Goal: Task Accomplishment & Management: Use online tool/utility

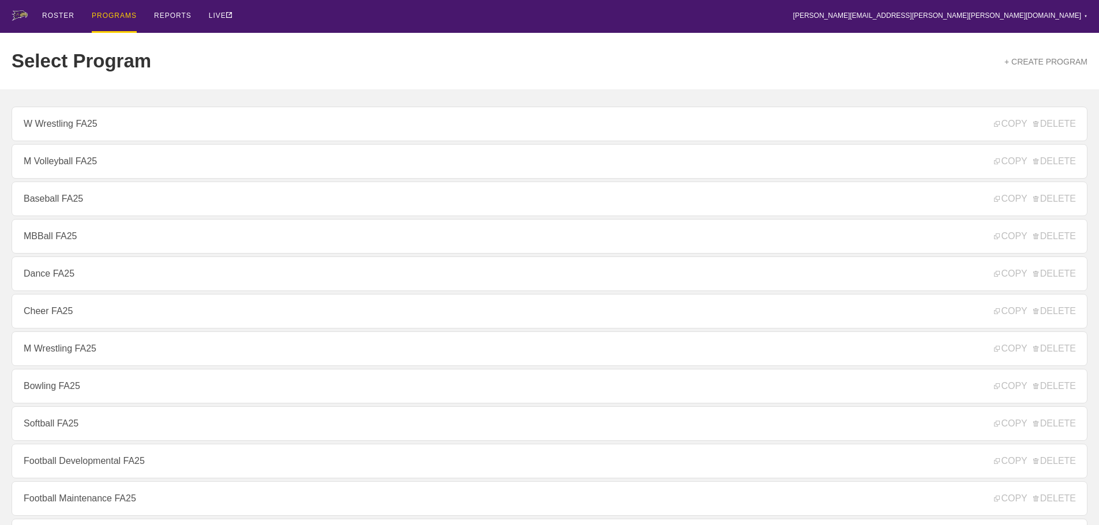
click at [326, 45] on div "Select Program + CREATE PROGRAM" at bounding box center [550, 61] width 1076 height 57
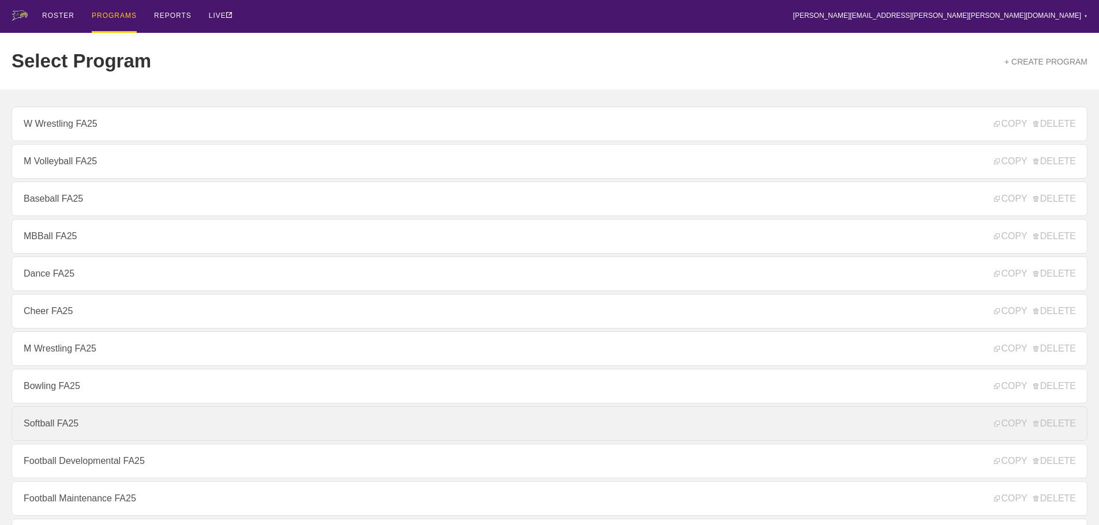
click at [63, 425] on link "Softball FA25" at bounding box center [550, 424] width 1076 height 35
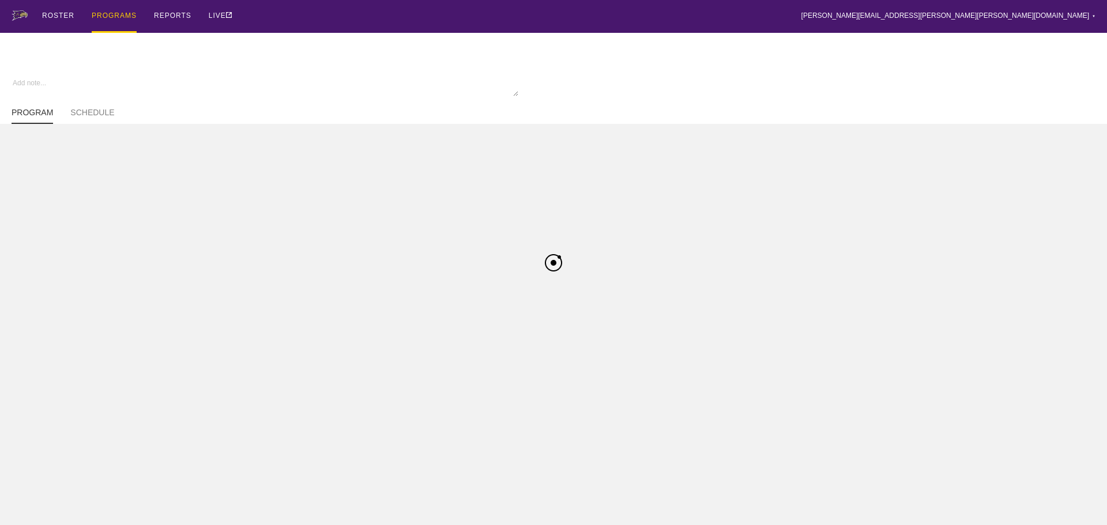
type textarea "x"
type input "Softball FA25"
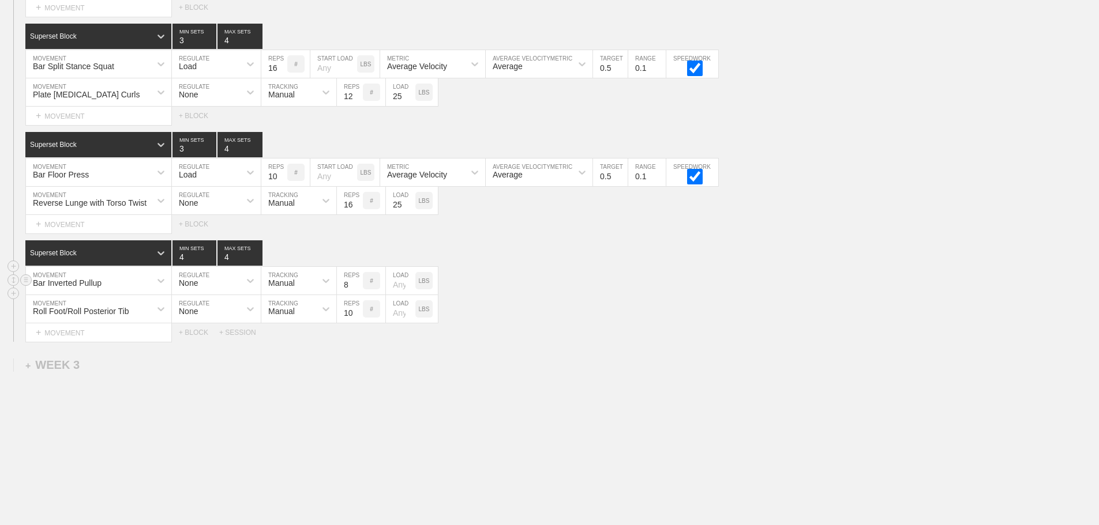
scroll to position [1732, 0]
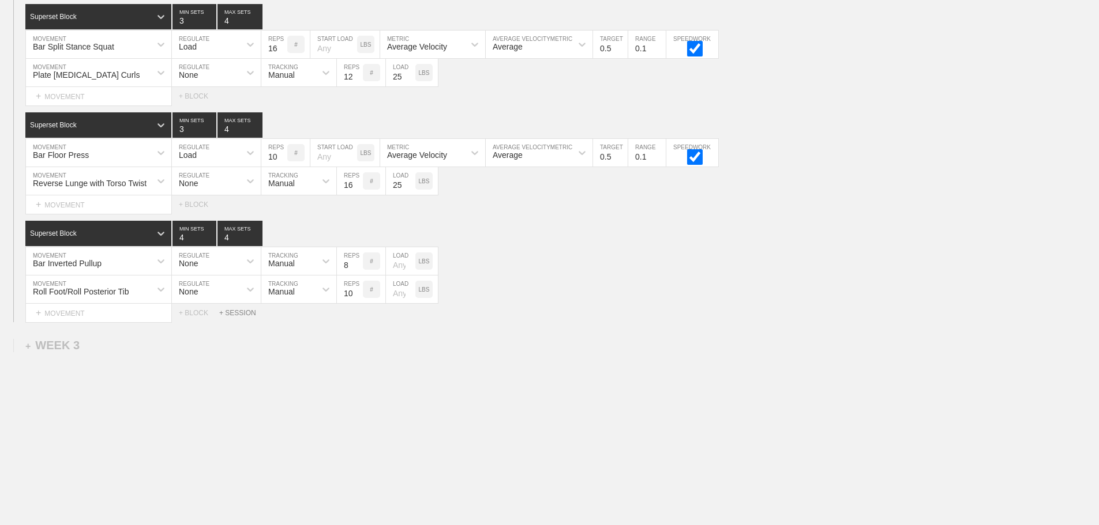
click at [246, 314] on div "+ SESSION" at bounding box center [242, 313] width 46 height 8
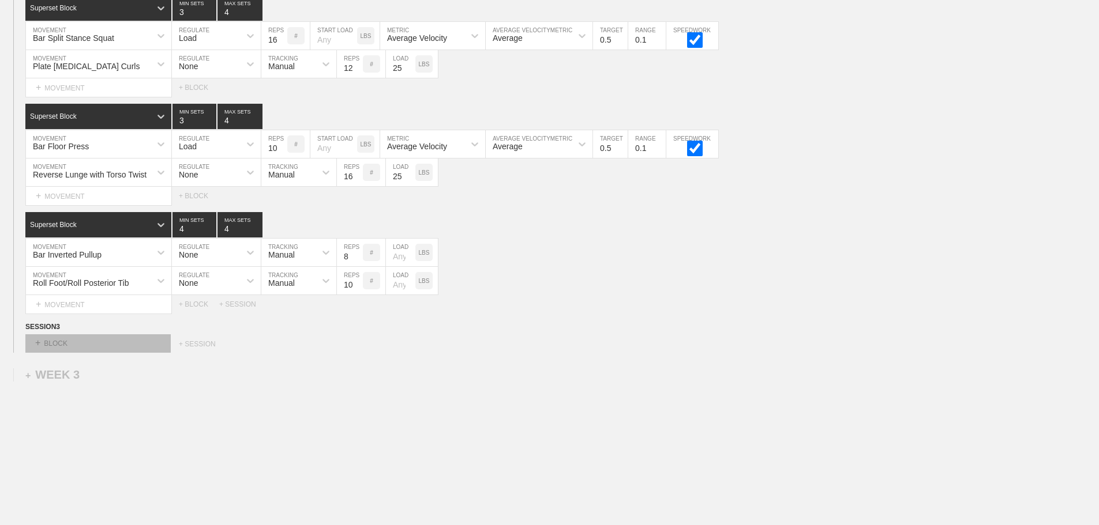
click at [139, 347] on div "+ BLOCK" at bounding box center [97, 343] width 145 height 18
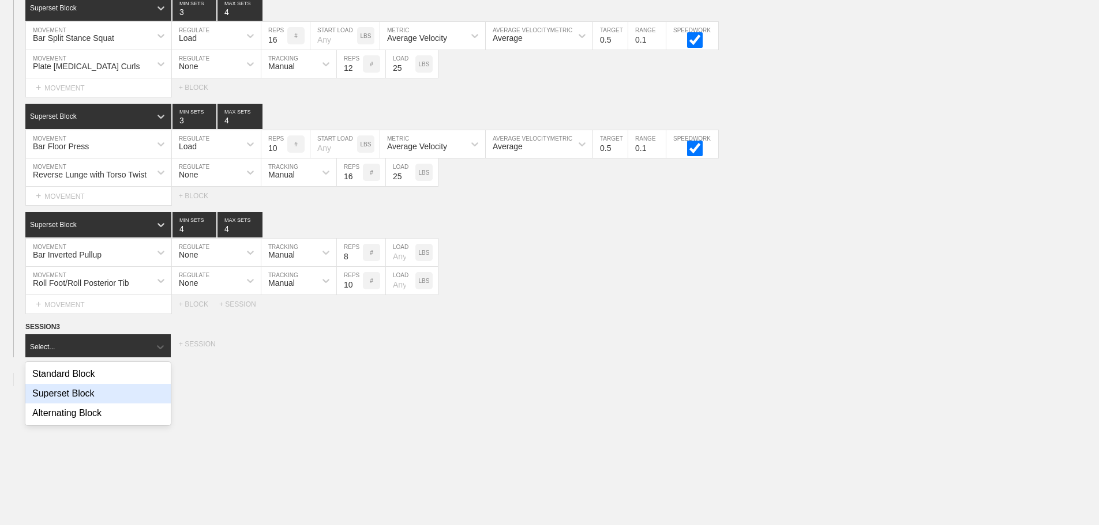
click at [84, 401] on div "Superset Block" at bounding box center [97, 394] width 145 height 20
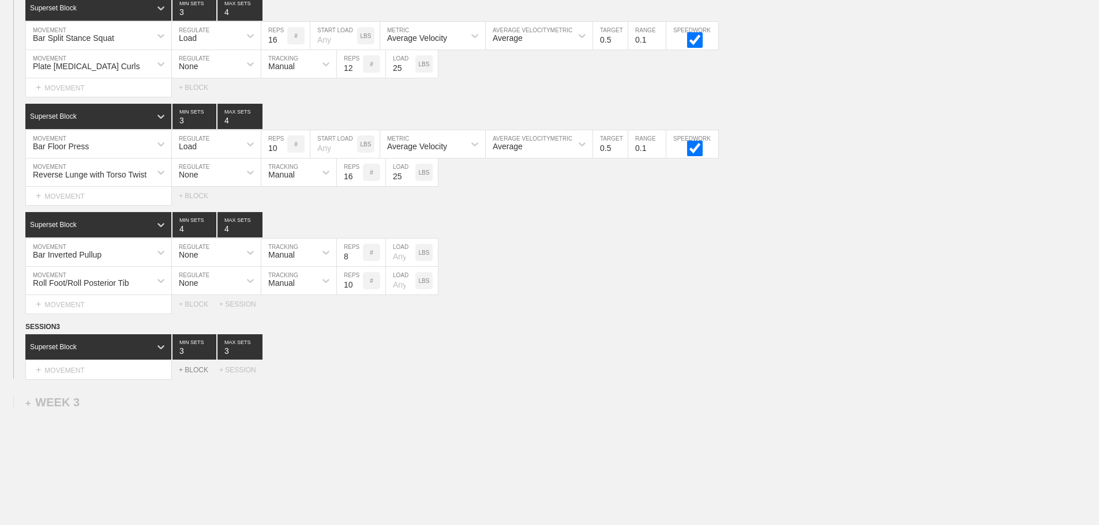
click at [194, 374] on div "+ BLOCK" at bounding box center [199, 370] width 40 height 8
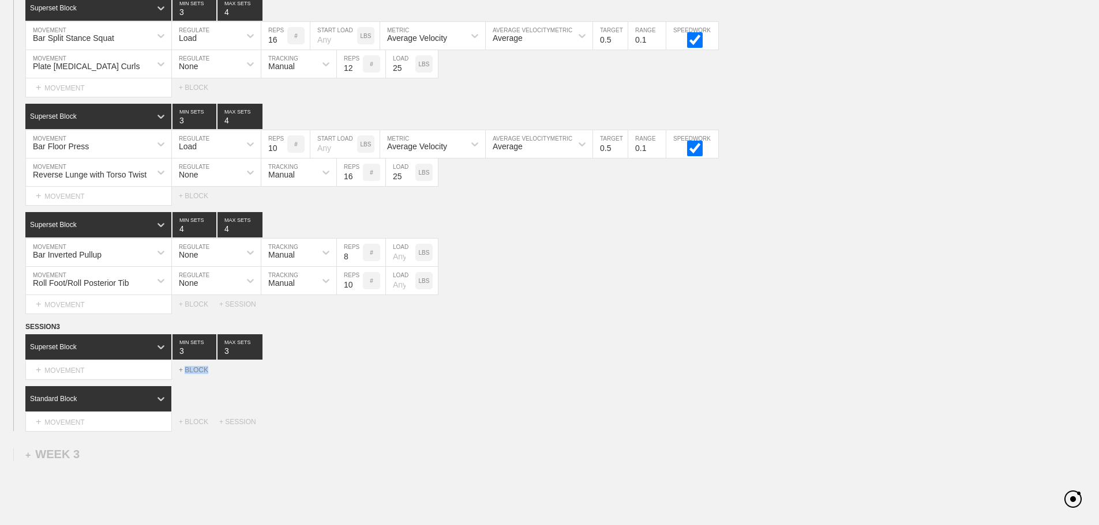
click at [194, 374] on div "+ BLOCK" at bounding box center [199, 370] width 40 height 8
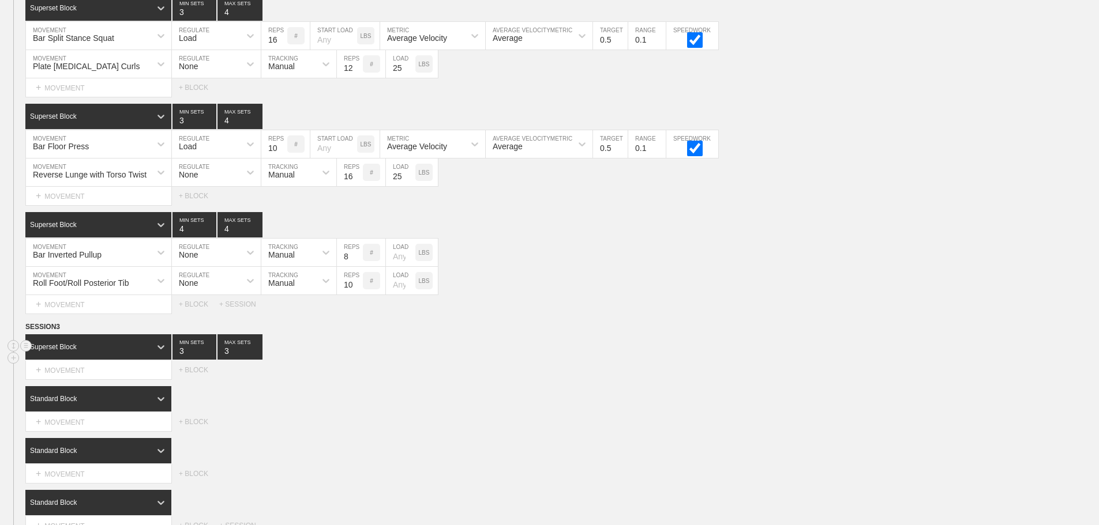
click at [526, 360] on div "Superset Block 3 MIN SETS 3 MAX SETS" at bounding box center [561, 346] width 1073 height 25
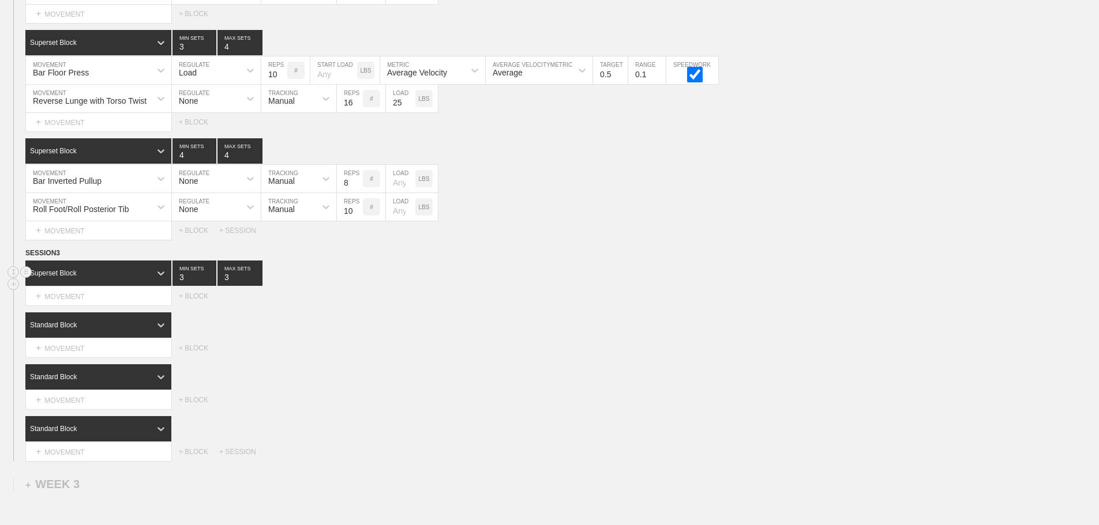
scroll to position [1954, 0]
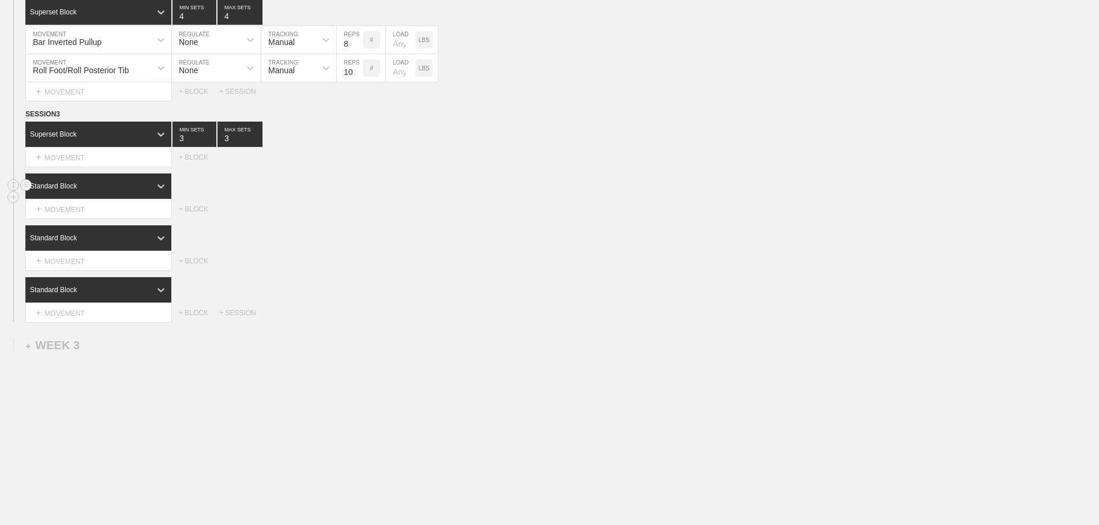
click at [147, 185] on div "Standard Block" at bounding box center [87, 186] width 125 height 10
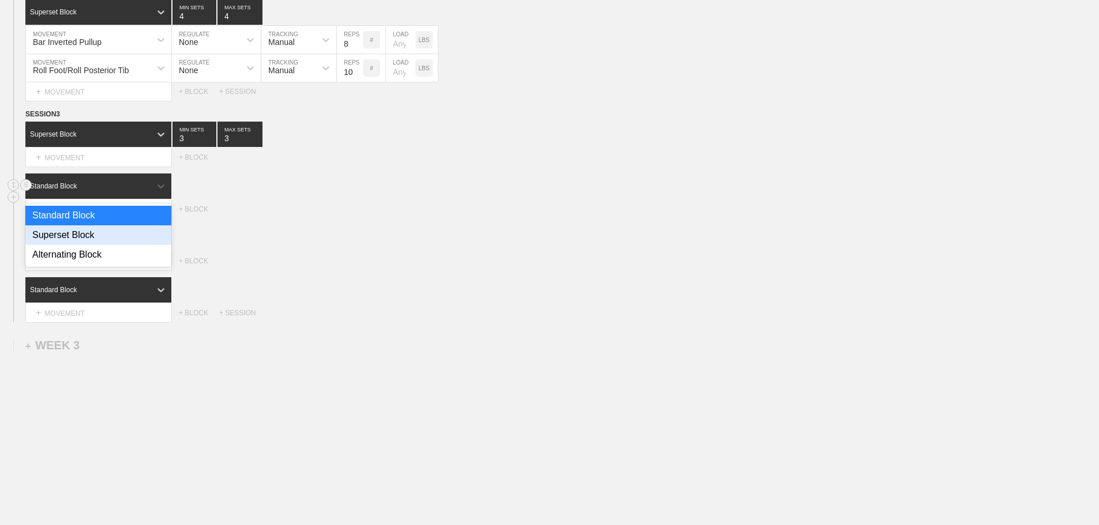
click at [103, 234] on div "Superset Block" at bounding box center [98, 235] width 146 height 20
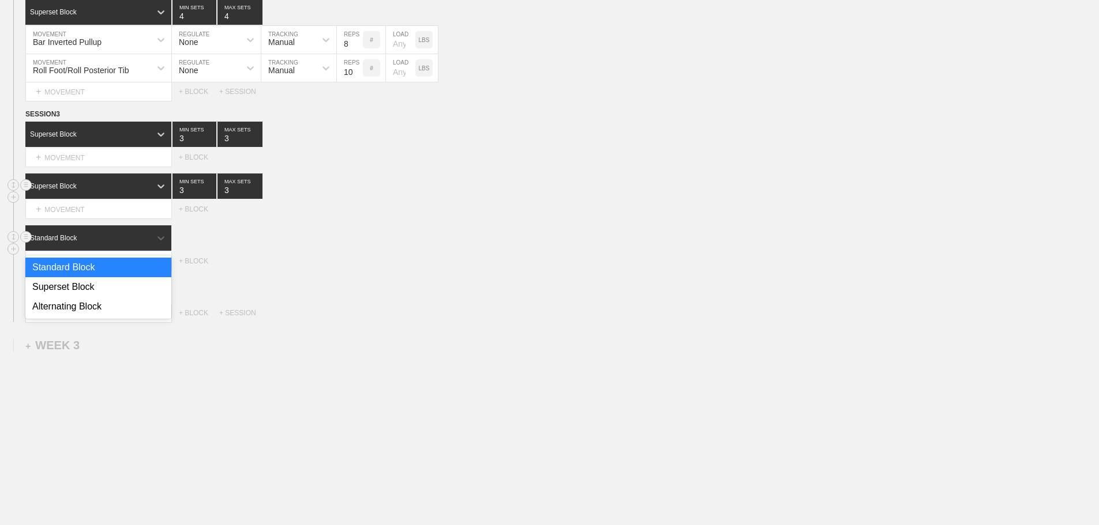
click at [126, 236] on div "Standard Block" at bounding box center [87, 238] width 125 height 10
click at [91, 287] on div "Superset Block" at bounding box center [98, 287] width 146 height 20
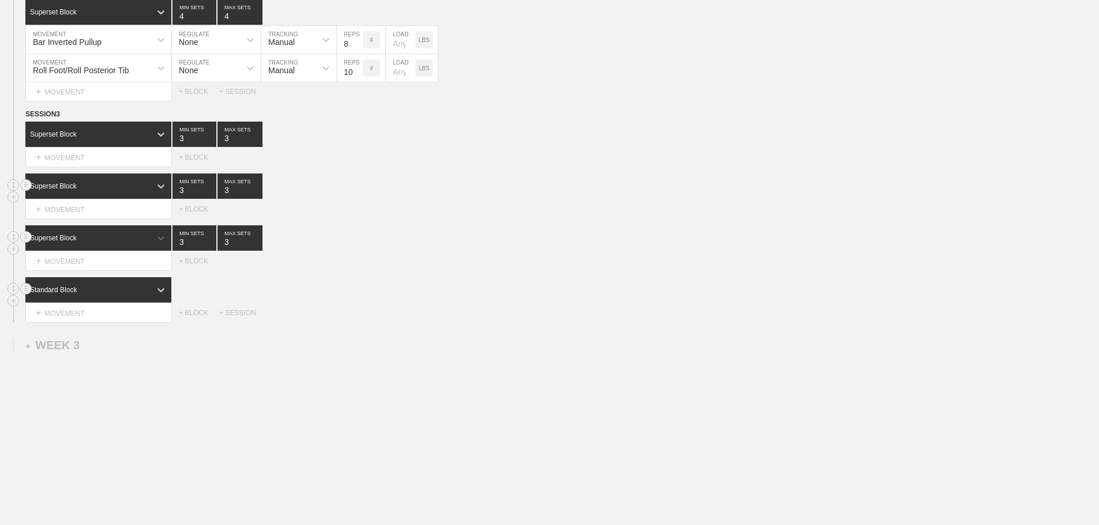
click at [129, 296] on div "Standard Block" at bounding box center [98, 289] width 146 height 25
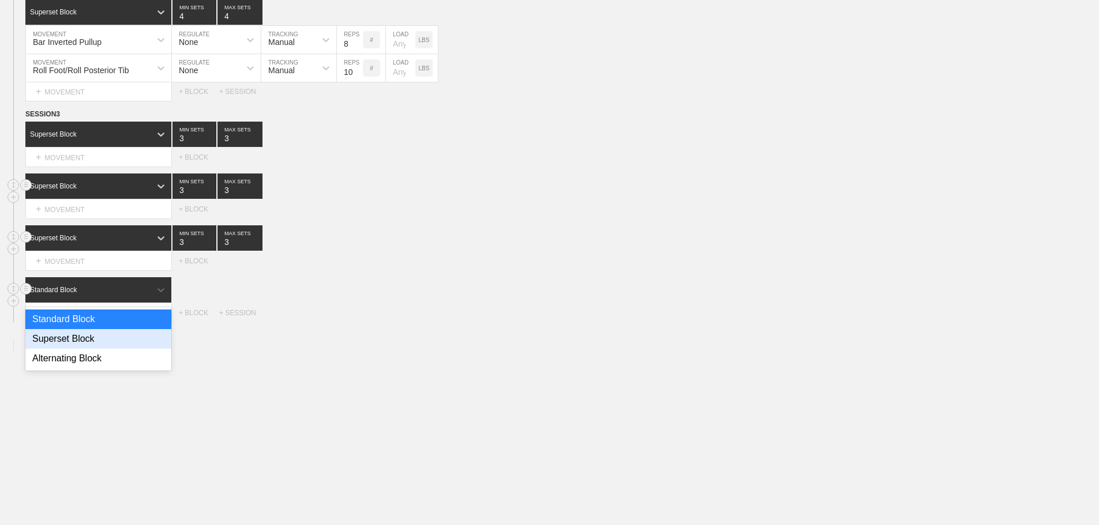
click at [89, 335] on div "Superset Block" at bounding box center [98, 339] width 146 height 20
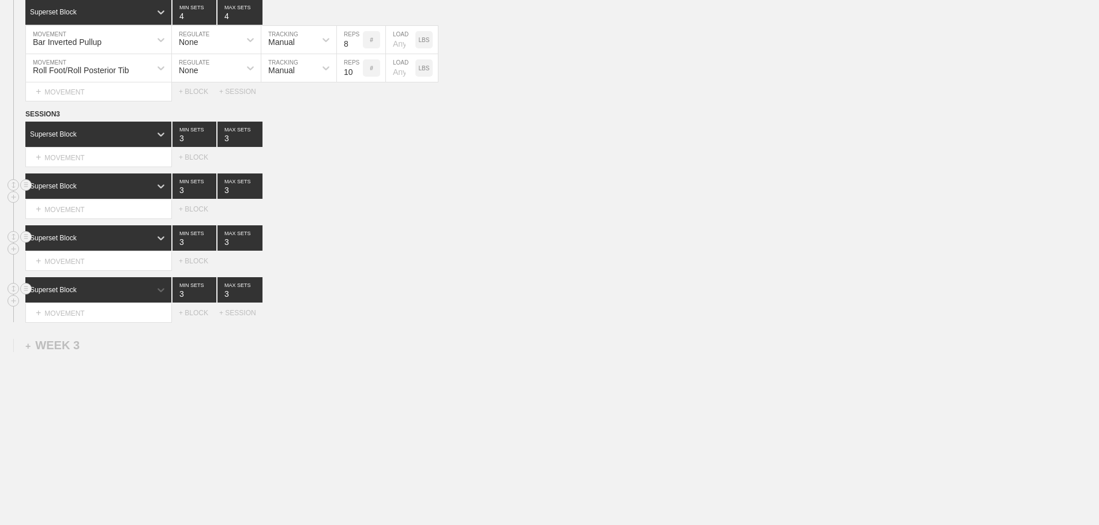
click at [412, 281] on div "option Superset Block, selected. 0 results available. Select is focused ,type t…" at bounding box center [561, 289] width 1073 height 25
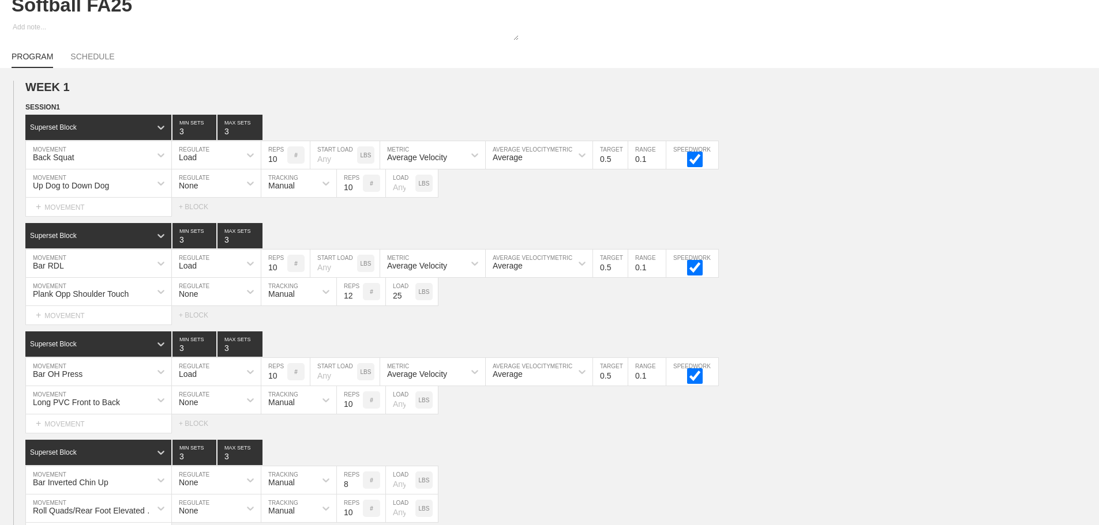
scroll to position [51, 0]
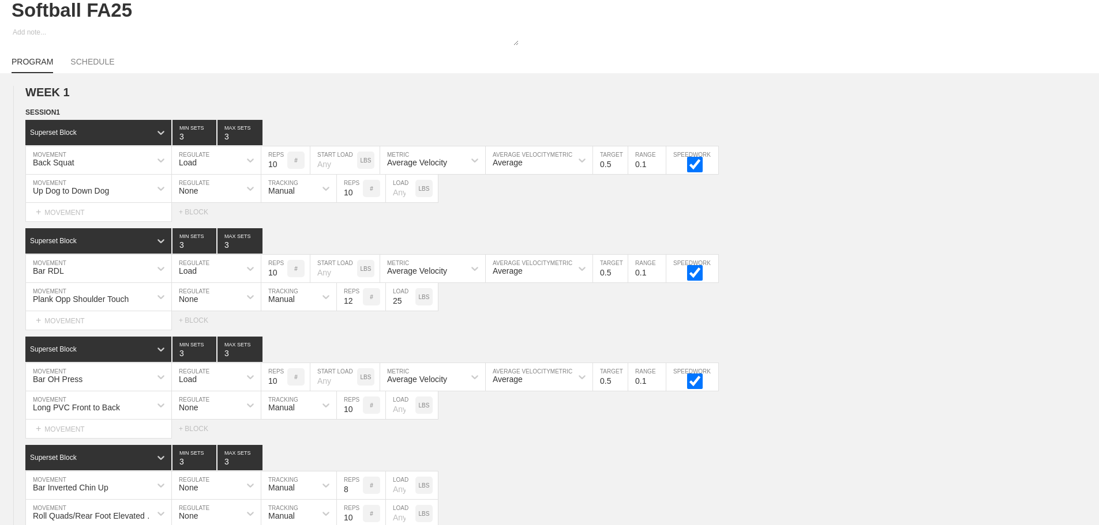
click at [812, 39] on div at bounding box center [549, 37] width 1099 height 21
click at [879, 196] on div "Up Dog to Down Dog MOVEMENT None REGULATE Manual TRACKING 10 REPS # LOAD LBS" at bounding box center [549, 189] width 1099 height 28
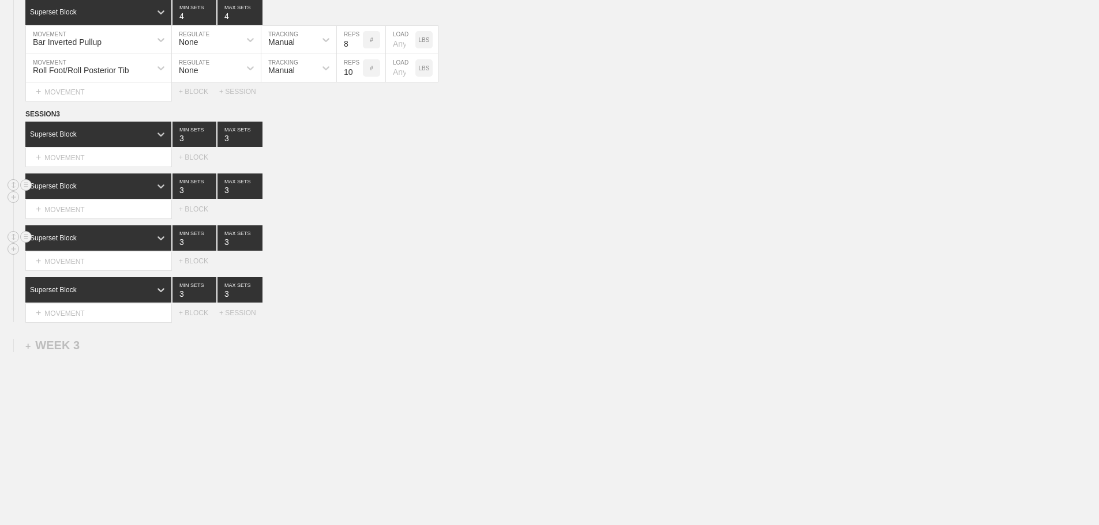
click at [111, 159] on div "+ MOVEMENT" at bounding box center [98, 157] width 146 height 19
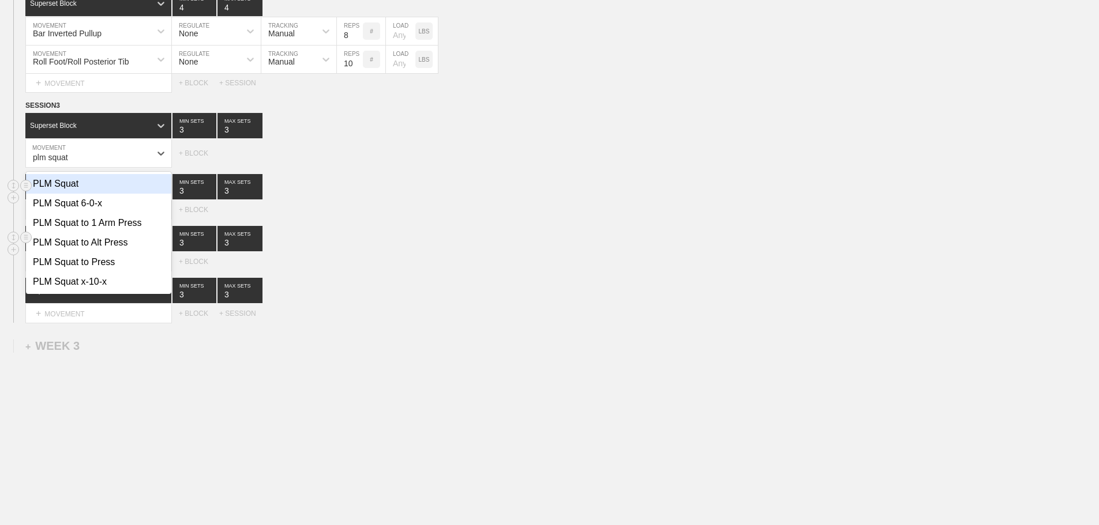
click at [65, 190] on div "PLM Squat" at bounding box center [98, 184] width 145 height 20
type input "plm squat"
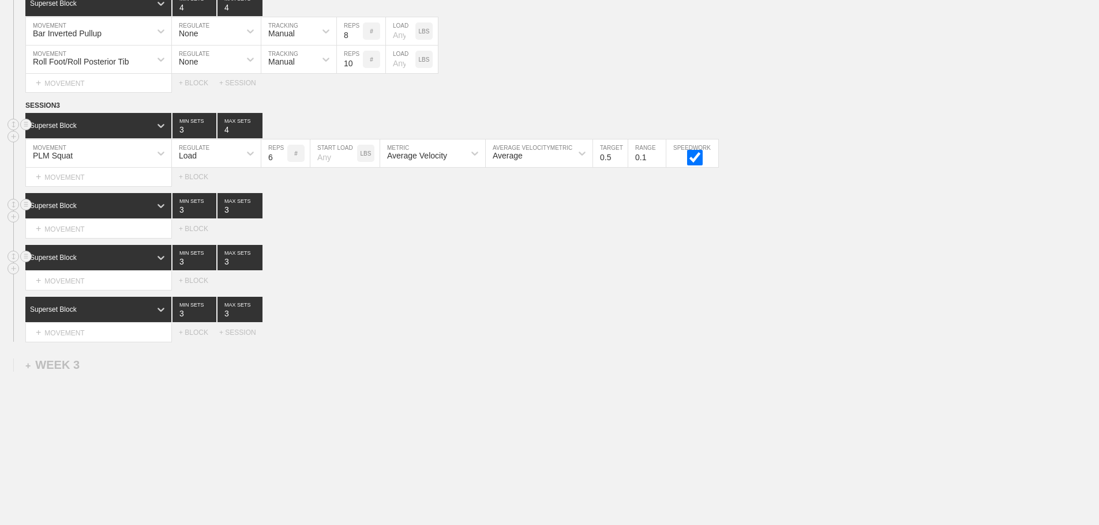
type input "4"
click at [257, 134] on input "4" at bounding box center [239, 125] width 45 height 25
click at [283, 163] on input "7" at bounding box center [274, 154] width 26 height 28
click at [283, 163] on input "8" at bounding box center [274, 154] width 26 height 28
click at [283, 163] on input "9" at bounding box center [274, 154] width 26 height 28
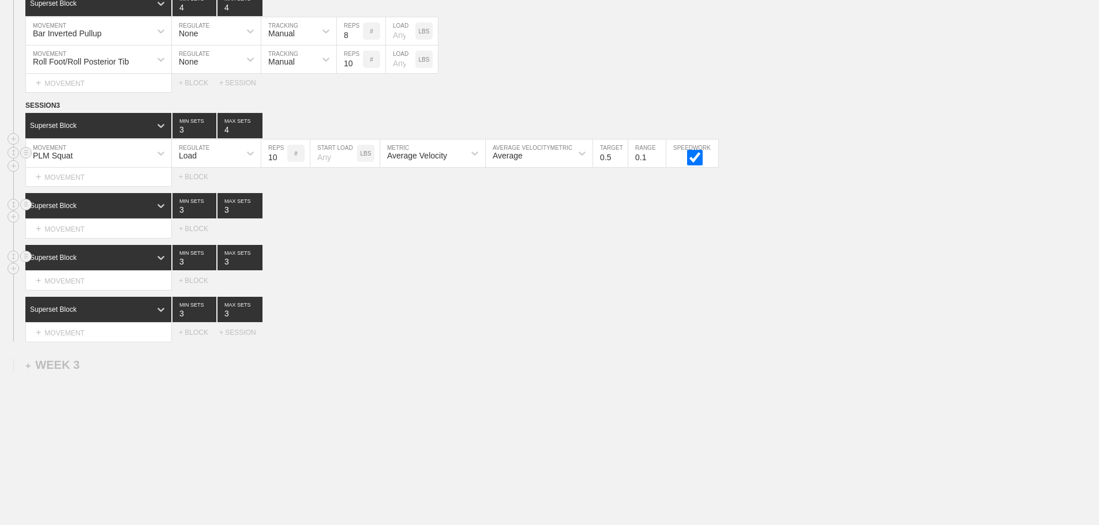
type input "10"
click at [283, 163] on input "10" at bounding box center [274, 154] width 26 height 28
drag, startPoint x: 328, startPoint y: 210, endPoint x: 123, endPoint y: 233, distance: 206.6
click at [326, 210] on div "Superset Block 3 MIN SETS 3 MAX SETS" at bounding box center [561, 205] width 1073 height 25
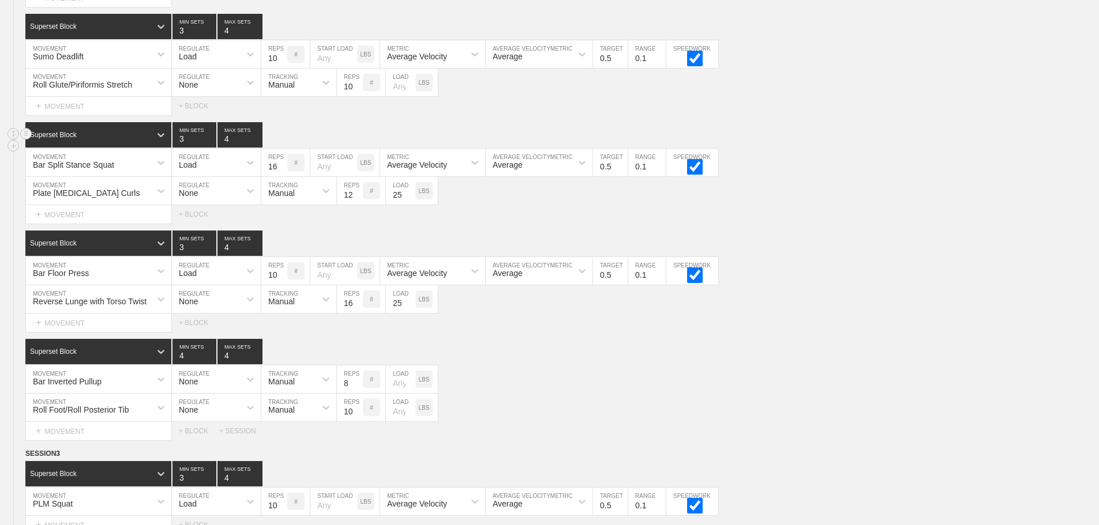
scroll to position [1896, 0]
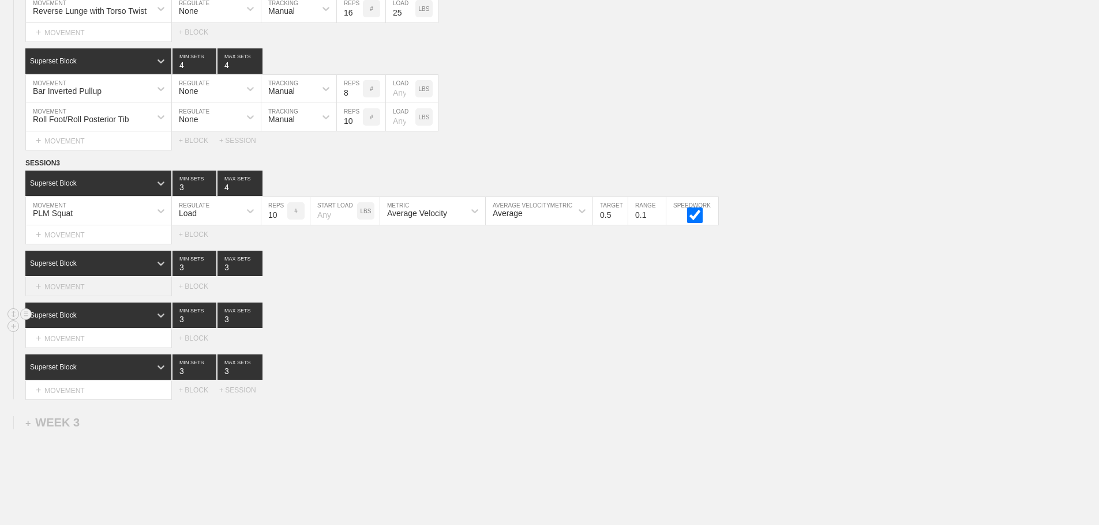
click at [77, 294] on div "+ MOVEMENT" at bounding box center [98, 286] width 146 height 19
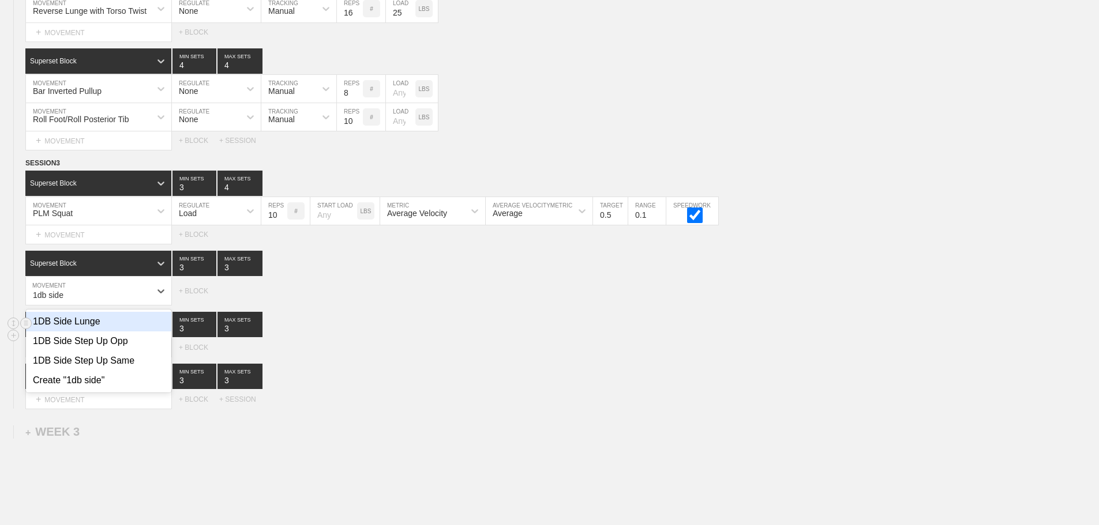
click at [82, 329] on div "1DB Side Lunge" at bounding box center [98, 322] width 145 height 20
type input "1db side"
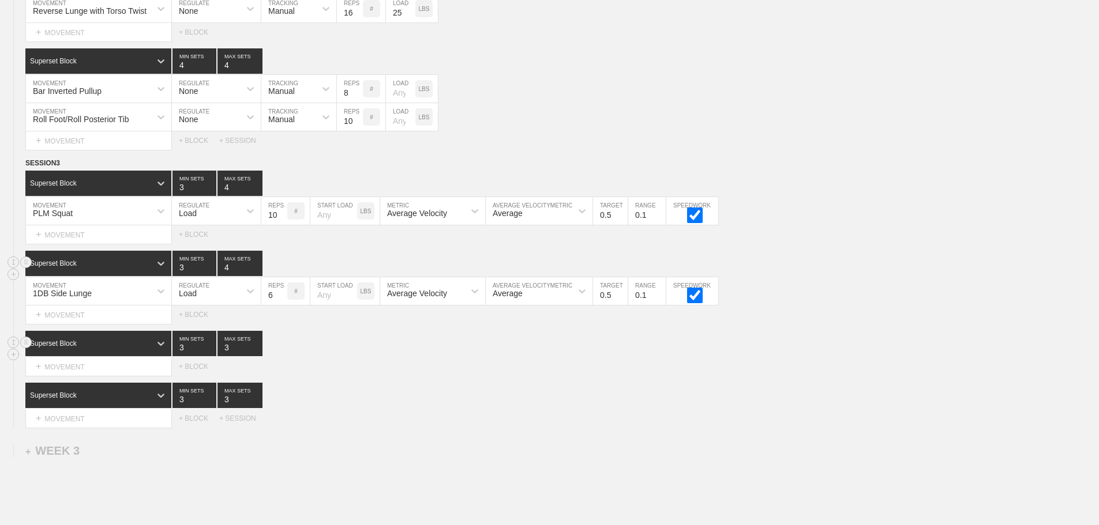
type input "4"
click at [256, 274] on input "4" at bounding box center [239, 263] width 45 height 25
type input "4"
click at [210, 273] on input "4" at bounding box center [194, 263] width 44 height 25
click at [211, 299] on div "Load" at bounding box center [206, 291] width 68 height 20
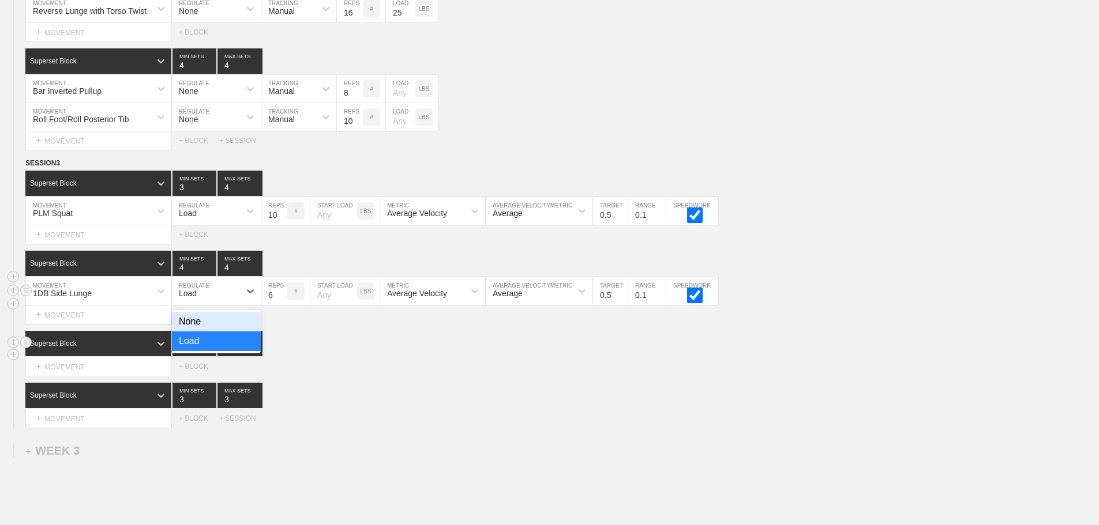
click at [200, 324] on div "None" at bounding box center [216, 322] width 89 height 20
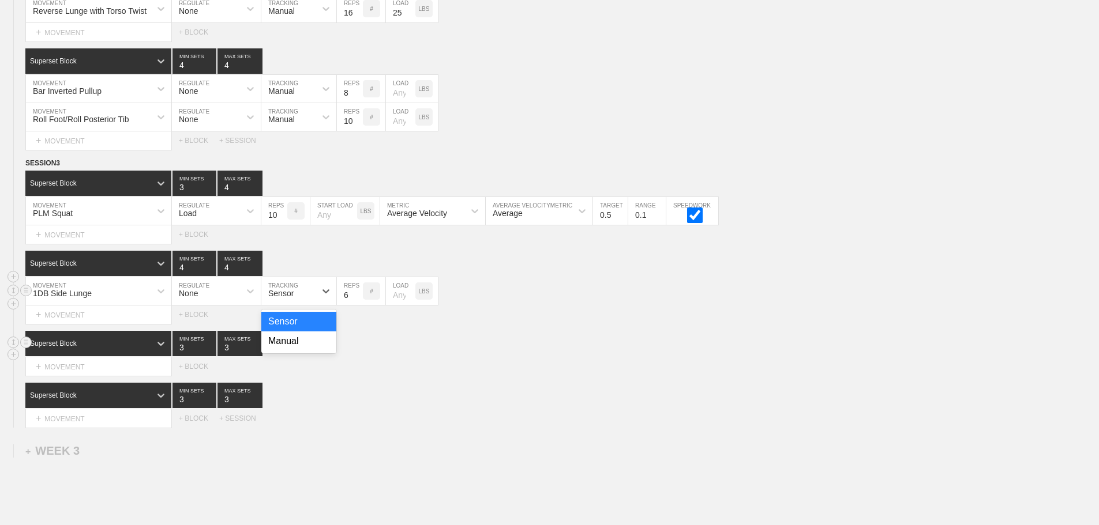
drag, startPoint x: 282, startPoint y: 304, endPoint x: 286, endPoint y: 363, distance: 58.4
click at [282, 298] on div "Sensor" at bounding box center [280, 293] width 25 height 9
click at [287, 349] on div "Manual" at bounding box center [298, 342] width 75 height 20
click at [357, 300] on input "7" at bounding box center [350, 291] width 26 height 28
click at [357, 300] on input "8" at bounding box center [350, 291] width 26 height 28
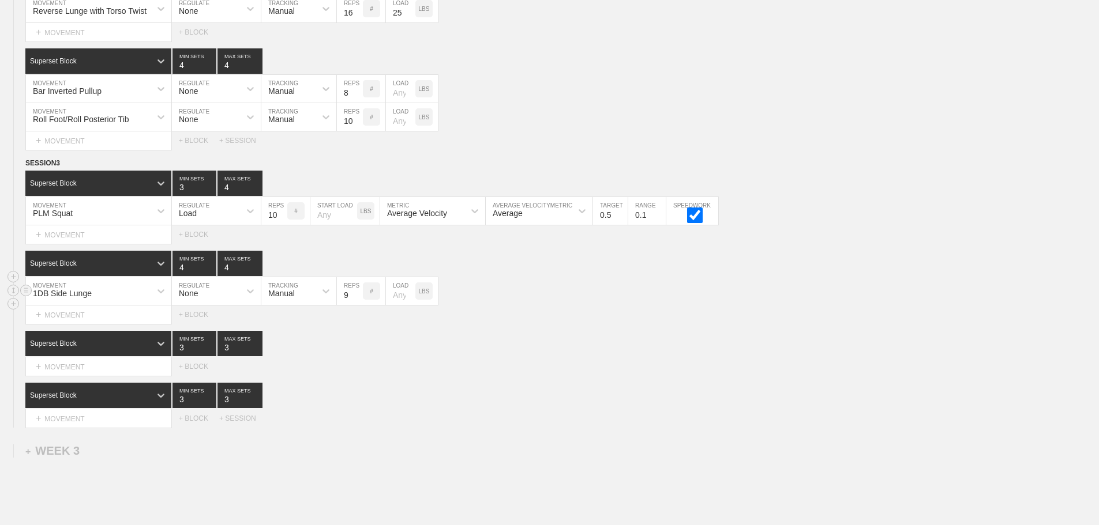
click at [357, 300] on input "9" at bounding box center [350, 291] width 26 height 28
click at [357, 300] on input "10" at bounding box center [350, 291] width 26 height 28
click at [357, 300] on input "11" at bounding box center [350, 291] width 26 height 28
click at [357, 300] on input "12" at bounding box center [350, 291] width 26 height 28
click at [357, 300] on input "13" at bounding box center [350, 291] width 26 height 28
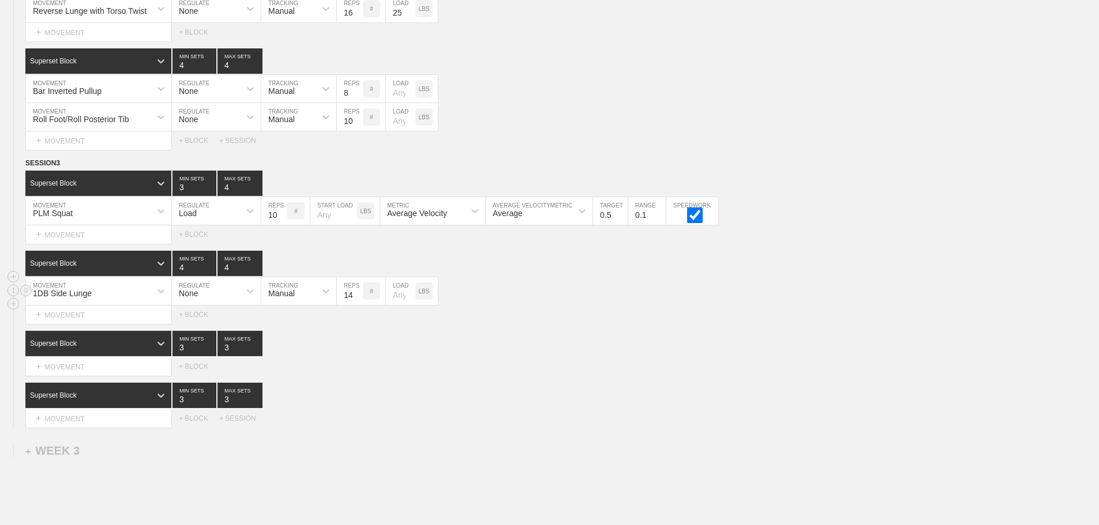
click at [357, 300] on input "14" at bounding box center [350, 291] width 26 height 28
click at [357, 300] on input "15" at bounding box center [350, 291] width 26 height 28
type input "16"
click at [357, 300] on input "16" at bounding box center [350, 291] width 26 height 28
click at [522, 334] on div "SESSION 3 Superset Block 3 MIN SETS 4 MAX SETS DUPLICATE INSERT MOVEMENT AFTER …" at bounding box center [549, 292] width 1099 height 270
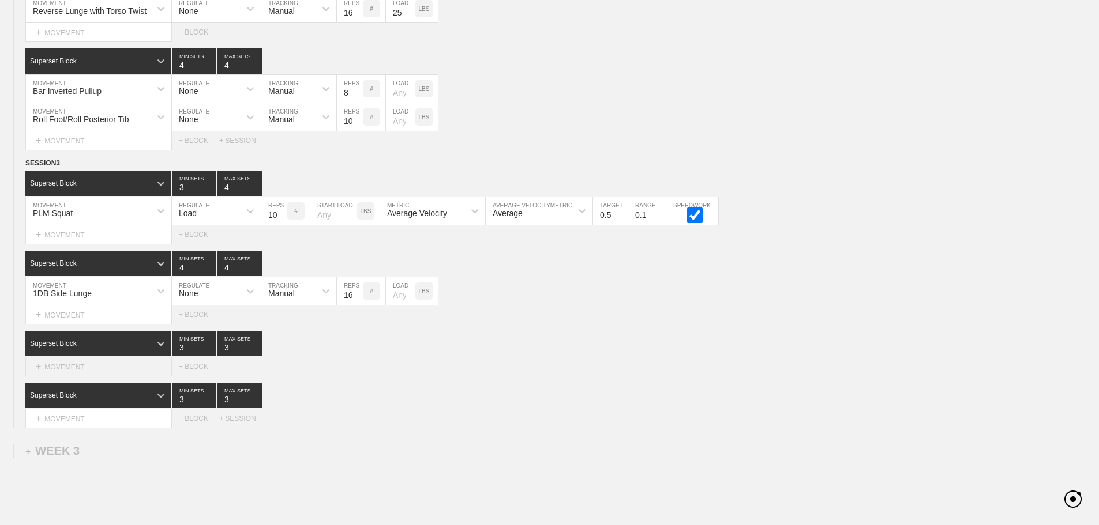
click at [102, 375] on div "+ MOVEMENT" at bounding box center [98, 367] width 146 height 19
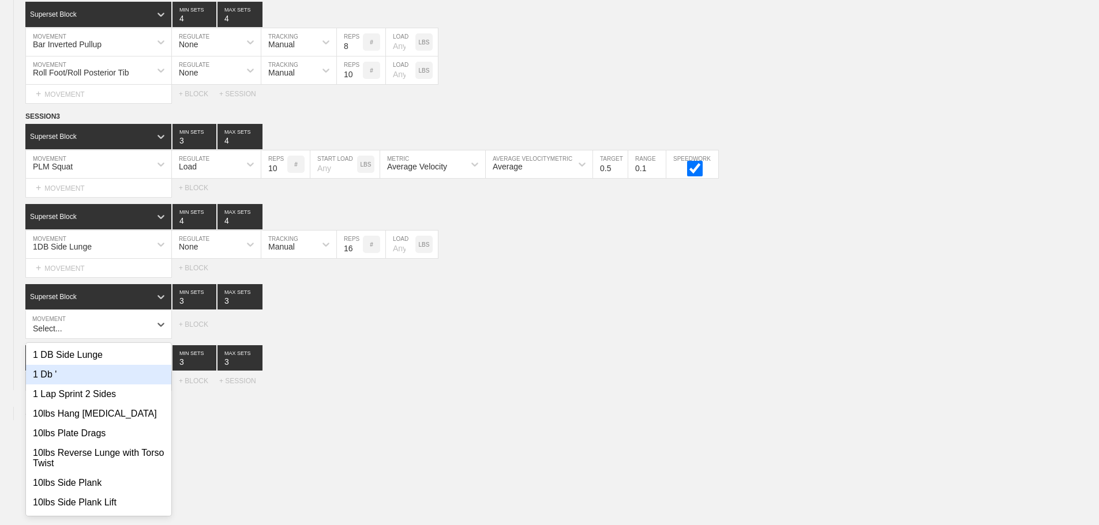
scroll to position [1947, 0]
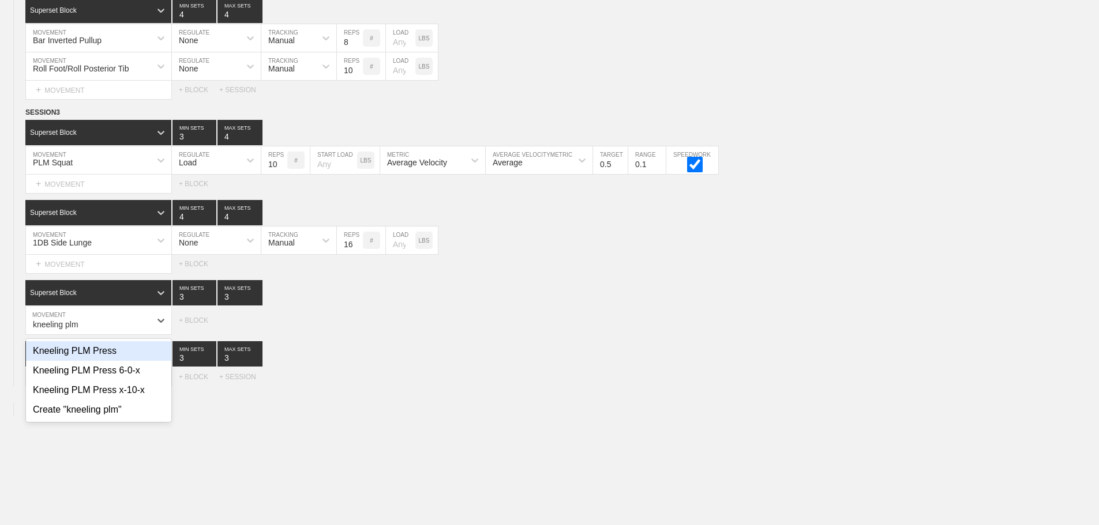
click at [104, 355] on div "Kneeling PLM Press" at bounding box center [98, 351] width 145 height 20
type input "kneeling plm"
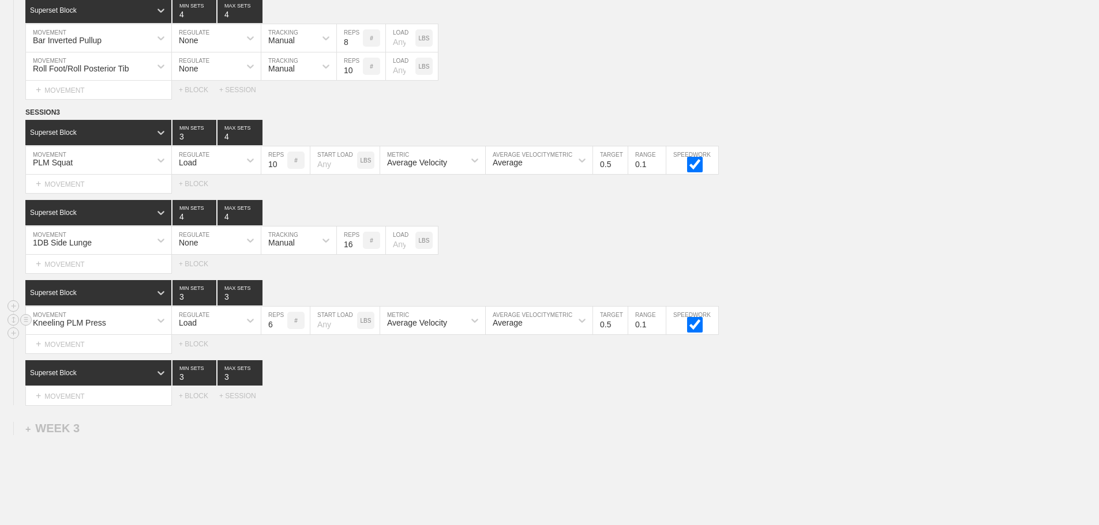
click at [204, 328] on div "Load" at bounding box center [206, 321] width 68 height 20
click at [282, 332] on input "7" at bounding box center [274, 321] width 26 height 28
click at [282, 332] on input "8" at bounding box center [274, 321] width 26 height 28
click at [282, 332] on input "9" at bounding box center [274, 321] width 26 height 28
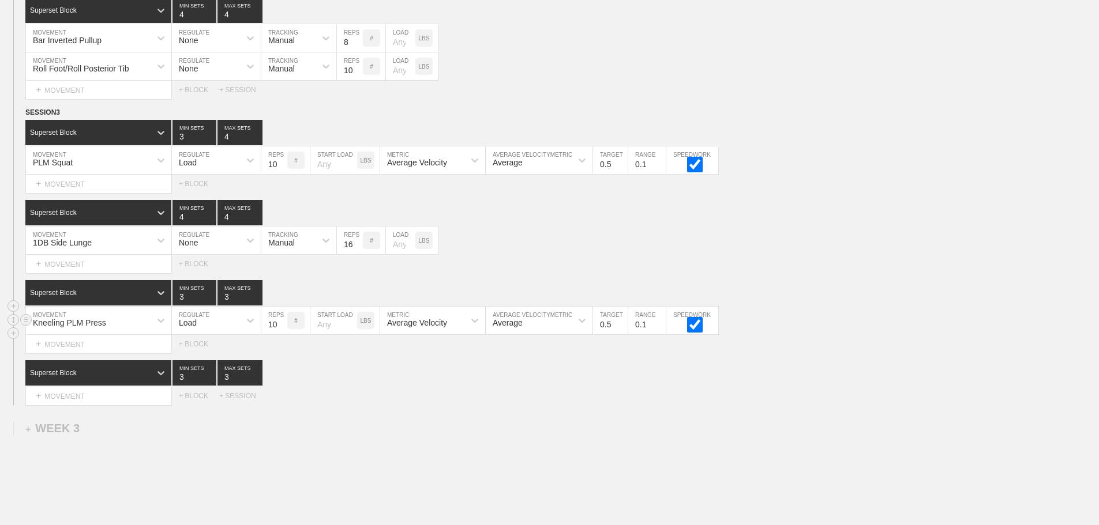
type input "10"
click at [282, 332] on input "10" at bounding box center [274, 321] width 26 height 28
type input "4"
click at [258, 301] on input "4" at bounding box center [239, 292] width 45 height 25
click at [62, 405] on div "+ MOVEMENT" at bounding box center [98, 396] width 146 height 19
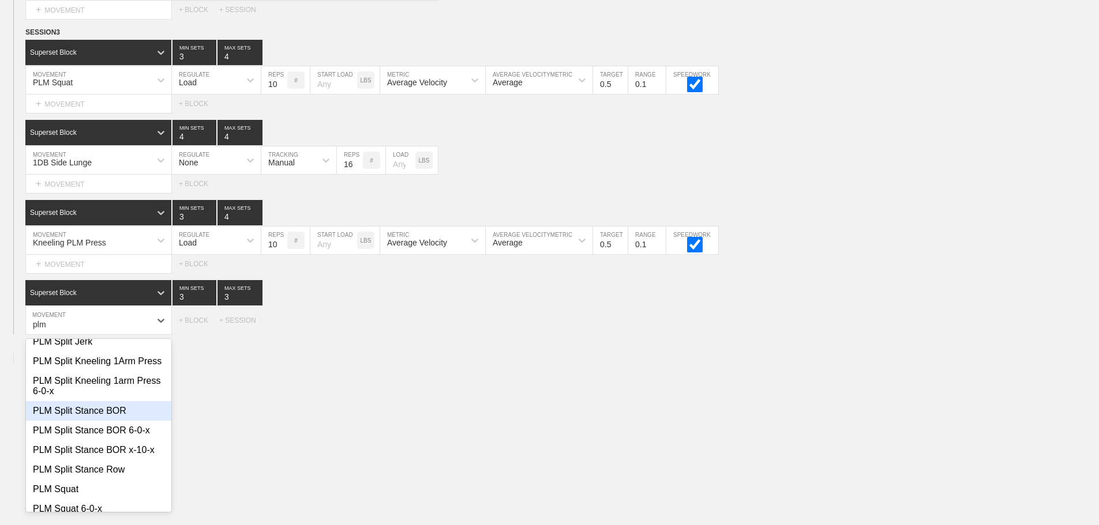
scroll to position [836, 0]
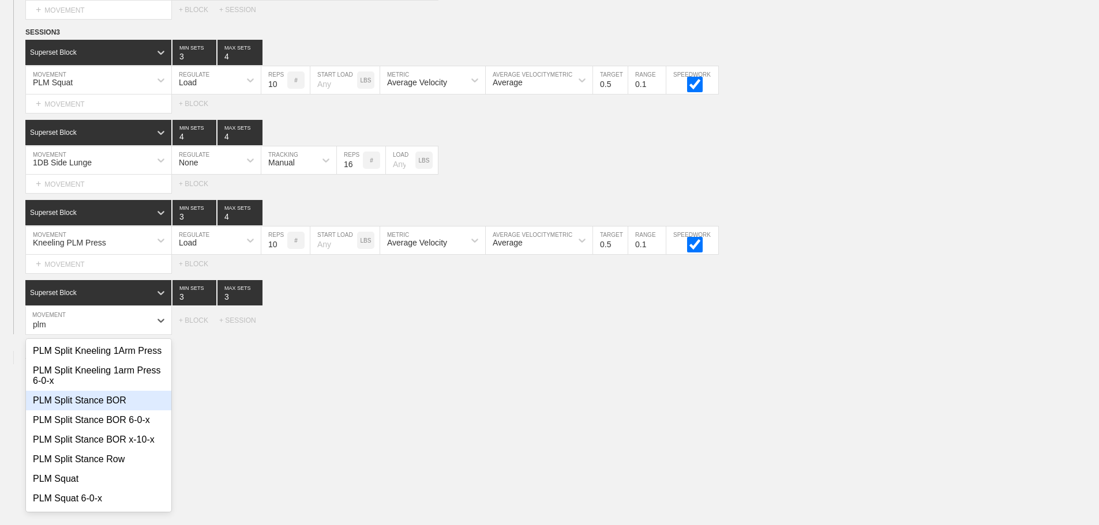
click at [104, 411] on div "PLM Split Stance BOR" at bounding box center [98, 401] width 145 height 20
type input "plm"
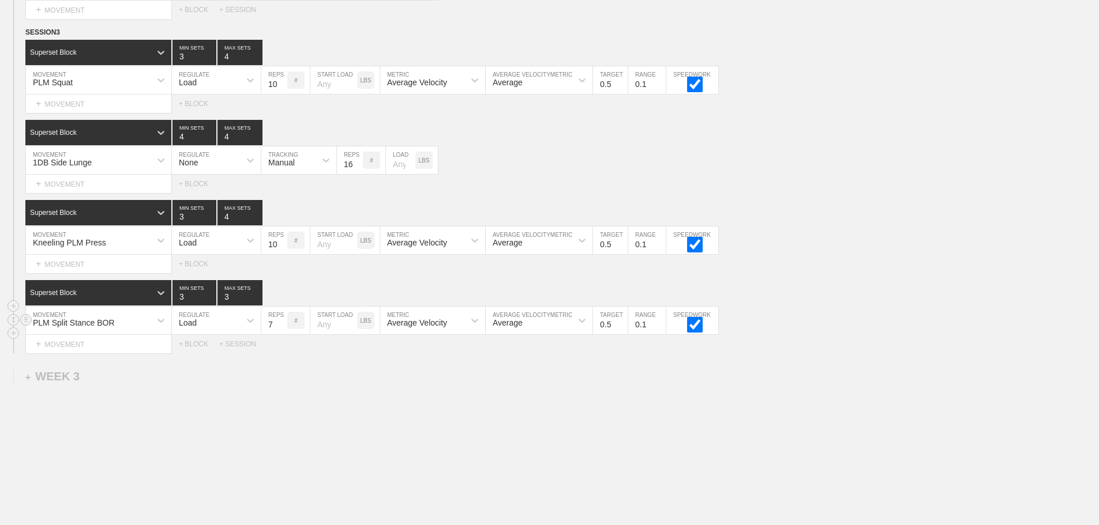
click at [281, 329] on input "7" at bounding box center [274, 321] width 26 height 28
click at [281, 329] on input "8" at bounding box center [274, 321] width 26 height 28
click at [281, 329] on input "9" at bounding box center [274, 321] width 26 height 28
click at [281, 329] on input "10" at bounding box center [274, 321] width 26 height 28
click at [281, 329] on input "11" at bounding box center [274, 321] width 26 height 28
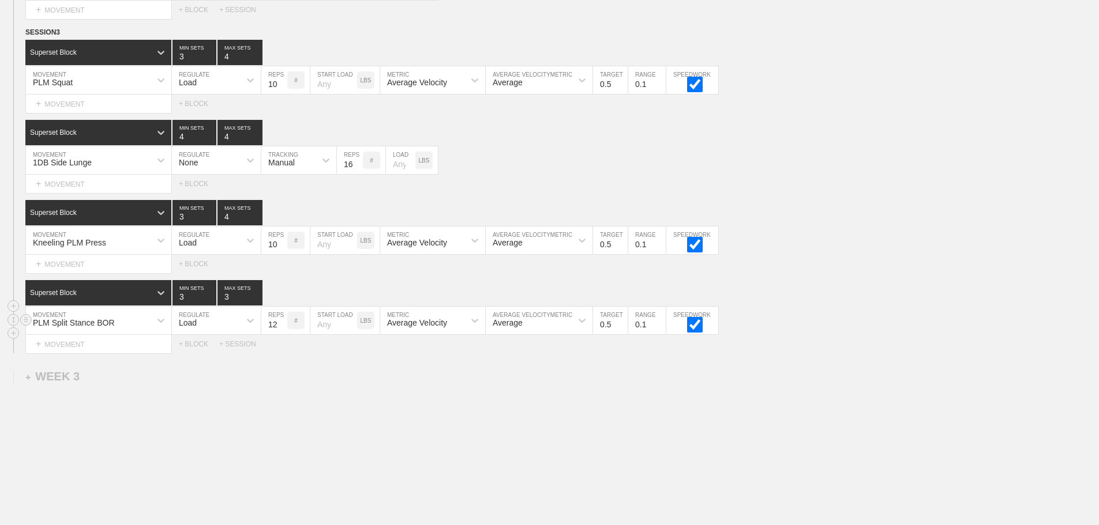
click at [281, 329] on input "12" at bounding box center [274, 321] width 26 height 28
click at [281, 329] on input "13" at bounding box center [274, 321] width 26 height 28
click at [281, 329] on input "14" at bounding box center [274, 321] width 26 height 28
click at [281, 329] on input "15" at bounding box center [274, 321] width 26 height 28
type input "16"
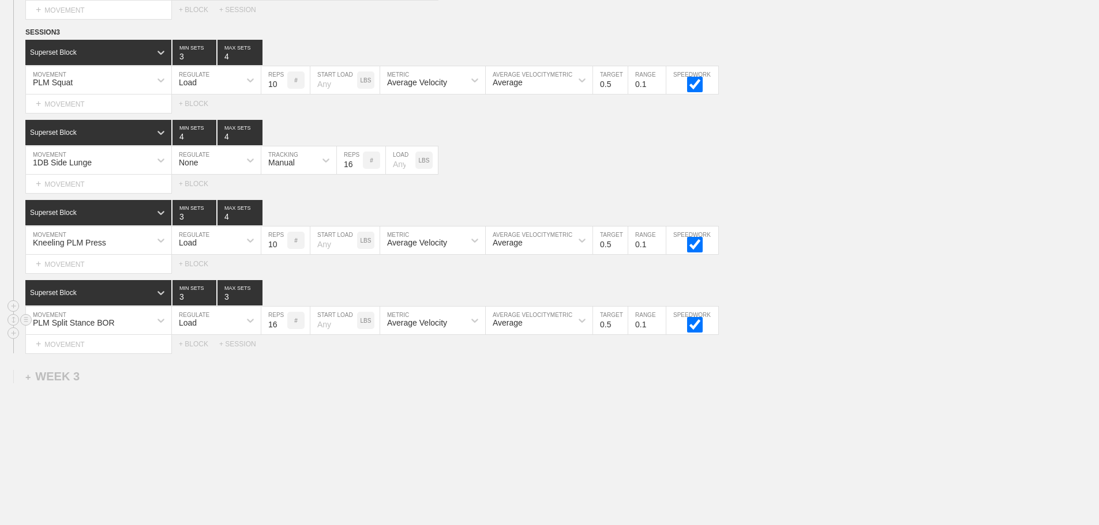
click at [281, 329] on input "16" at bounding box center [274, 321] width 26 height 28
type input "4"
click at [255, 300] on input "4" at bounding box center [239, 292] width 45 height 25
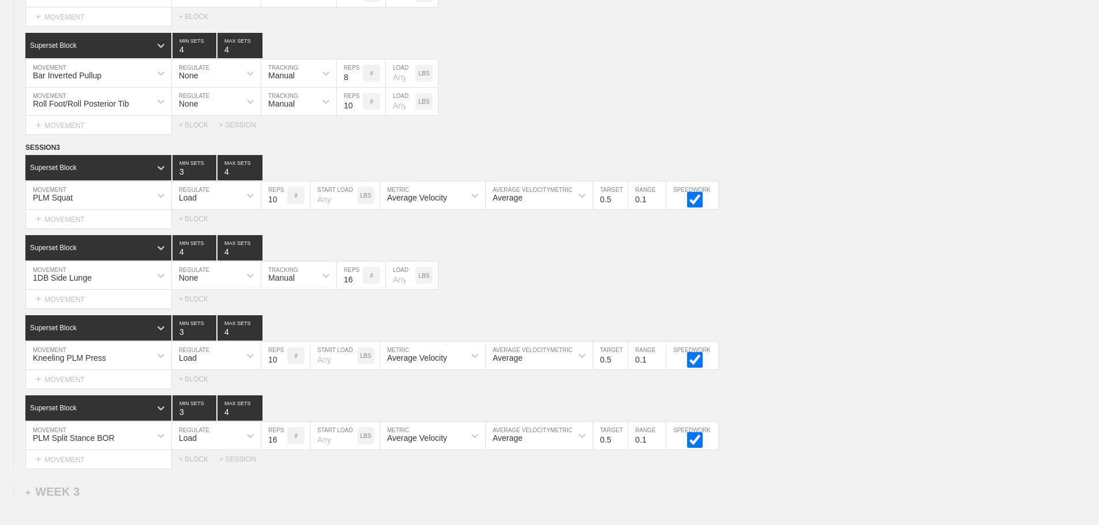
click at [866, 299] on div "Select... MOVEMENT + MOVEMENT + BLOCK" at bounding box center [549, 299] width 1099 height 18
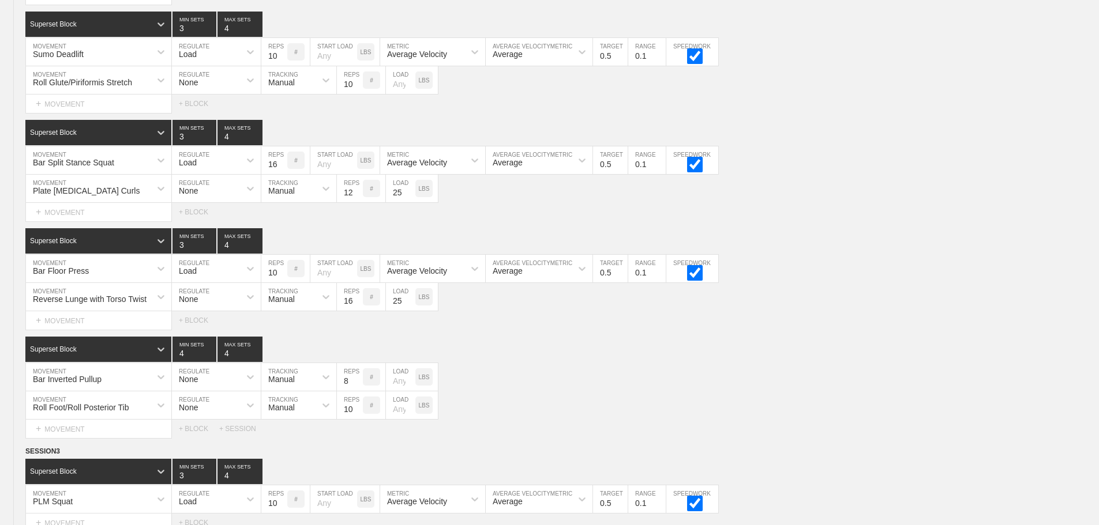
scroll to position [2018, 0]
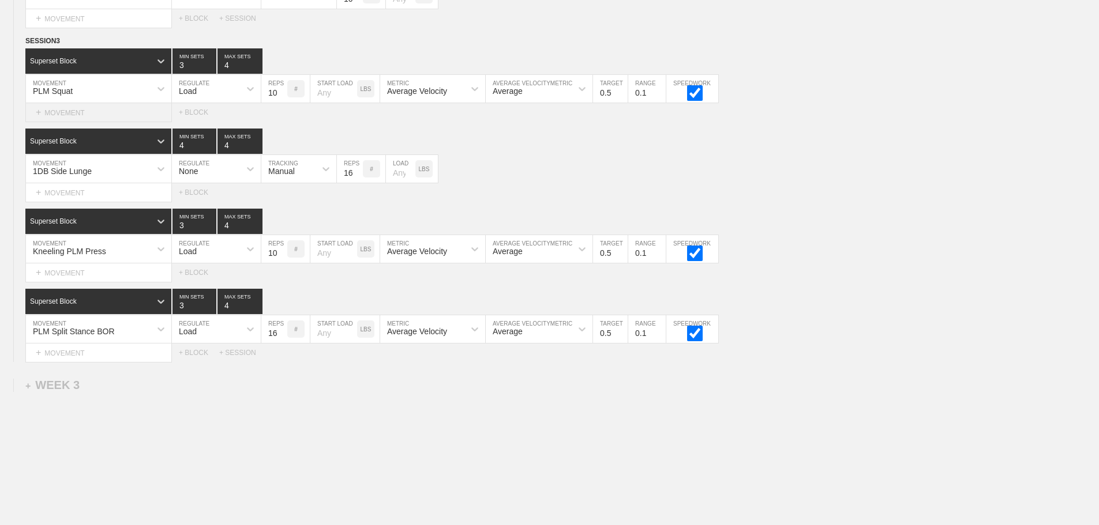
click at [91, 121] on div "+ MOVEMENT" at bounding box center [98, 112] width 146 height 19
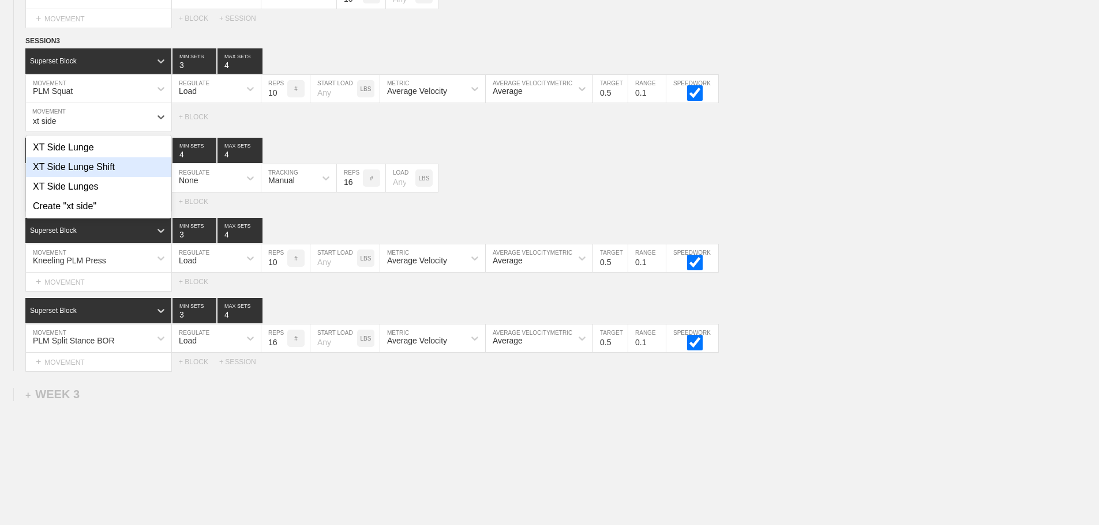
click at [96, 177] on div "XT Side Lunge Shift" at bounding box center [98, 167] width 145 height 20
type input "xt side"
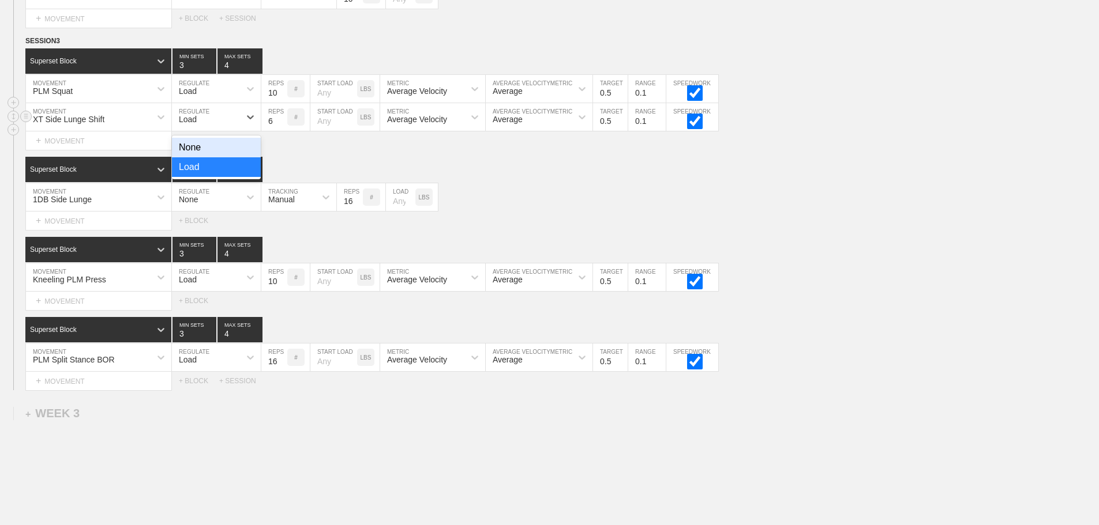
click at [204, 127] on div "Load" at bounding box center [206, 117] width 68 height 20
click at [190, 154] on div "None" at bounding box center [216, 148] width 89 height 20
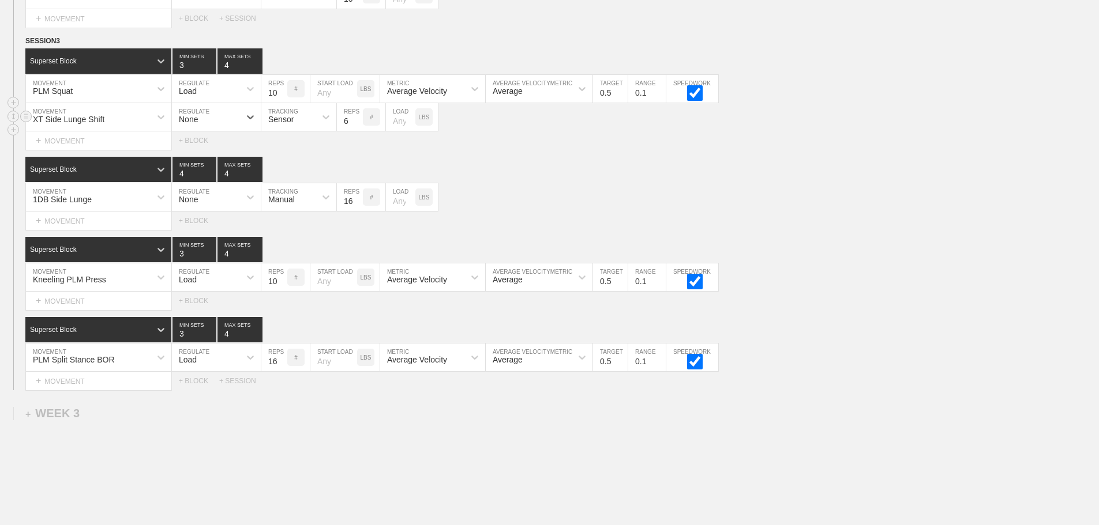
click at [285, 124] on div "Sensor" at bounding box center [280, 119] width 25 height 9
click at [284, 175] on div "Manual" at bounding box center [298, 167] width 75 height 20
click at [358, 127] on input "7" at bounding box center [350, 117] width 26 height 28
click at [358, 127] on input "8" at bounding box center [350, 117] width 26 height 28
click at [358, 127] on input "9" at bounding box center [350, 117] width 26 height 28
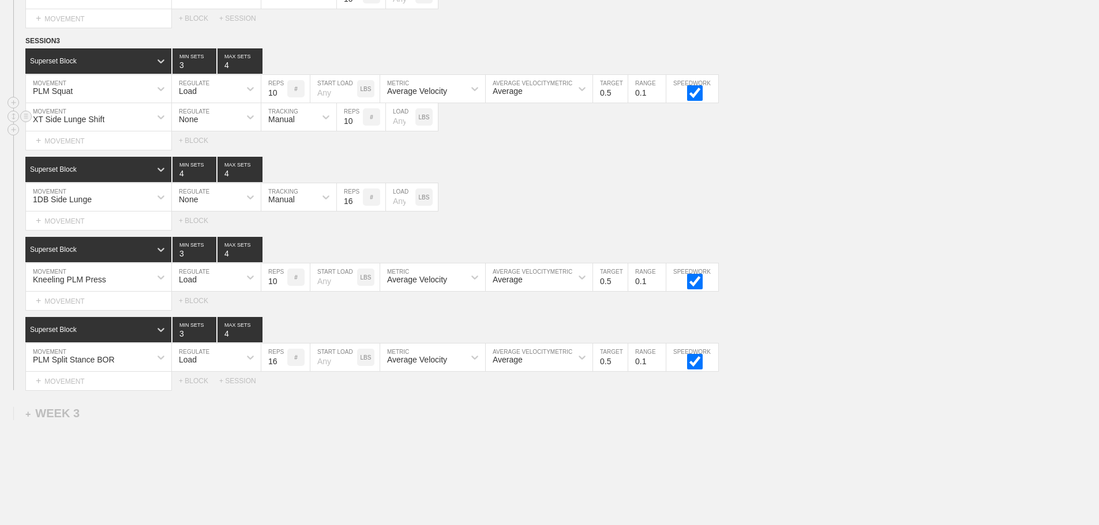
type input "10"
click at [358, 127] on input "10" at bounding box center [350, 117] width 26 height 28
drag, startPoint x: 570, startPoint y: 183, endPoint x: 558, endPoint y: 188, distance: 12.4
click at [568, 182] on div "Superset Block 4 MIN SETS 4 MAX SETS" at bounding box center [561, 169] width 1073 height 25
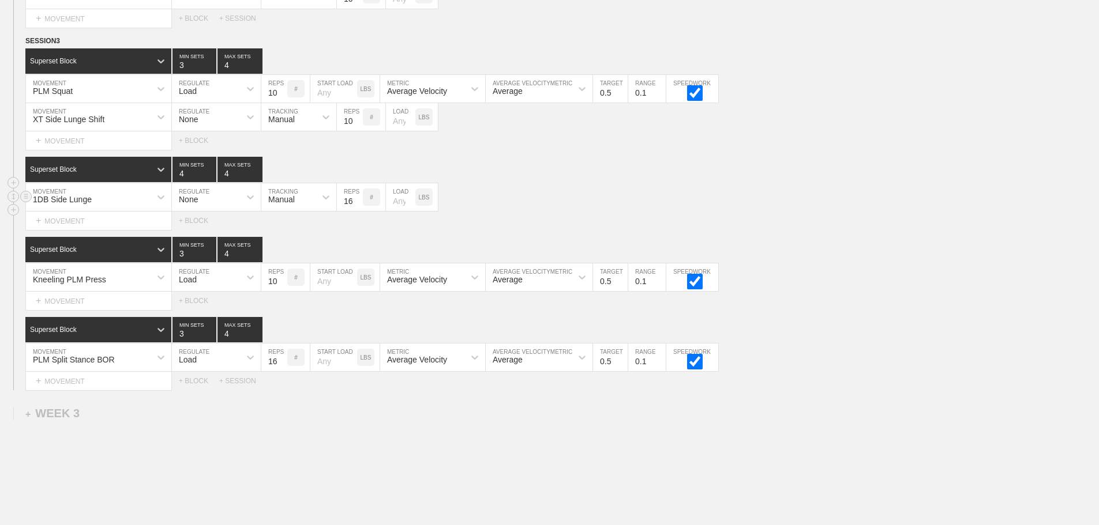
click at [573, 208] on div "1DB Side Lunge MOVEMENT None REGULATE Manual TRACKING 16 REPS # LOAD LBS" at bounding box center [549, 197] width 1099 height 28
click at [997, 292] on div "Kneeling PLM Press MOVEMENT Load REGULATE 10 REPS # START LOAD LBS Average Velo…" at bounding box center [549, 278] width 1099 height 28
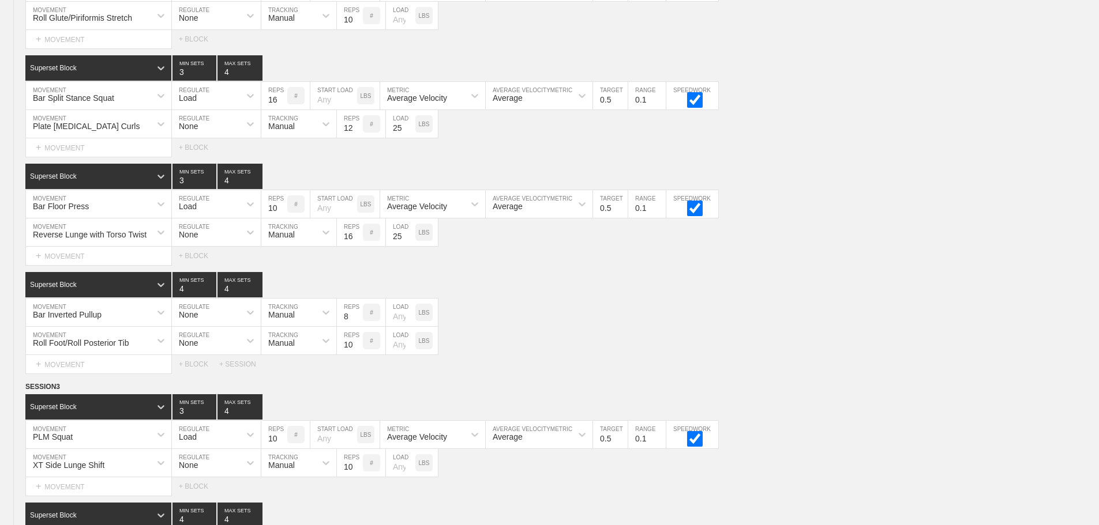
scroll to position [1903, 0]
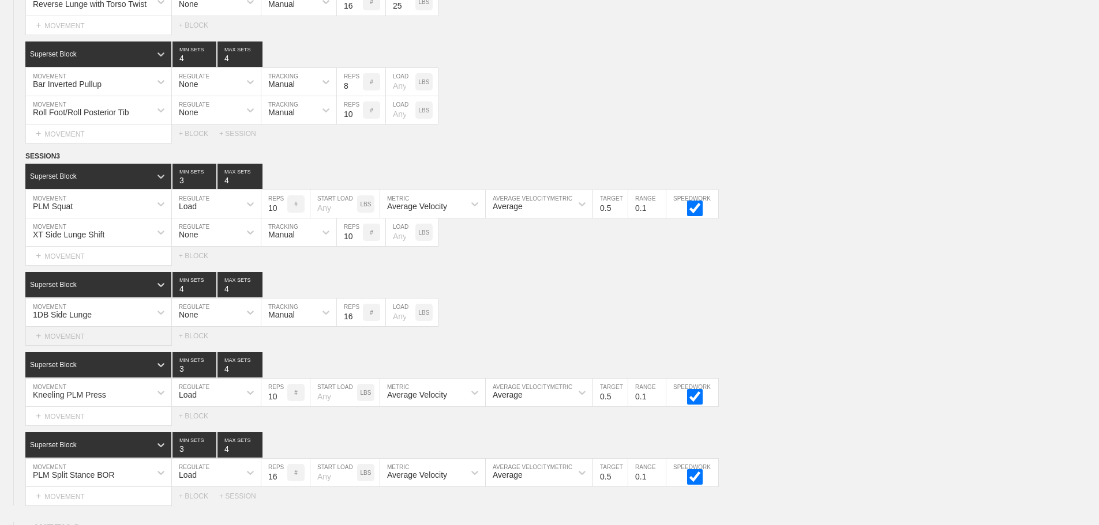
click at [81, 346] on div "+ MOVEMENT" at bounding box center [98, 336] width 146 height 19
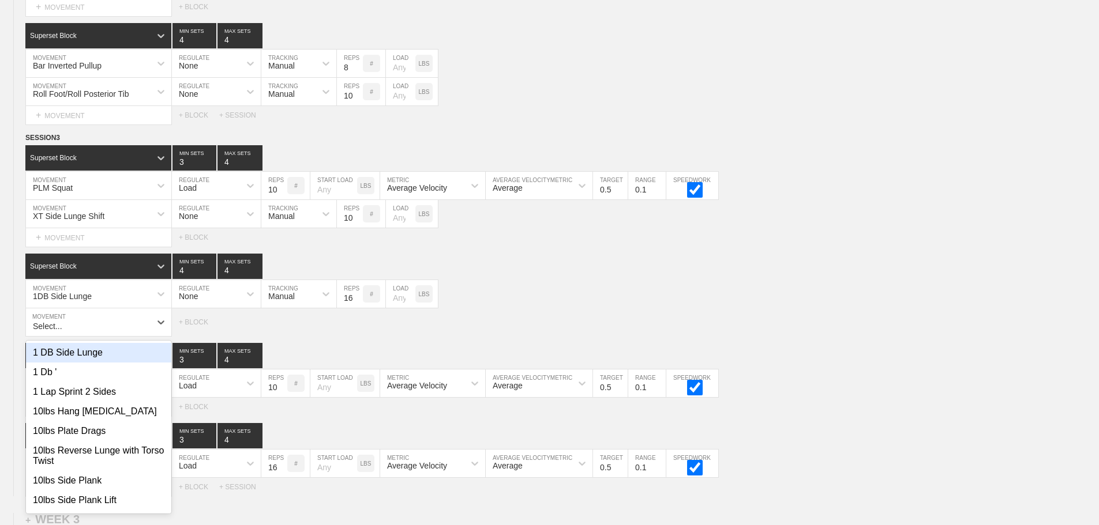
scroll to position [1923, 0]
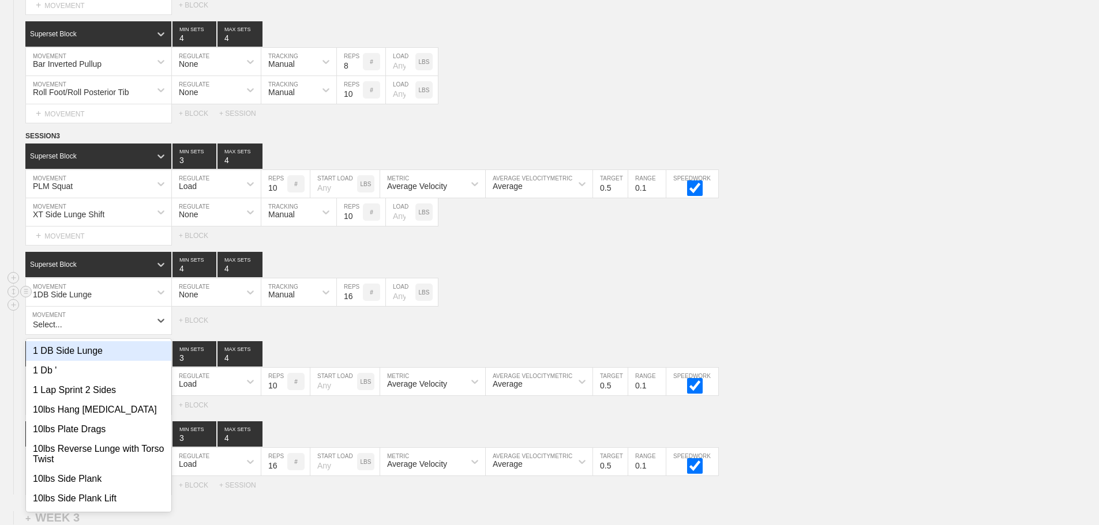
click at [760, 307] on div "1DB Side Lunge MOVEMENT None REGULATE Manual TRACKING 16 REPS # LOAD LBS" at bounding box center [549, 293] width 1099 height 28
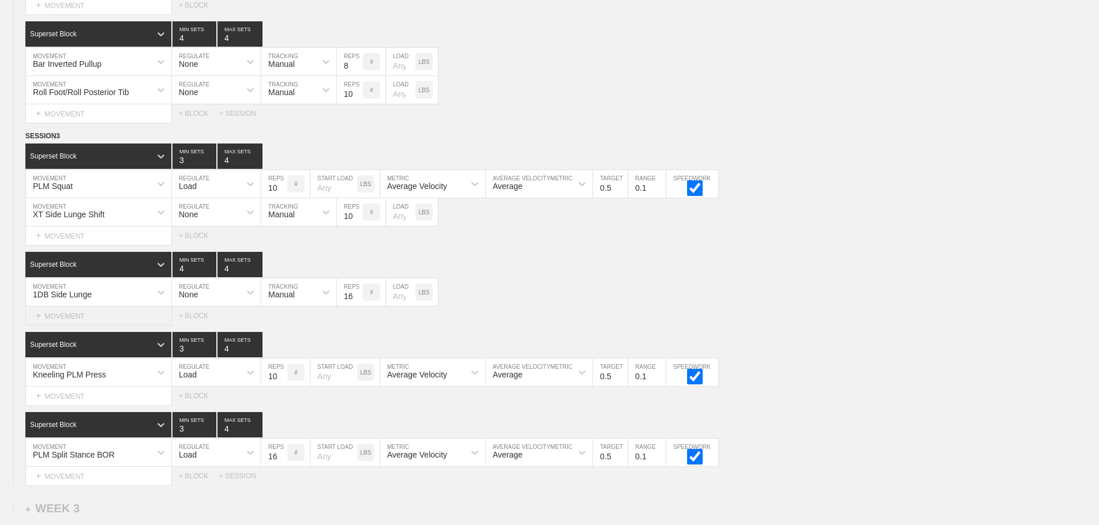
click at [74, 326] on div "+ MOVEMENT" at bounding box center [98, 316] width 146 height 19
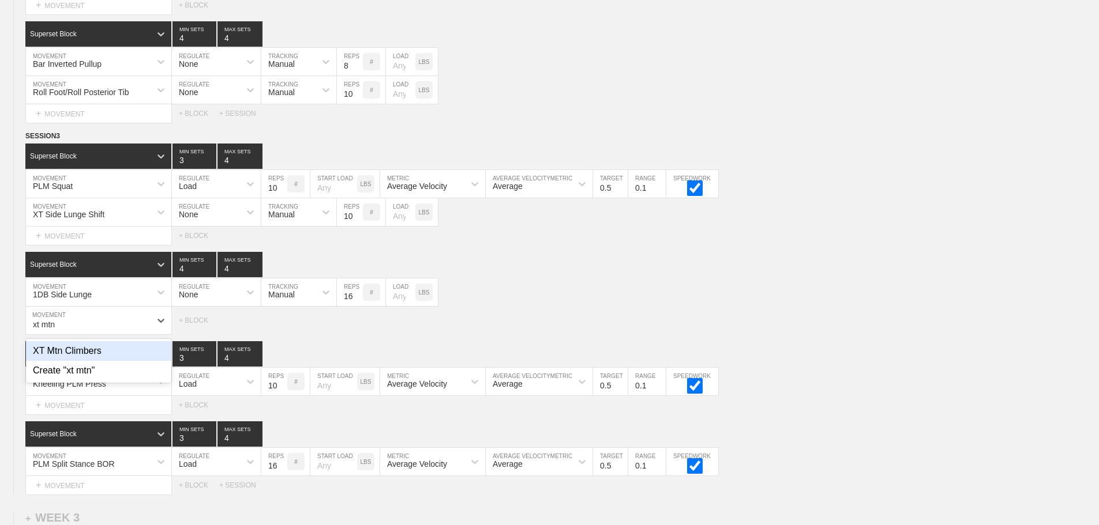
click at [78, 361] on div "XT Mtn Climbers" at bounding box center [98, 351] width 145 height 20
type input "xt mtn"
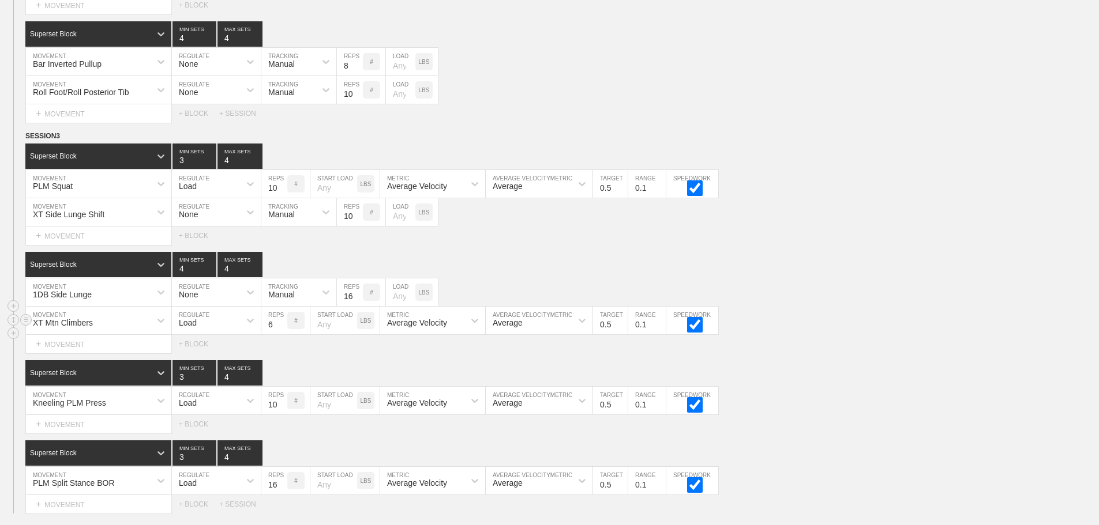
click at [184, 328] on div "Load" at bounding box center [188, 322] width 18 height 9
click at [184, 358] on div "None" at bounding box center [216, 351] width 89 height 20
click at [287, 328] on div "Sensor" at bounding box center [280, 322] width 25 height 9
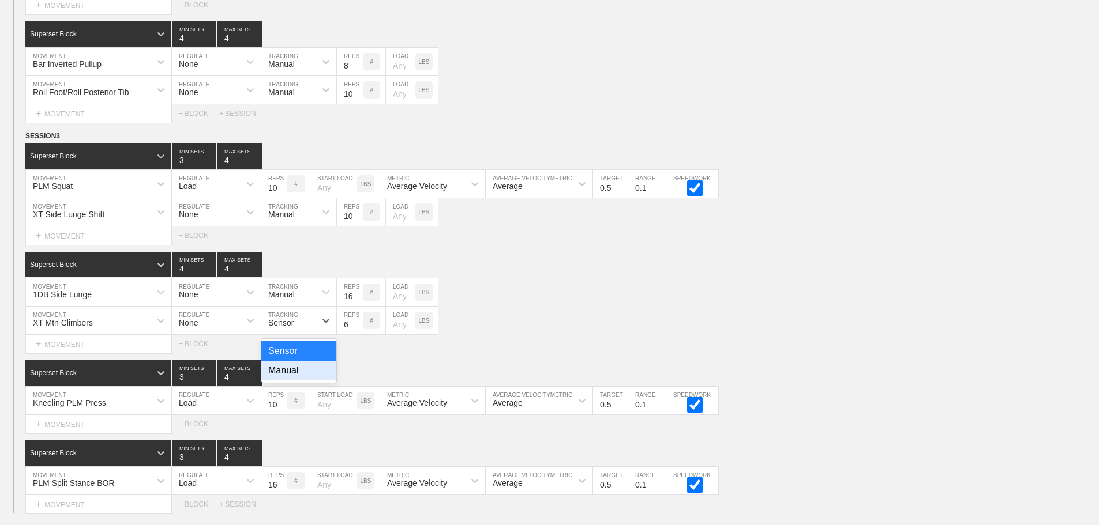
drag, startPoint x: 287, startPoint y: 382, endPoint x: 324, endPoint y: 364, distance: 41.0
click at [290, 381] on div "Manual" at bounding box center [298, 371] width 75 height 20
click at [358, 332] on input "11" at bounding box center [350, 321] width 26 height 28
click at [358, 328] on input "12" at bounding box center [350, 321] width 26 height 28
click at [358, 328] on input "13" at bounding box center [350, 321] width 26 height 28
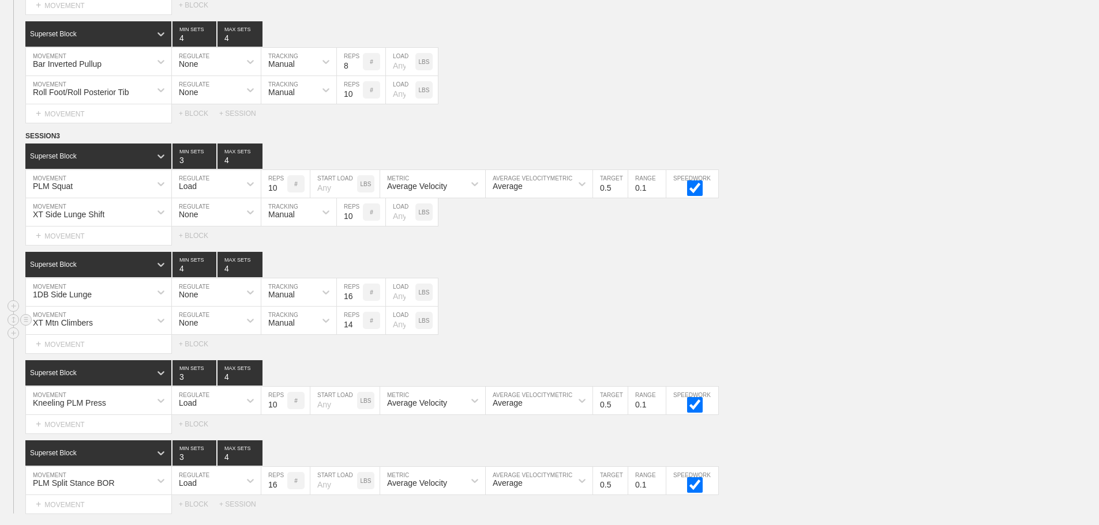
click at [358, 328] on input "14" at bounding box center [350, 321] width 26 height 28
click at [358, 328] on input "15" at bounding box center [350, 321] width 26 height 28
type input "16"
click at [358, 328] on input "16" at bounding box center [350, 321] width 26 height 28
click at [594, 332] on div "XT Mtn Climbers MOVEMENT None REGULATE Manual TRACKING 16 REPS # LOAD LBS" at bounding box center [549, 321] width 1099 height 28
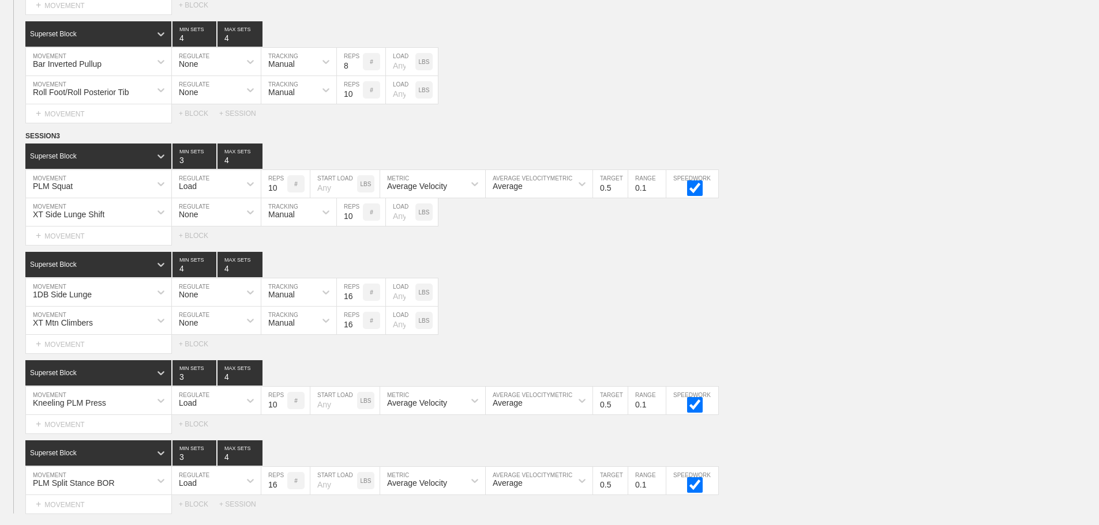
click at [855, 354] on div "Select... MOVEMENT + MOVEMENT + BLOCK" at bounding box center [549, 344] width 1099 height 18
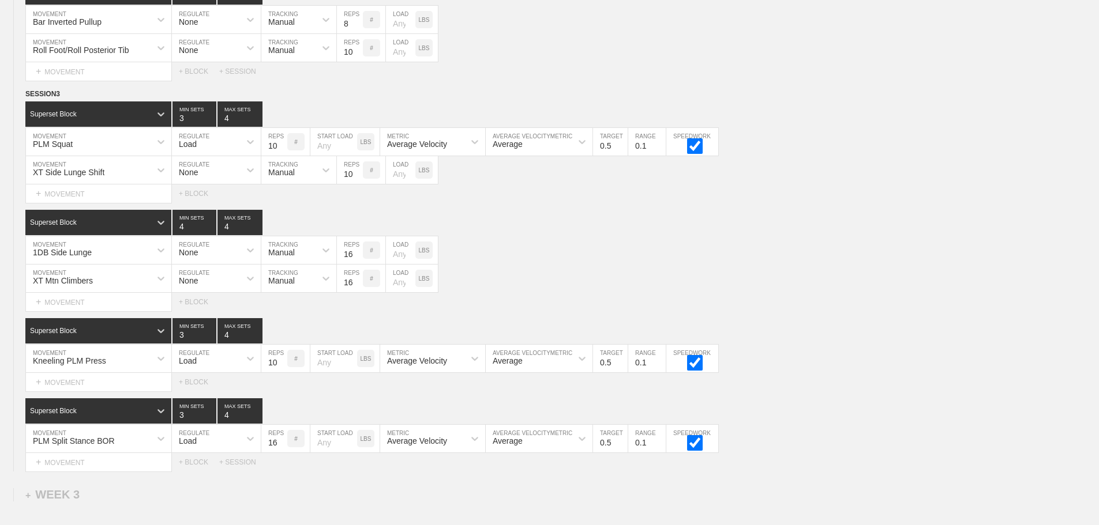
scroll to position [1950, 0]
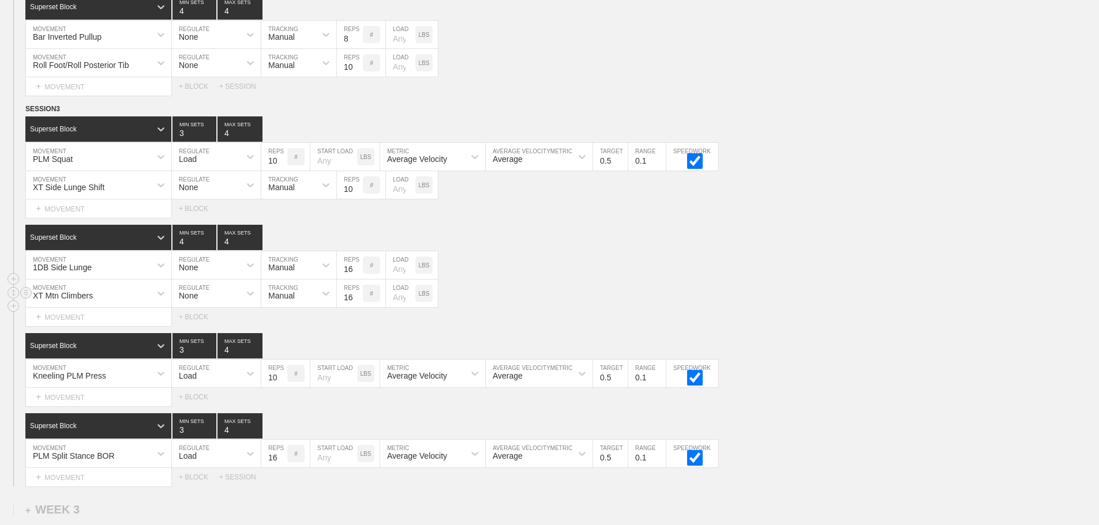
click at [623, 288] on div "XT Mtn Climbers MOVEMENT None REGULATE Manual TRACKING 16 REPS # LOAD LBS" at bounding box center [549, 294] width 1099 height 28
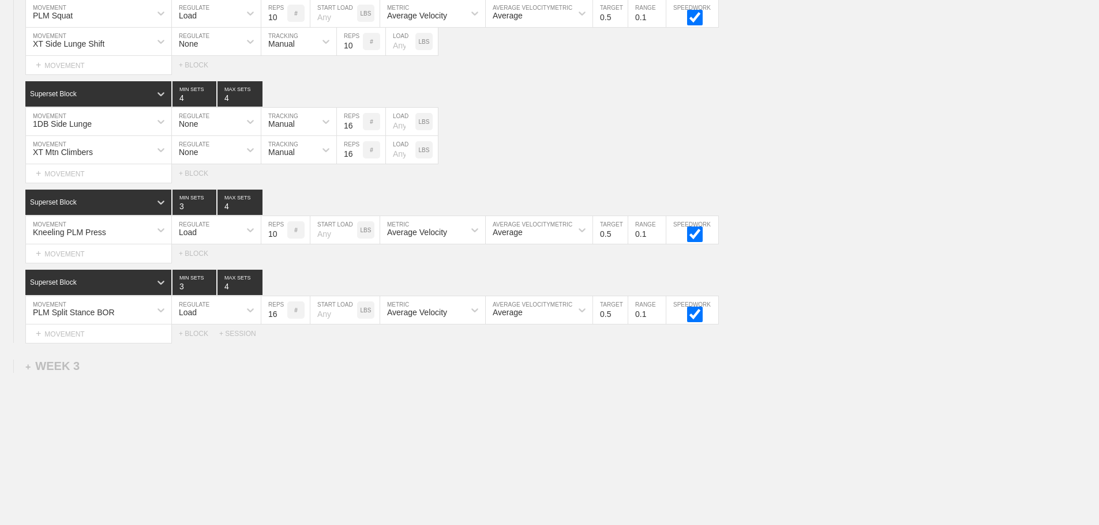
scroll to position [2123, 0]
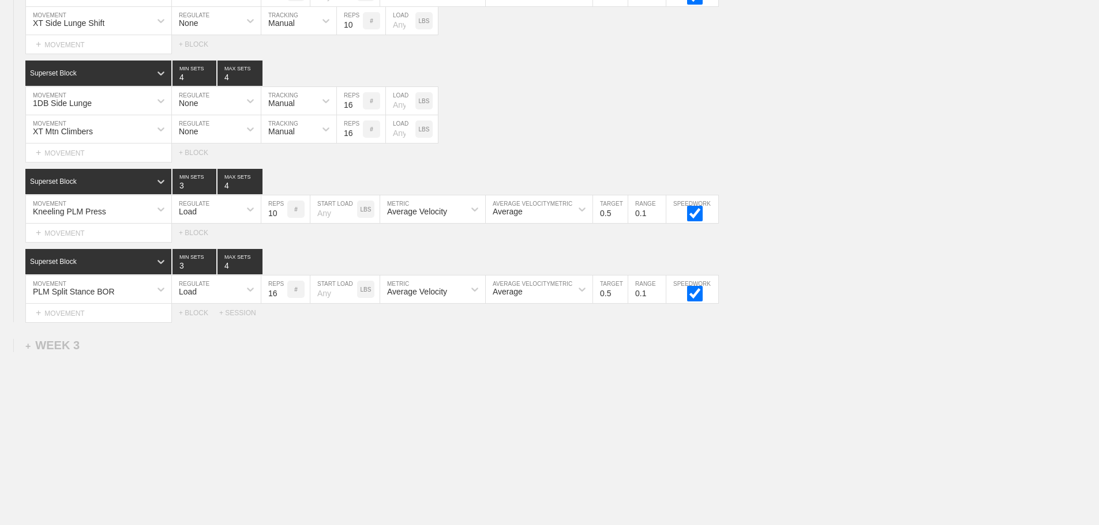
drag, startPoint x: 720, startPoint y: 457, endPoint x: 413, endPoint y: 370, distance: 318.5
click at [118, 228] on div "+ MOVEMENT" at bounding box center [98, 233] width 146 height 19
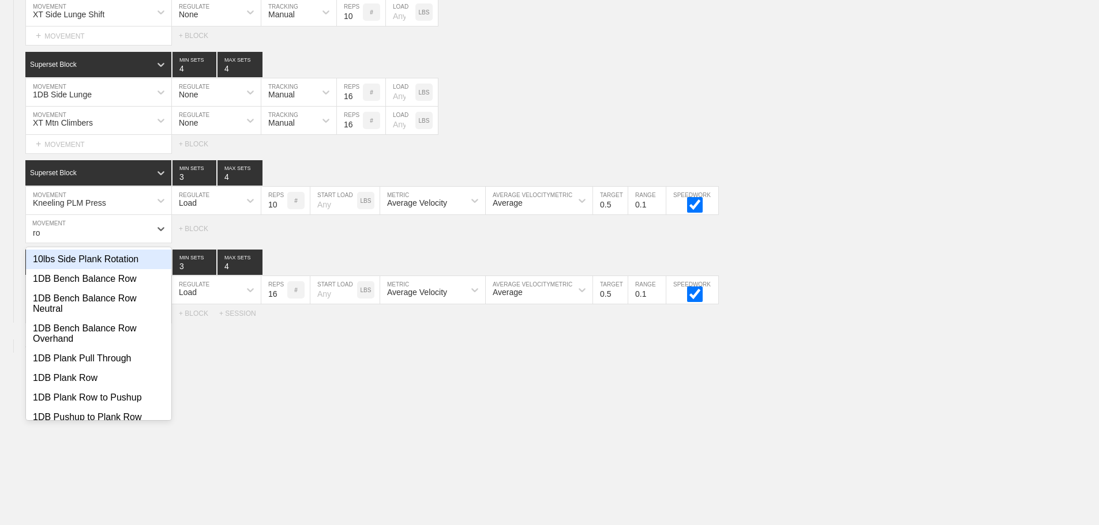
type input "ro"
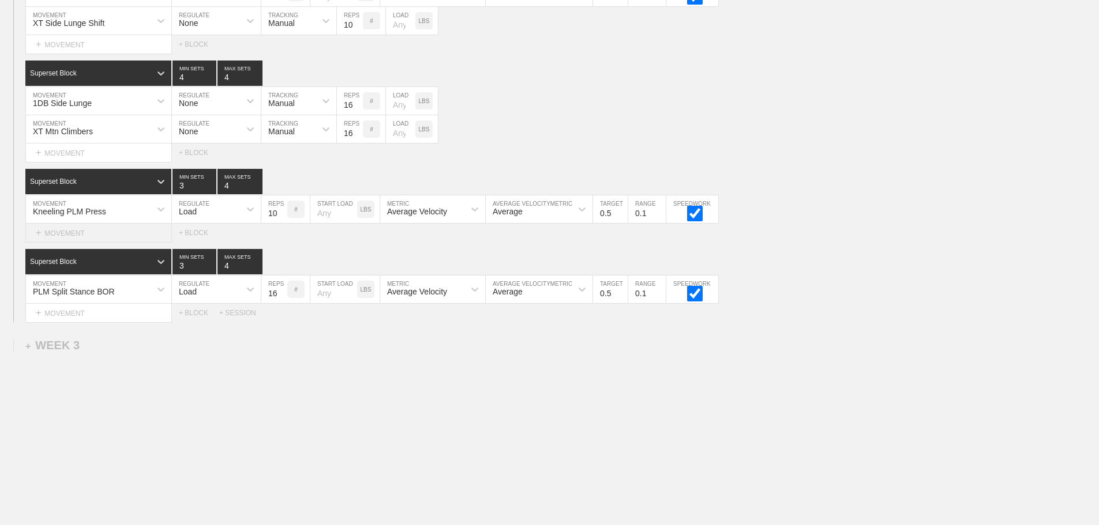
click at [66, 234] on div "+ MOVEMENT" at bounding box center [98, 233] width 146 height 19
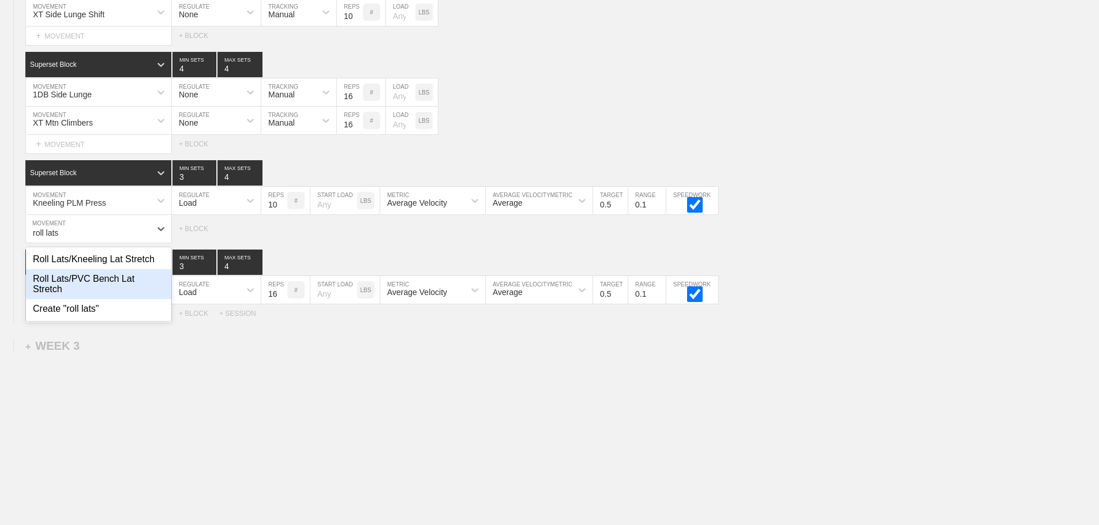
click at [115, 287] on div "Roll Lats/PVC Bench Lat Stretch" at bounding box center [98, 284] width 145 height 30
type input "roll lats"
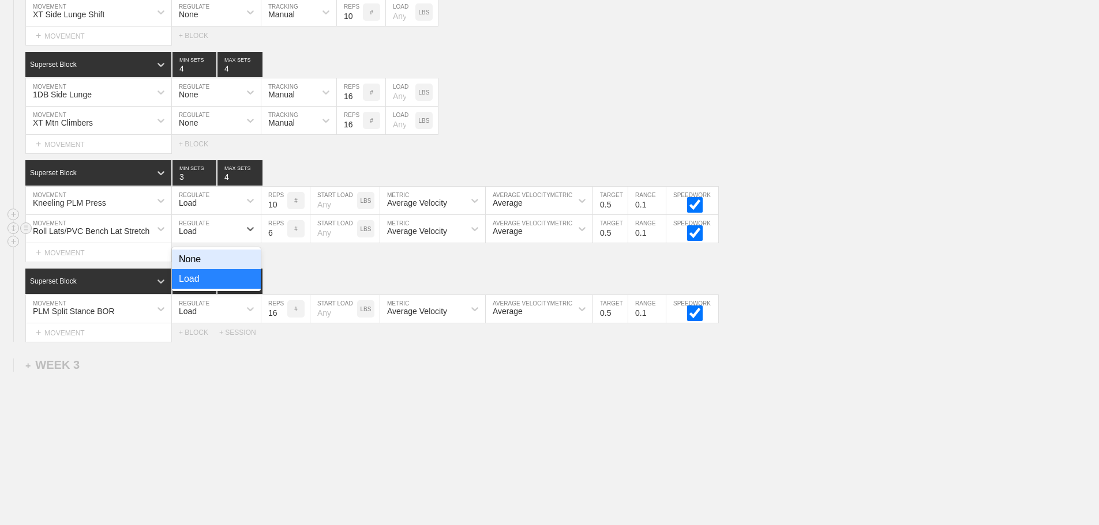
click at [200, 239] on div "Load" at bounding box center [206, 229] width 68 height 20
click at [196, 266] on div "None" at bounding box center [216, 260] width 89 height 20
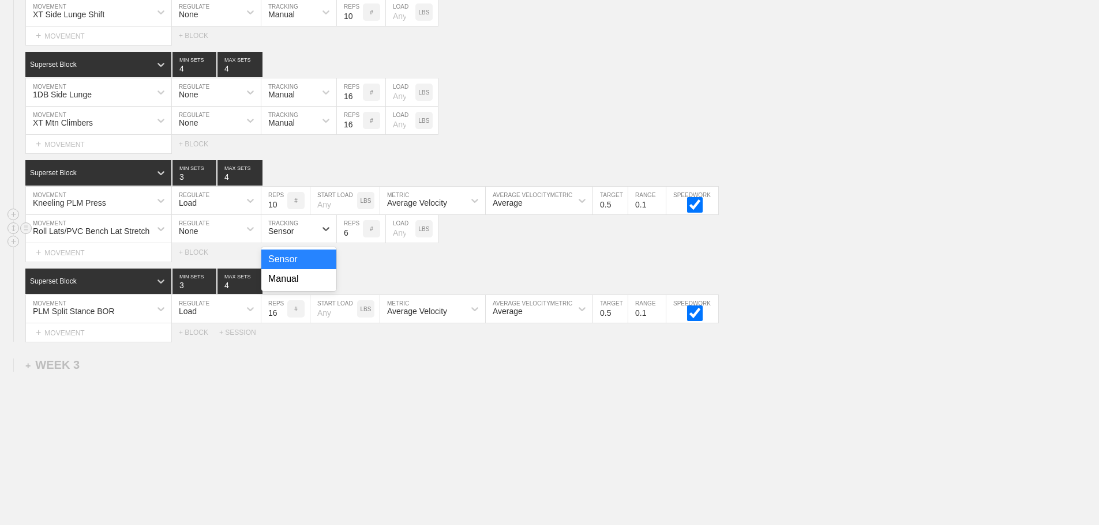
click at [295, 239] on div "Sensor" at bounding box center [288, 229] width 54 height 20
drag, startPoint x: 285, startPoint y: 291, endPoint x: 339, endPoint y: 251, distance: 66.4
click at [297, 286] on div "Manual" at bounding box center [298, 279] width 75 height 20
click at [355, 238] on input "7" at bounding box center [350, 229] width 26 height 28
click at [355, 238] on input "8" at bounding box center [350, 229] width 26 height 28
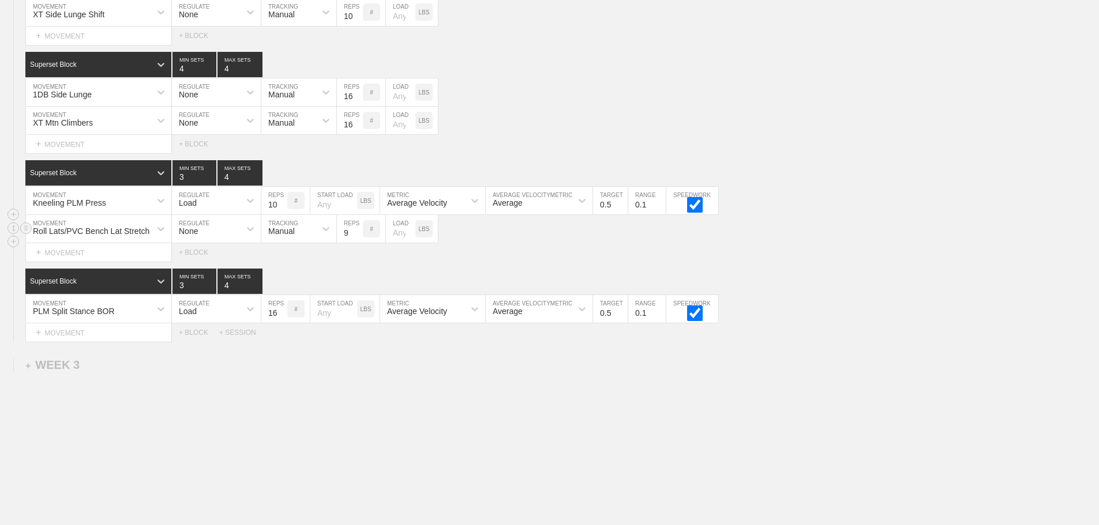
click at [355, 238] on input "9" at bounding box center [350, 229] width 26 height 28
type input "10"
click at [355, 238] on input "10" at bounding box center [350, 229] width 26 height 28
click at [521, 243] on div "Roll Lats/PVC Bench Lat Stretch MOVEMENT None REGULATE Manual TRACKING 10 REPS …" at bounding box center [549, 229] width 1099 height 28
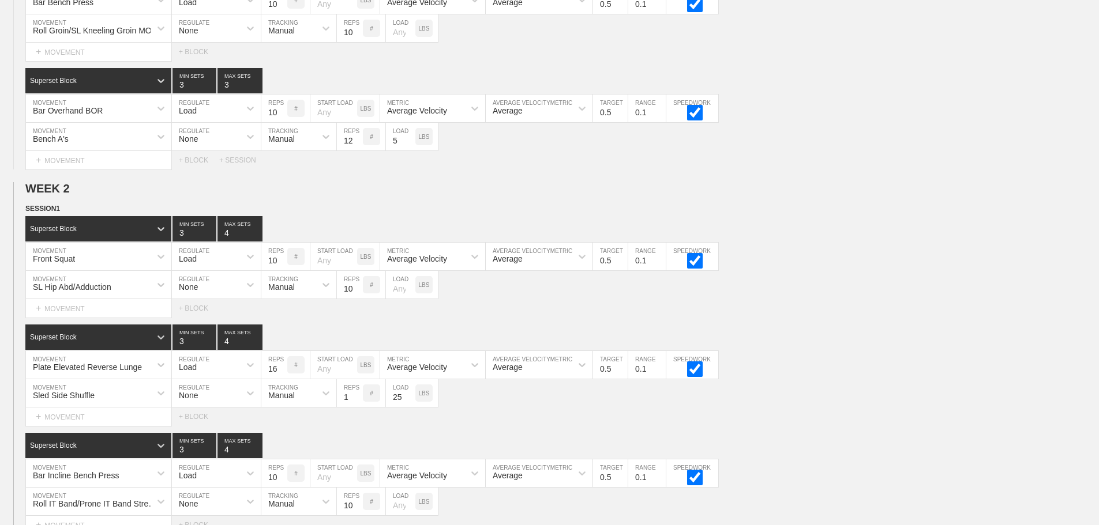
scroll to position [855, 0]
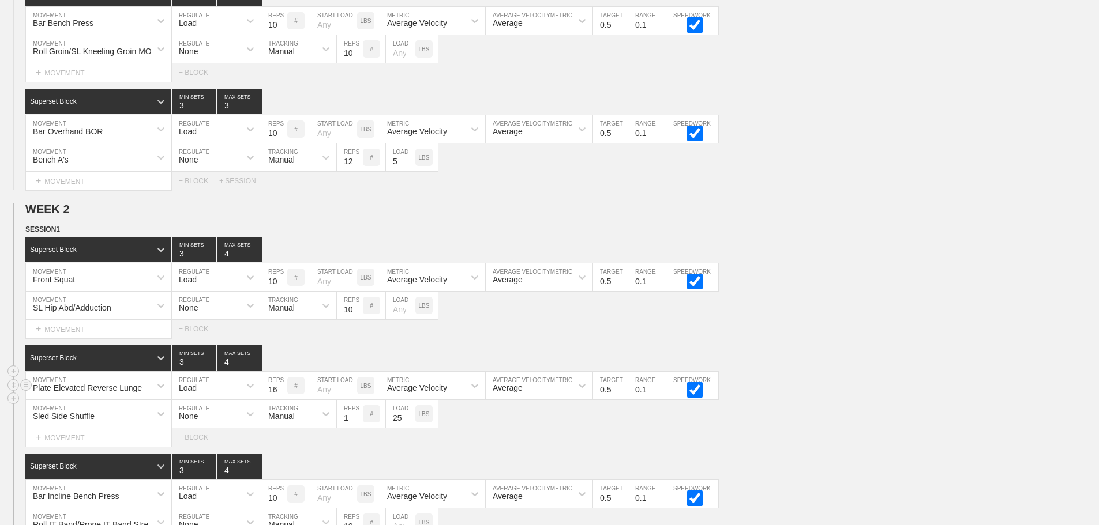
click at [974, 382] on div "Plate Elevated Reverse Lunge MOVEMENT Load REGULATE 16 REPS # START LOAD LBS Av…" at bounding box center [549, 386] width 1099 height 28
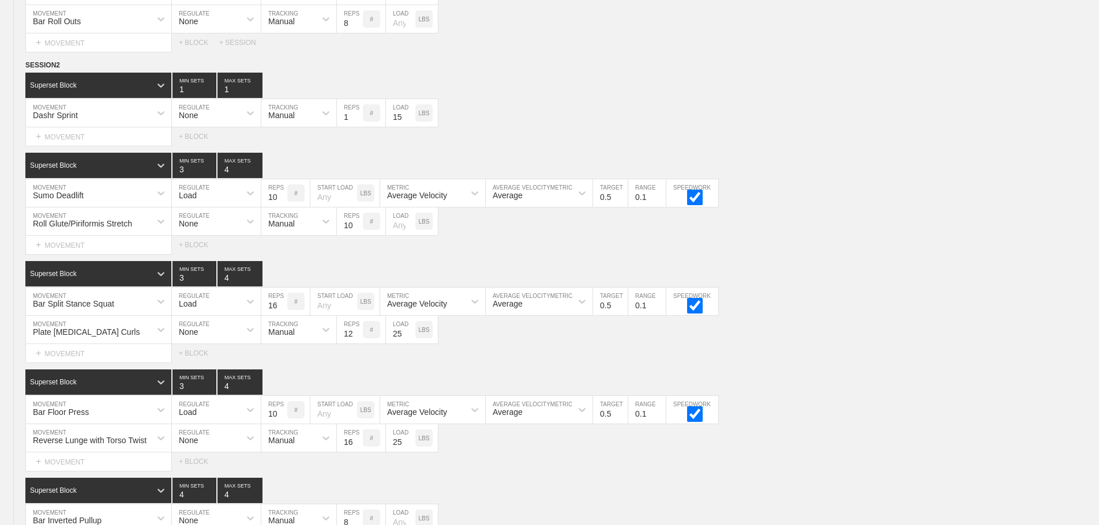
scroll to position [2152, 0]
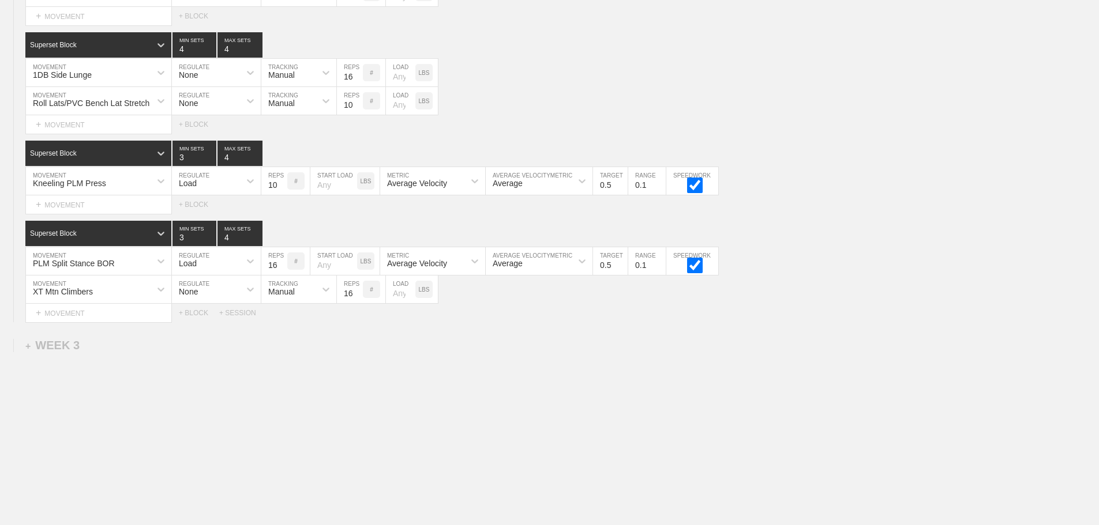
click at [59, 203] on div "+ MOVEMENT" at bounding box center [98, 204] width 146 height 19
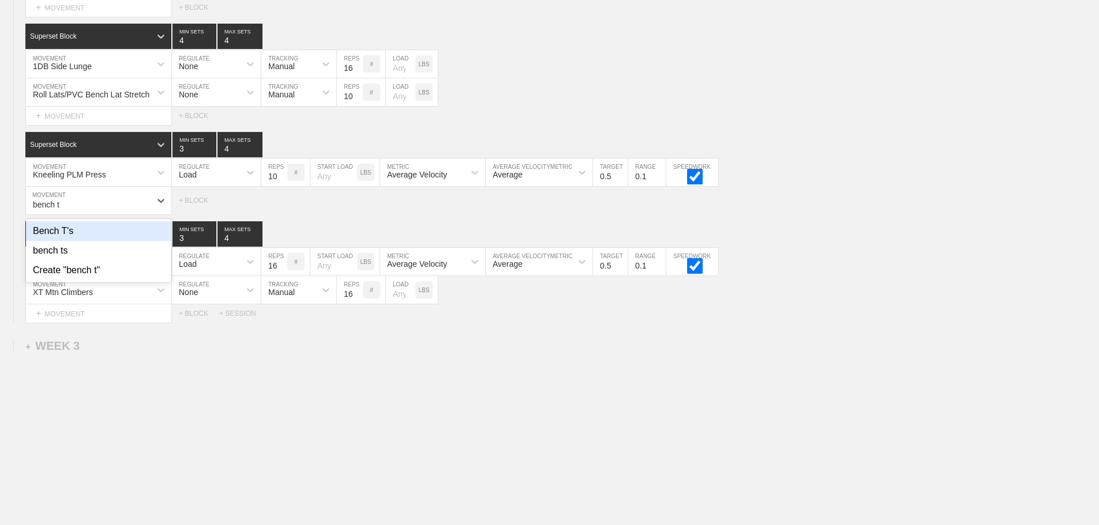
click at [73, 240] on div "Bench T's" at bounding box center [98, 231] width 145 height 20
type input "bench t"
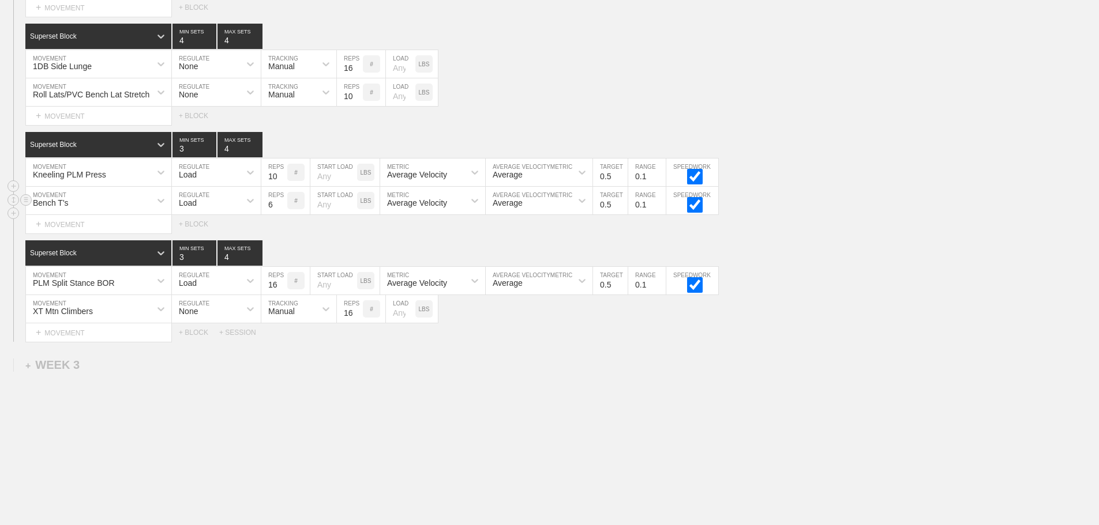
click at [194, 208] on div "Load" at bounding box center [188, 202] width 18 height 9
click at [202, 237] on div "None" at bounding box center [216, 231] width 89 height 20
drag, startPoint x: 292, startPoint y: 211, endPoint x: 292, endPoint y: 255, distance: 44.4
click at [292, 208] on div "Sensor" at bounding box center [280, 202] width 25 height 9
click at [292, 258] on div "Manual" at bounding box center [298, 251] width 75 height 20
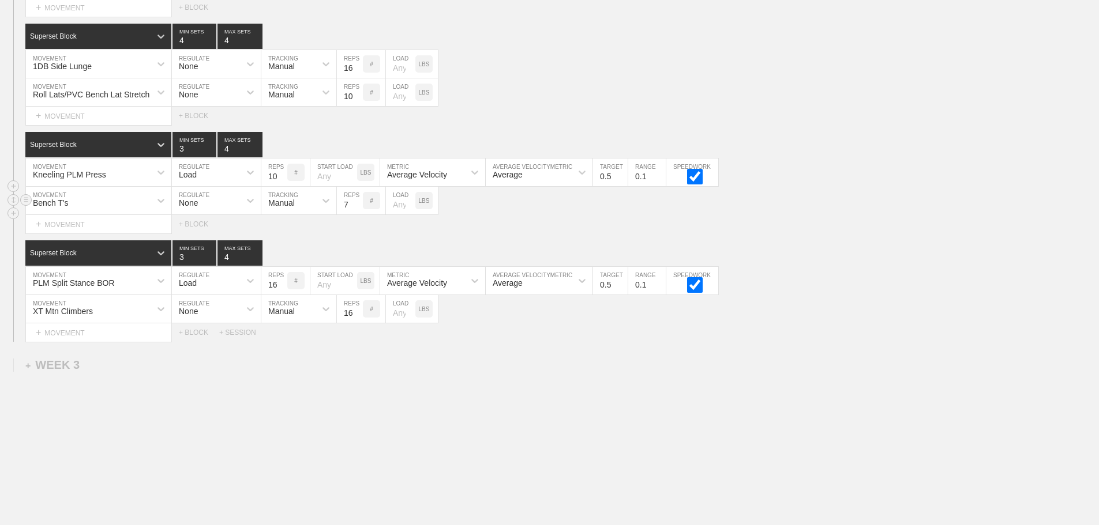
click at [358, 209] on input "7" at bounding box center [350, 201] width 26 height 28
click at [358, 209] on input "8" at bounding box center [350, 201] width 26 height 28
click at [358, 209] on input "9" at bounding box center [350, 201] width 26 height 28
click at [358, 209] on input "10" at bounding box center [350, 201] width 26 height 28
click at [358, 209] on input "11" at bounding box center [350, 201] width 26 height 28
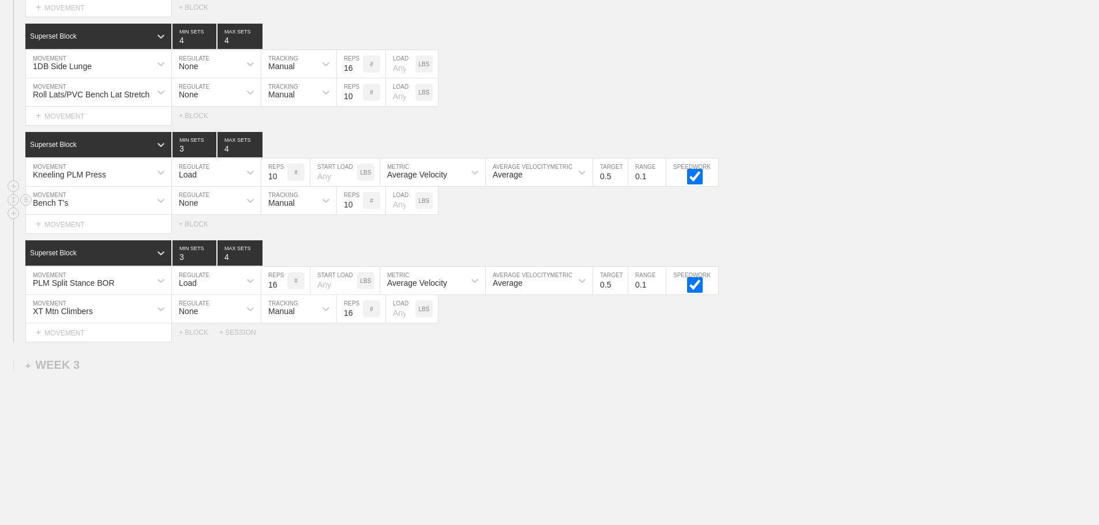
type input "10"
click at [358, 213] on input "10" at bounding box center [350, 201] width 26 height 28
click at [393, 212] on input "number" at bounding box center [400, 201] width 29 height 28
type input "5"
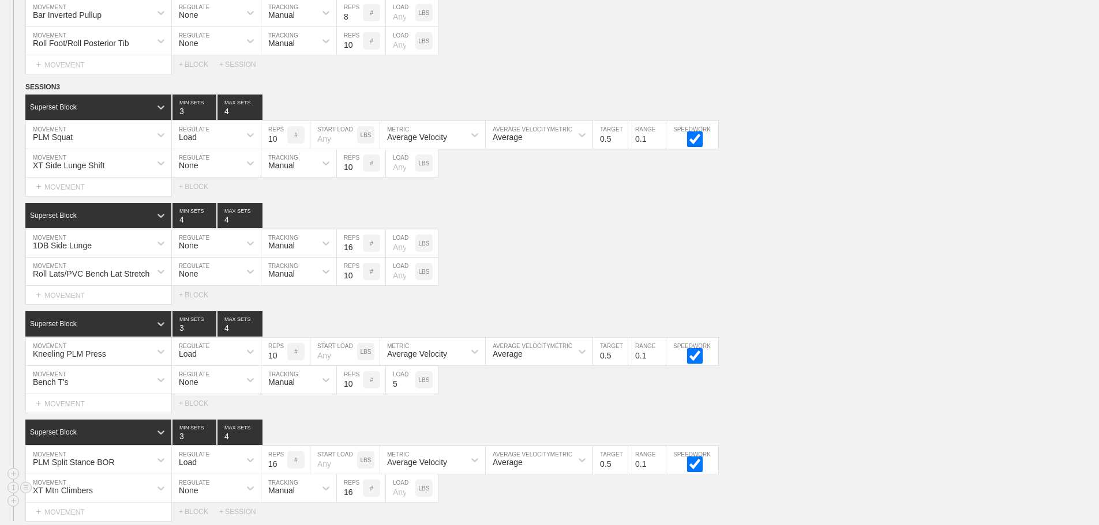
scroll to position [1863, 0]
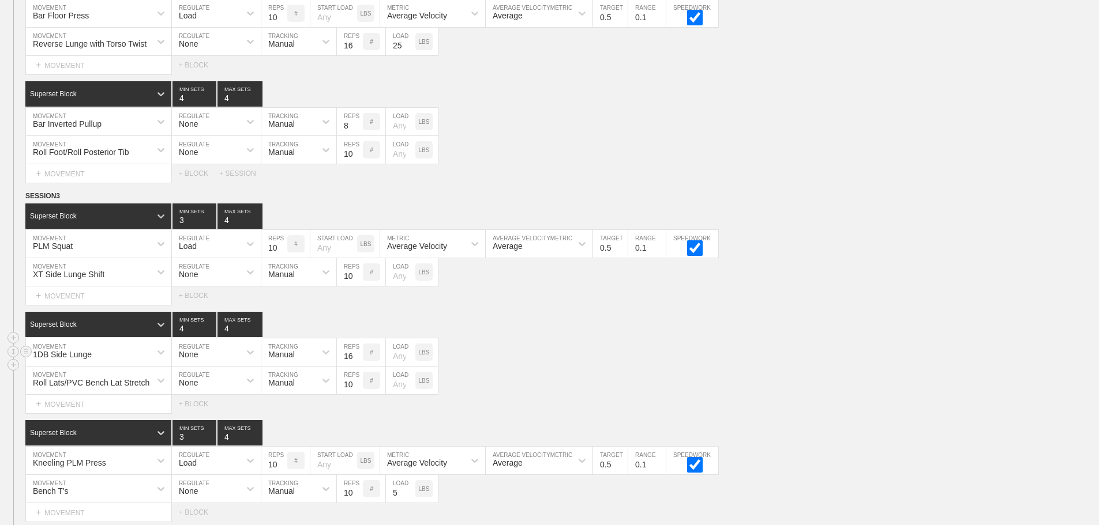
click at [833, 367] on div "1DB Side Lunge MOVEMENT None REGULATE Manual TRACKING 16 REPS # LOAD LBS" at bounding box center [549, 353] width 1099 height 28
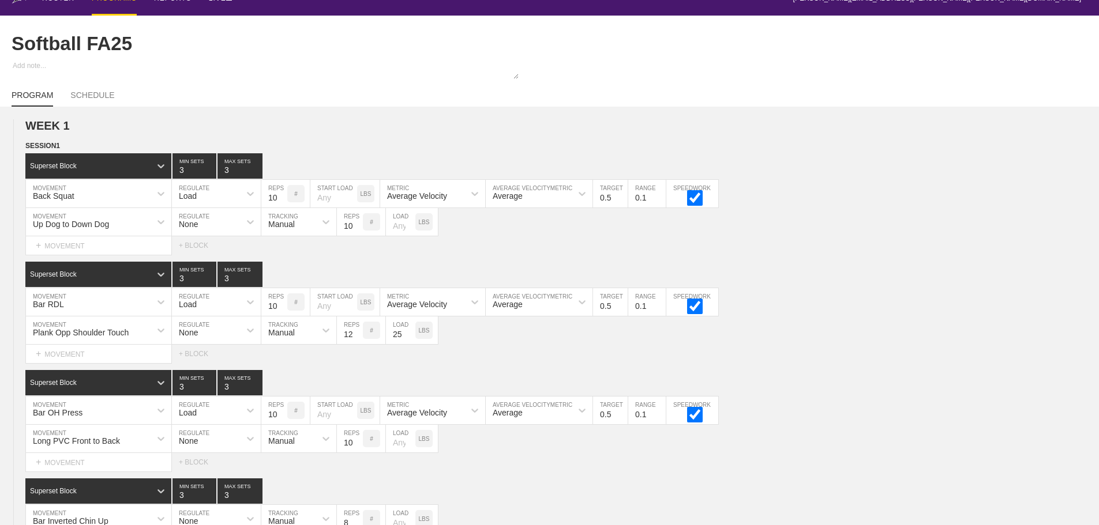
scroll to position [0, 0]
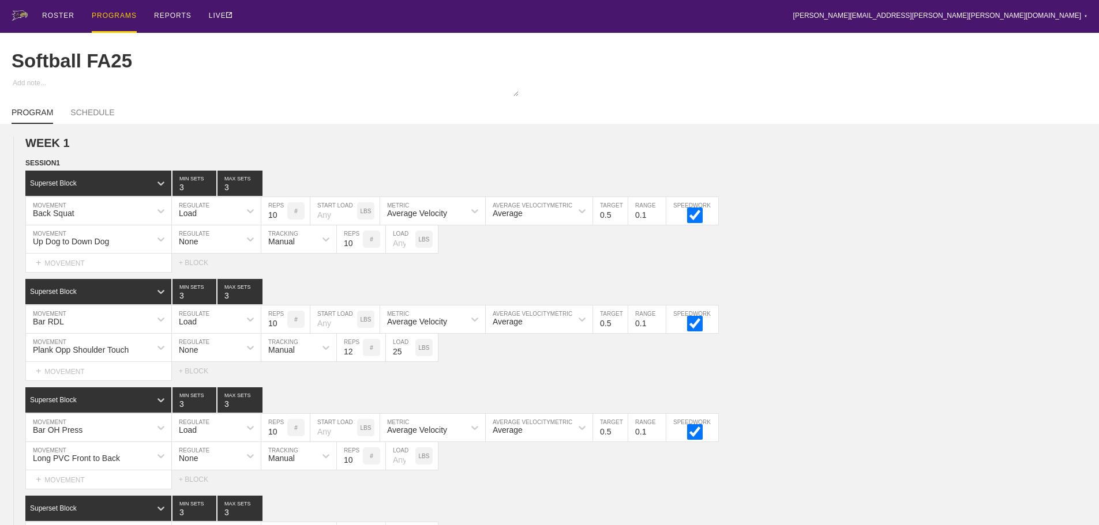
click at [116, 15] on div "PROGRAMS" at bounding box center [114, 16] width 45 height 33
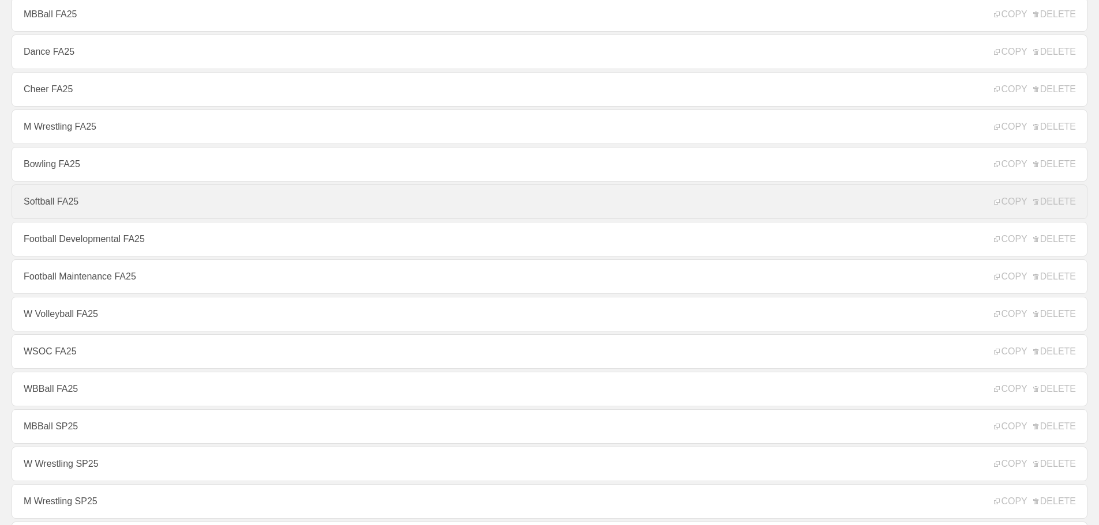
scroll to position [231, 0]
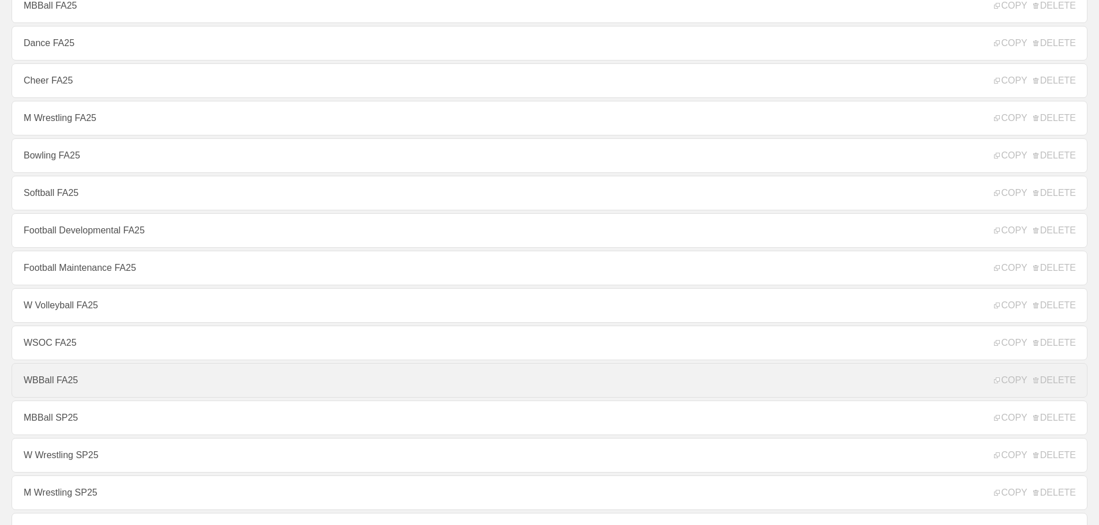
click at [54, 384] on link "WBBall FA25" at bounding box center [550, 380] width 1076 height 35
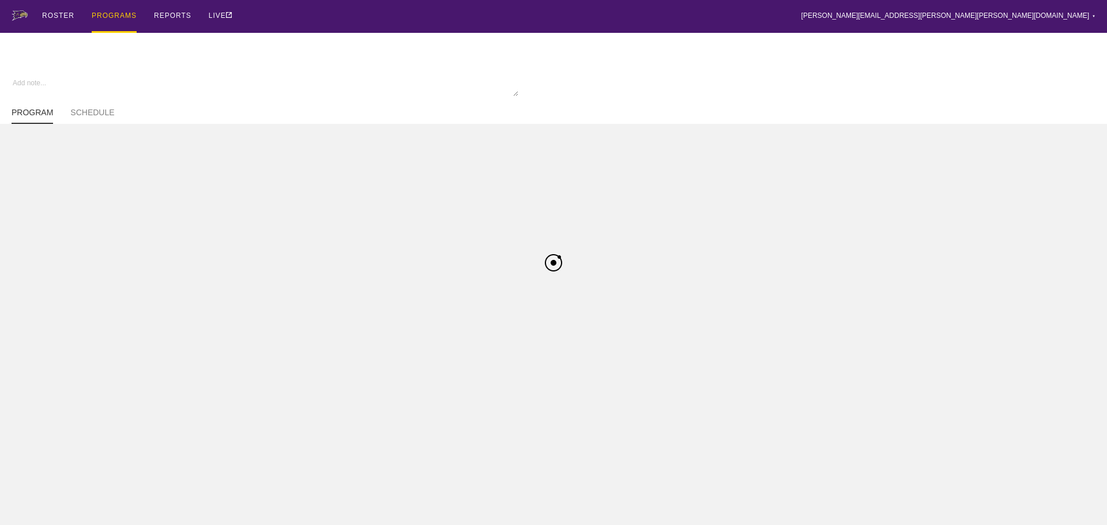
type textarea "x"
type input "WBBall FA25"
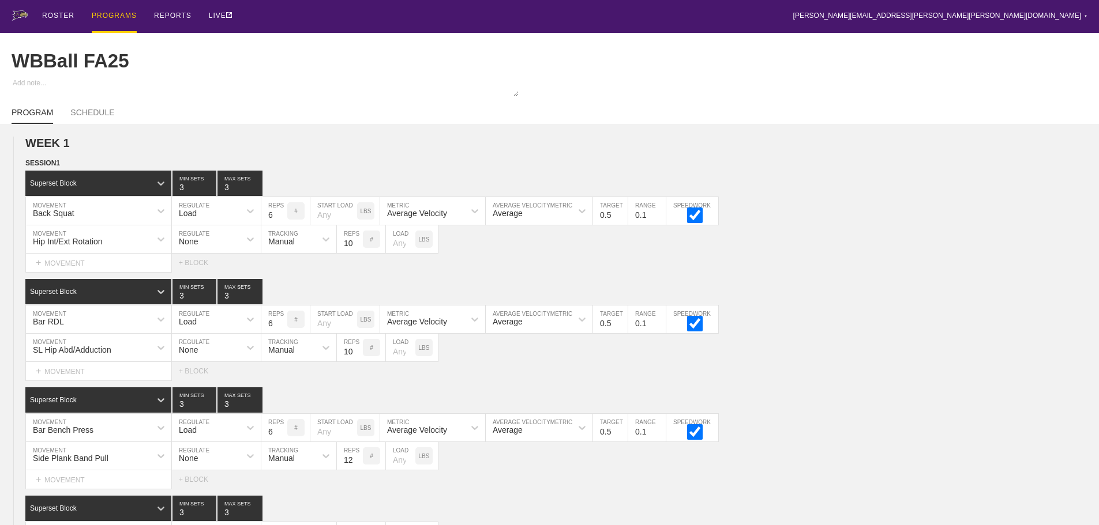
click at [715, 11] on div "ROSTER PROGRAMS REPORTS LIVE [PERSON_NAME][EMAIL_ADDRESS][PERSON_NAME][PERSON_N…" at bounding box center [550, 16] width 1076 height 33
click at [643, 17] on div "ROSTER PROGRAMS REPORTS LIVE [PERSON_NAME][EMAIL_ADDRESS][PERSON_NAME][PERSON_N…" at bounding box center [550, 16] width 1076 height 33
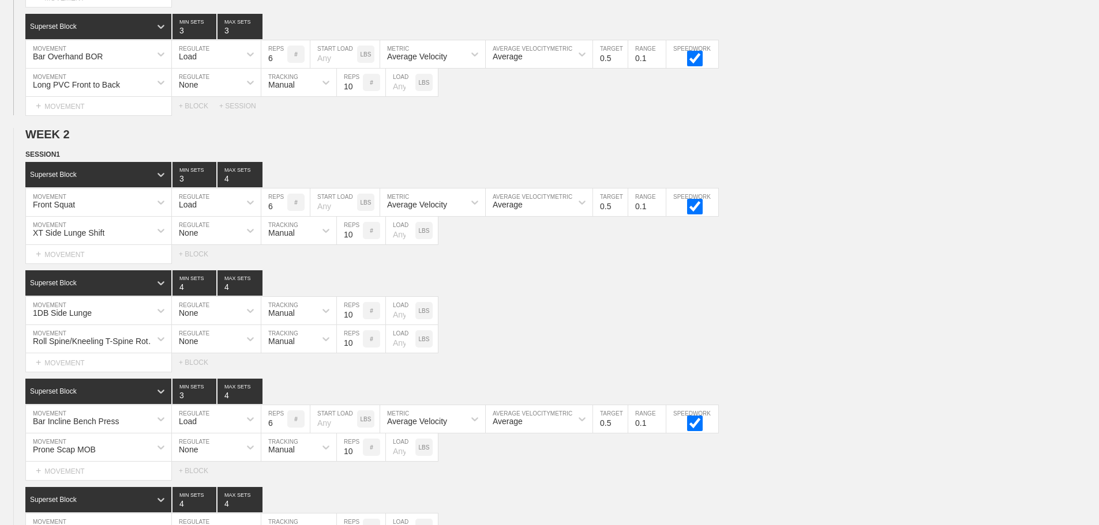
scroll to position [1153, 0]
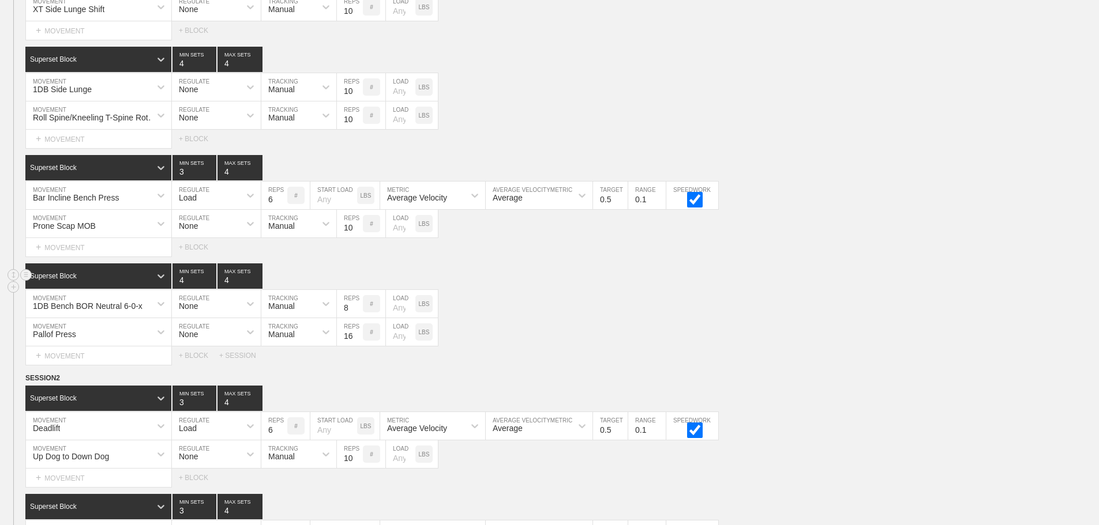
click at [807, 281] on div "Superset Block 4 MIN SETS 4 MAX SETS" at bounding box center [561, 276] width 1073 height 25
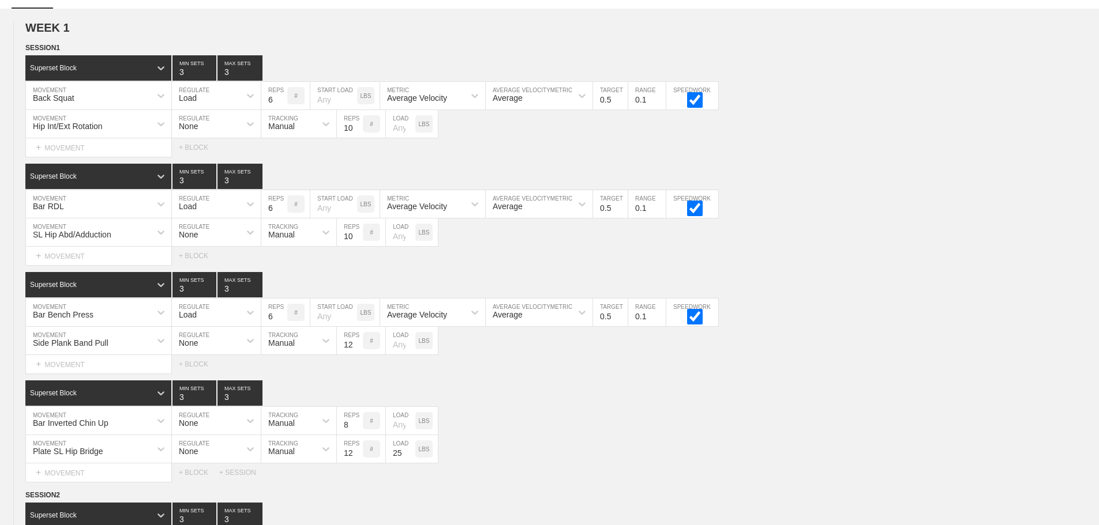
scroll to position [0, 0]
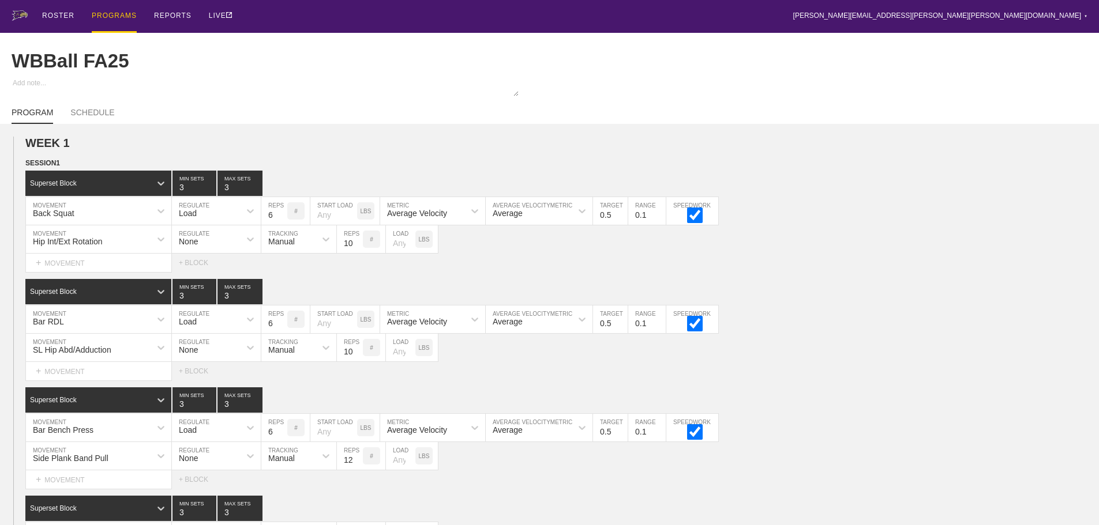
click at [931, 272] on div "Select... MOVEMENT + MOVEMENT + BLOCK" at bounding box center [549, 263] width 1099 height 18
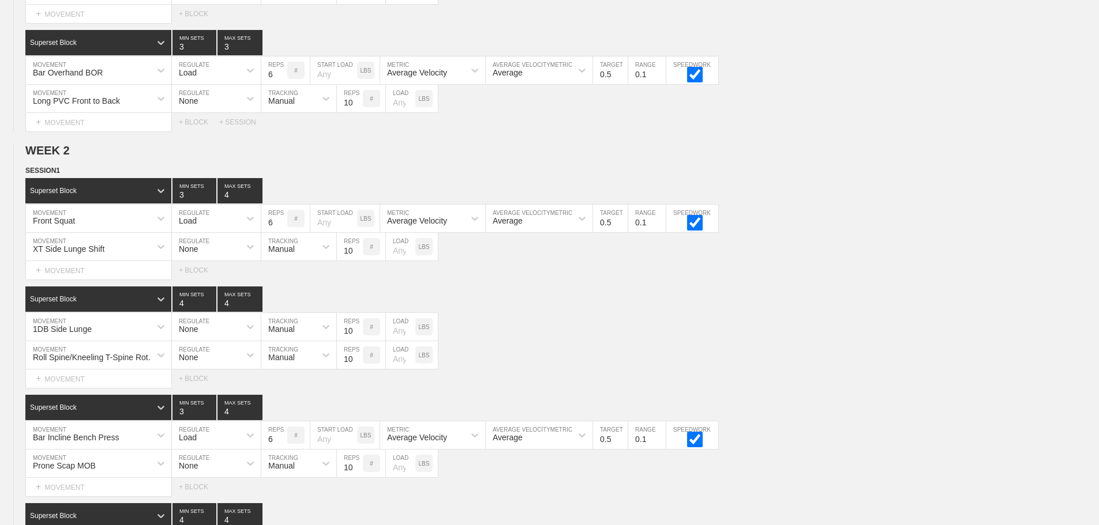
scroll to position [1652, 0]
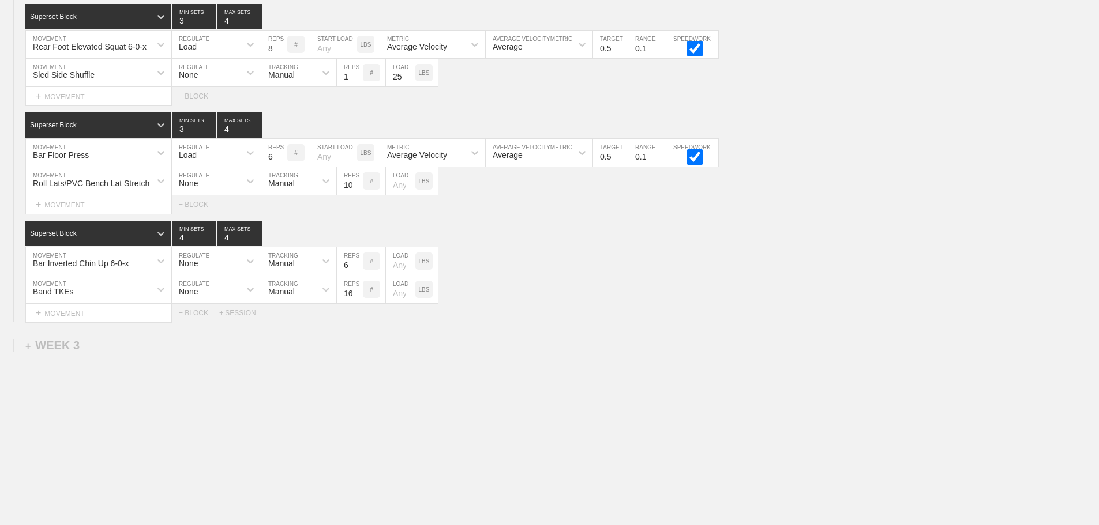
click at [599, 312] on div "Select... MOVEMENT + MOVEMENT + BLOCK + SESSION" at bounding box center [549, 313] width 1099 height 18
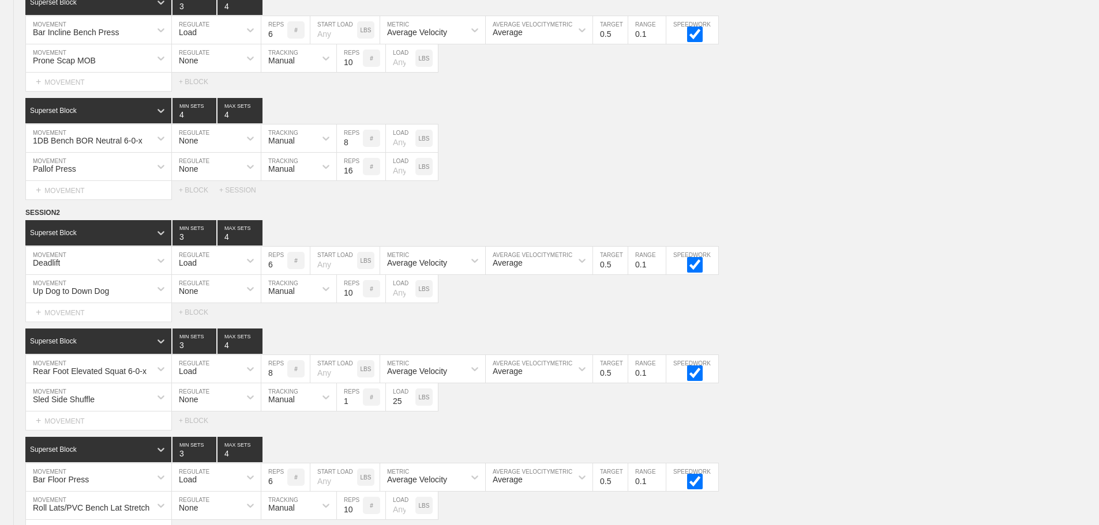
scroll to position [1306, 0]
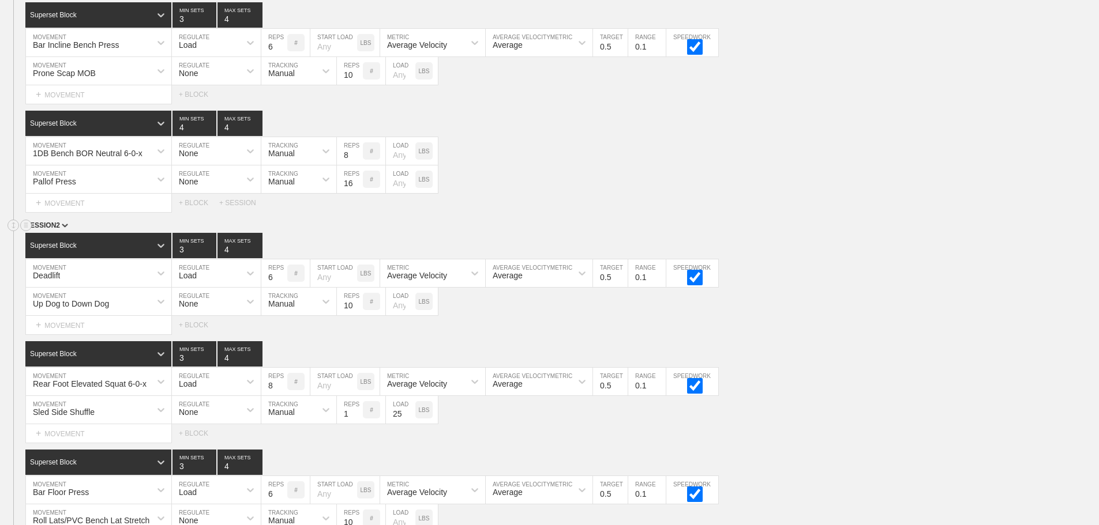
click at [894, 233] on div "SESSION 2" at bounding box center [561, 226] width 1073 height 13
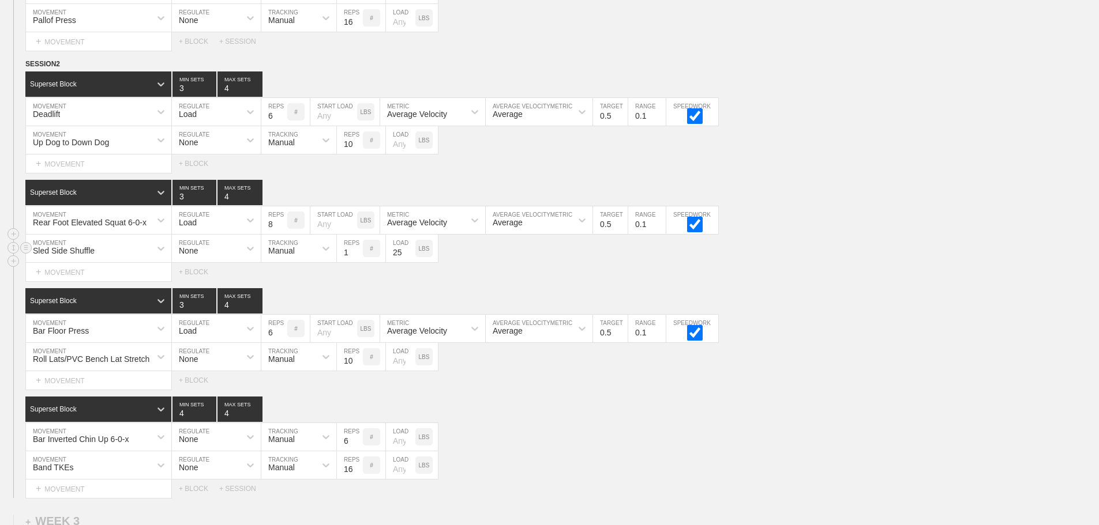
scroll to position [1652, 0]
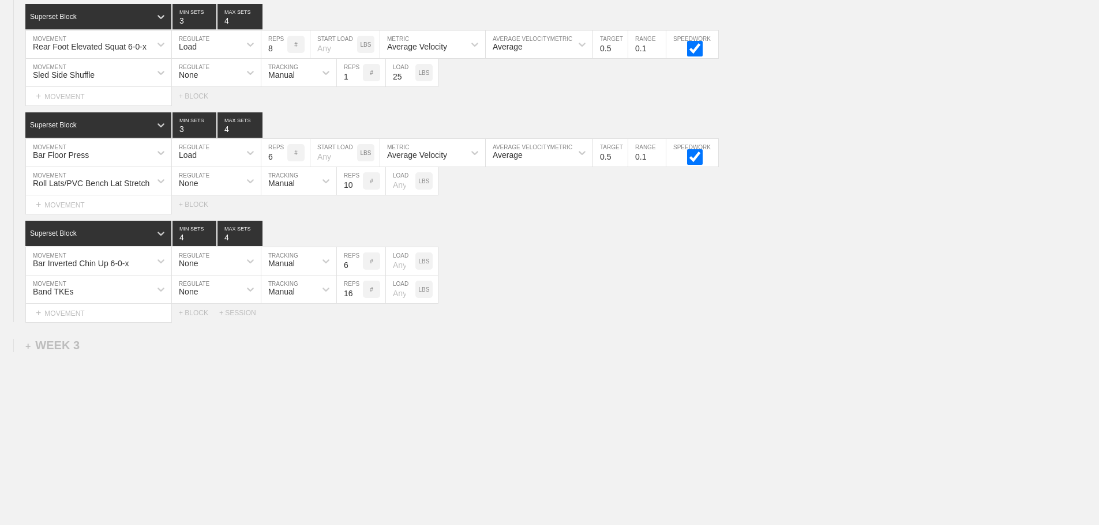
click at [649, 292] on div "Band TKEs MOVEMENT None REGULATE Manual TRACKING 16 REPS # LOAD LBS" at bounding box center [549, 290] width 1099 height 28
click at [691, 317] on div "Select... MOVEMENT + MOVEMENT + BLOCK + SESSION" at bounding box center [549, 313] width 1099 height 18
click at [562, 317] on div "Select... MOVEMENT + MOVEMENT + BLOCK + SESSION" at bounding box center [549, 313] width 1099 height 18
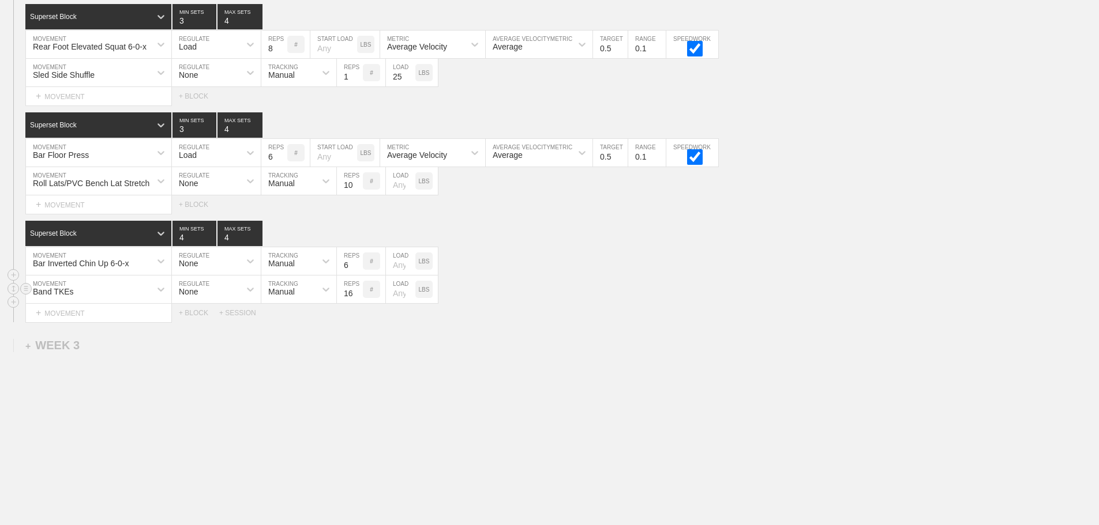
click at [563, 303] on div "Band TKEs MOVEMENT None REGULATE Manual TRACKING 16 REPS # LOAD LBS" at bounding box center [549, 290] width 1099 height 28
click at [504, 231] on div "Superset Block 4 MIN SETS 4 MAX SETS" at bounding box center [561, 233] width 1073 height 25
click at [685, 281] on div "Band TKEs MOVEMENT None REGULATE Manual TRACKING 16 REPS # LOAD LBS" at bounding box center [549, 290] width 1099 height 28
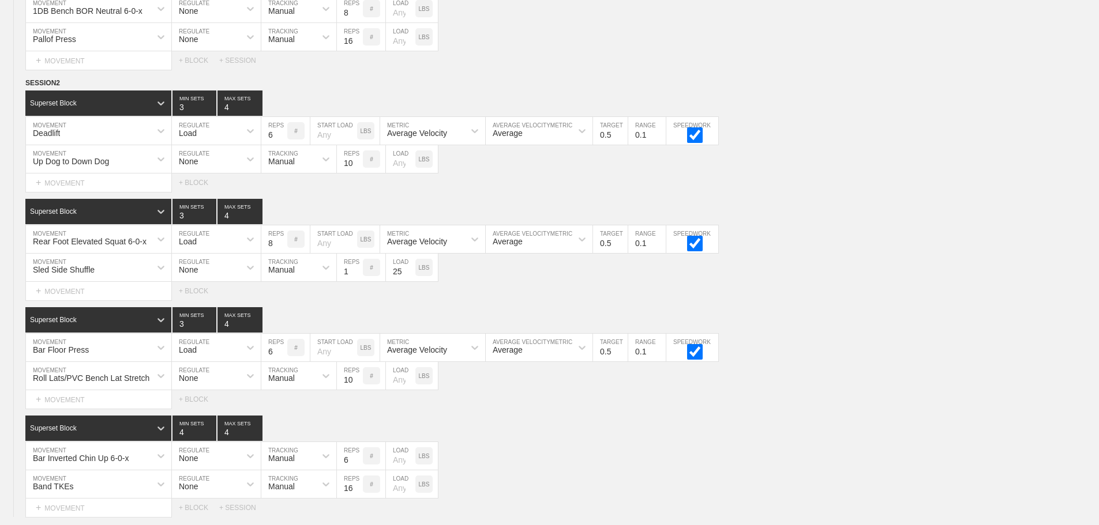
scroll to position [1422, 0]
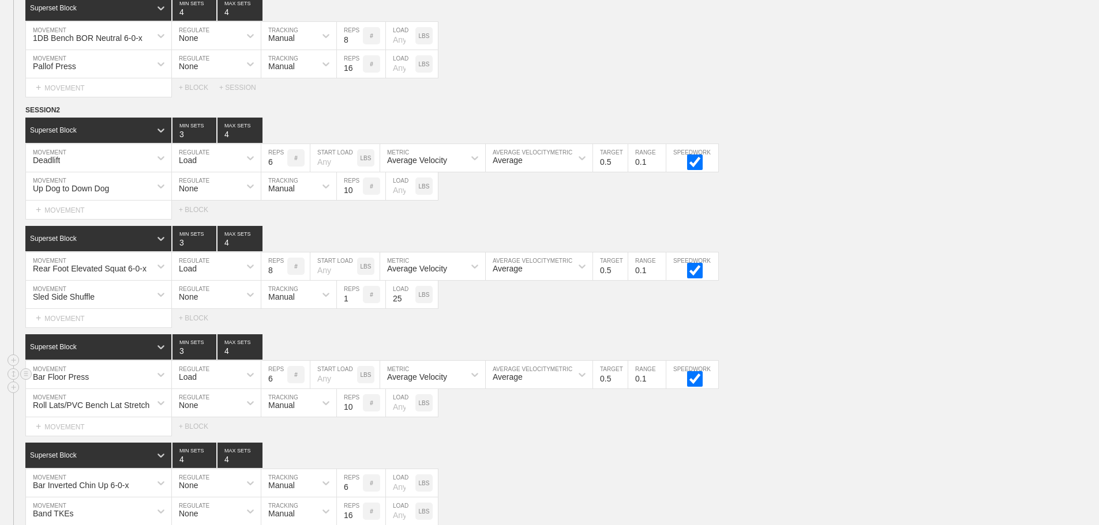
click at [872, 382] on div "Bar Floor Press MOVEMENT Load REGULATE 6 REPS # START LOAD LBS Average Velocity…" at bounding box center [549, 375] width 1099 height 28
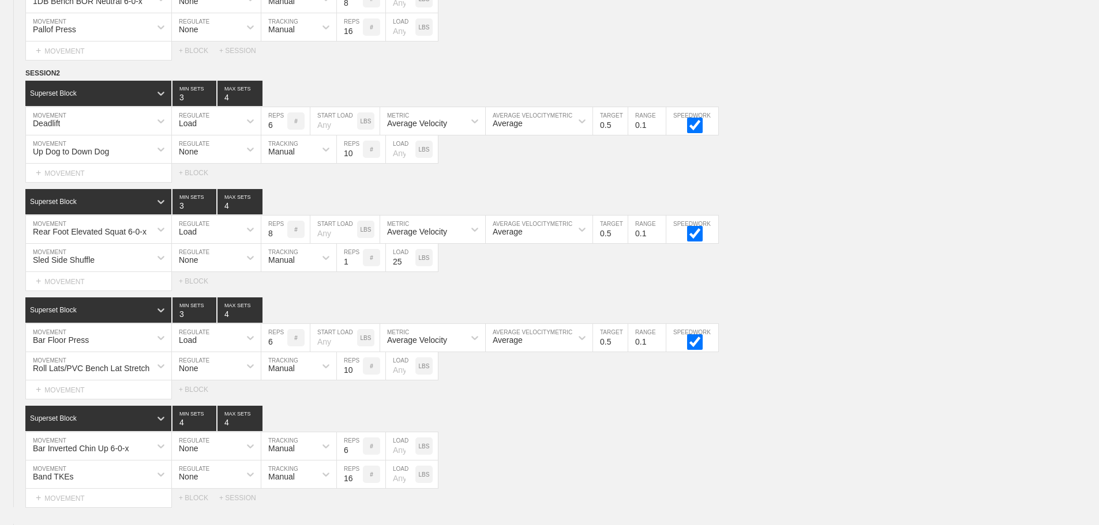
scroll to position [1652, 0]
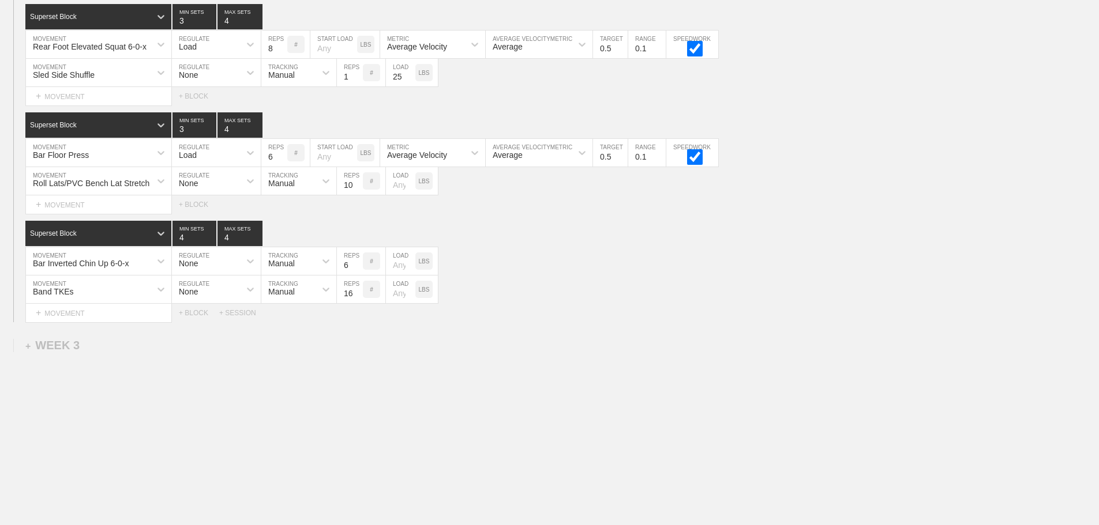
click at [627, 313] on div "Select... MOVEMENT + MOVEMENT + BLOCK + SESSION" at bounding box center [549, 313] width 1099 height 18
click at [627, 301] on div "Band TKEs MOVEMENT None REGULATE Manual TRACKING 16 REPS # LOAD LBS" at bounding box center [549, 290] width 1099 height 28
click at [239, 313] on div "+ SESSION" at bounding box center [242, 313] width 46 height 8
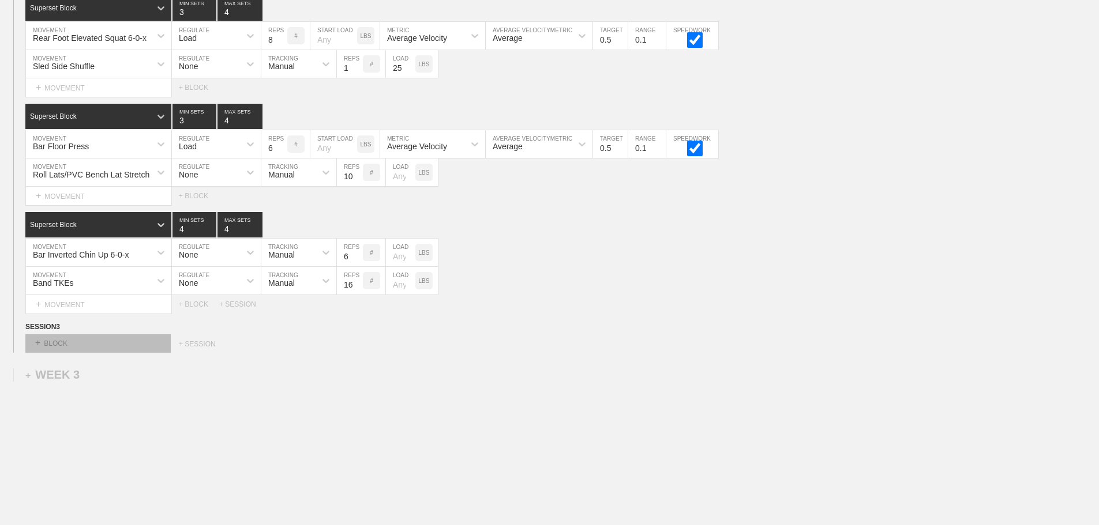
click at [142, 349] on div "+ BLOCK" at bounding box center [97, 343] width 145 height 18
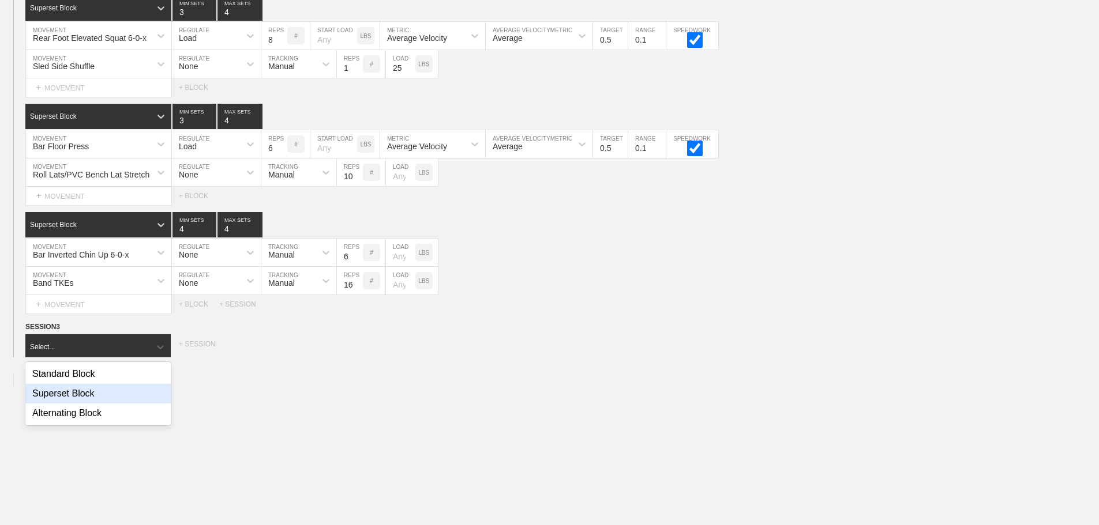
click at [92, 400] on div "Superset Block" at bounding box center [97, 394] width 145 height 20
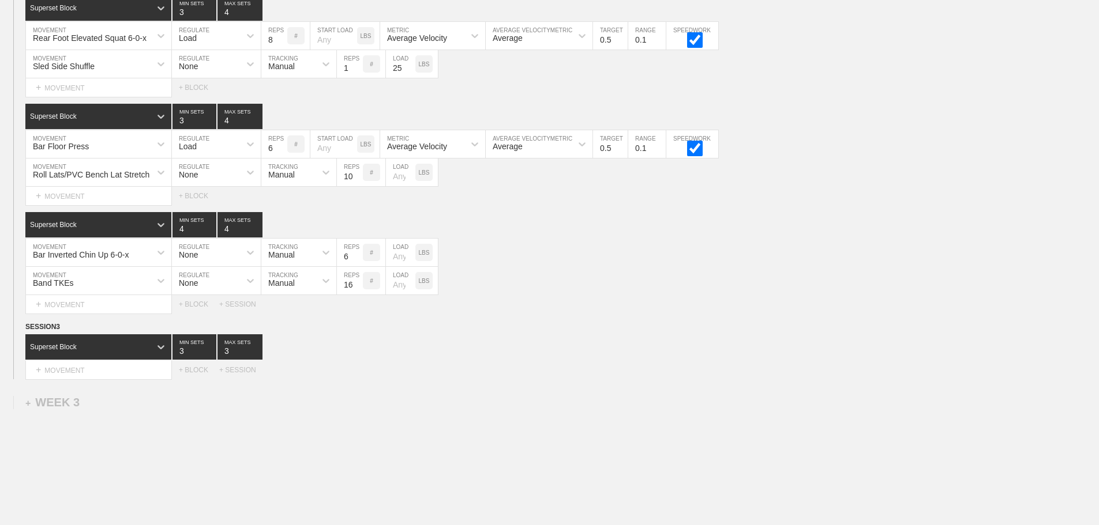
click at [193, 379] on div "Select... MOVEMENT + MOVEMENT + BLOCK + SESSION" at bounding box center [549, 370] width 1099 height 18
click at [194, 374] on div "+ BLOCK" at bounding box center [199, 370] width 40 height 8
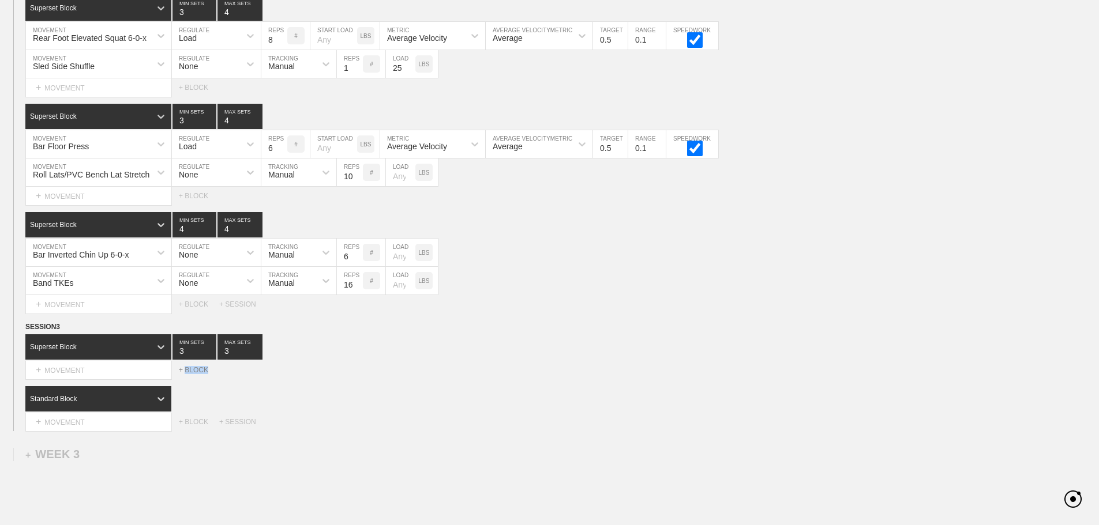
click at [194, 374] on div "+ BLOCK" at bounding box center [199, 370] width 40 height 8
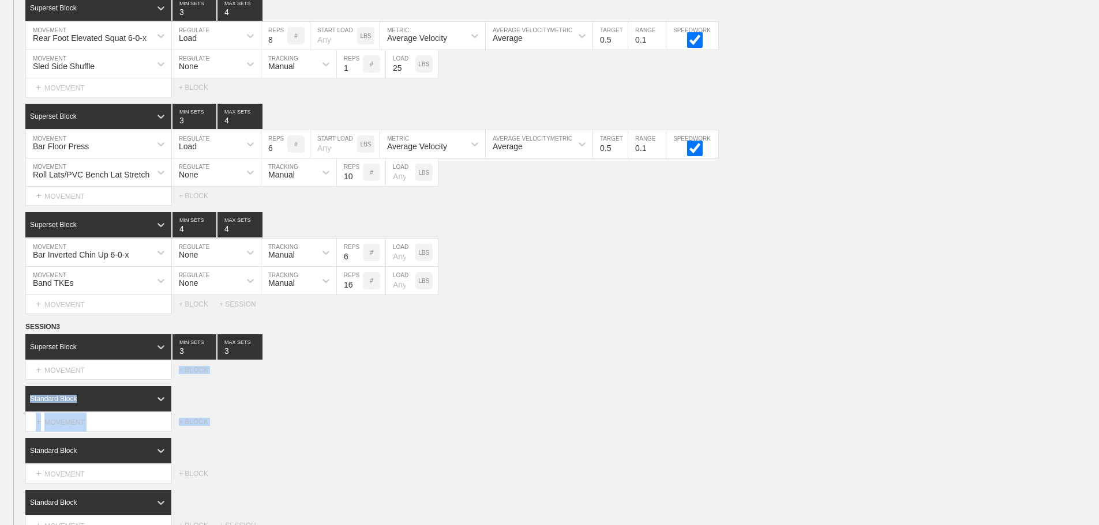
click at [350, 392] on div "SESSION 3 Superset Block 3 MIN SETS 3 MAX SETS DUPLICATE INSERT MOVEMENT AFTER …" at bounding box center [549, 428] width 1099 height 214
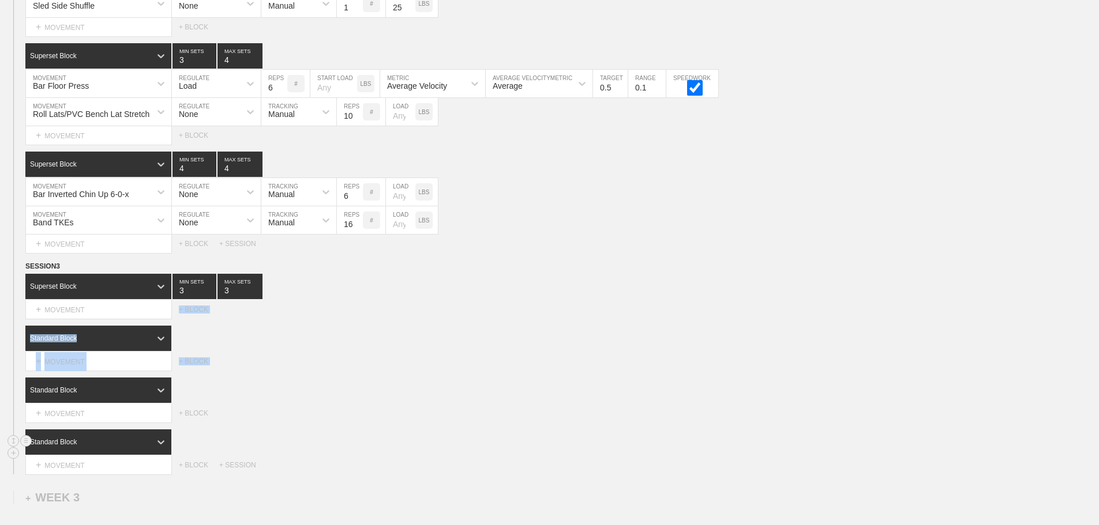
scroll to position [1825, 0]
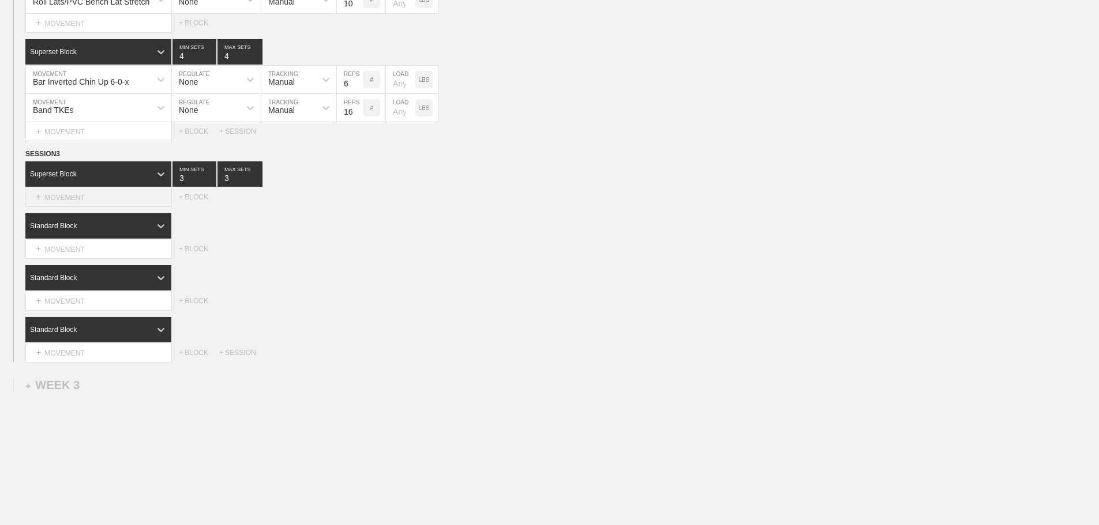
click at [93, 207] on div "+ MOVEMENT" at bounding box center [98, 197] width 146 height 19
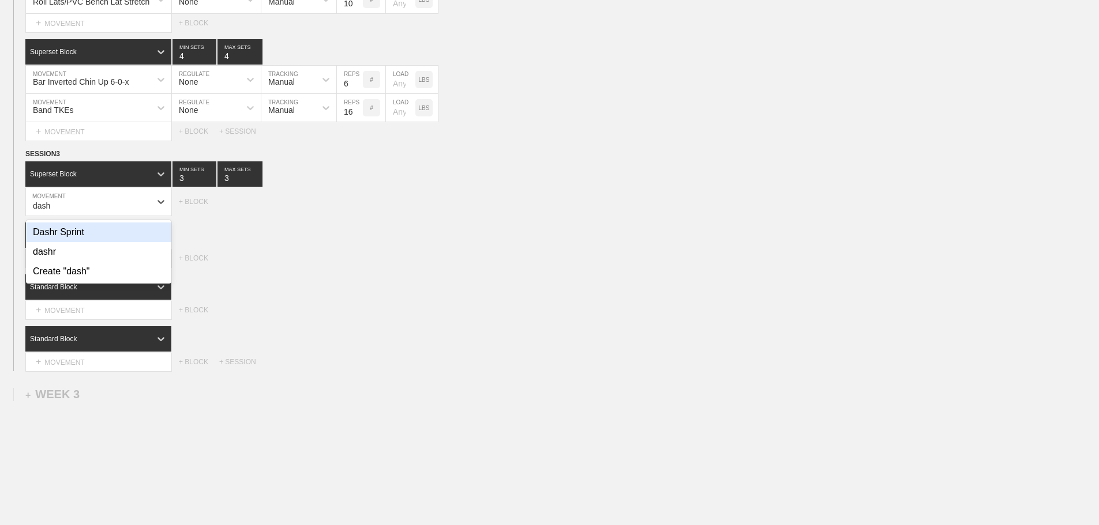
click at [70, 242] on div "Dashr Sprint" at bounding box center [98, 233] width 145 height 20
type input "dash"
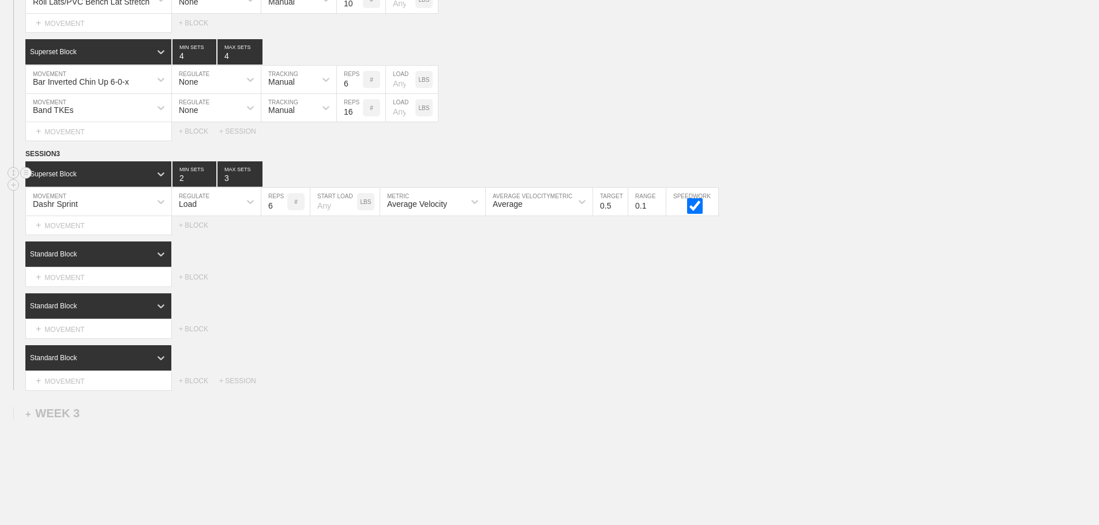
click at [210, 187] on input "2" at bounding box center [194, 173] width 44 height 25
type input "1"
click at [210, 187] on input "1" at bounding box center [194, 173] width 44 height 25
click at [258, 187] on input "2" at bounding box center [239, 173] width 45 height 25
type input "1"
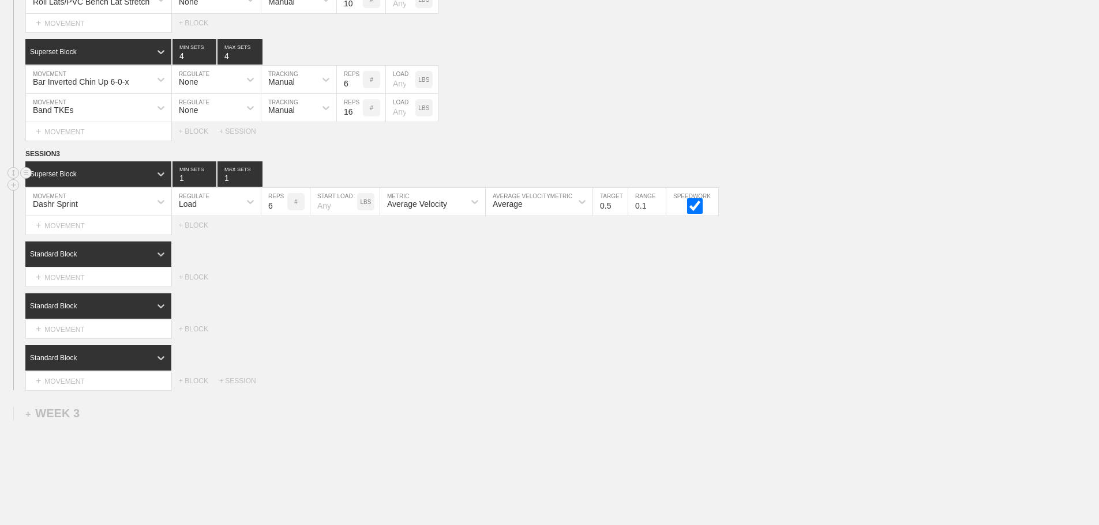
click at [258, 187] on input "1" at bounding box center [239, 173] width 45 height 25
click at [245, 205] on icon at bounding box center [251, 202] width 12 height 12
click at [218, 242] on div "None" at bounding box center [216, 233] width 89 height 20
click at [280, 209] on div "Sensor" at bounding box center [280, 204] width 25 height 9
click at [286, 259] on div "Manual" at bounding box center [298, 252] width 75 height 20
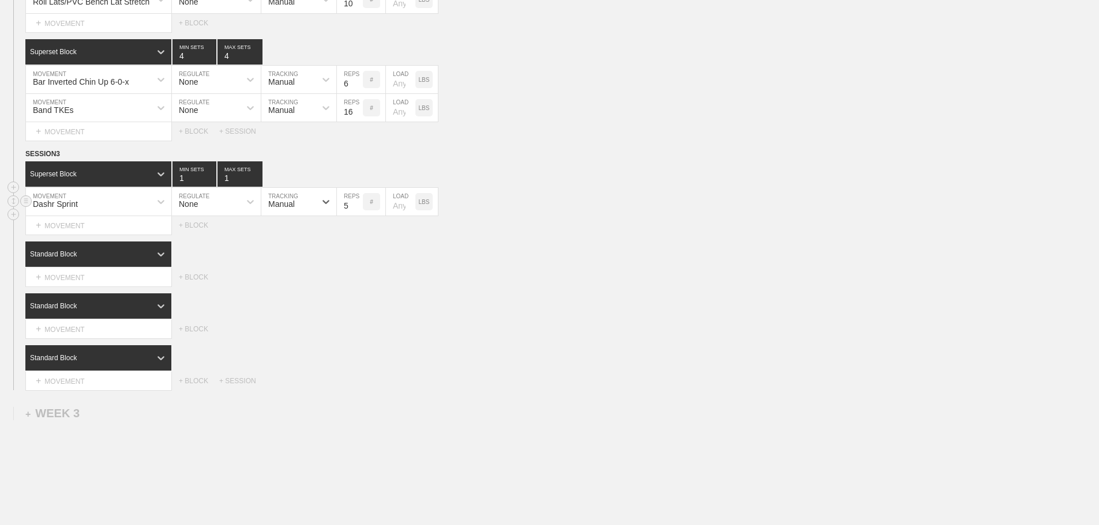
click at [358, 215] on input "5" at bounding box center [350, 202] width 26 height 28
click at [358, 215] on input "4" at bounding box center [350, 202] width 26 height 28
click at [358, 215] on input "3" at bounding box center [350, 202] width 26 height 28
click at [358, 215] on input "2" at bounding box center [350, 202] width 26 height 28
type input "3"
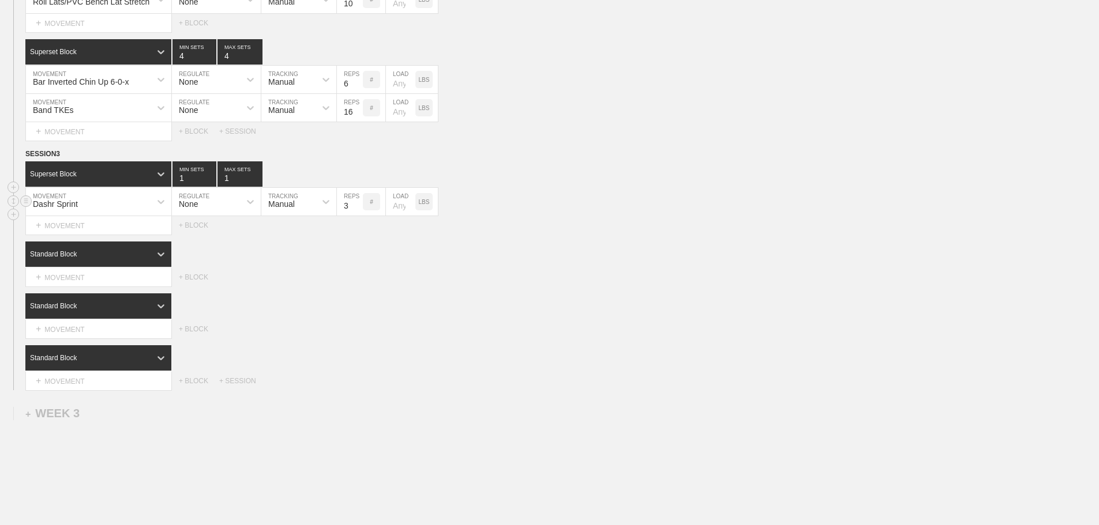
click at [358, 210] on input "3" at bounding box center [350, 202] width 26 height 28
click at [396, 213] on input "number" at bounding box center [400, 202] width 29 height 28
type input "15"
click at [525, 333] on div "Select... MOVEMENT + MOVEMENT + BLOCK" at bounding box center [549, 329] width 1099 height 18
click at [193, 385] on div "+ BLOCK" at bounding box center [199, 381] width 40 height 8
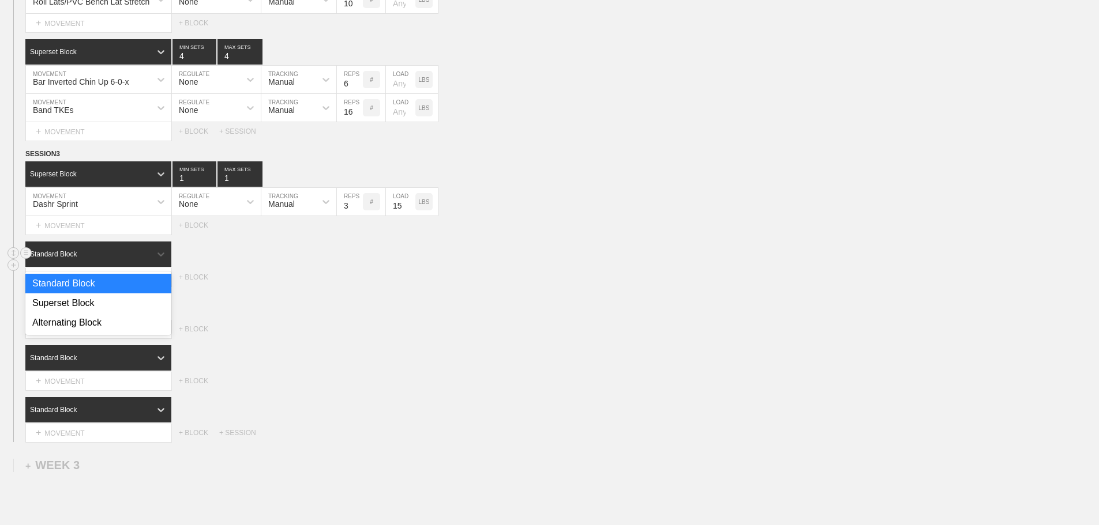
click at [146, 260] on div "Standard Block" at bounding box center [87, 254] width 125 height 10
click at [102, 313] on div "Superset Block" at bounding box center [98, 304] width 146 height 20
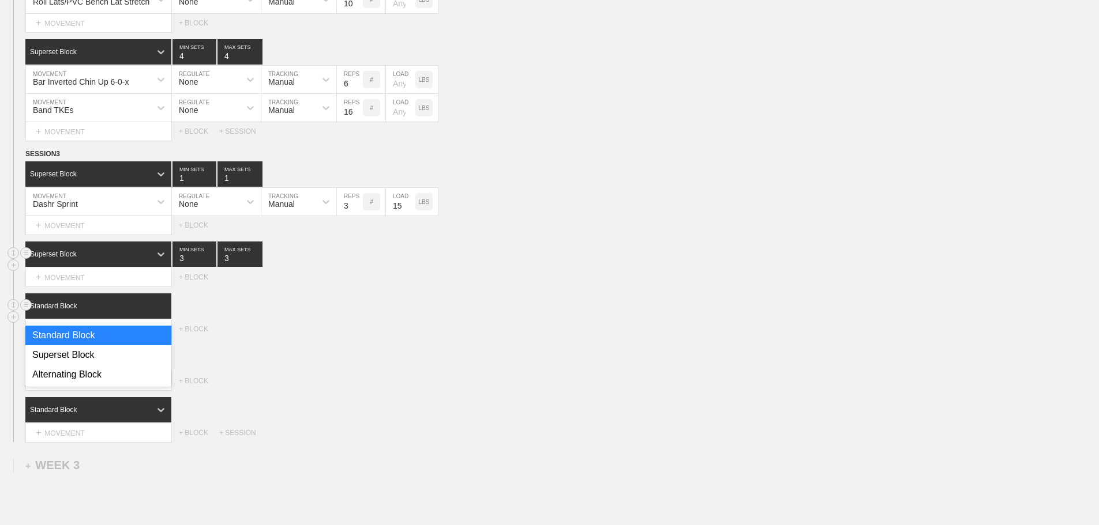
click at [154, 317] on div at bounding box center [161, 306] width 21 height 21
click at [96, 363] on div "Superset Block" at bounding box center [98, 355] width 146 height 20
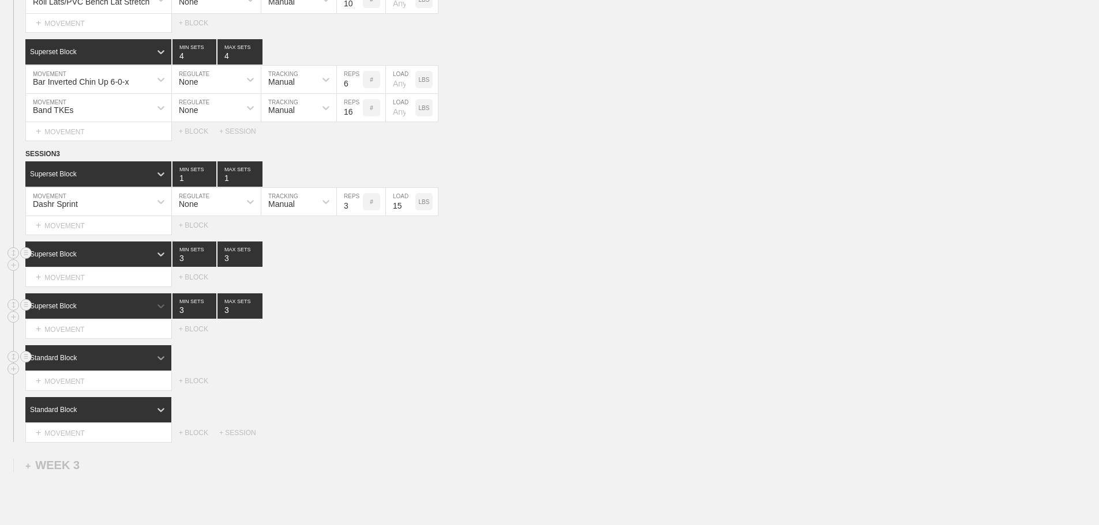
click at [158, 364] on icon at bounding box center [161, 358] width 12 height 12
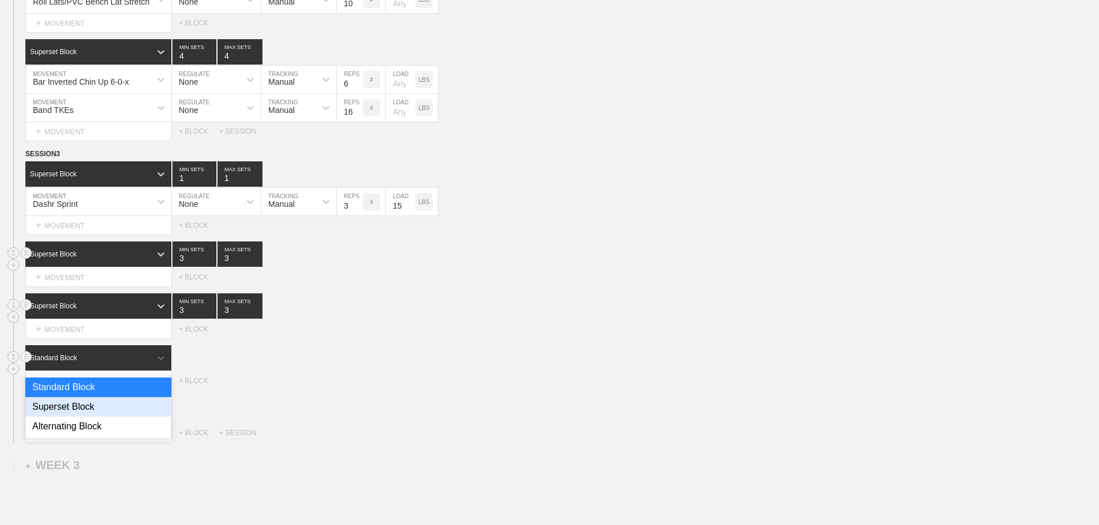
click at [102, 412] on div "Superset Block" at bounding box center [98, 407] width 146 height 20
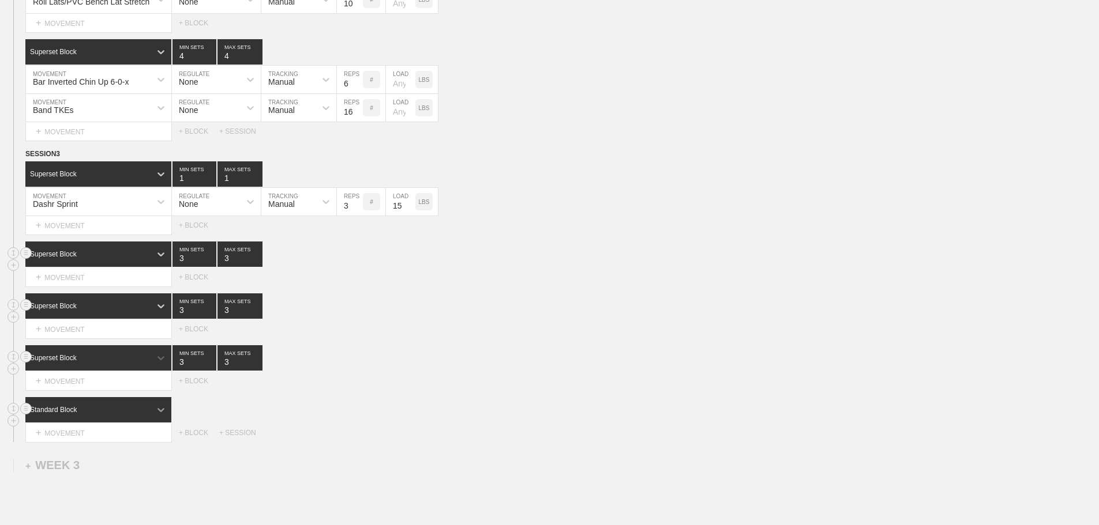
drag, startPoint x: 156, startPoint y: 416, endPoint x: 146, endPoint y: 428, distance: 15.1
click at [156, 416] on icon at bounding box center [161, 410] width 12 height 12
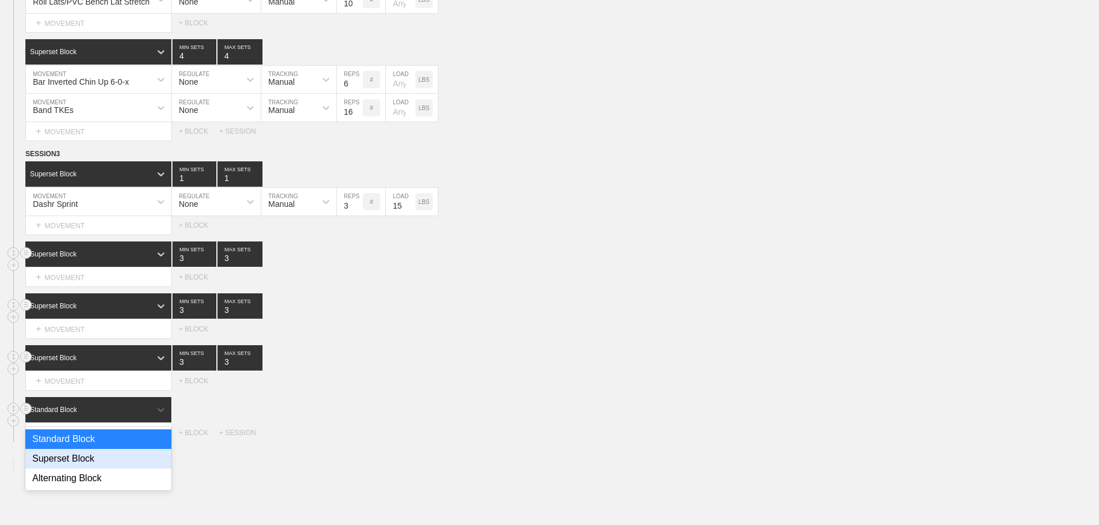
click at [106, 467] on div "Superset Block" at bounding box center [98, 459] width 146 height 20
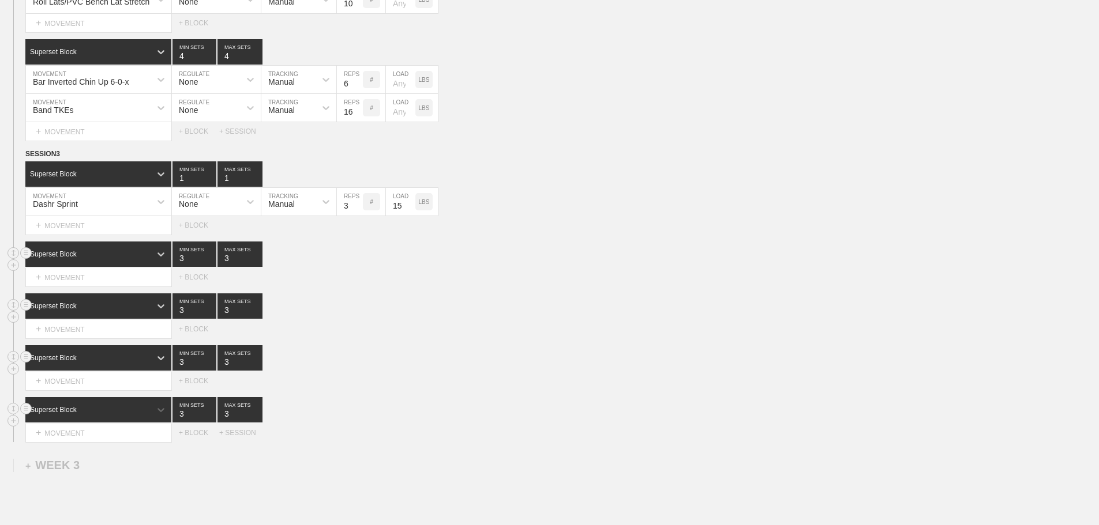
click at [440, 369] on div "Superset Block 3 MIN SETS 3 MAX SETS" at bounding box center [561, 357] width 1073 height 25
type input "4"
click at [260, 264] on input "4" at bounding box center [239, 254] width 45 height 25
type input "4"
click at [257, 317] on input "4" at bounding box center [239, 306] width 45 height 25
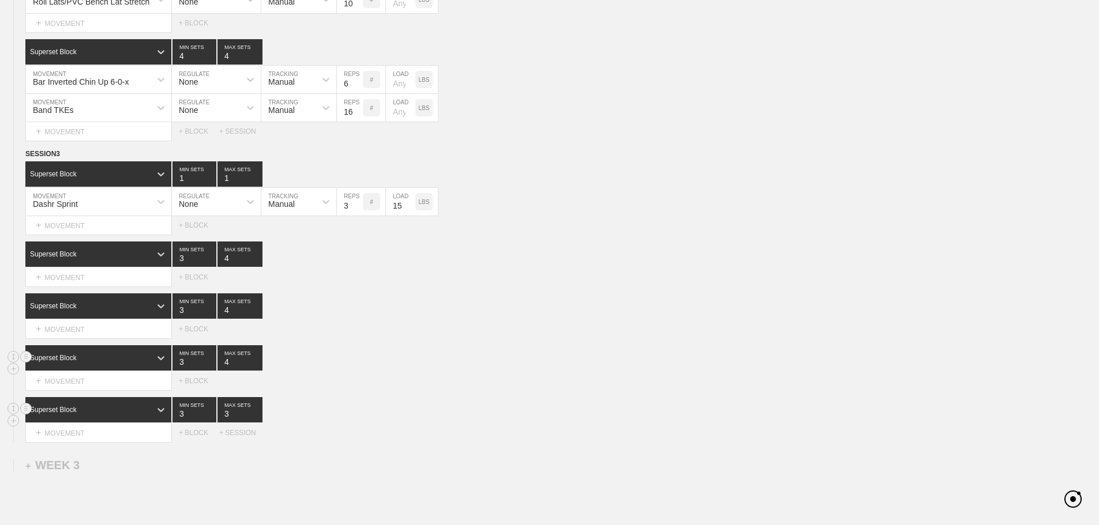
type input "4"
click at [256, 367] on input "4" at bounding box center [239, 357] width 45 height 25
type input "4"
click at [256, 419] on input "4" at bounding box center [239, 409] width 45 height 25
click at [570, 366] on div "Superset Block 3 MIN SETS 4 MAX SETS" at bounding box center [561, 357] width 1073 height 25
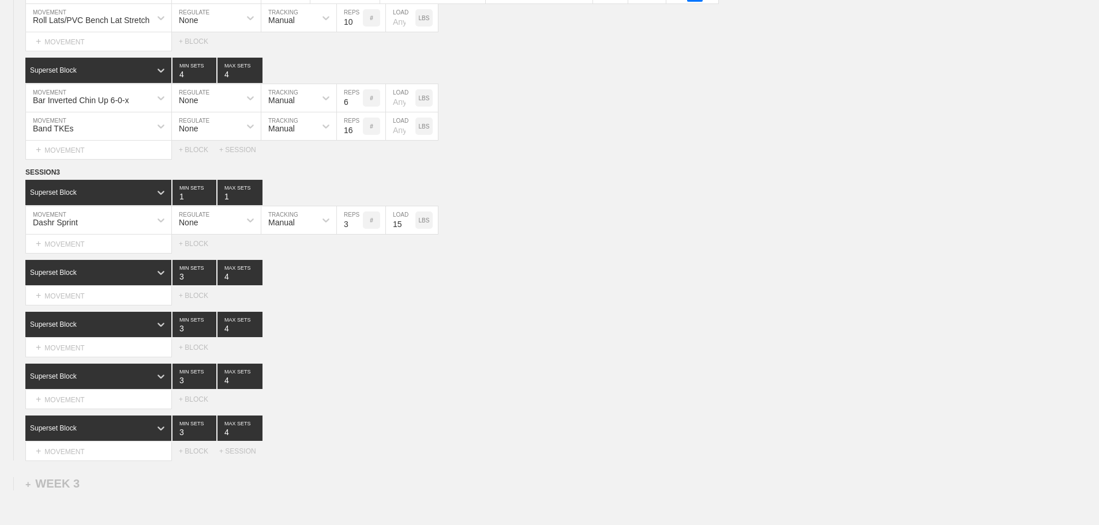
scroll to position [1954, 0]
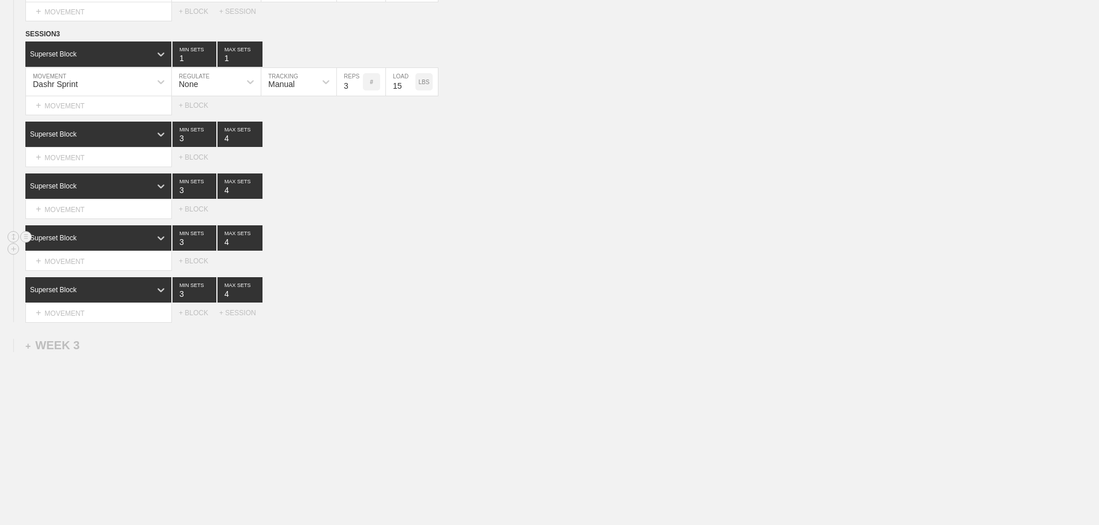
drag, startPoint x: 686, startPoint y: 230, endPoint x: 683, endPoint y: 245, distance: 15.7
click at [683, 245] on div "Superset Block 3 MIN SETS 4 MAX SETS" at bounding box center [561, 237] width 1073 height 25
click at [630, 277] on div "SESSION 3 Superset Block 1 MIN SETS 1 MAX SETS DUPLICATE INSERT MOVEMENT AFTER …" at bounding box center [549, 175] width 1099 height 294
click at [122, 158] on div "+ MOVEMENT" at bounding box center [98, 157] width 146 height 19
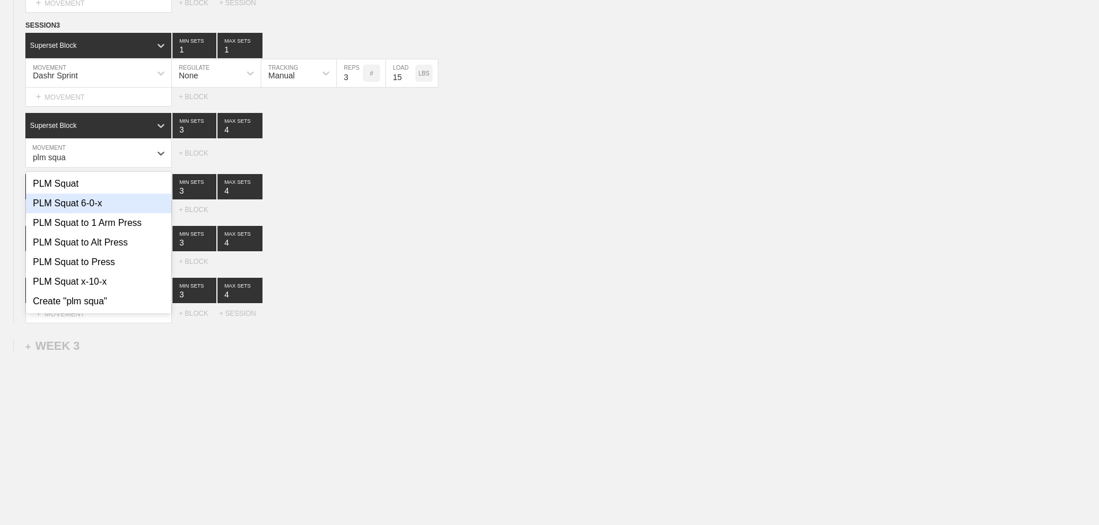
click at [93, 213] on div "PLM Squat 6-0-x" at bounding box center [98, 204] width 145 height 20
type input "plm squa"
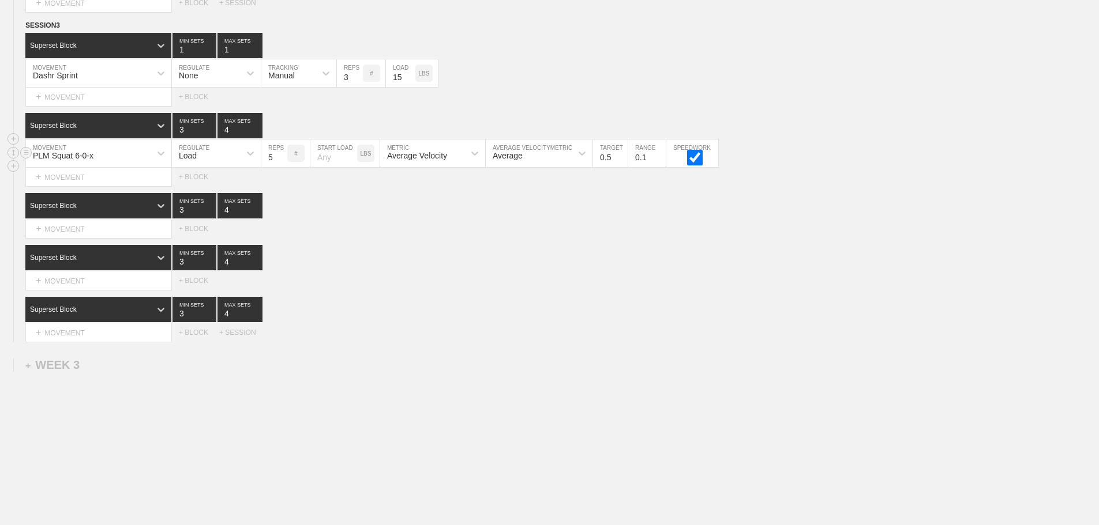
type input "5"
click at [280, 167] on input "5" at bounding box center [274, 154] width 26 height 28
click at [377, 219] on div "Superset Block 3 MIN SETS 4 MAX SETS" at bounding box center [561, 205] width 1073 height 25
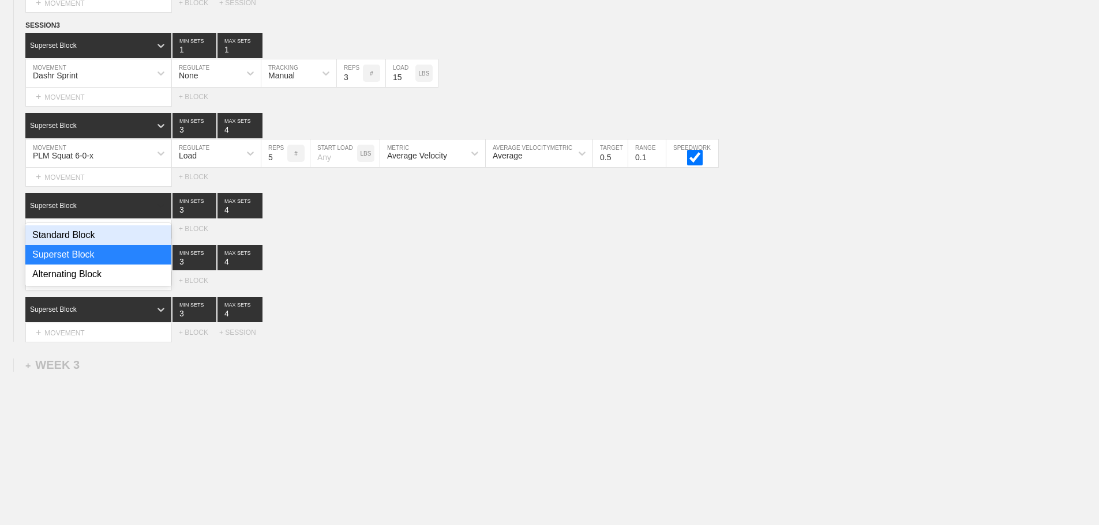
click at [151, 216] on div at bounding box center [161, 205] width 21 height 21
click at [101, 261] on div "Superset Block" at bounding box center [98, 255] width 146 height 20
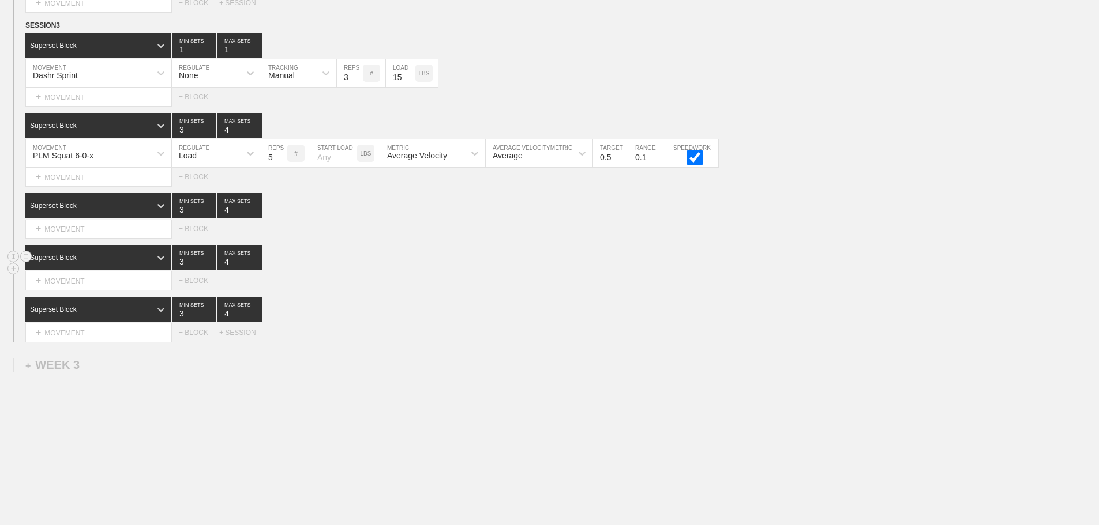
drag, startPoint x: 419, startPoint y: 263, endPoint x: 289, endPoint y: 257, distance: 130.5
click at [419, 263] on div "Superset Block 3 MIN SETS 4 MAX SETS" at bounding box center [561, 257] width 1073 height 25
click at [101, 289] on div "+ MOVEMENT" at bounding box center [98, 281] width 146 height 19
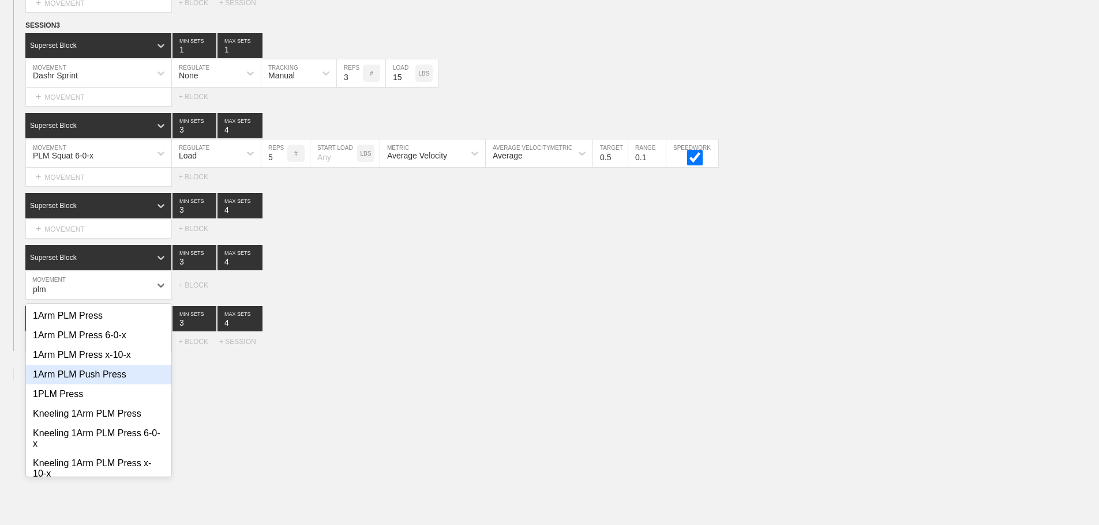
scroll to position [58, 0]
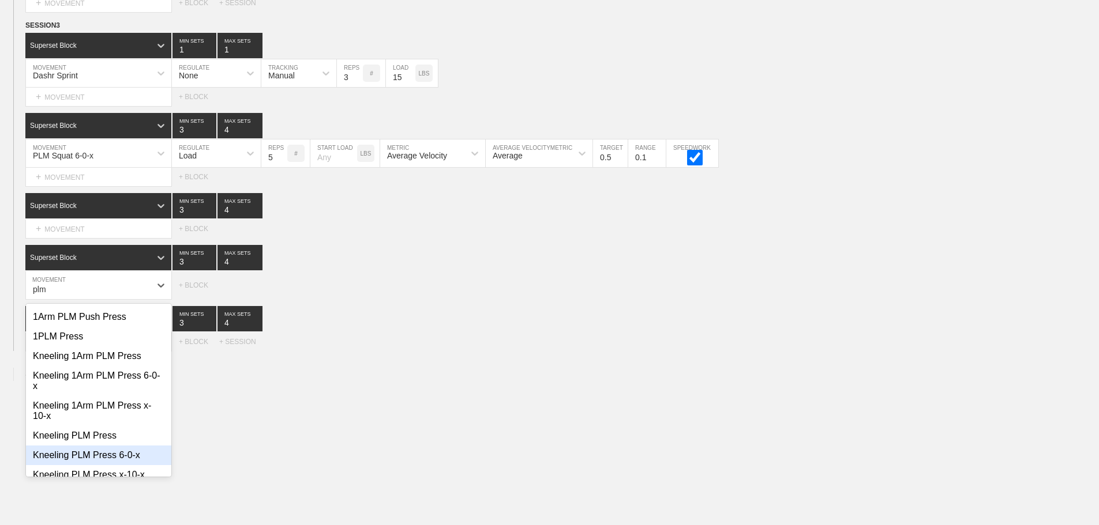
click at [106, 464] on div "Kneeling PLM Press 6-0-x" at bounding box center [98, 456] width 145 height 20
type input "plm"
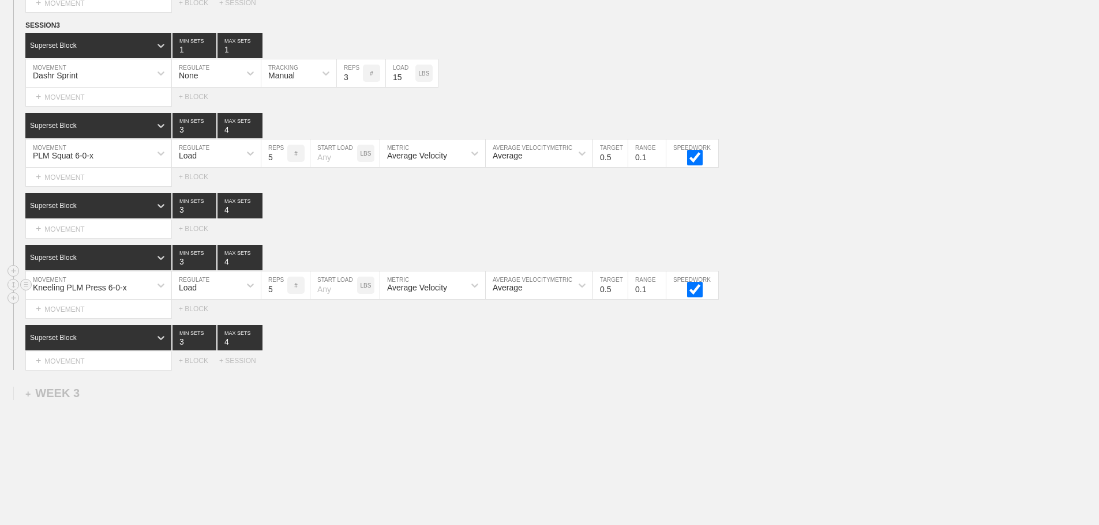
type input "5"
click at [281, 299] on input "5" at bounding box center [274, 286] width 26 height 28
click at [344, 348] on div "Superset Block 3 MIN SETS 4 MAX SETS" at bounding box center [561, 337] width 1073 height 25
click at [77, 371] on div "+ MOVEMENT" at bounding box center [98, 361] width 146 height 19
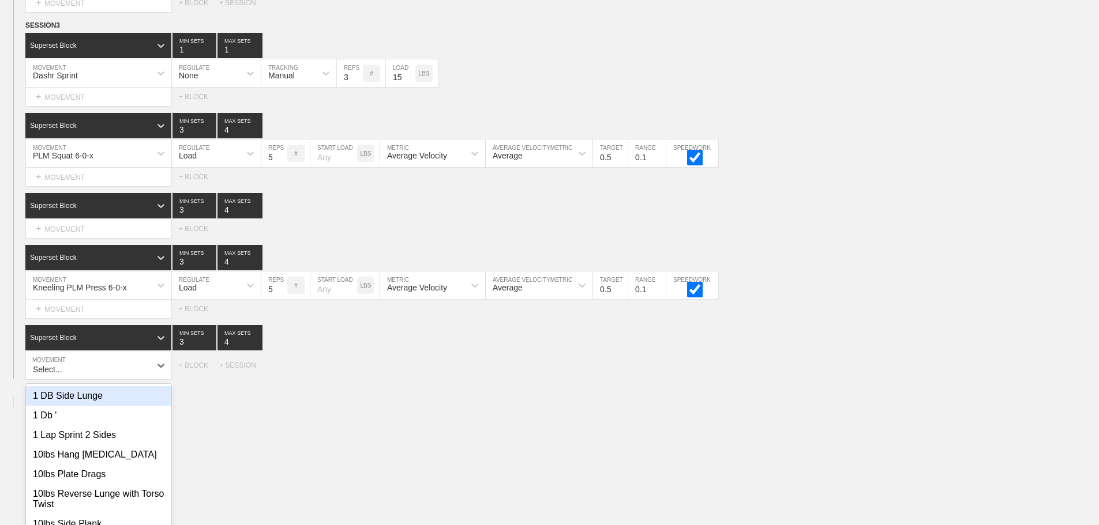
scroll to position [1999, 0]
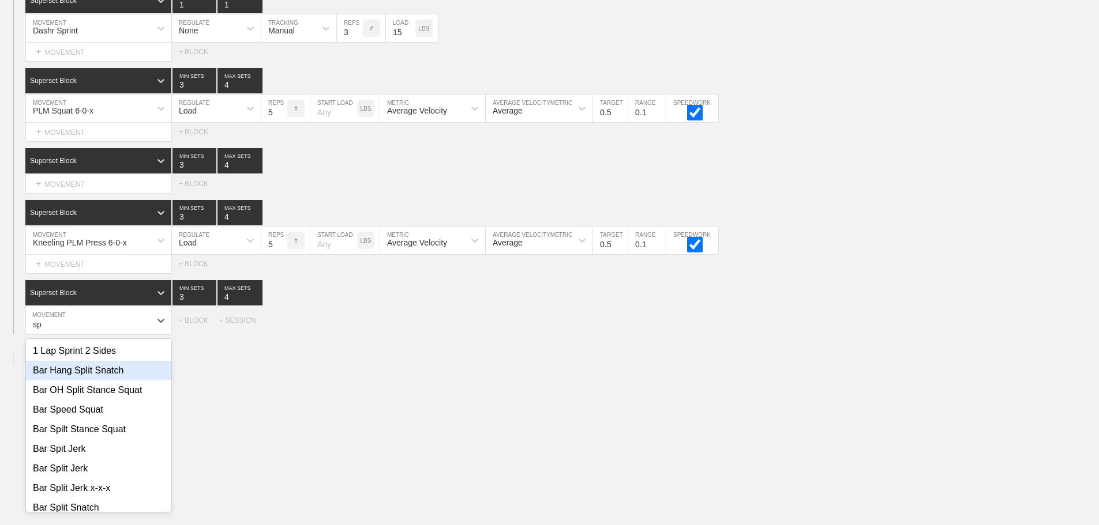
type input "s"
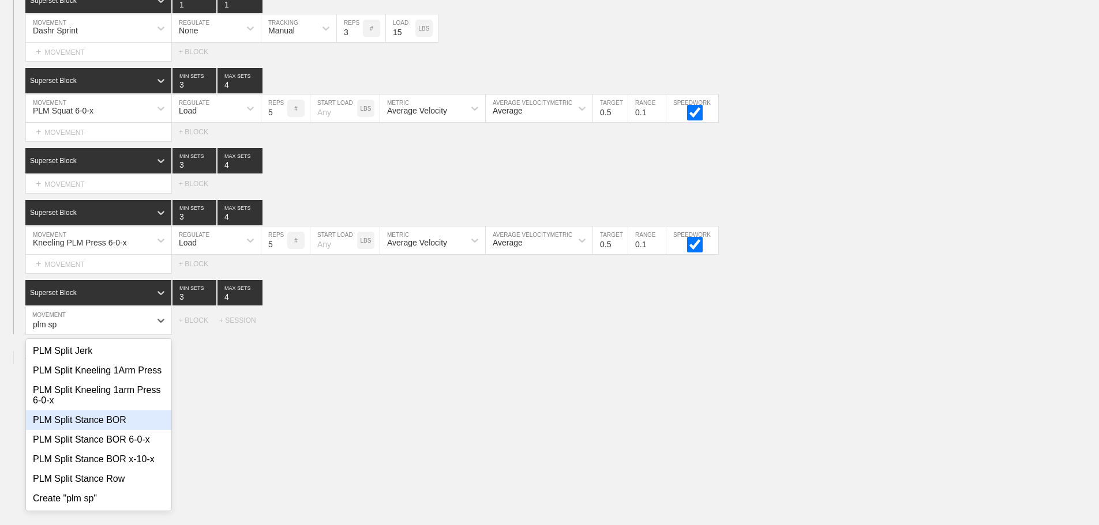
click at [108, 430] on div "PLM Split Stance BOR" at bounding box center [98, 421] width 145 height 20
type input "plm sp"
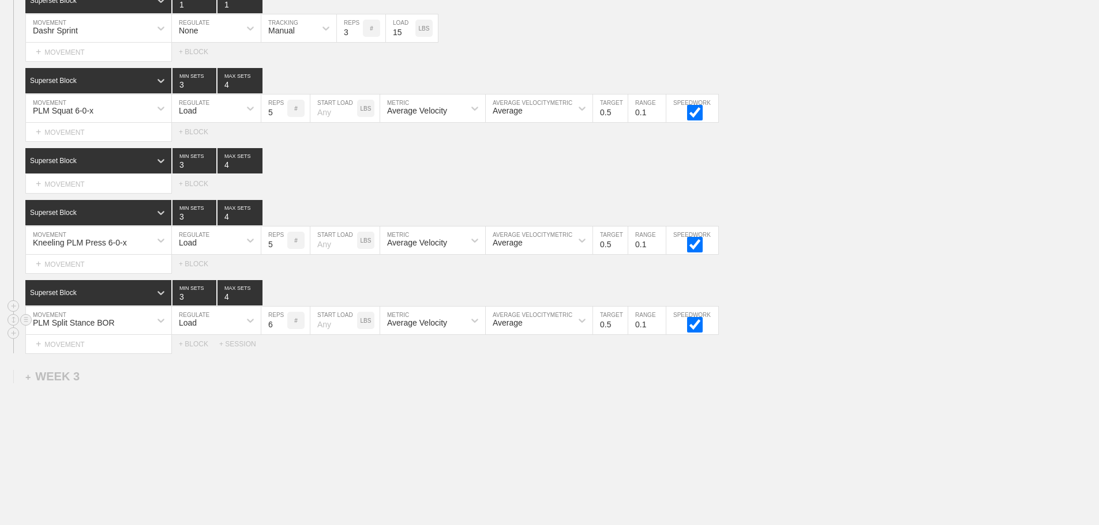
click at [140, 330] on div "PLM Split Stance BOR" at bounding box center [88, 321] width 125 height 20
type input "p"
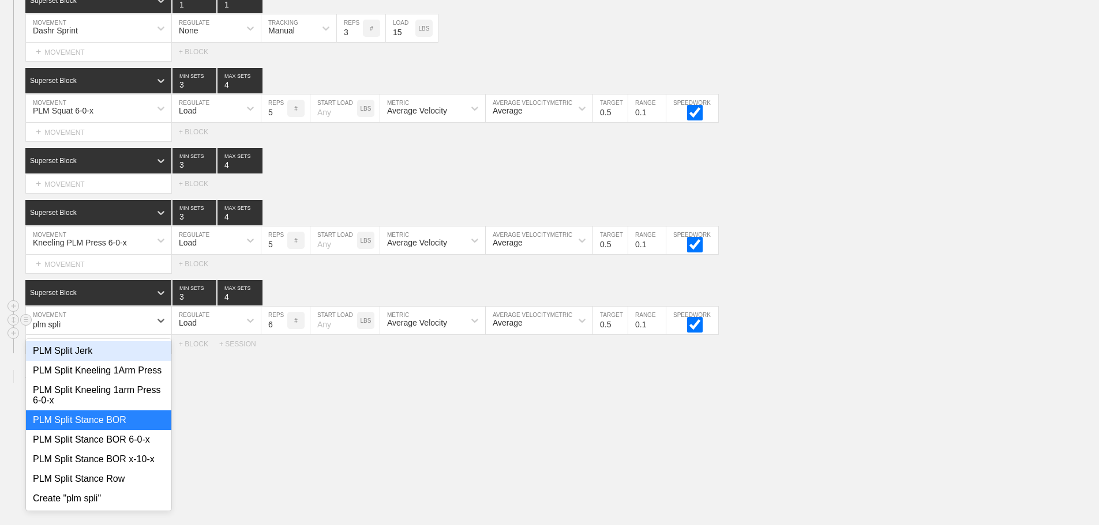
type input "plm split"
click at [119, 450] on div "PLM Split Stance BOR 6-0-x" at bounding box center [98, 440] width 145 height 20
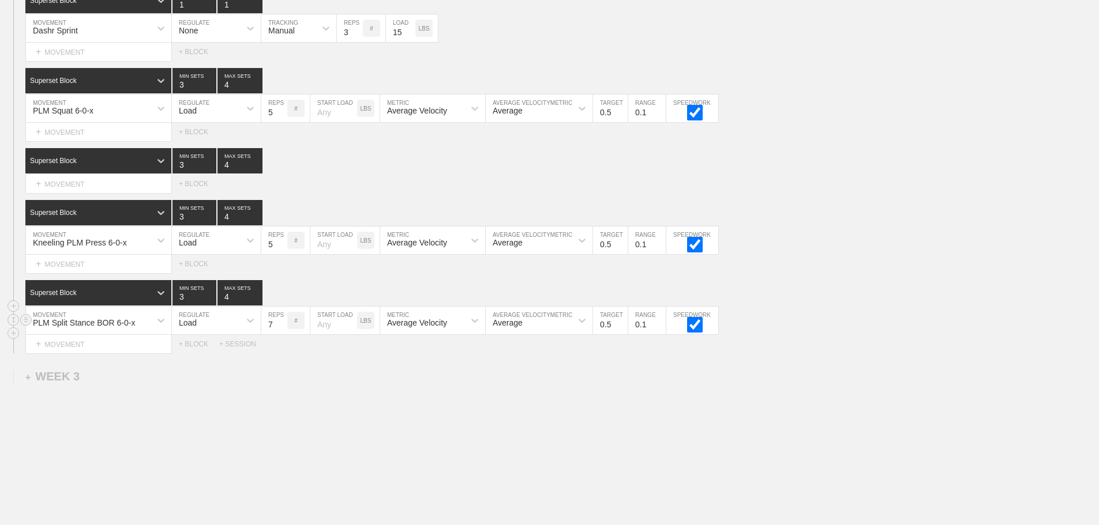
click at [280, 329] on input "7" at bounding box center [274, 321] width 26 height 28
type input "8"
click at [280, 329] on input "8" at bounding box center [274, 321] width 26 height 28
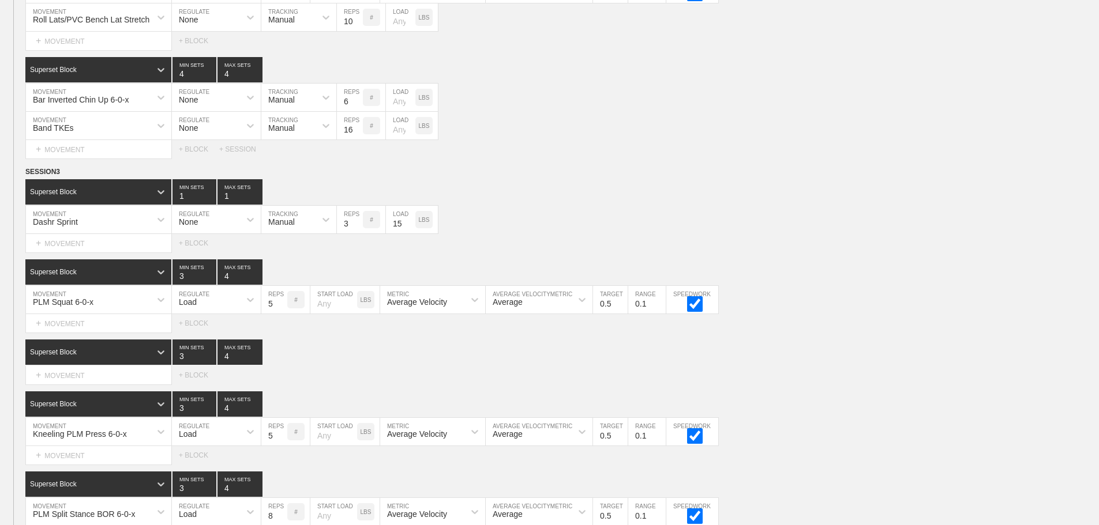
scroll to position [1808, 0]
click at [74, 383] on div "+ MOVEMENT" at bounding box center [98, 375] width 146 height 19
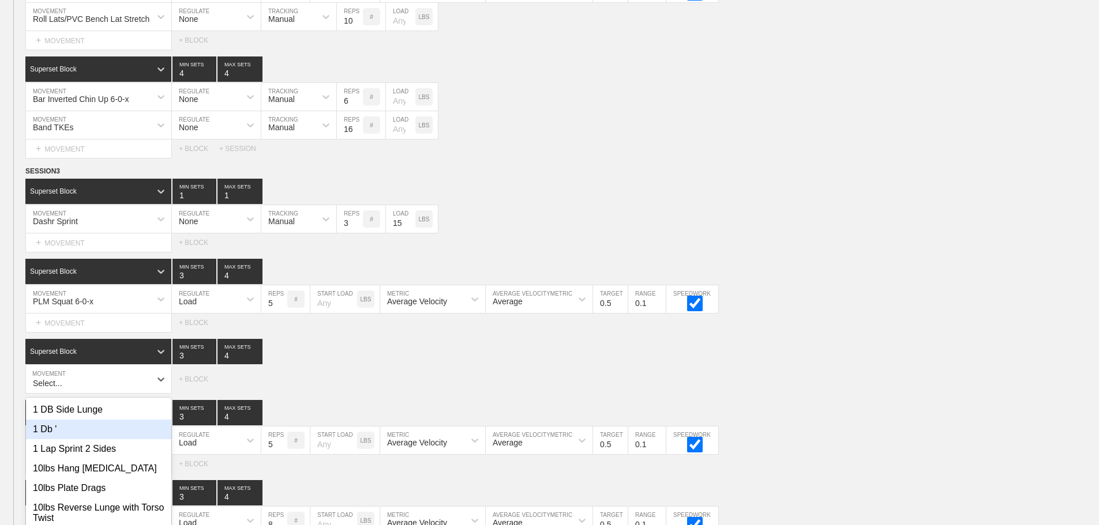
scroll to position [1867, 0]
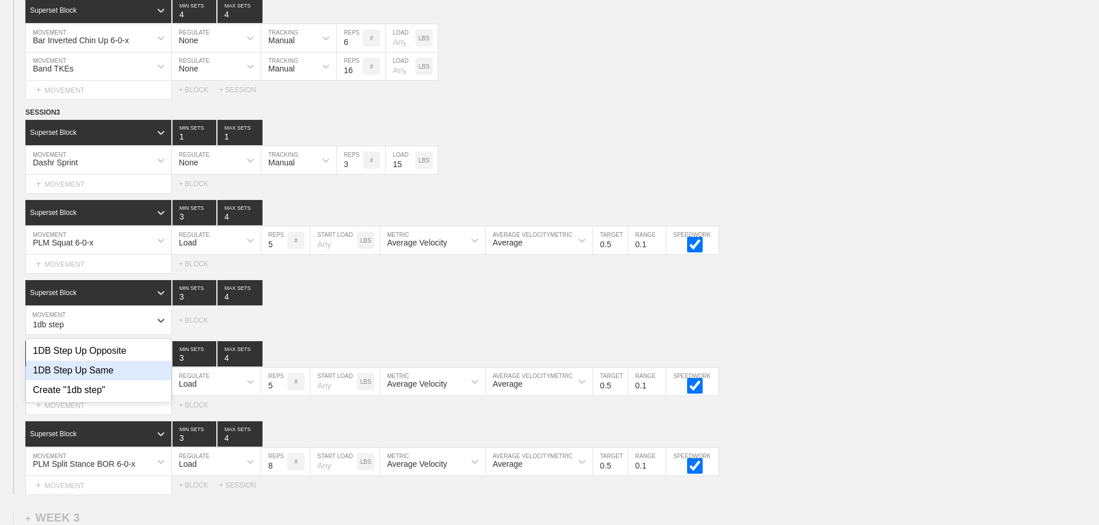
click at [92, 380] on div "1DB Step Up Same" at bounding box center [98, 371] width 145 height 20
type input "1db step"
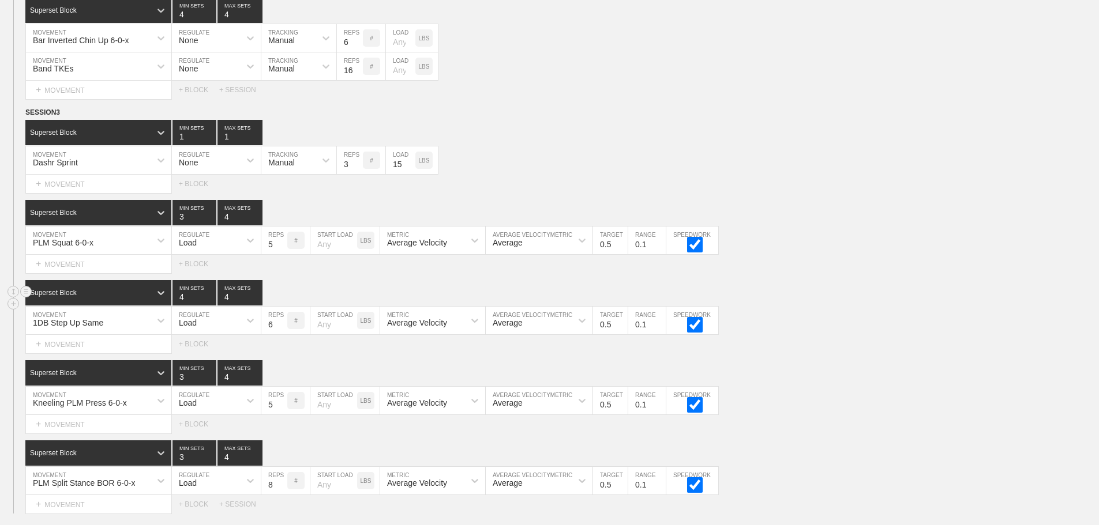
type input "4"
click at [209, 304] on input "4" at bounding box center [194, 292] width 44 height 25
click at [220, 330] on div "Load" at bounding box center [206, 321] width 68 height 20
click at [206, 355] on div "None" at bounding box center [216, 351] width 89 height 20
click at [298, 330] on div "Sensor" at bounding box center [288, 321] width 54 height 20
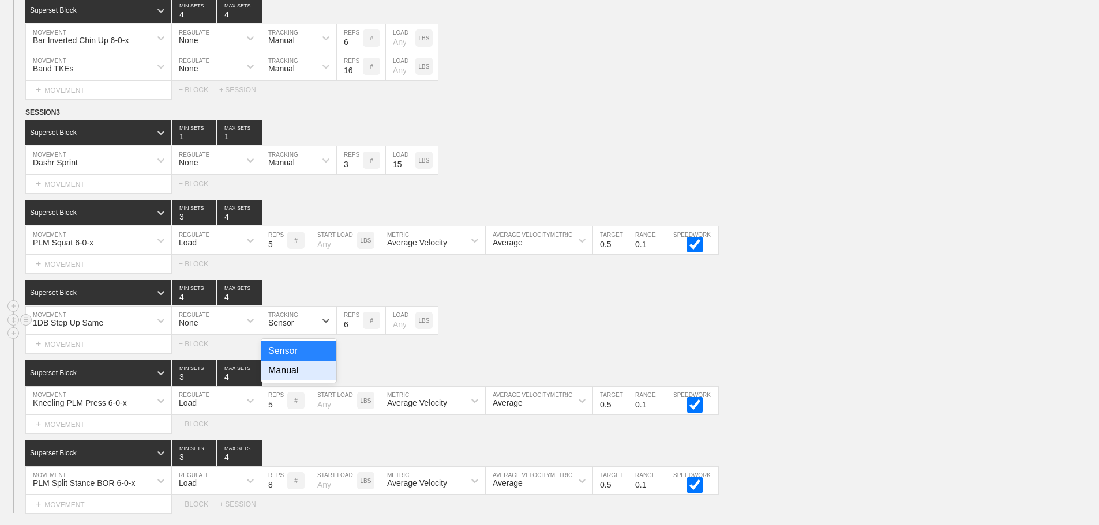
click at [294, 374] on div "Manual" at bounding box center [298, 371] width 75 height 20
click at [358, 332] on input "7" at bounding box center [350, 321] width 26 height 28
click at [358, 332] on input "8" at bounding box center [350, 321] width 26 height 28
click at [357, 329] on input "9" at bounding box center [350, 321] width 26 height 28
type input "10"
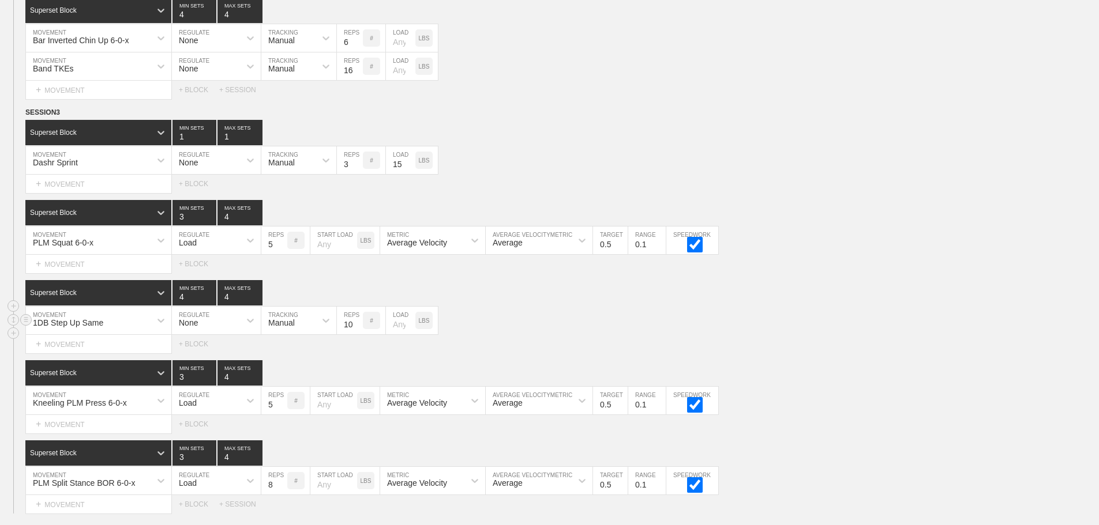
click at [357, 329] on input "10" at bounding box center [350, 321] width 26 height 28
drag, startPoint x: 551, startPoint y: 332, endPoint x: 544, endPoint y: 333, distance: 7.0
click at [549, 333] on div "1DB Step Up Same MOVEMENT None REGULATE Manual TRACKING 10 REPS # LOAD LBS" at bounding box center [549, 321] width 1099 height 28
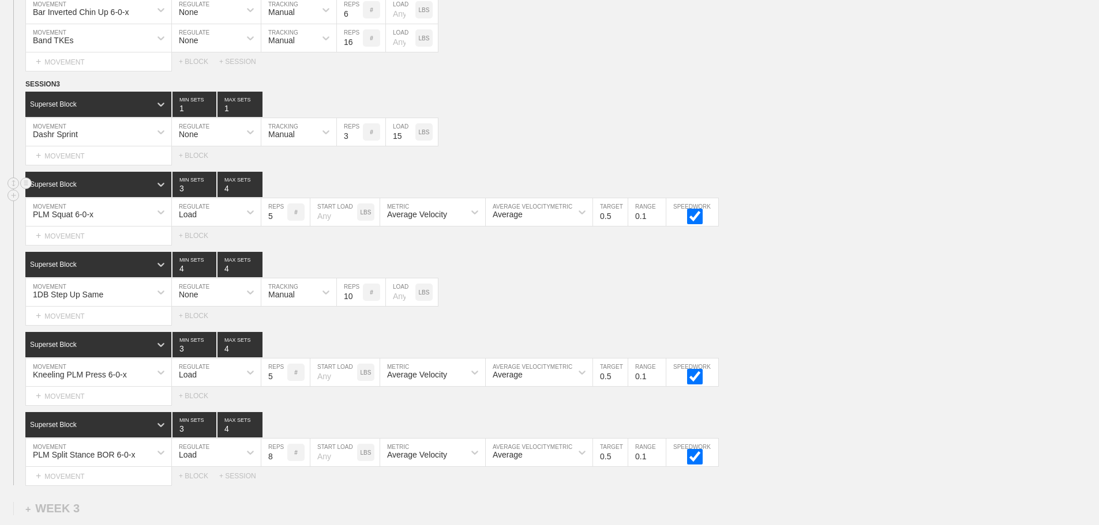
scroll to position [1924, 0]
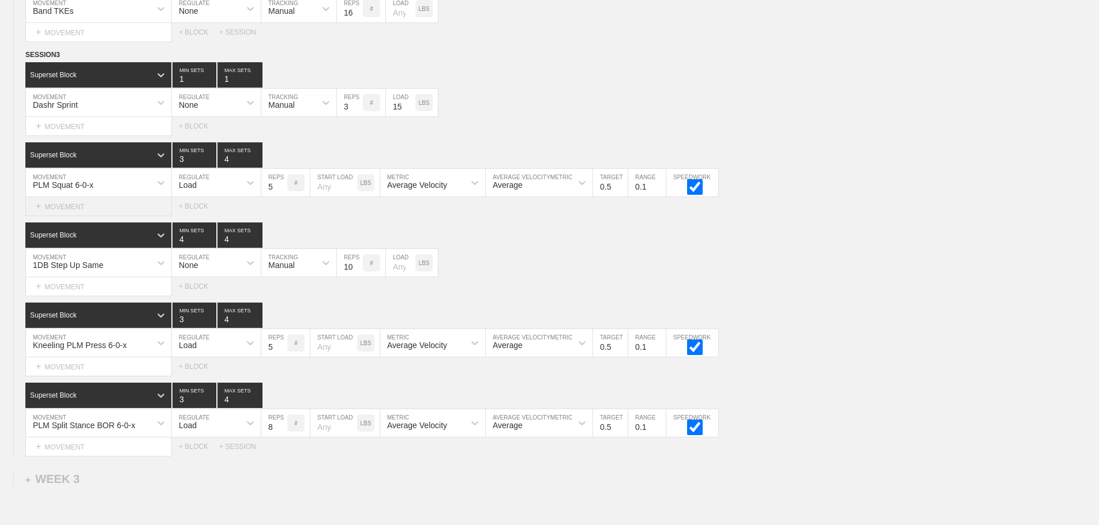
click at [63, 212] on div "+ MOVEMENT" at bounding box center [98, 206] width 146 height 19
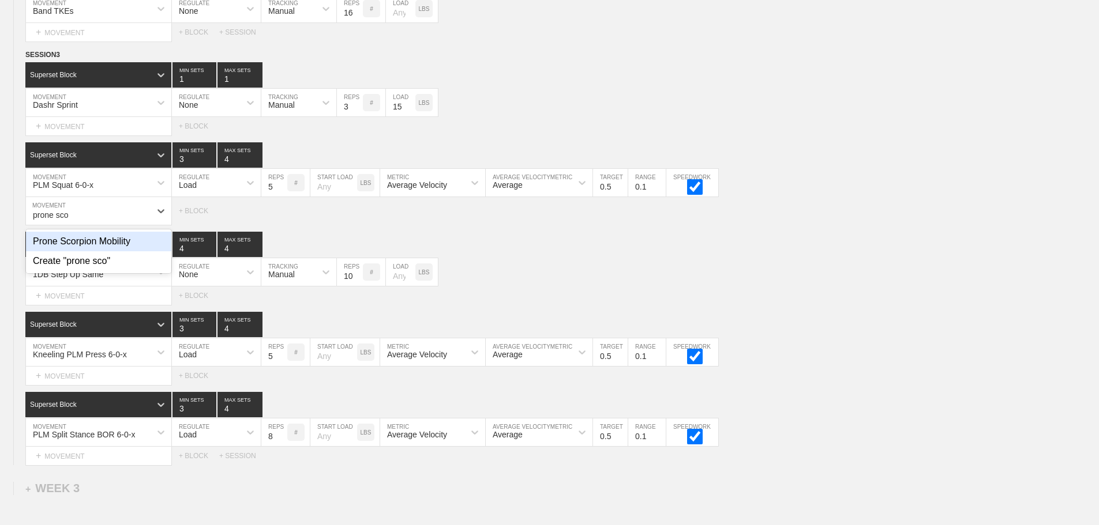
click at [96, 251] on div "Prone Scorpion Mobility" at bounding box center [98, 242] width 145 height 20
type input "prone sco"
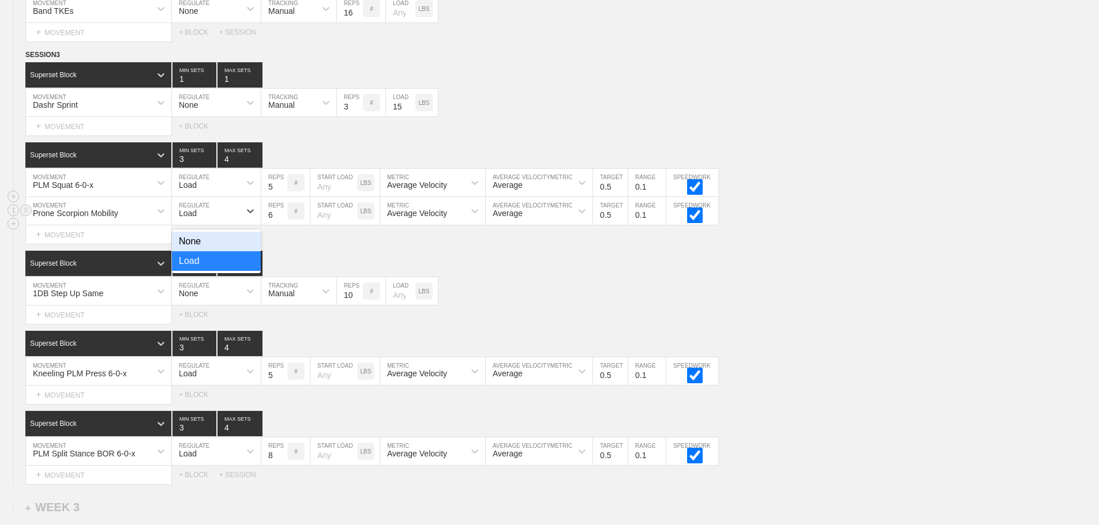
click at [198, 221] on div "Load" at bounding box center [206, 211] width 68 height 20
click at [199, 249] on div "None" at bounding box center [216, 242] width 89 height 20
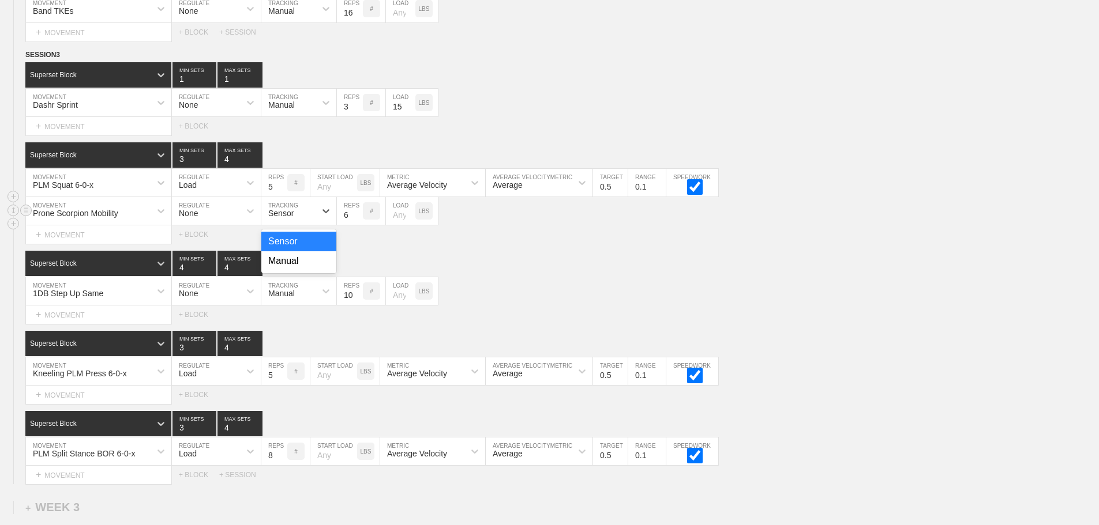
click at [292, 218] on div "Sensor" at bounding box center [280, 213] width 25 height 9
drag, startPoint x: 292, startPoint y: 266, endPoint x: 322, endPoint y: 239, distance: 39.6
click at [294, 265] on div "Manual" at bounding box center [298, 261] width 75 height 20
click at [357, 221] on input "7" at bounding box center [350, 211] width 26 height 28
click at [357, 221] on input "8" at bounding box center [350, 211] width 26 height 28
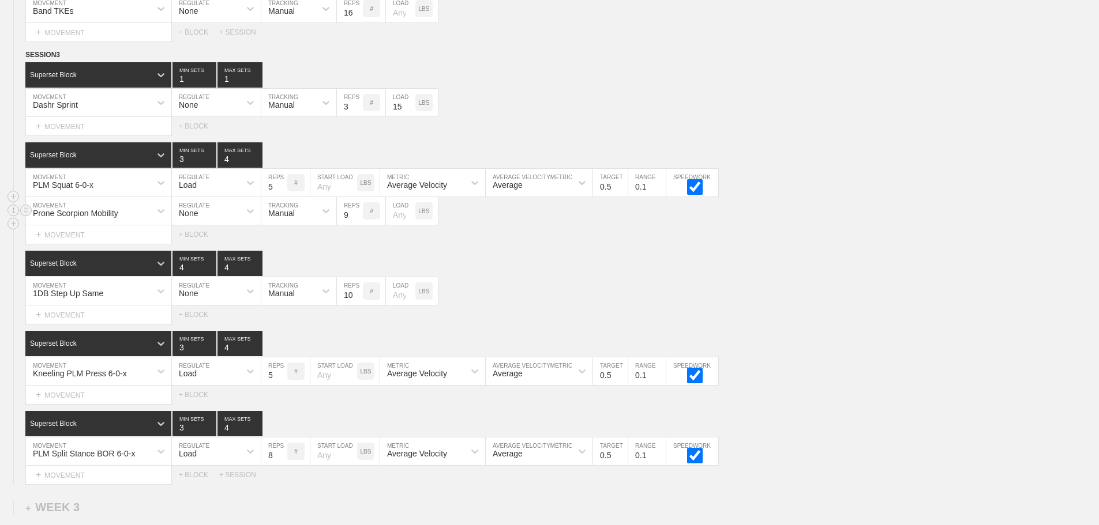
click at [357, 221] on input "9" at bounding box center [350, 211] width 26 height 28
type input "10"
click at [357, 221] on input "10" at bounding box center [350, 211] width 26 height 28
click at [839, 294] on div "1DB Step Up Same MOVEMENT None REGULATE Manual TRACKING 10 REPS # LOAD LBS" at bounding box center [549, 291] width 1099 height 28
click at [624, 290] on div "1DB Step Up Same MOVEMENT None REGULATE Manual TRACKING 10 REPS # LOAD LBS" at bounding box center [549, 291] width 1099 height 28
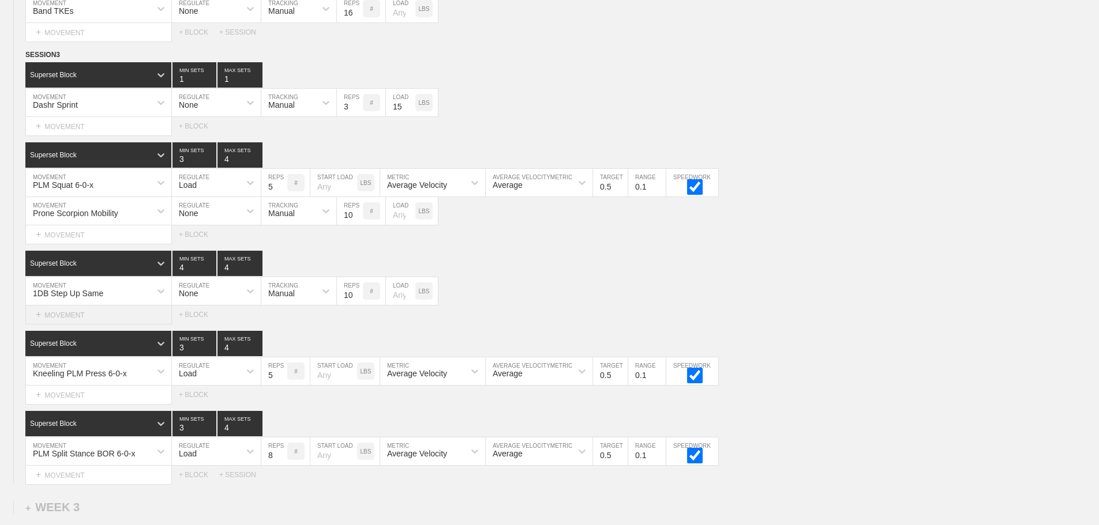
click at [92, 325] on div "+ MOVEMENT" at bounding box center [98, 315] width 146 height 19
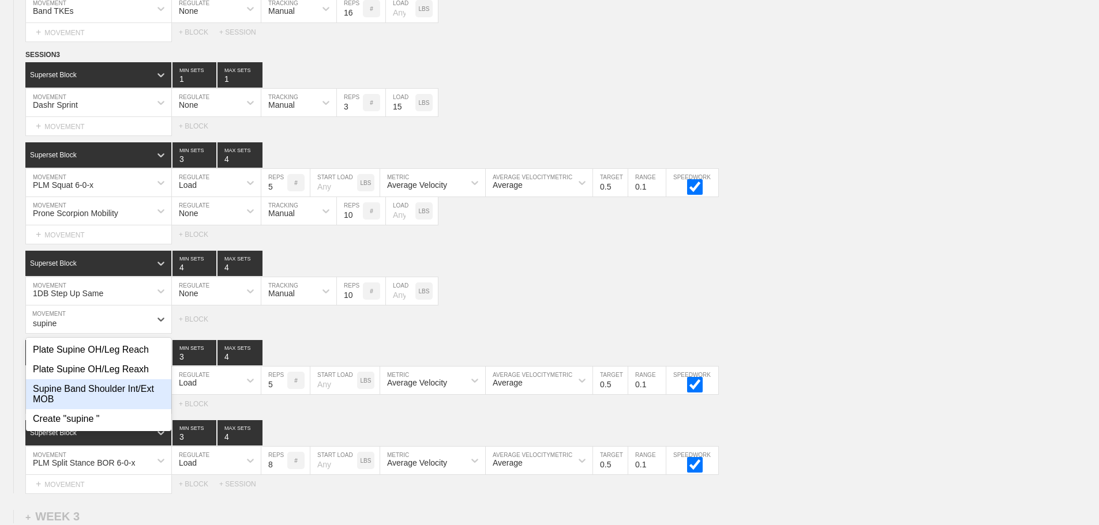
click at [112, 393] on div "Supine Band Shoulder Int/Ext MOB" at bounding box center [98, 394] width 145 height 30
type input "supine"
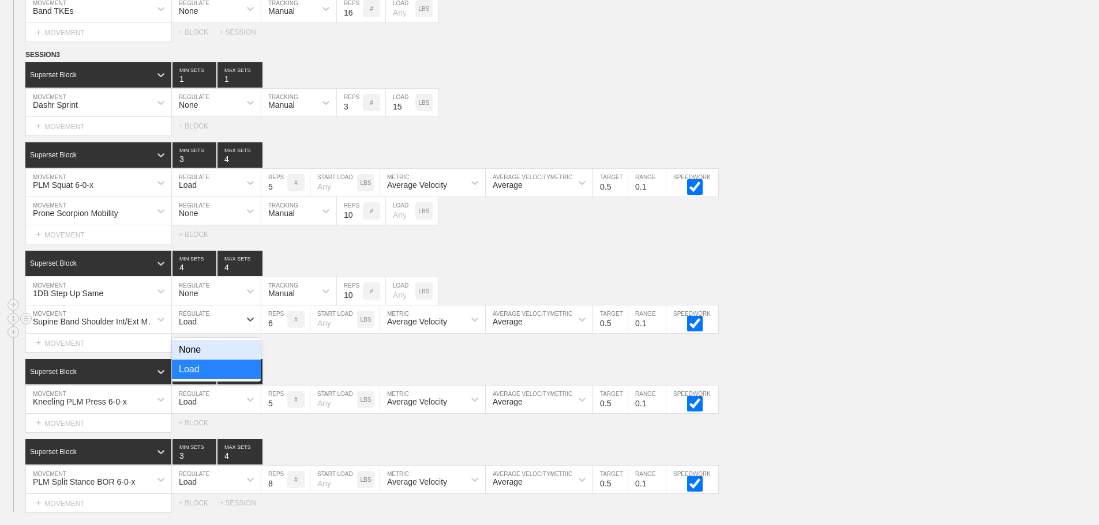
click at [195, 326] on div "Load" at bounding box center [188, 321] width 18 height 9
click at [194, 360] on div "None" at bounding box center [216, 350] width 89 height 20
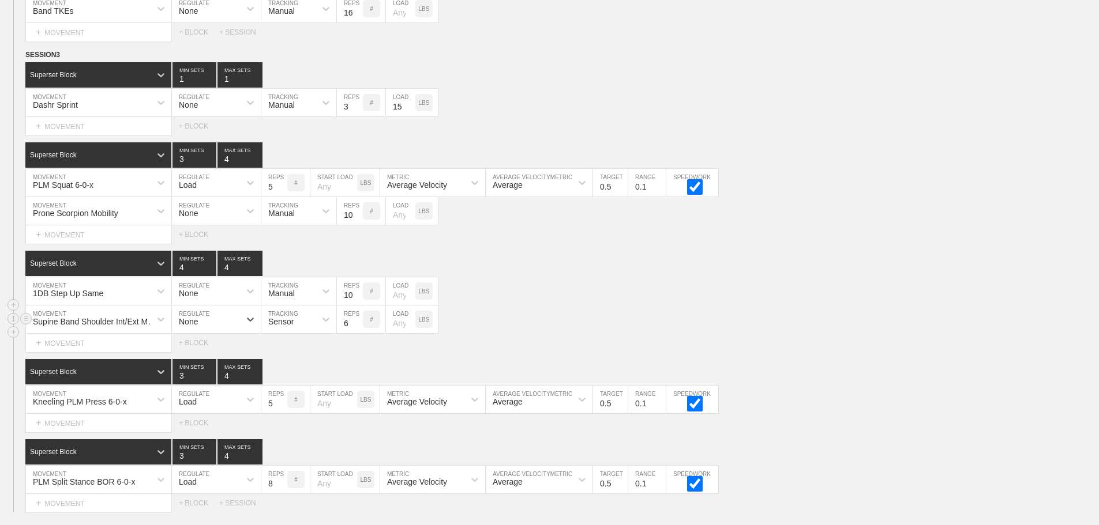
click at [286, 326] on div "Sensor" at bounding box center [280, 321] width 25 height 9
click at [300, 375] on div "Manual" at bounding box center [298, 370] width 75 height 20
click at [359, 329] on input "7" at bounding box center [350, 320] width 26 height 28
click at [359, 329] on input "8" at bounding box center [350, 320] width 26 height 28
click at [359, 329] on input "9" at bounding box center [350, 320] width 26 height 28
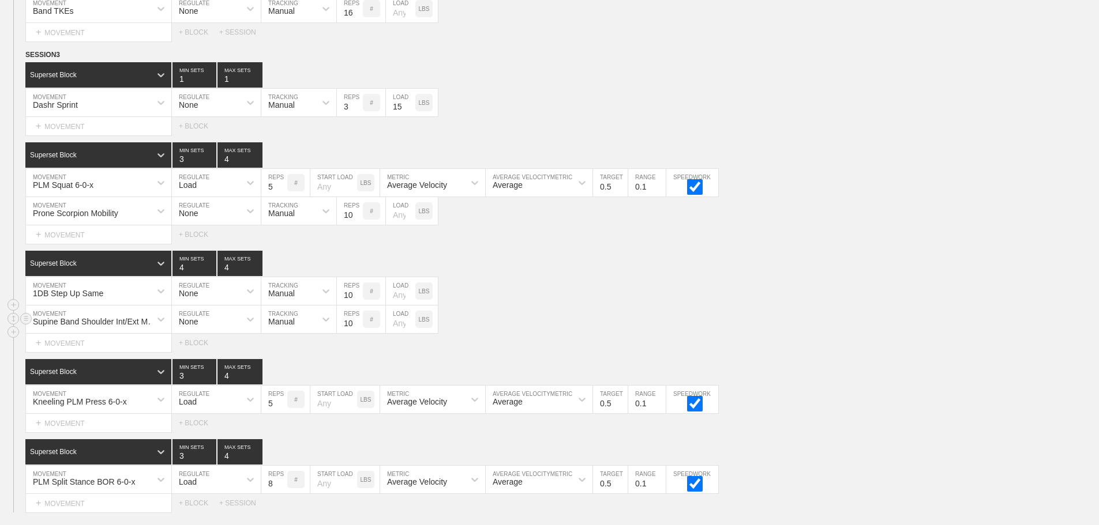
click at [359, 329] on input "10" at bounding box center [350, 320] width 26 height 28
click at [359, 329] on input "11" at bounding box center [350, 320] width 26 height 28
type input "12"
click at [359, 329] on input "12" at bounding box center [350, 320] width 26 height 28
click at [594, 334] on div "Supine Band Shoulder Int/Ext MOB MOVEMENT None REGULATE Manual TRACKING 12 REPS…" at bounding box center [549, 320] width 1099 height 28
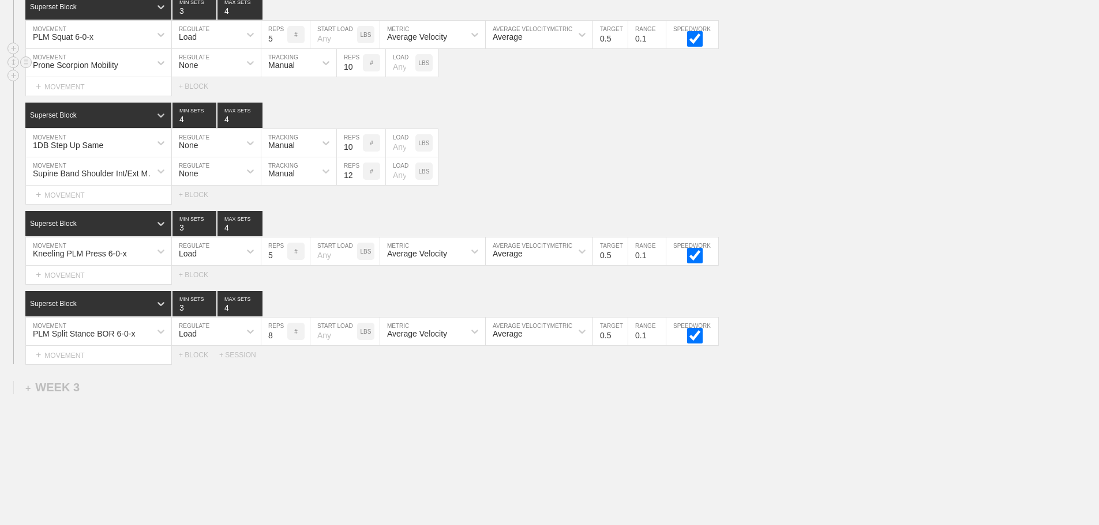
scroll to position [2123, 0]
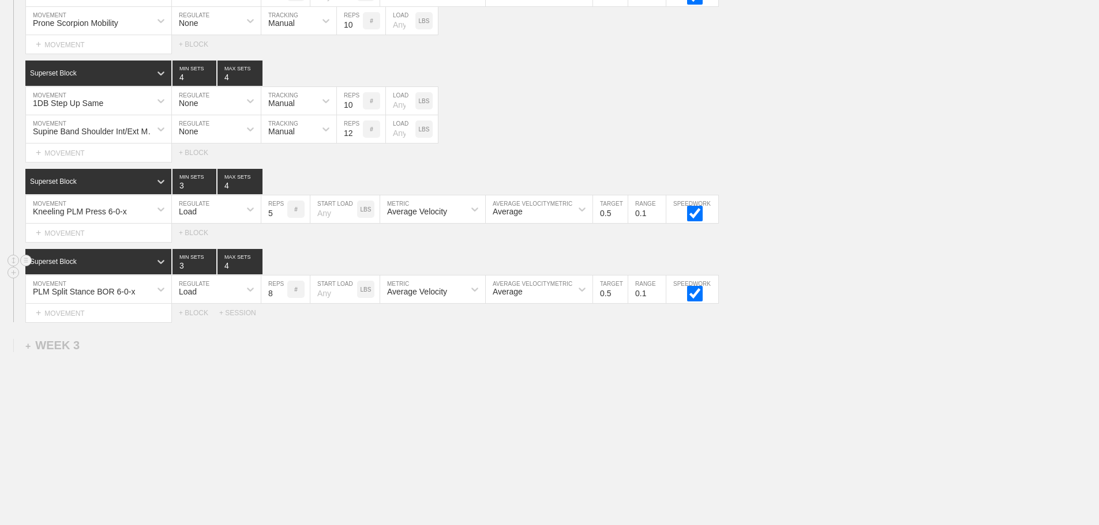
drag, startPoint x: 285, startPoint y: 407, endPoint x: 5, endPoint y: 258, distance: 317.3
click at [91, 234] on div "+ MOVEMENT" at bounding box center [98, 233] width 146 height 19
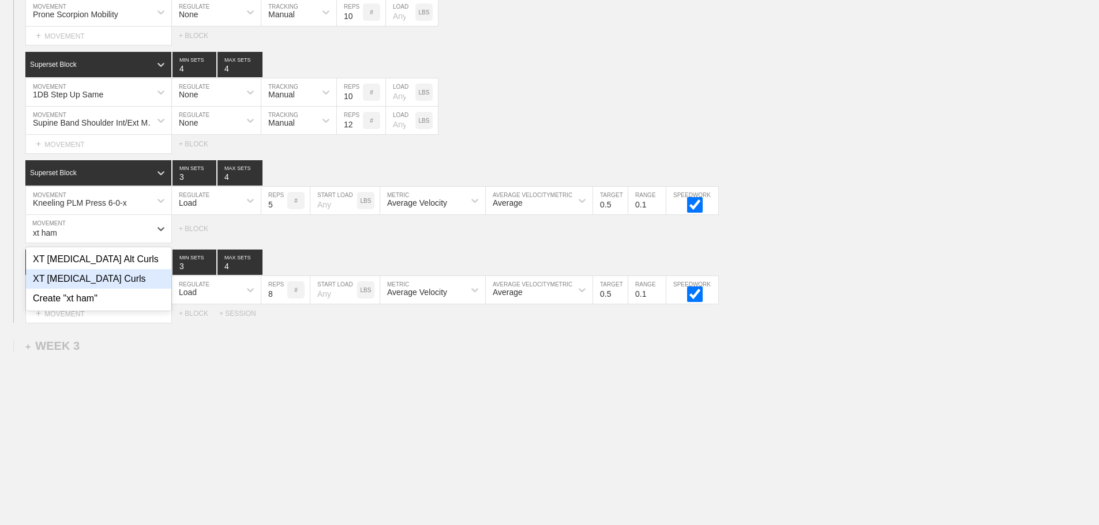
click at [109, 288] on div "XT [MEDICAL_DATA] Curls" at bounding box center [98, 279] width 145 height 20
type input "xt ham"
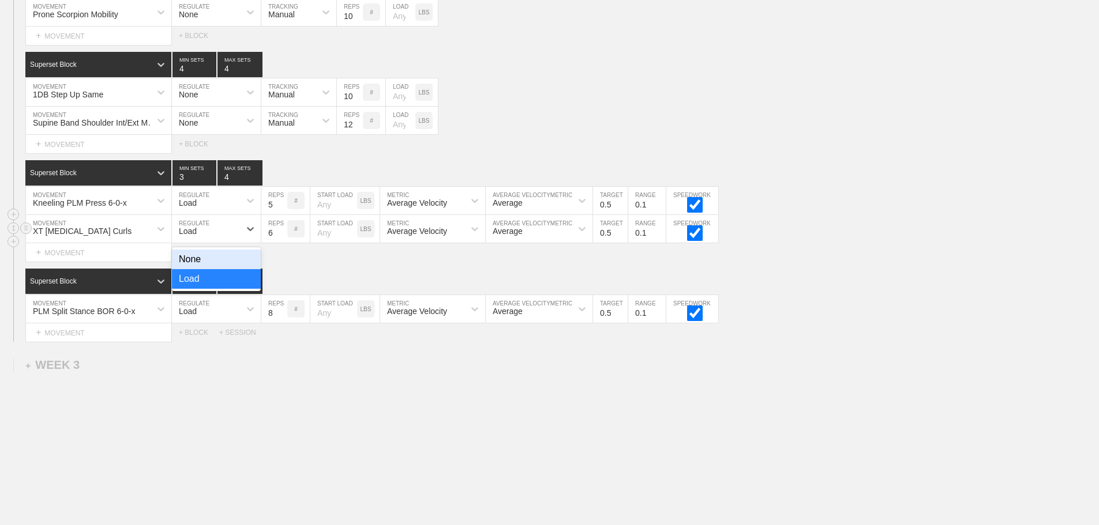
click at [210, 236] on div "Load" at bounding box center [206, 229] width 68 height 20
click at [198, 266] on div "None" at bounding box center [216, 260] width 89 height 20
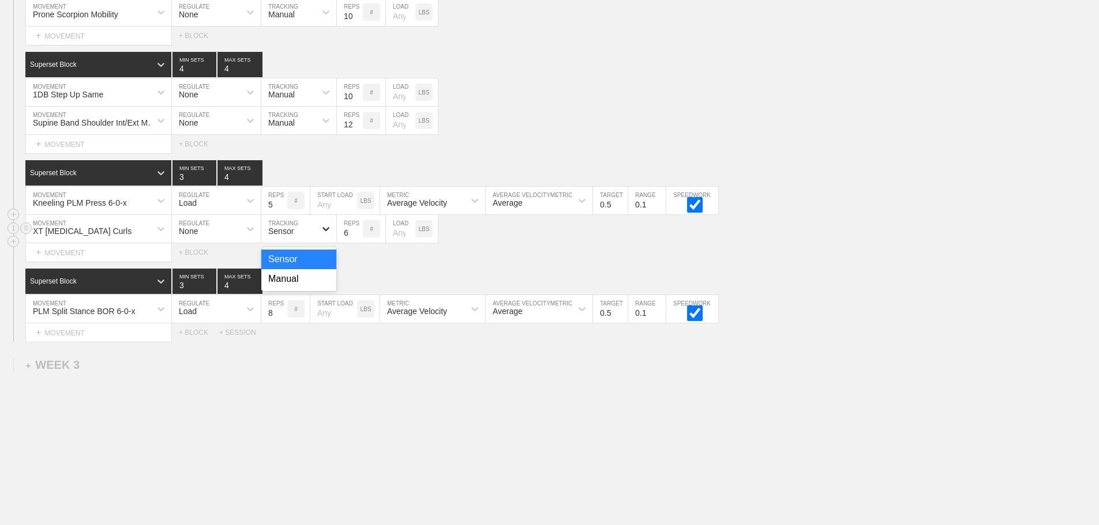
click at [315, 234] on div at bounding box center [325, 229] width 21 height 21
click at [289, 288] on div "Manual" at bounding box center [298, 279] width 75 height 20
click at [359, 237] on input "7" at bounding box center [350, 229] width 26 height 28
click at [359, 237] on input "8" at bounding box center [350, 229] width 26 height 28
click at [359, 237] on input "9" at bounding box center [350, 229] width 26 height 28
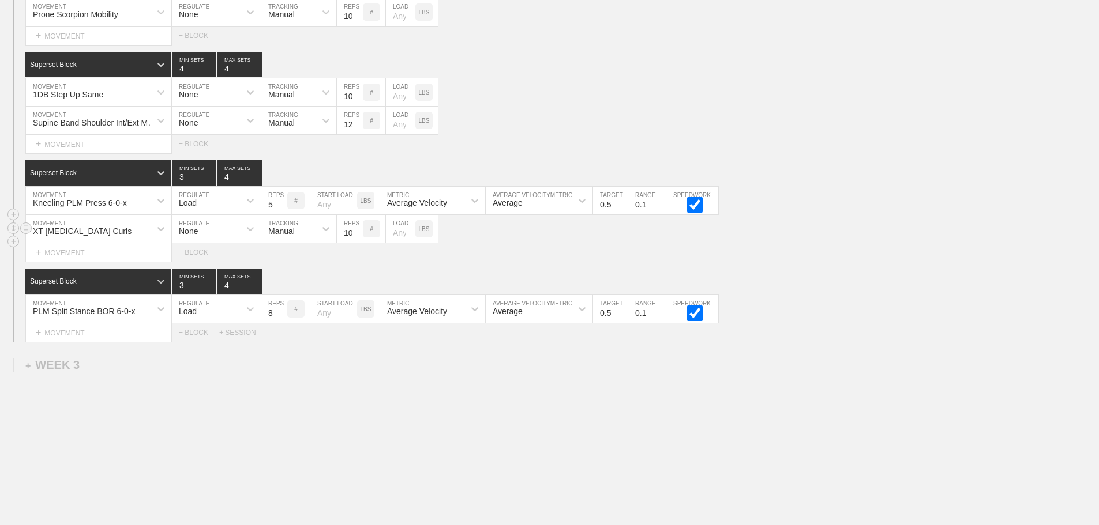
click at [359, 237] on input "10" at bounding box center [350, 229] width 26 height 28
click at [359, 237] on input "11" at bounding box center [350, 229] width 26 height 28
click at [359, 237] on input "12" at bounding box center [350, 229] width 26 height 28
click at [359, 237] on input "13" at bounding box center [350, 229] width 26 height 28
click at [359, 237] on input "14" at bounding box center [350, 229] width 26 height 28
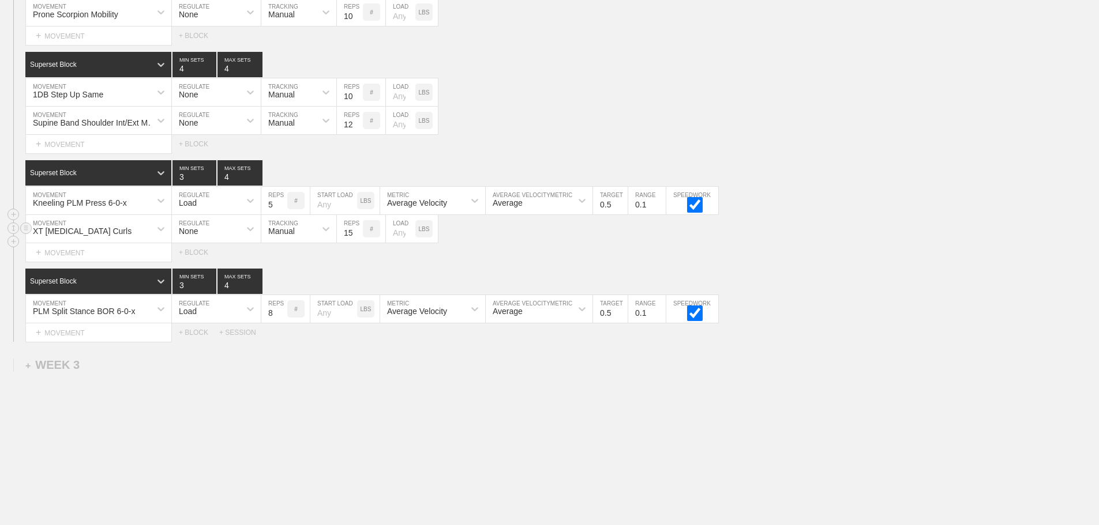
click at [359, 237] on input "15" at bounding box center [350, 229] width 26 height 28
click at [470, 258] on div "Select... MOVEMENT + MOVEMENT + BLOCK" at bounding box center [549, 252] width 1099 height 18
click at [357, 243] on input "14" at bounding box center [350, 229] width 26 height 28
click at [357, 243] on input "13" at bounding box center [350, 229] width 26 height 28
click at [357, 243] on input "12" at bounding box center [350, 229] width 26 height 28
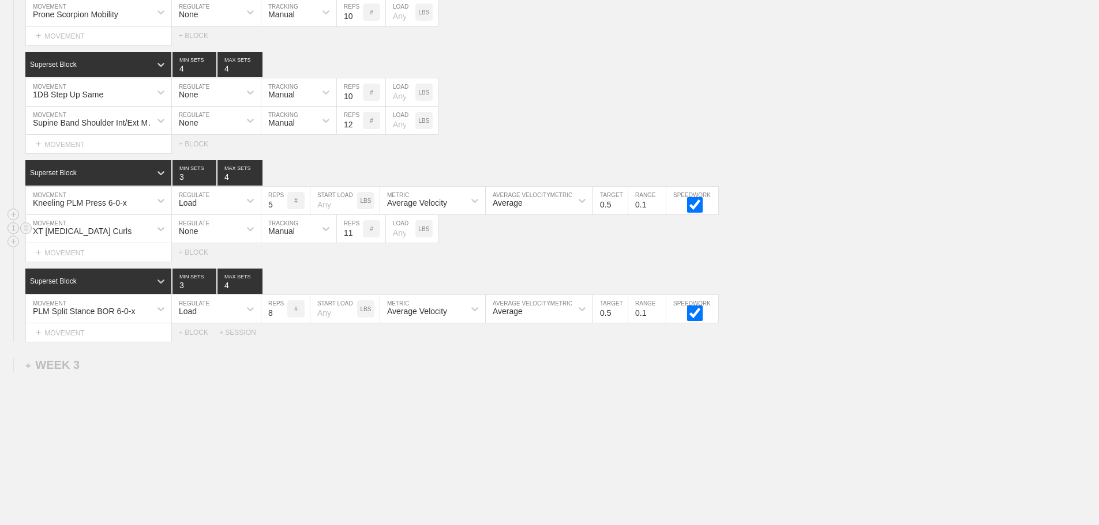
click at [357, 243] on input "11" at bounding box center [350, 229] width 26 height 28
type input "12"
click at [357, 240] on input "12" at bounding box center [350, 229] width 26 height 28
click at [640, 276] on div "SESSION 3 Superset Block 1 MIN SETS 1 MAX SETS DUPLICATE INSERT MOVEMENT AFTER …" at bounding box center [549, 96] width 1099 height 492
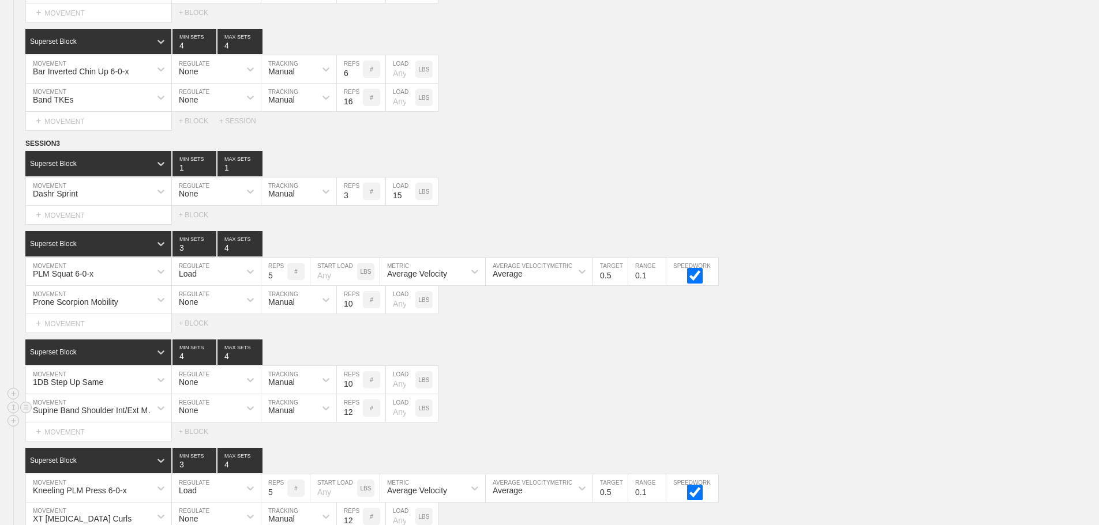
scroll to position [2152, 0]
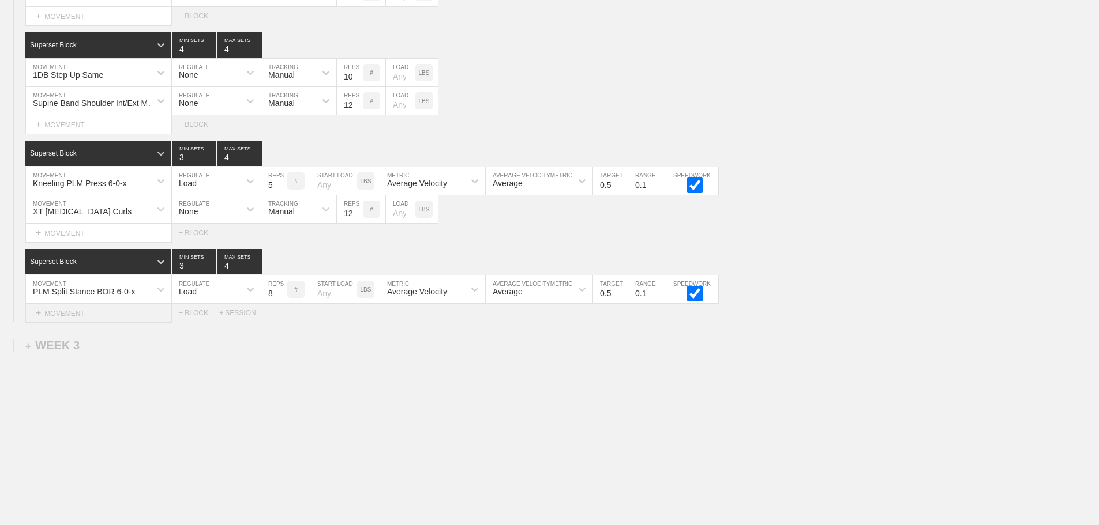
click at [109, 318] on div "+ MOVEMENT" at bounding box center [98, 313] width 146 height 19
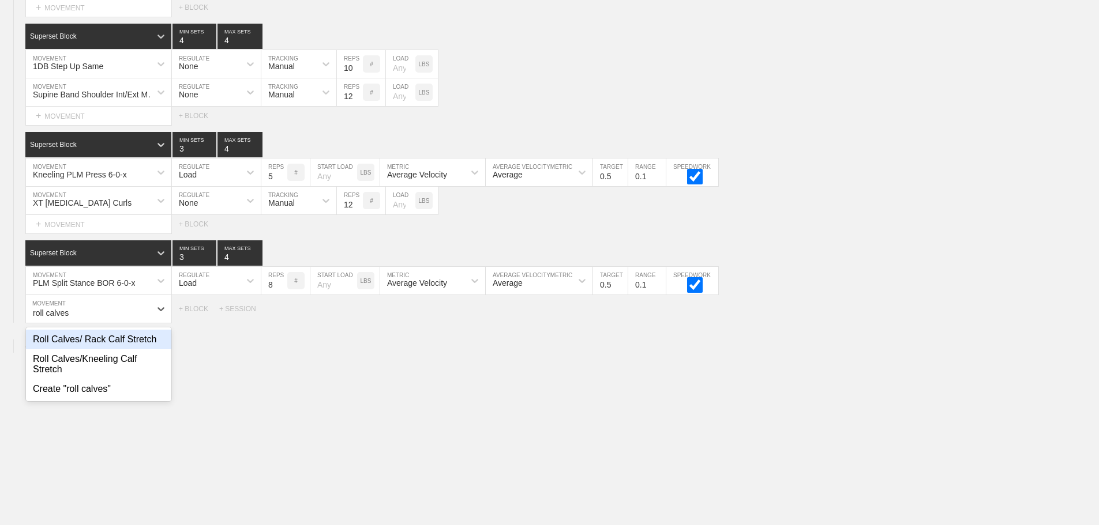
click at [134, 349] on div "Roll Calves/ Rack Calf Stretch" at bounding box center [98, 340] width 145 height 20
type input "roll calves"
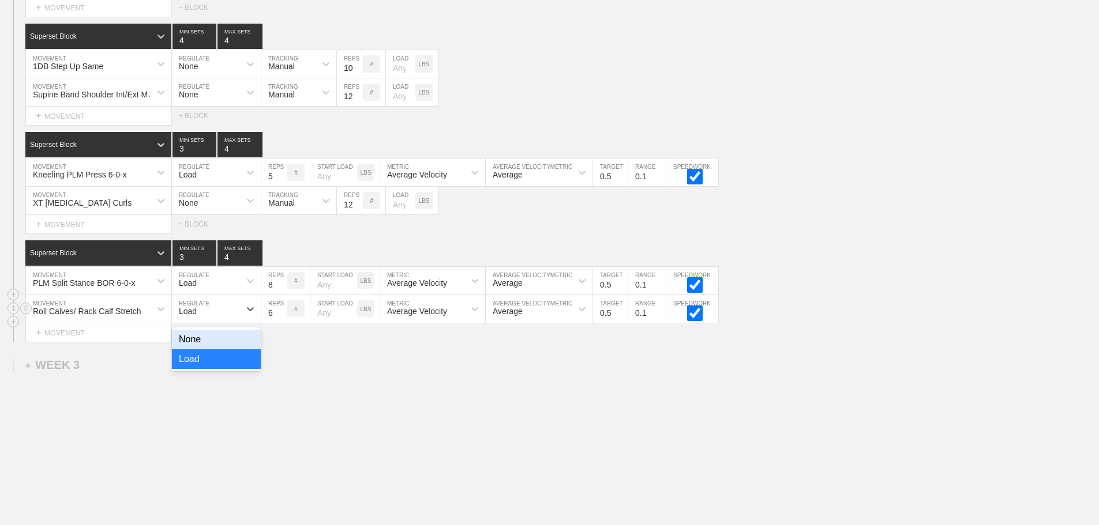
click at [195, 316] on div "Load" at bounding box center [188, 311] width 18 height 9
click at [198, 349] on div "None" at bounding box center [216, 340] width 89 height 20
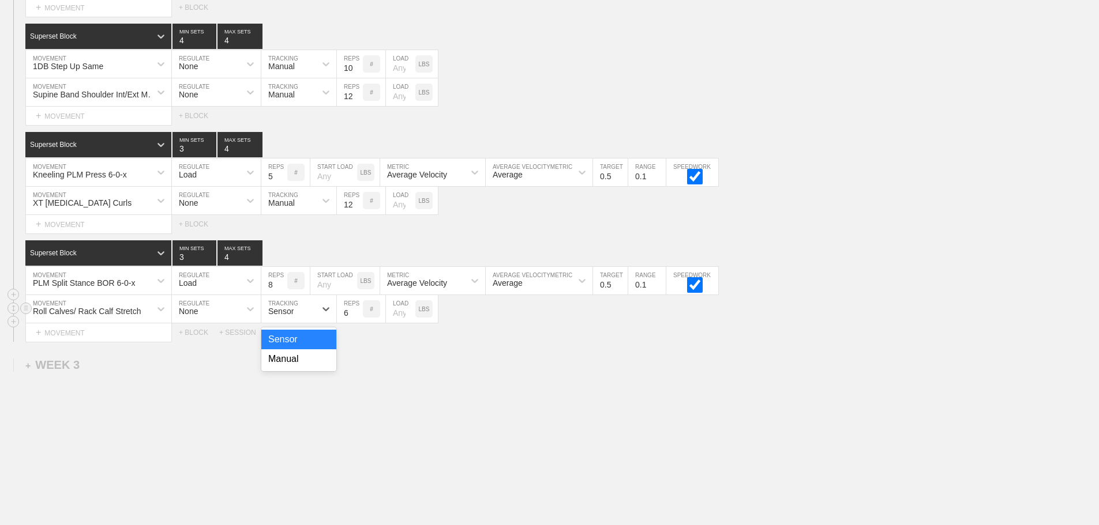
click at [290, 316] on div "Sensor" at bounding box center [280, 311] width 25 height 9
drag, startPoint x: 294, startPoint y: 372, endPoint x: 339, endPoint y: 347, distance: 51.4
click at [295, 369] on div "Manual" at bounding box center [298, 359] width 75 height 20
click at [357, 317] on input "7" at bounding box center [350, 309] width 26 height 28
click at [357, 317] on input "8" at bounding box center [350, 309] width 26 height 28
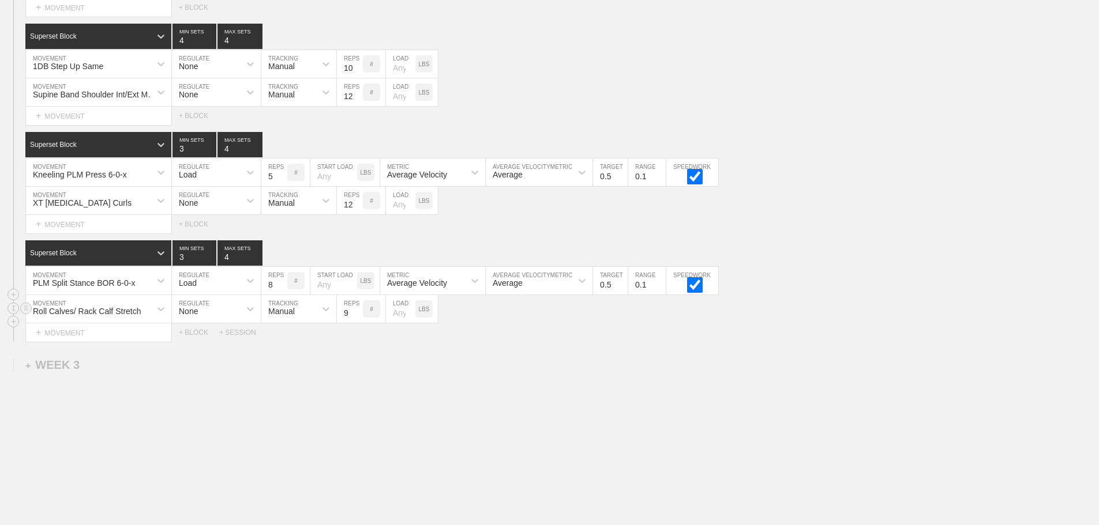
click at [357, 317] on input "9" at bounding box center [350, 309] width 26 height 28
type input "10"
click at [357, 317] on input "10" at bounding box center [350, 309] width 26 height 28
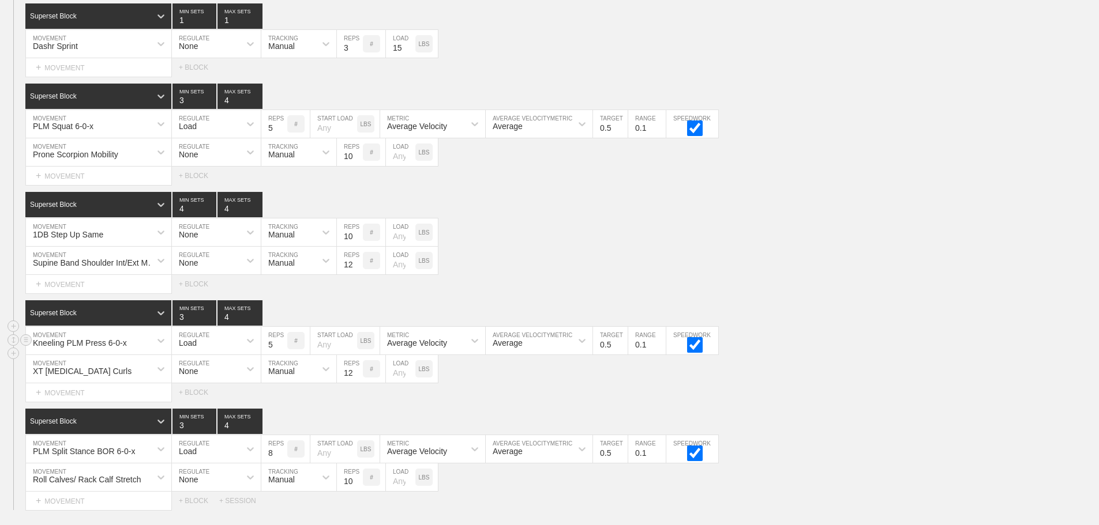
scroll to position [1979, 0]
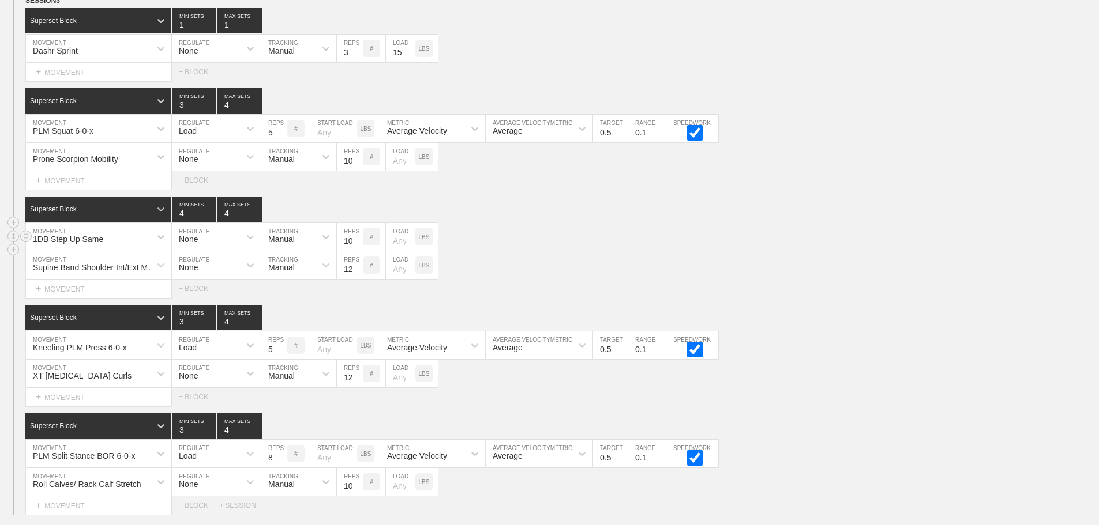
click at [539, 237] on div "1DB Step Up Same MOVEMENT None REGULATE Manual TRACKING 10 REPS # LOAD LBS" at bounding box center [549, 237] width 1099 height 28
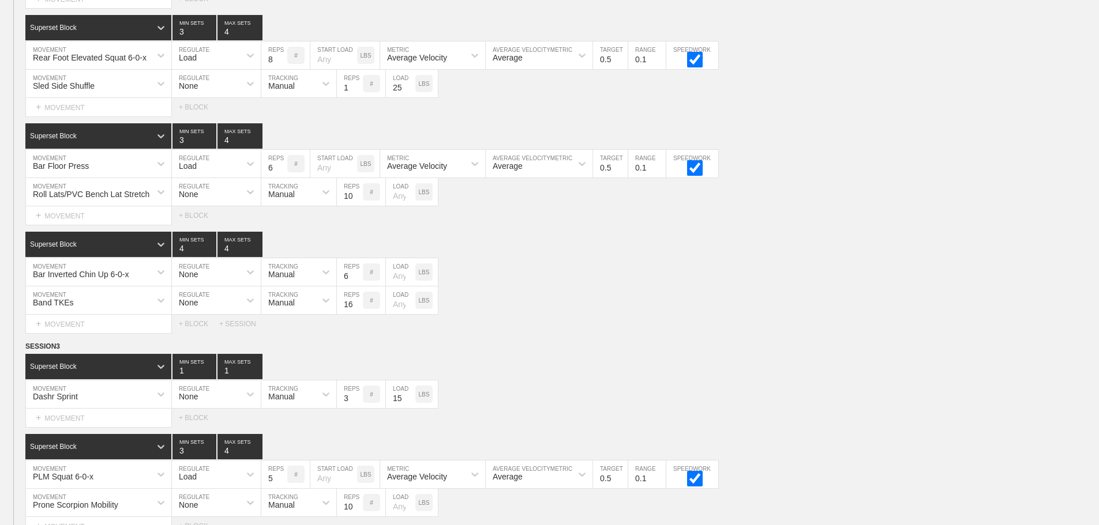
scroll to position [2036, 0]
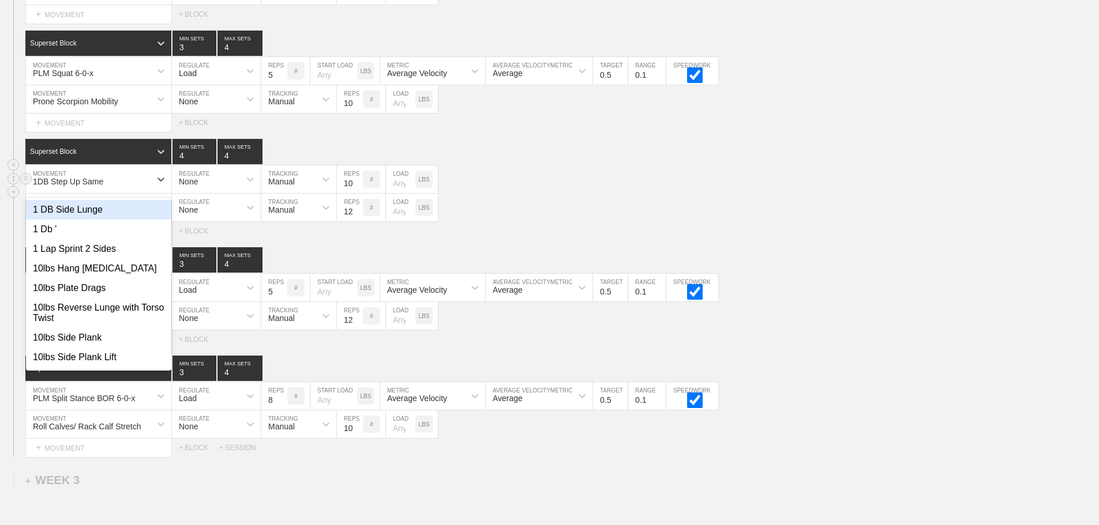
click at [129, 189] on div "1DB Step Up Same" at bounding box center [88, 180] width 125 height 20
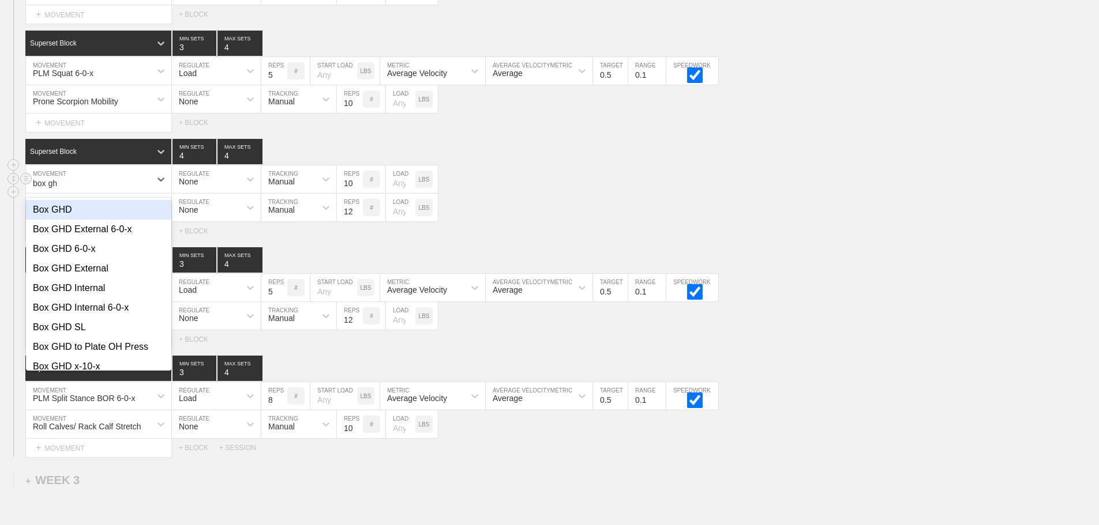
type input "box ghd"
click at [105, 238] on div "Box GHD External 6-0-x" at bounding box center [98, 230] width 145 height 20
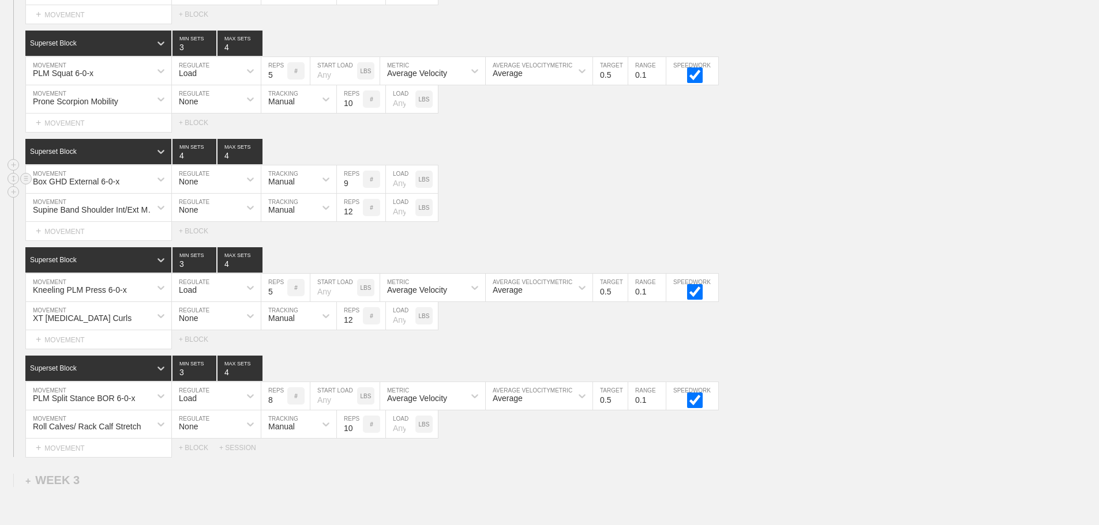
click at [357, 193] on input "9" at bounding box center [350, 180] width 26 height 28
click at [357, 193] on input "8" at bounding box center [350, 180] width 26 height 28
click at [357, 193] on input "7" at bounding box center [350, 180] width 26 height 28
type input "6"
click at [357, 193] on input "6" at bounding box center [350, 180] width 26 height 28
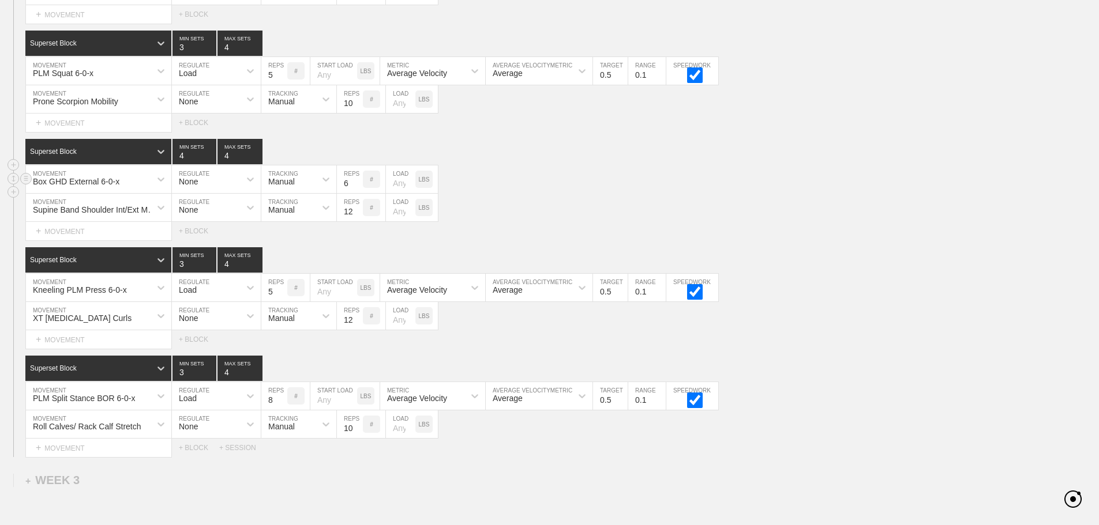
click at [398, 192] on input "number" at bounding box center [400, 180] width 29 height 28
type input "25"
type input "5"
click at [356, 193] on input "5" at bounding box center [350, 180] width 26 height 28
click at [527, 220] on div "Supine Band Shoulder Int/Ext MOB MOVEMENT None REGULATE Manual TRACKING 12 REPS…" at bounding box center [549, 208] width 1099 height 28
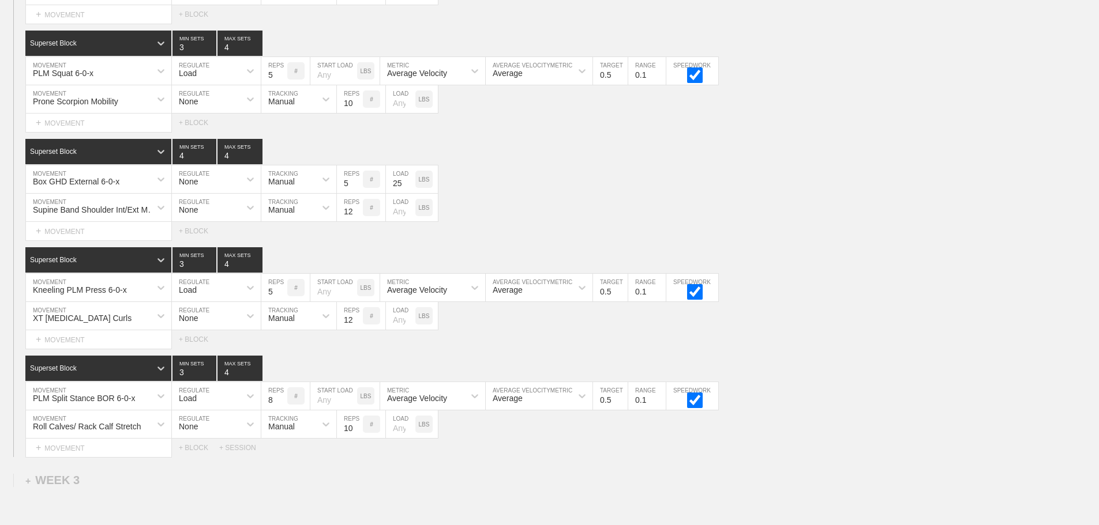
click at [789, 349] on div "Select... MOVEMENT + MOVEMENT + BLOCK" at bounding box center [549, 339] width 1099 height 18
click at [905, 314] on div "XT [MEDICAL_DATA] Curls MOVEMENT None REGULATE Manual TRACKING 12 REPS # LOAD L…" at bounding box center [549, 316] width 1099 height 28
click at [819, 393] on div "PLM Split Stance BOR 6-0-x MOVEMENT Load REGULATE 8 REPS # START LOAD LBS Avera…" at bounding box center [549, 396] width 1099 height 28
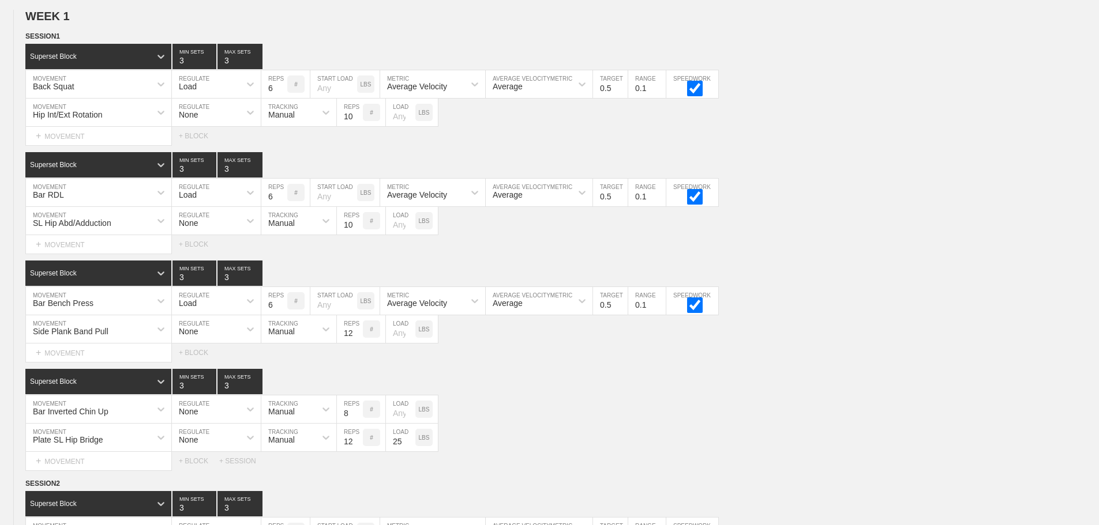
scroll to position [0, 0]
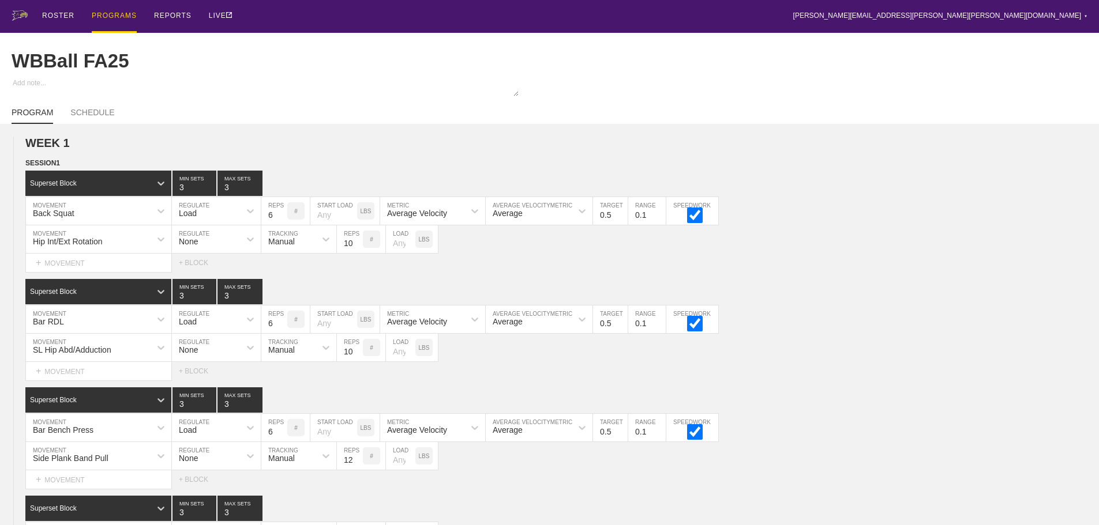
click at [435, 16] on div "ROSTER PROGRAMS REPORTS LIVE [PERSON_NAME][EMAIL_ADDRESS][PERSON_NAME][PERSON_N…" at bounding box center [550, 16] width 1076 height 33
click at [114, 16] on div "PROGRAMS" at bounding box center [114, 16] width 45 height 33
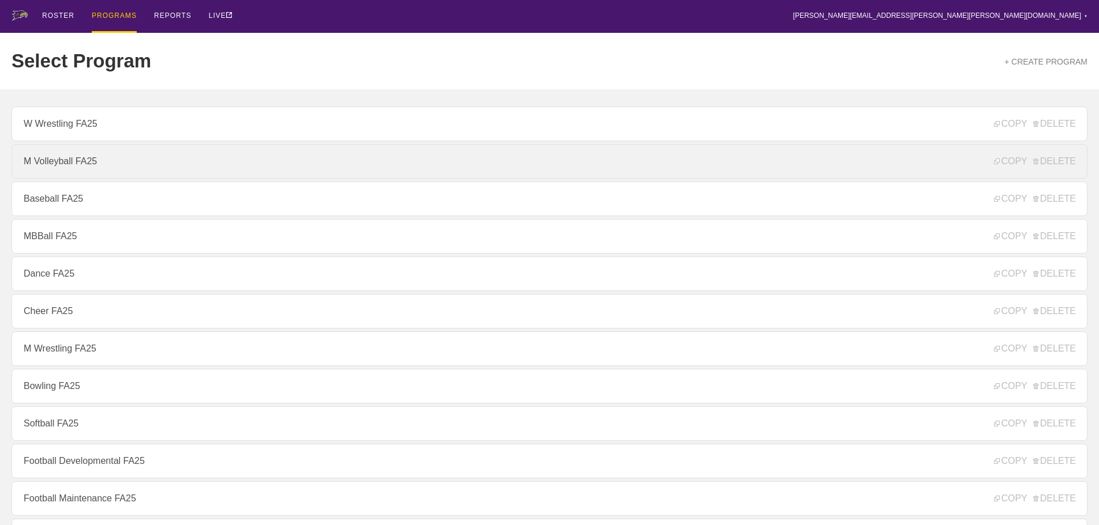
click at [92, 167] on link "M Volleyball FA25" at bounding box center [550, 161] width 1076 height 35
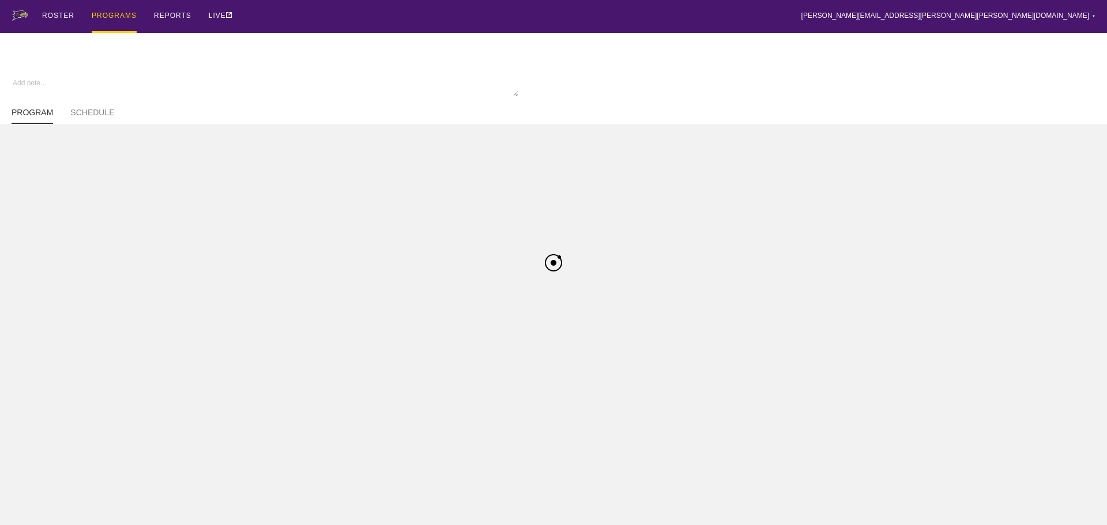
type textarea "x"
type input "M Volleyball FA25"
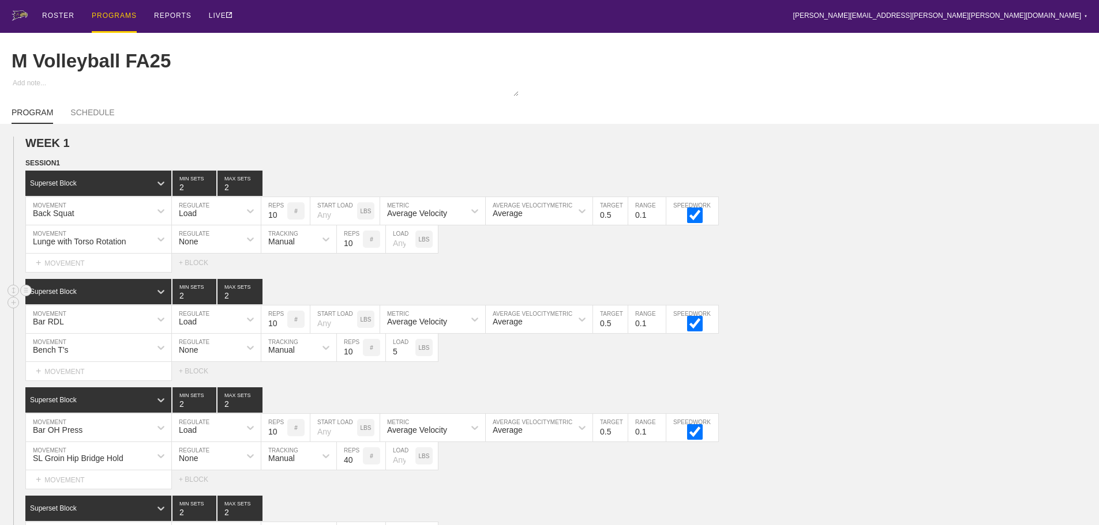
click at [923, 291] on div "Superset Block 2 MIN SETS 2 MAX SETS" at bounding box center [561, 291] width 1073 height 25
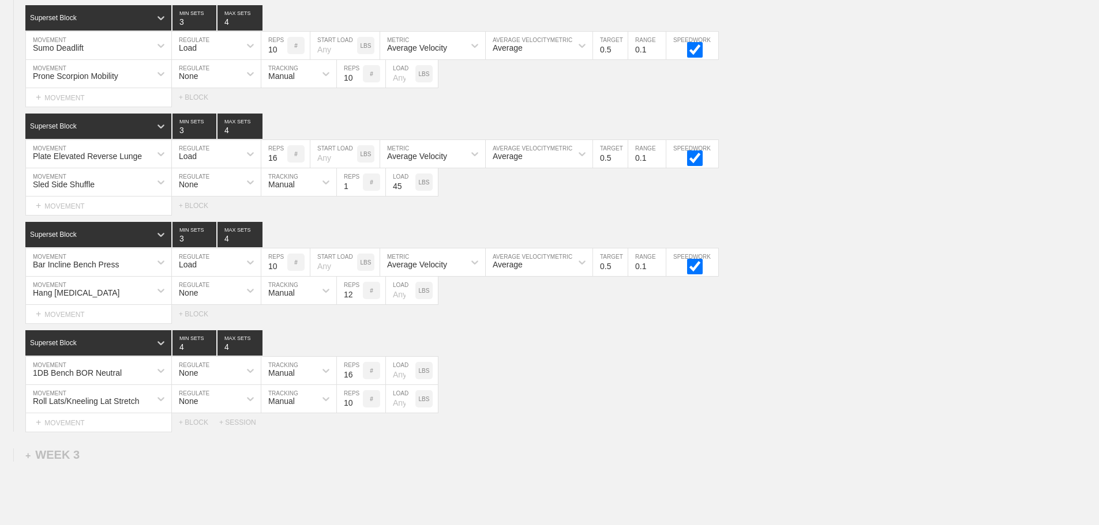
scroll to position [1652, 0]
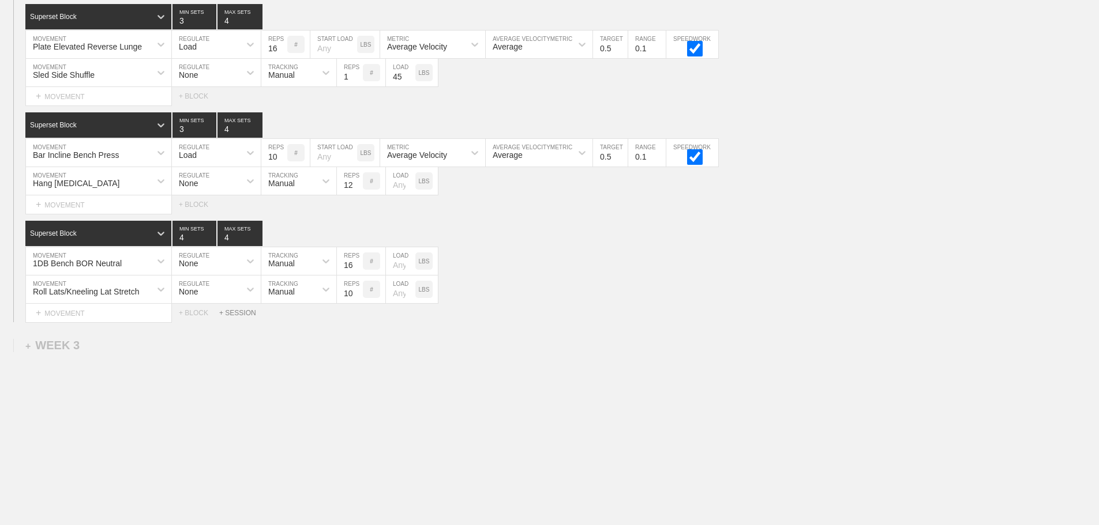
click at [238, 314] on div "+ SESSION" at bounding box center [242, 313] width 46 height 8
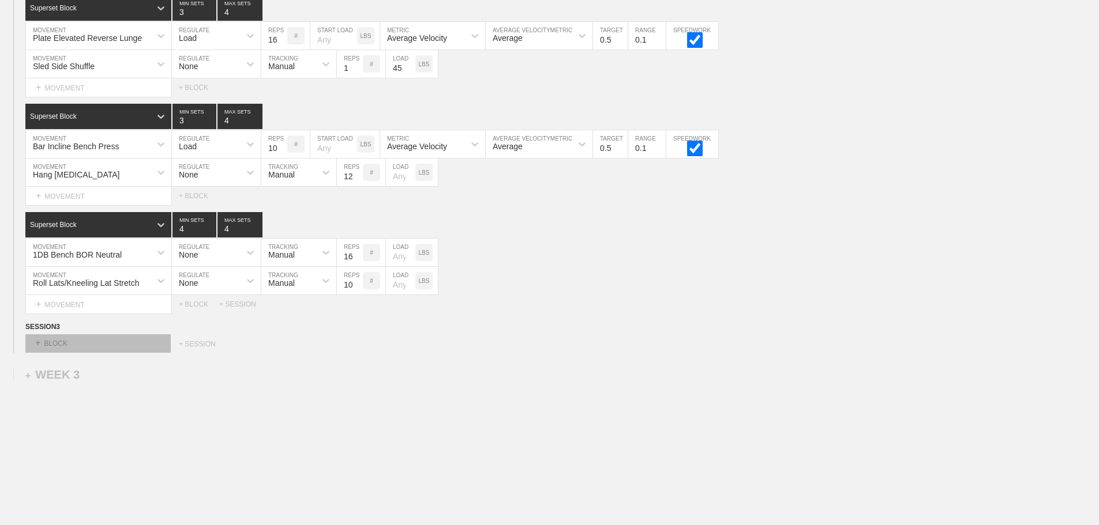
drag, startPoint x: 146, startPoint y: 352, endPoint x: 125, endPoint y: 365, distance: 25.1
click at [146, 352] on div "+ BLOCK" at bounding box center [97, 343] width 145 height 18
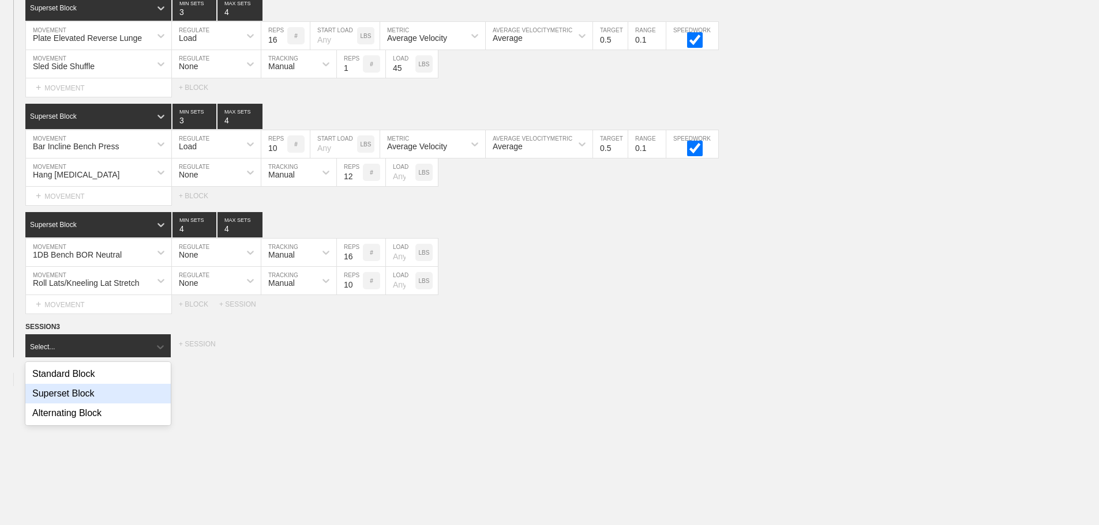
click at [87, 401] on div "Superset Block" at bounding box center [97, 394] width 145 height 20
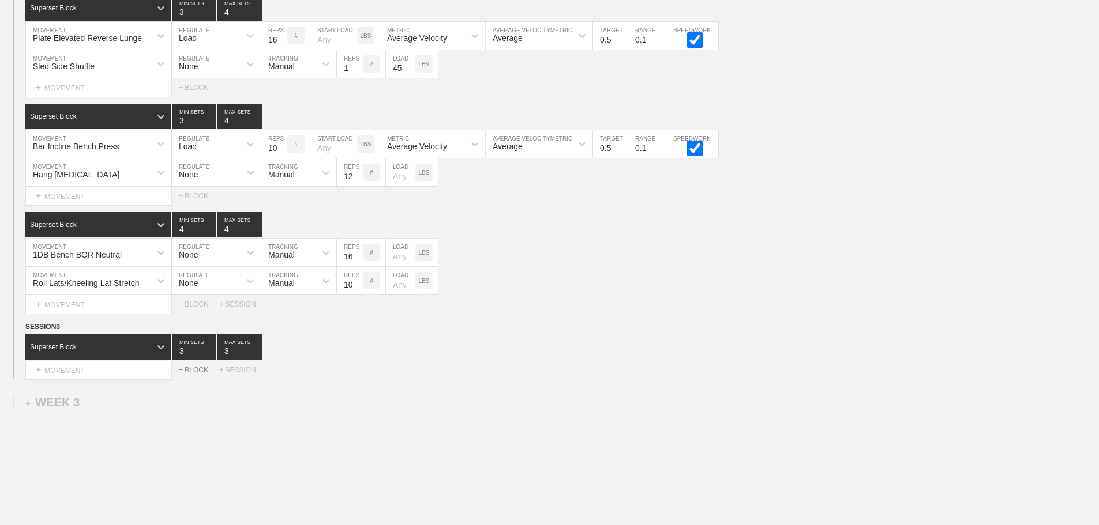
click at [193, 374] on div "+ BLOCK" at bounding box center [199, 370] width 40 height 8
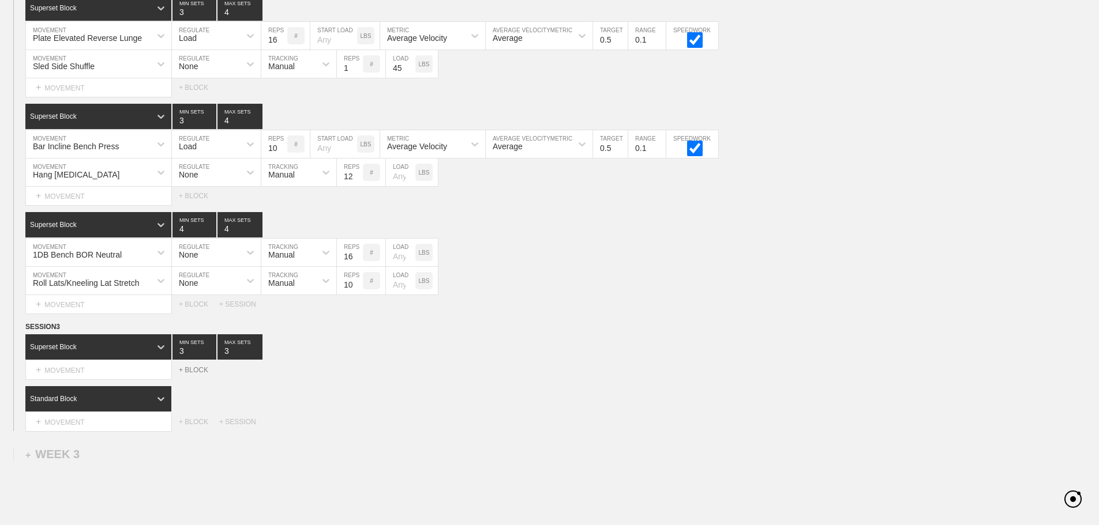
click at [193, 374] on div "+ BLOCK" at bounding box center [199, 370] width 40 height 8
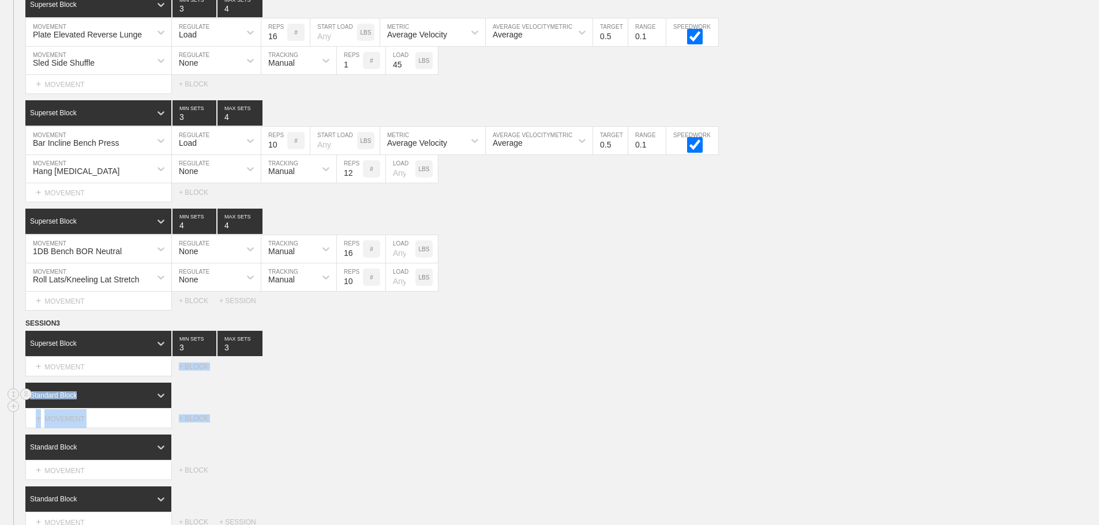
scroll to position [1874, 0]
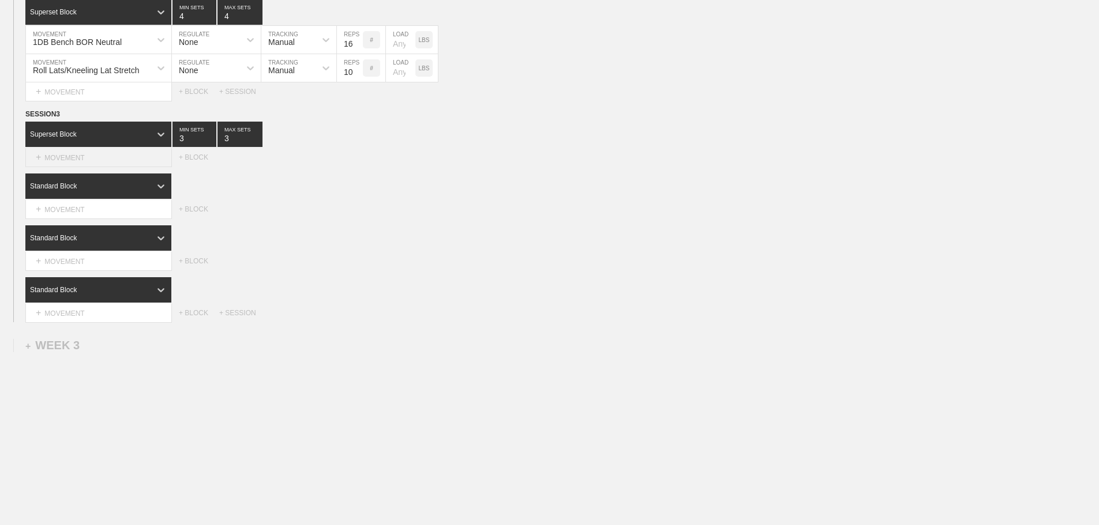
click at [95, 157] on div "+ MOVEMENT" at bounding box center [98, 157] width 146 height 19
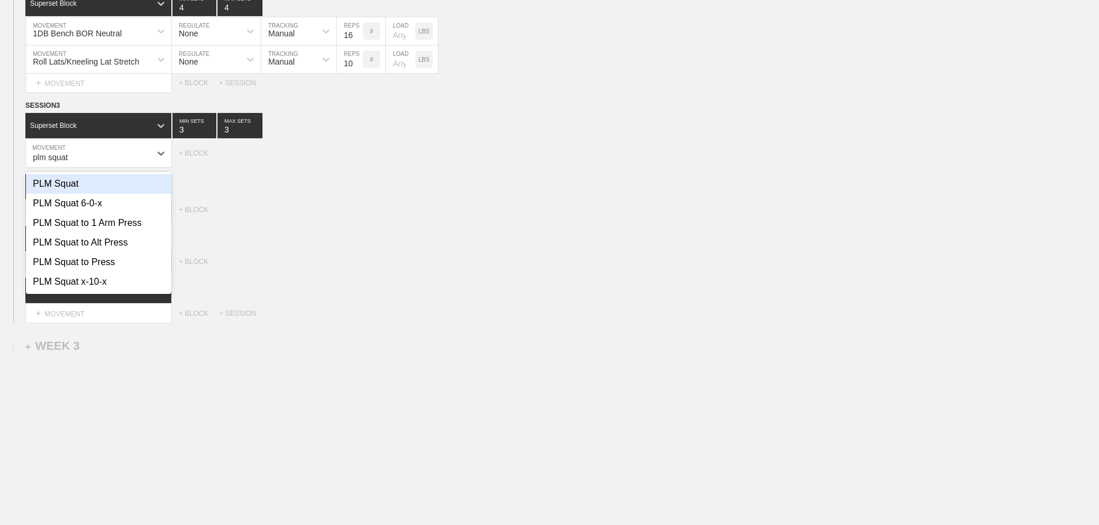
click at [77, 190] on div "PLM Squat" at bounding box center [98, 184] width 145 height 20
type input "plm squat"
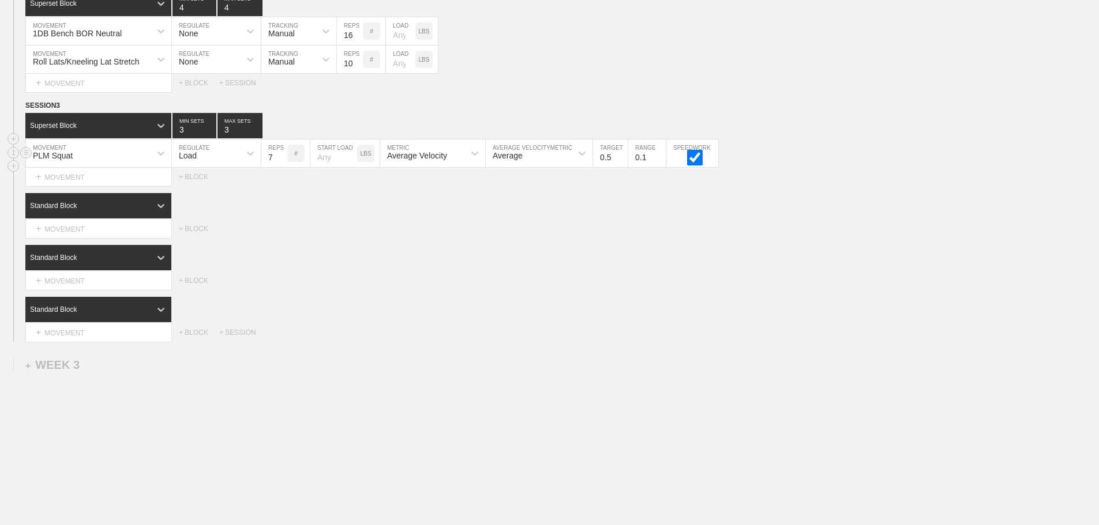
click at [281, 163] on input "7" at bounding box center [274, 154] width 26 height 28
click at [281, 163] on input "8" at bounding box center [274, 154] width 26 height 28
click at [281, 163] on input "9" at bounding box center [274, 154] width 26 height 28
type input "10"
click at [281, 163] on input "10" at bounding box center [274, 154] width 26 height 28
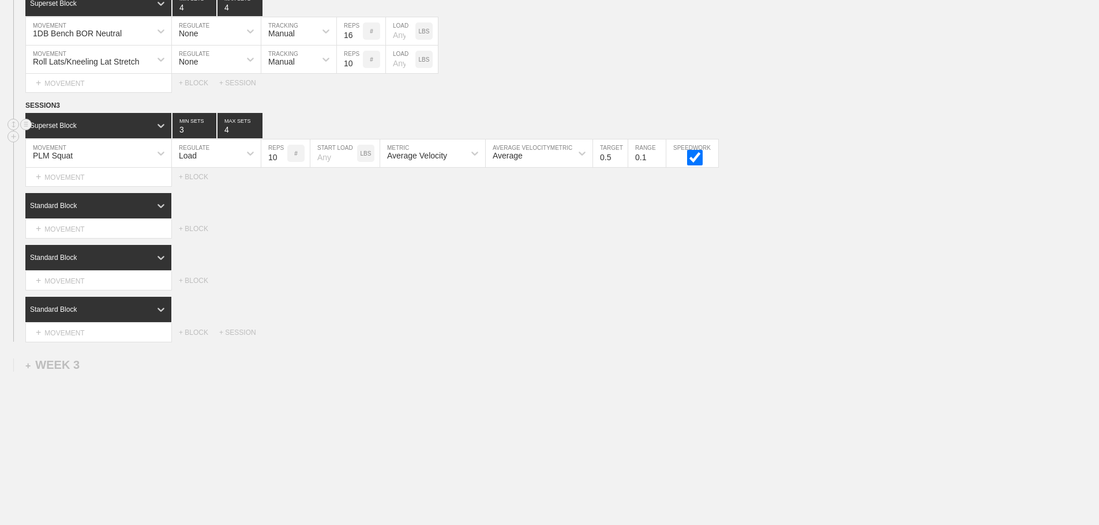
type input "4"
click at [255, 133] on input "4" at bounding box center [239, 125] width 45 height 25
click at [405, 247] on div "SESSION 3 Superset Block 3 MIN SETS 4 MAX SETS DUPLICATE INSERT MOVEMENT AFTER …" at bounding box center [549, 221] width 1099 height 242
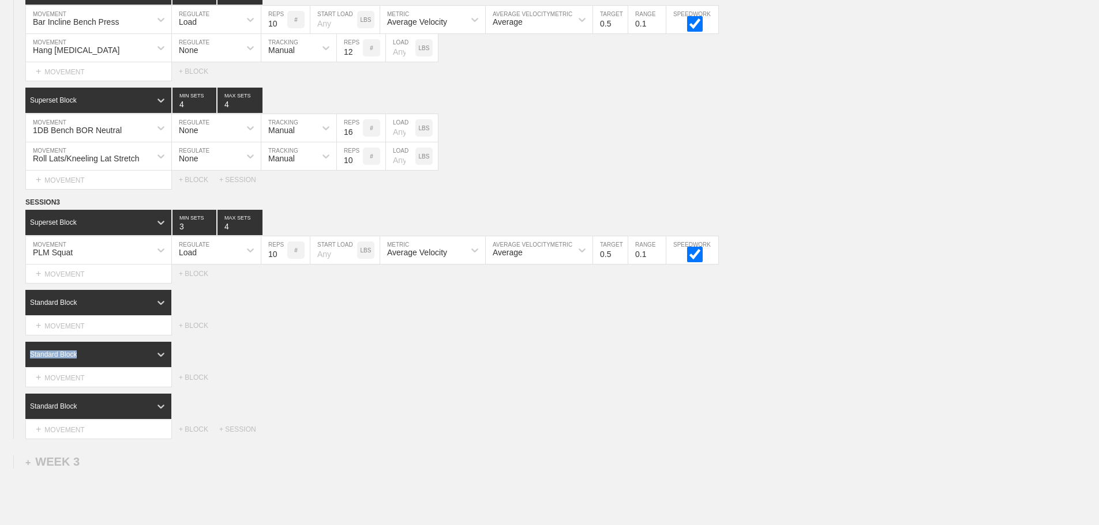
scroll to position [1902, 0]
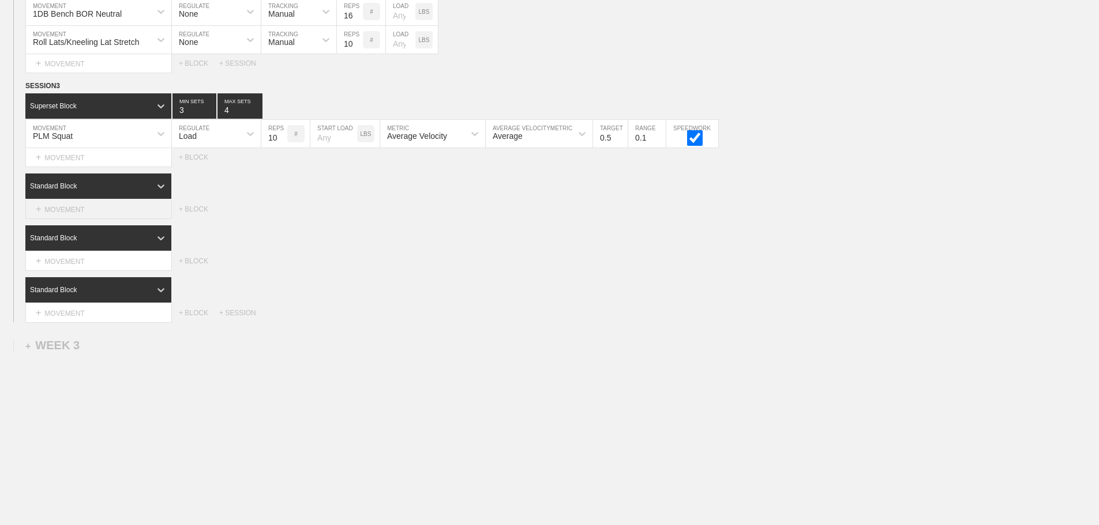
click at [76, 211] on div "+ MOVEMENT" at bounding box center [98, 209] width 146 height 19
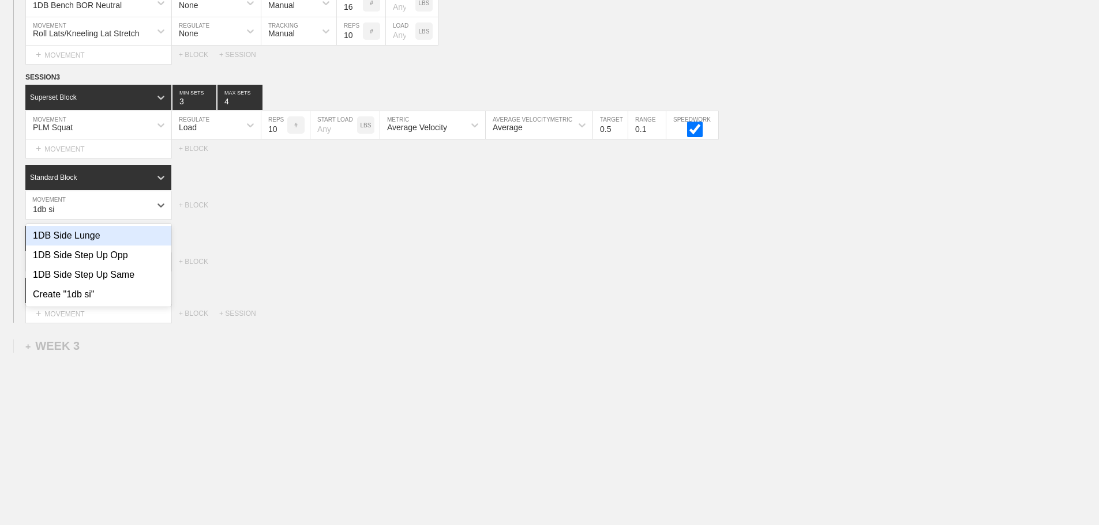
click at [88, 246] on div "1DB Side Lunge" at bounding box center [98, 236] width 145 height 20
type input "1db si"
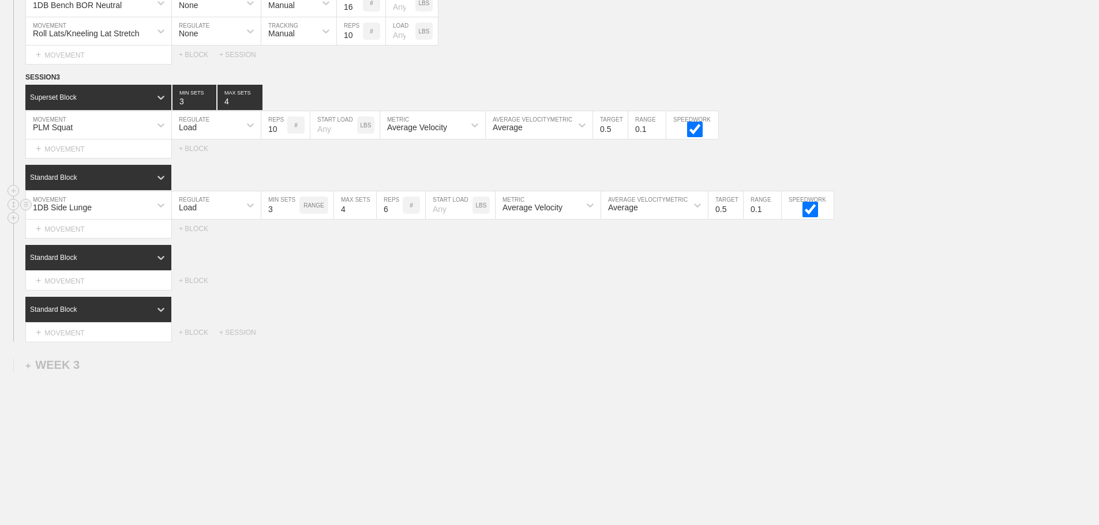
click at [204, 211] on div "Load" at bounding box center [206, 205] width 68 height 20
click at [197, 240] on div "None" at bounding box center [216, 236] width 89 height 20
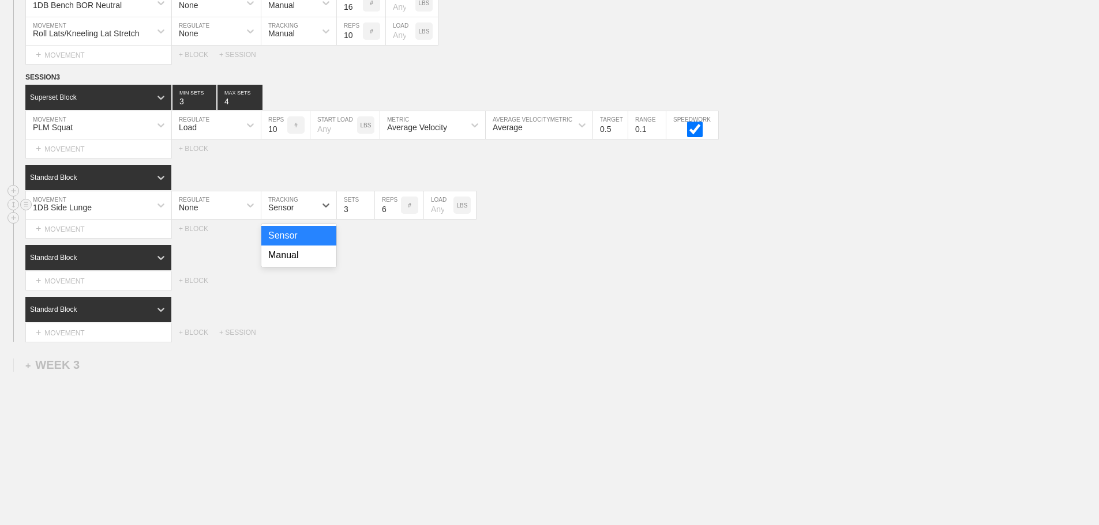
click at [286, 212] on div "Sensor" at bounding box center [280, 207] width 25 height 9
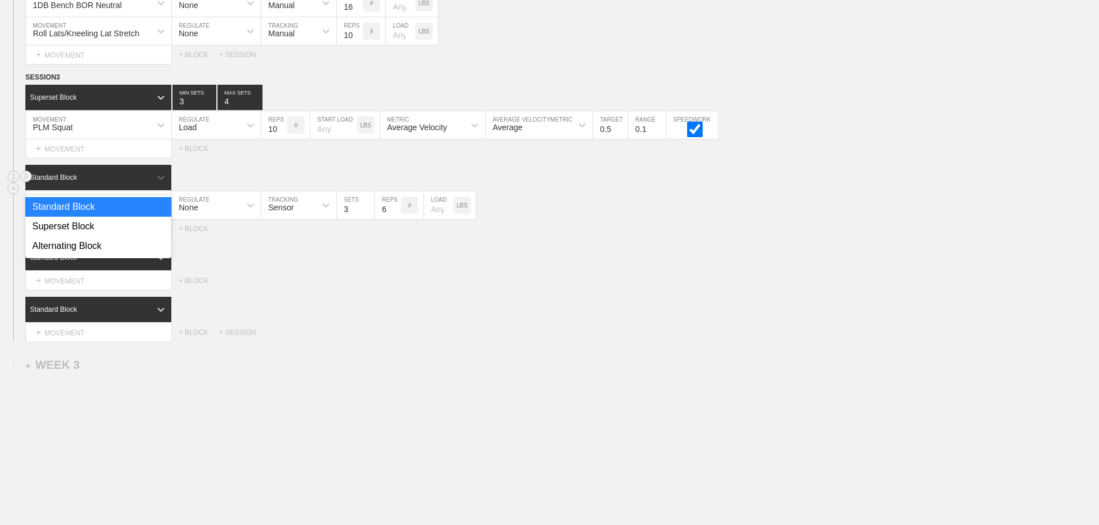
click at [134, 183] on div "Standard Block" at bounding box center [87, 177] width 125 height 10
click at [89, 236] on div "Superset Block" at bounding box center [98, 227] width 146 height 20
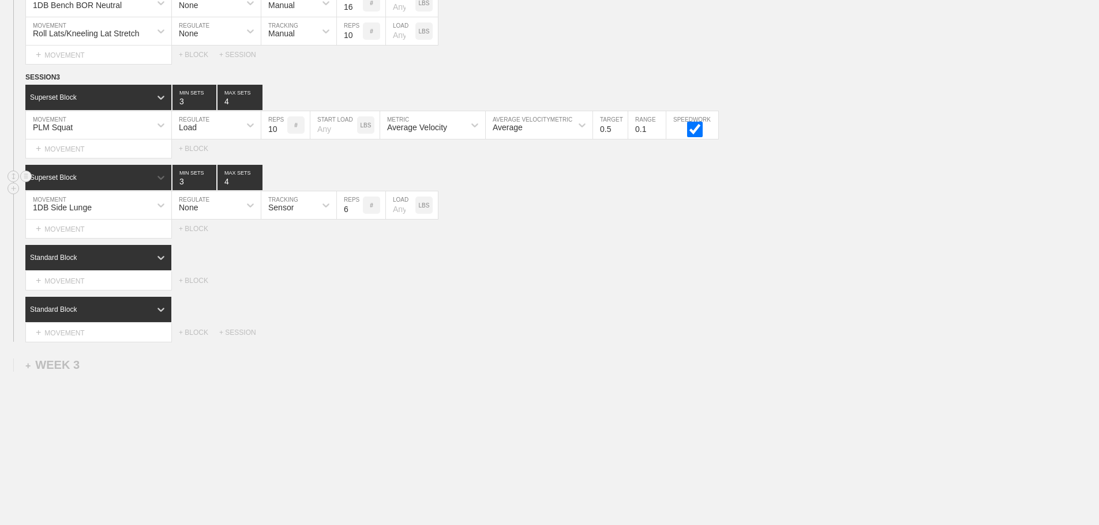
type input "4"
click at [255, 187] on input "4" at bounding box center [239, 177] width 45 height 25
type input "4"
click at [209, 189] on input "4" at bounding box center [194, 177] width 44 height 25
drag, startPoint x: 280, startPoint y: 212, endPoint x: 292, endPoint y: 232, distance: 23.4
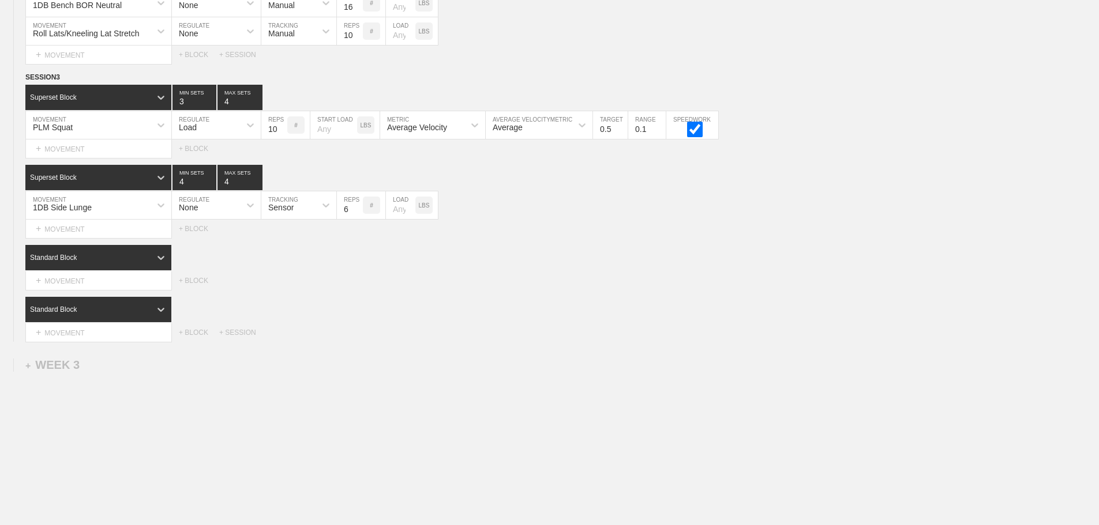
click at [280, 212] on div "Sensor" at bounding box center [280, 207] width 25 height 9
click at [290, 264] on div "Manual" at bounding box center [298, 256] width 75 height 20
click at [357, 215] on input "7" at bounding box center [350, 205] width 26 height 28
click at [357, 215] on input "8" at bounding box center [350, 205] width 26 height 28
click at [357, 215] on input "9" at bounding box center [350, 205] width 26 height 28
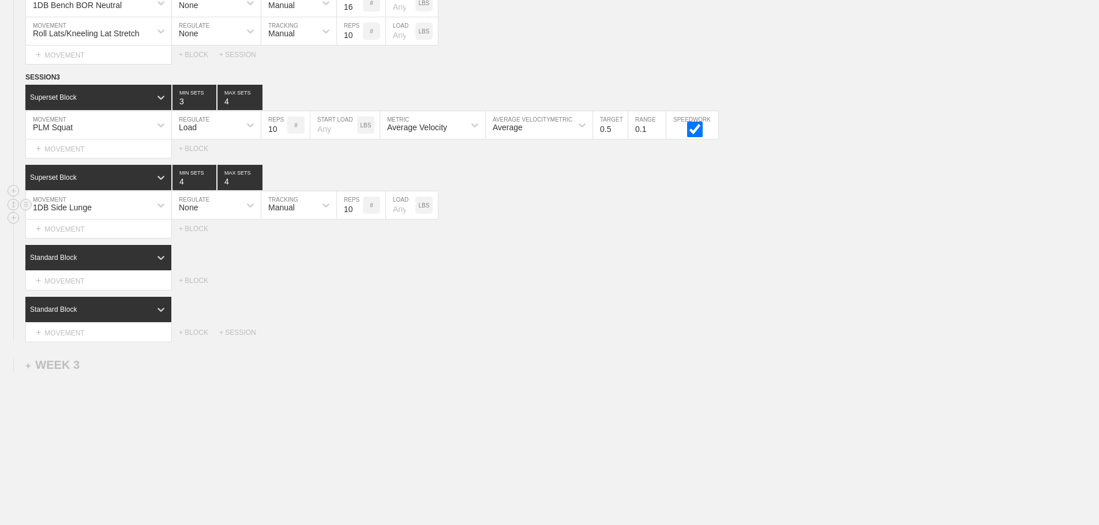
click at [357, 215] on input "10" at bounding box center [350, 205] width 26 height 28
click at [357, 215] on input "11" at bounding box center [350, 205] width 26 height 28
click at [357, 215] on input "12" at bounding box center [350, 205] width 26 height 28
click at [357, 215] on input "13" at bounding box center [350, 205] width 26 height 28
click at [357, 215] on input "14" at bounding box center [350, 205] width 26 height 28
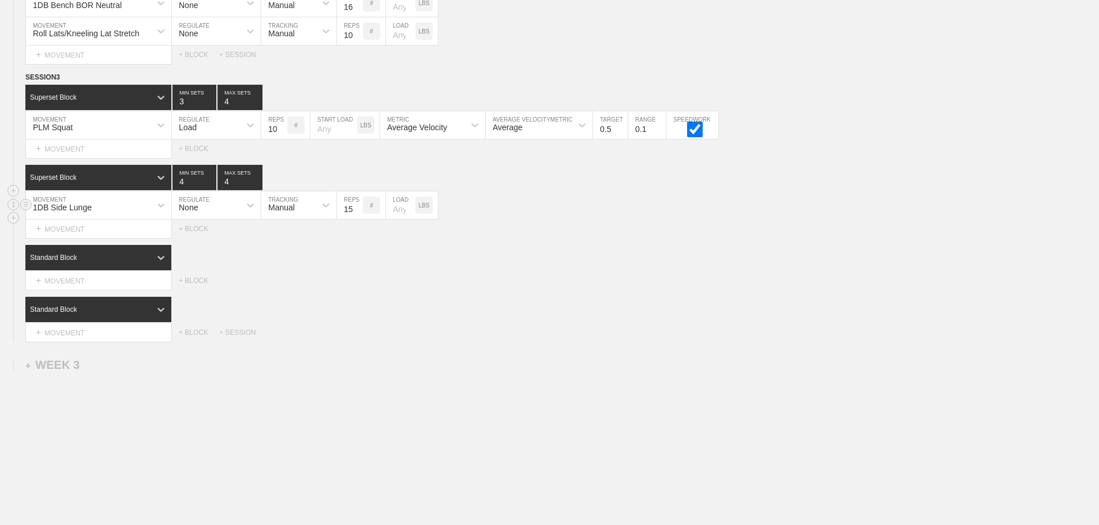
click at [357, 215] on input "15" at bounding box center [350, 205] width 26 height 28
type input "16"
click at [357, 215] on input "16" at bounding box center [350, 205] width 26 height 28
drag, startPoint x: 551, startPoint y: 240, endPoint x: 528, endPoint y: 246, distance: 23.2
click at [549, 238] on div "Select... MOVEMENT + MOVEMENT + BLOCK" at bounding box center [549, 229] width 1099 height 18
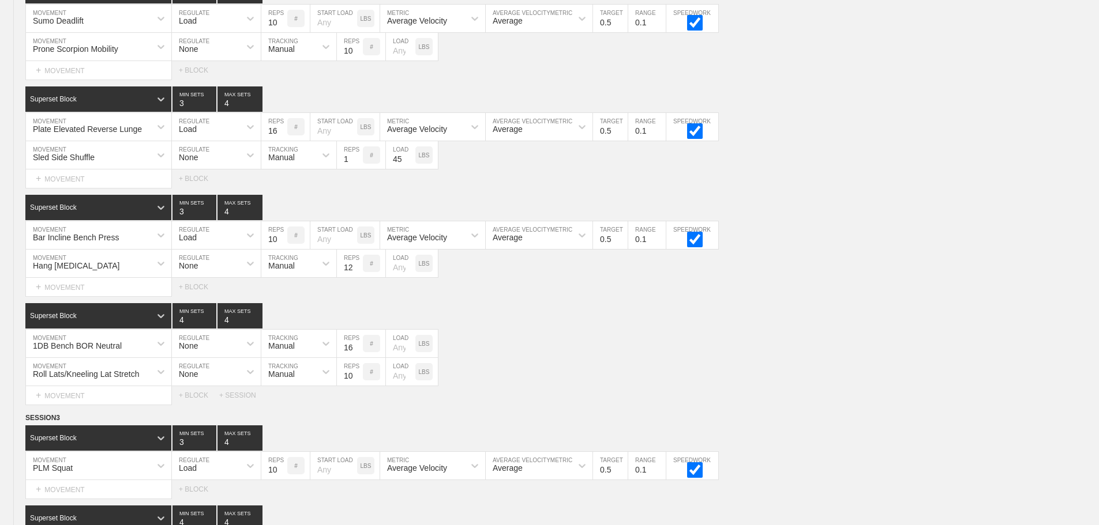
scroll to position [1930, 0]
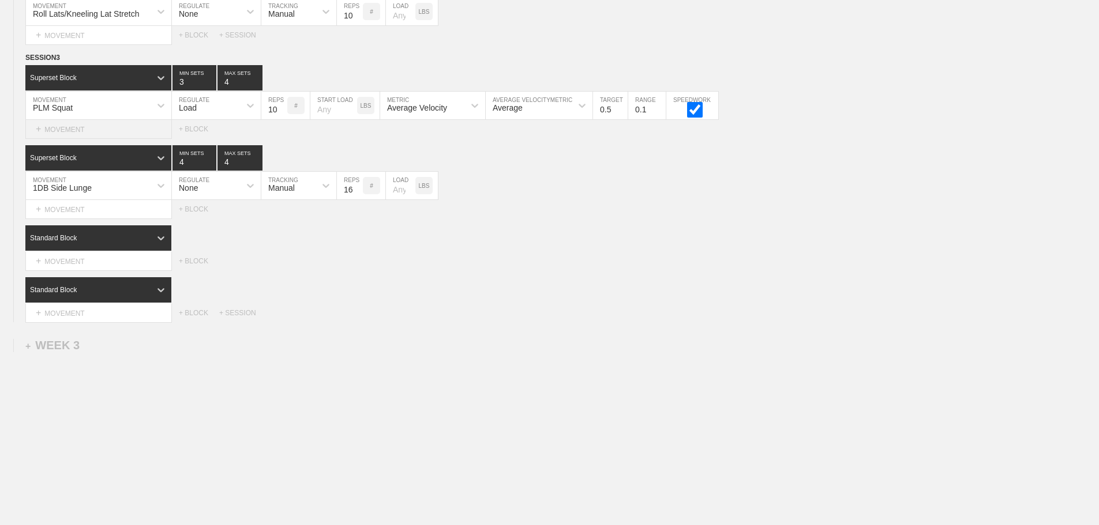
click at [78, 125] on div "+ MOVEMENT" at bounding box center [98, 129] width 146 height 19
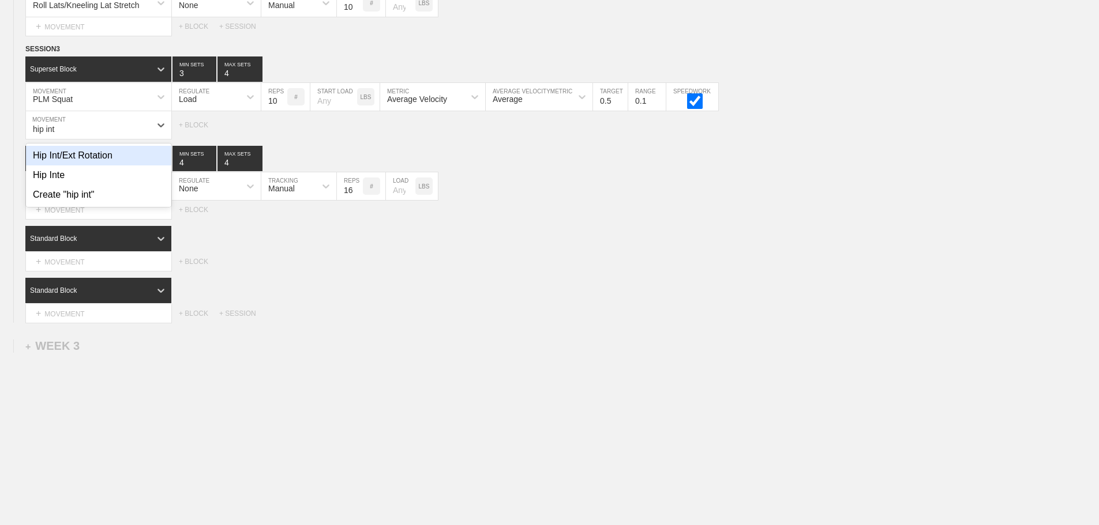
click at [100, 166] on div "Hip Int/Ext Rotation" at bounding box center [98, 156] width 145 height 20
type input "hip int"
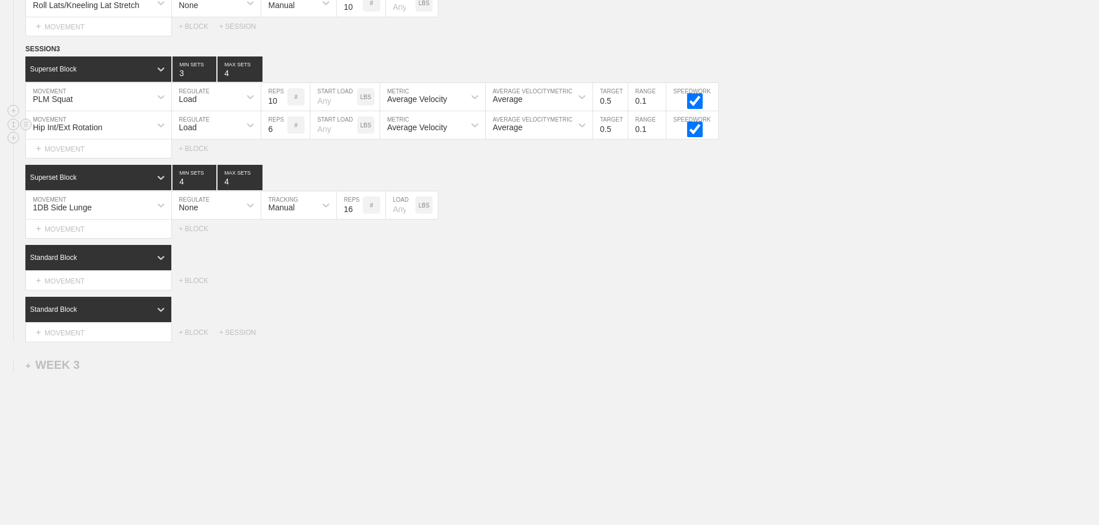
click at [204, 135] on div "Load" at bounding box center [206, 125] width 68 height 20
click at [196, 166] on div "None" at bounding box center [216, 156] width 89 height 20
click at [288, 132] on div "Sensor" at bounding box center [280, 127] width 25 height 9
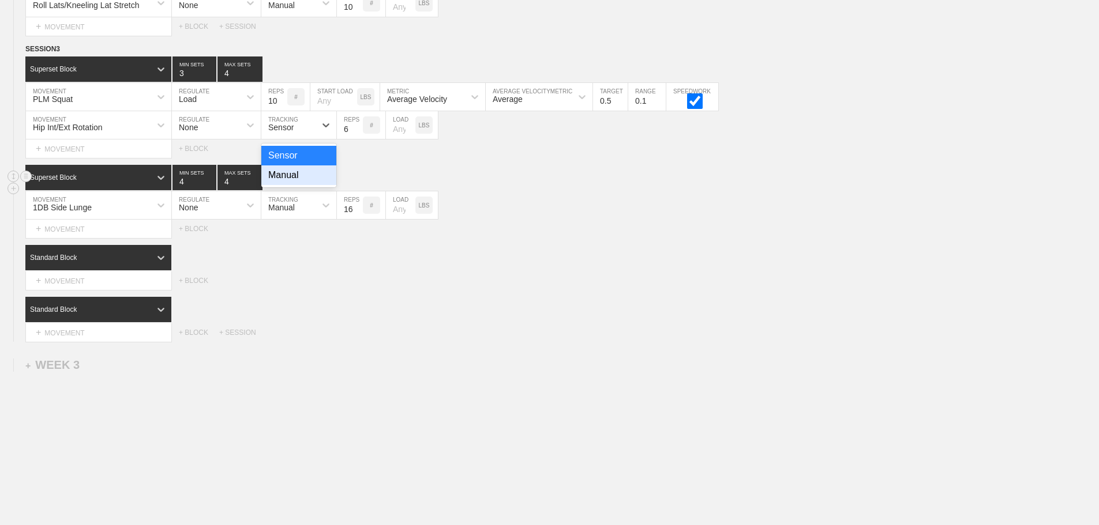
drag, startPoint x: 288, startPoint y: 186, endPoint x: 309, endPoint y: 174, distance: 24.0
click at [292, 185] on div "Manual" at bounding box center [298, 176] width 75 height 20
click at [356, 134] on input "7" at bounding box center [350, 125] width 26 height 28
click at [356, 134] on input "8" at bounding box center [350, 125] width 26 height 28
click at [356, 134] on input "9" at bounding box center [350, 125] width 26 height 28
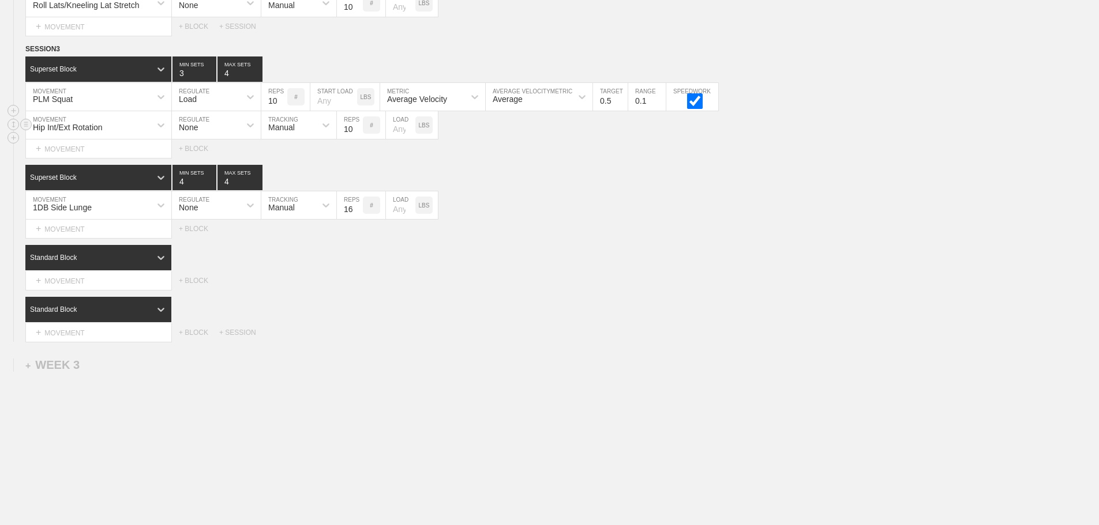
type input "10"
click at [356, 134] on input "10" at bounding box center [350, 125] width 26 height 28
click at [571, 215] on div "1DB Side Lunge MOVEMENT None REGULATE Manual TRACKING 16 REPS # LOAD LBS" at bounding box center [549, 205] width 1099 height 28
click at [81, 289] on div "+ MOVEMENT" at bounding box center [98, 281] width 146 height 19
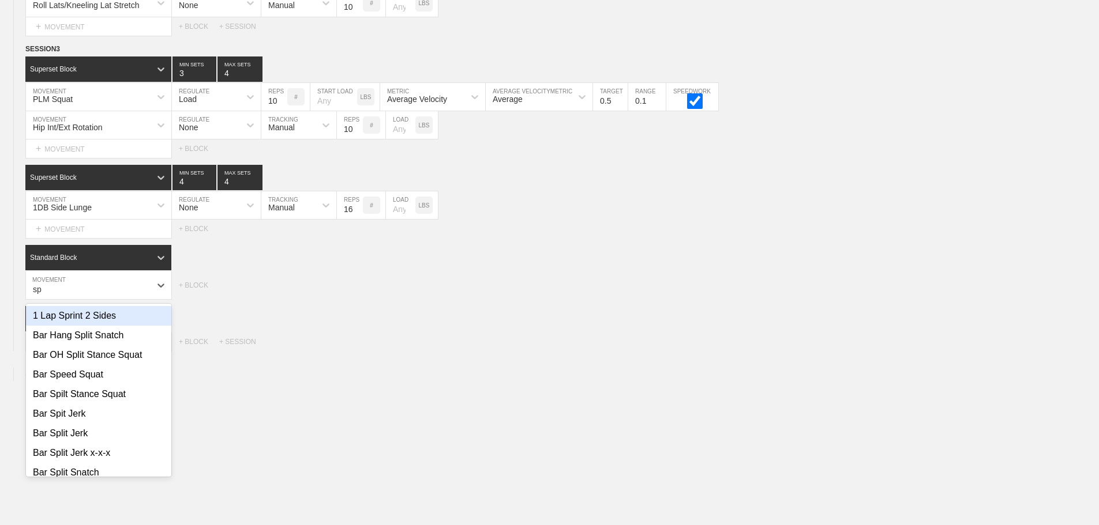
type input "s"
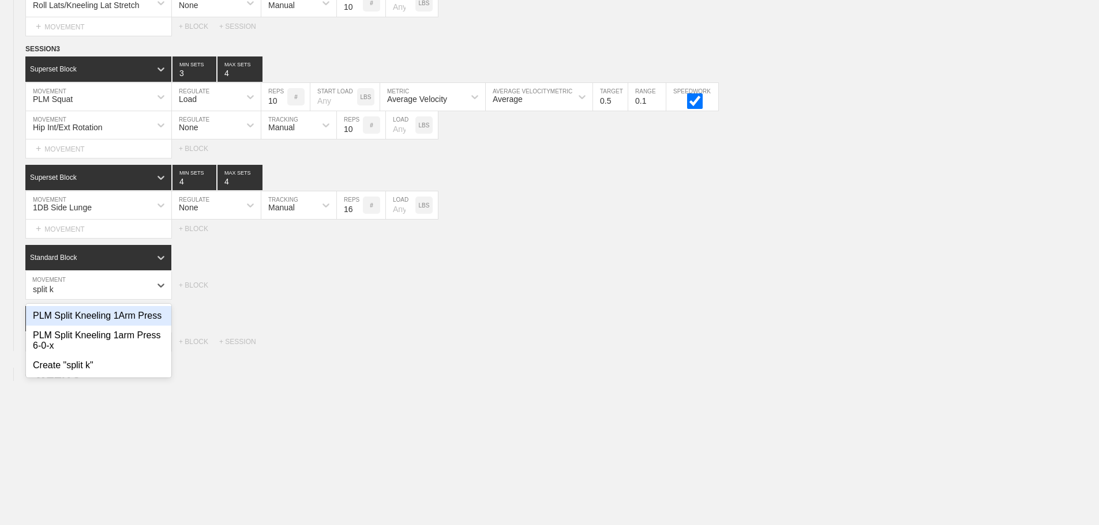
click at [97, 326] on div "PLM Split Kneeling 1Arm Press" at bounding box center [98, 316] width 145 height 20
type input "split k"
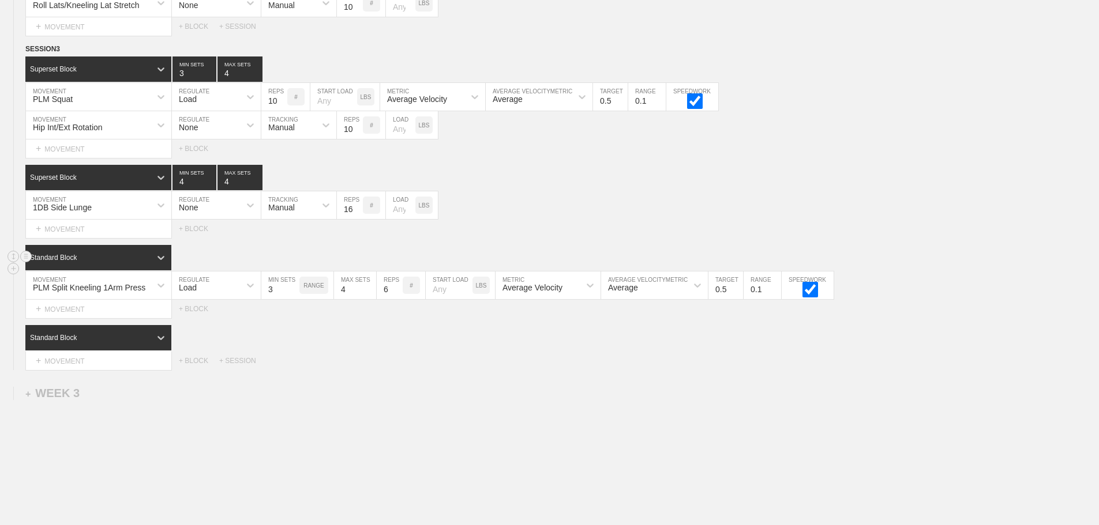
click at [150, 261] on div "Standard Block" at bounding box center [98, 257] width 146 height 25
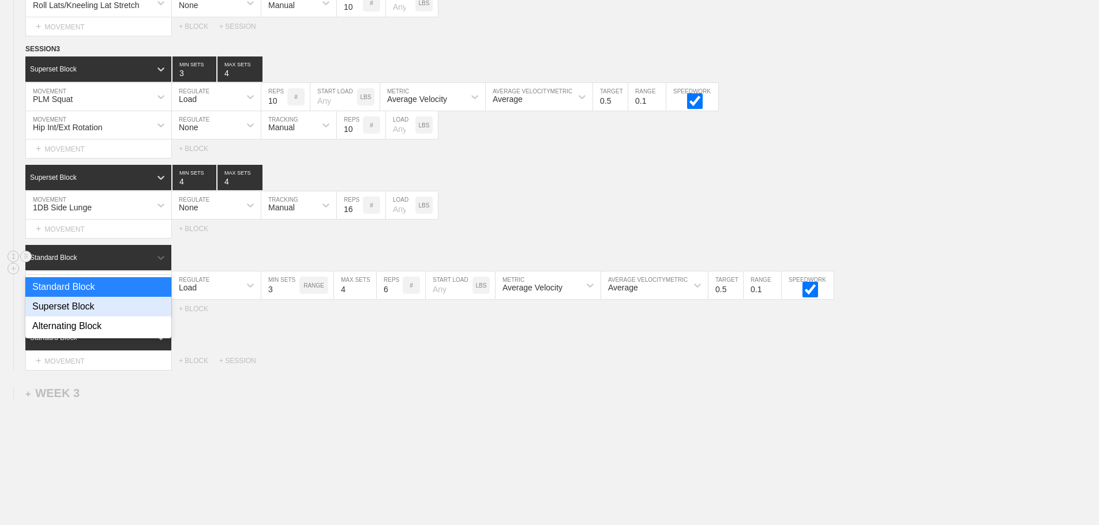
click at [79, 312] on div "Superset Block" at bounding box center [98, 307] width 146 height 20
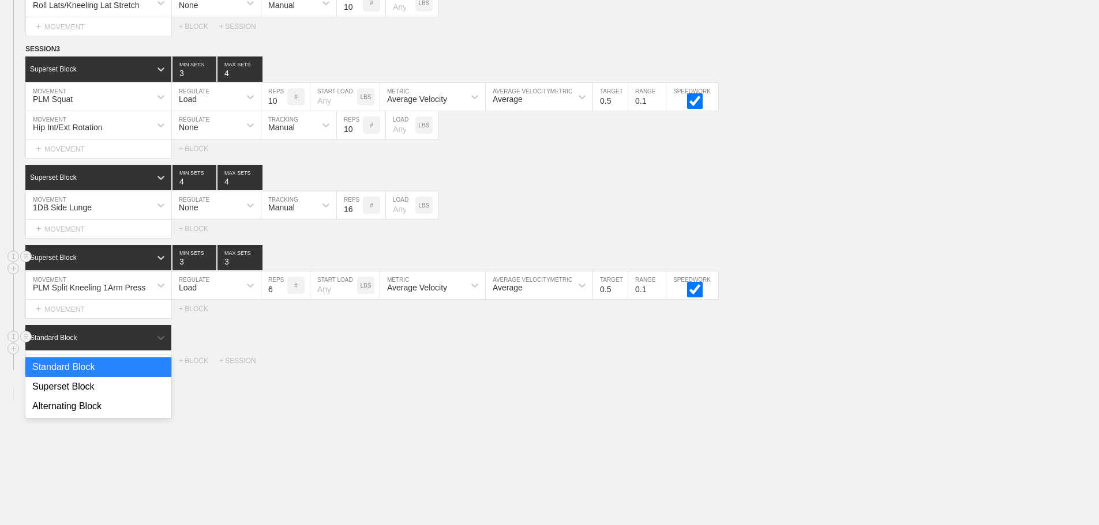
drag, startPoint x: 129, startPoint y: 341, endPoint x: 95, endPoint y: 366, distance: 42.2
click at [129, 342] on div "Standard Block" at bounding box center [87, 338] width 125 height 10
click at [75, 393] on div "Superset Block" at bounding box center [98, 387] width 146 height 20
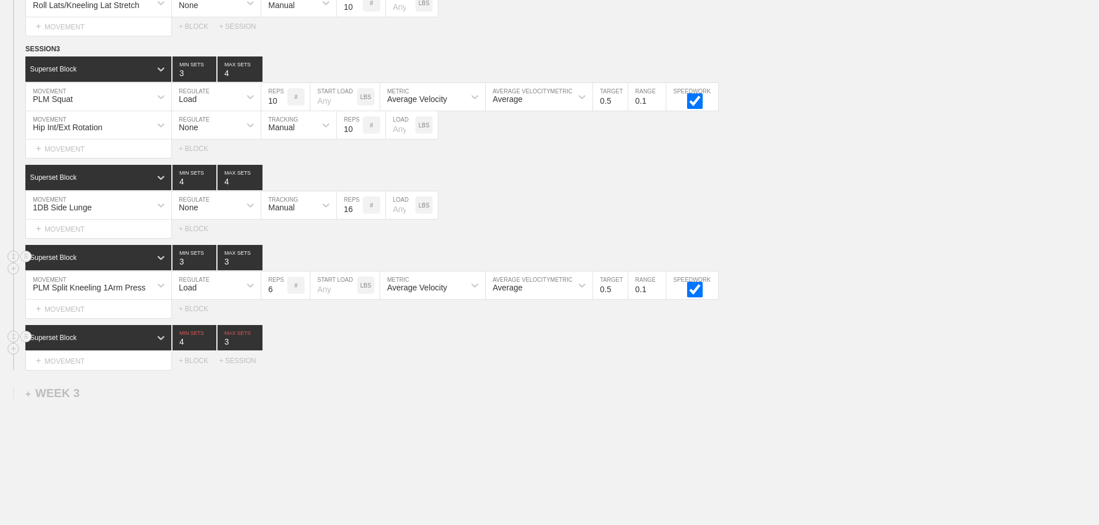
type input "4"
click at [212, 348] on input "4" at bounding box center [194, 337] width 44 height 25
type input "4"
click at [257, 347] on input "4" at bounding box center [239, 337] width 45 height 25
type input "3"
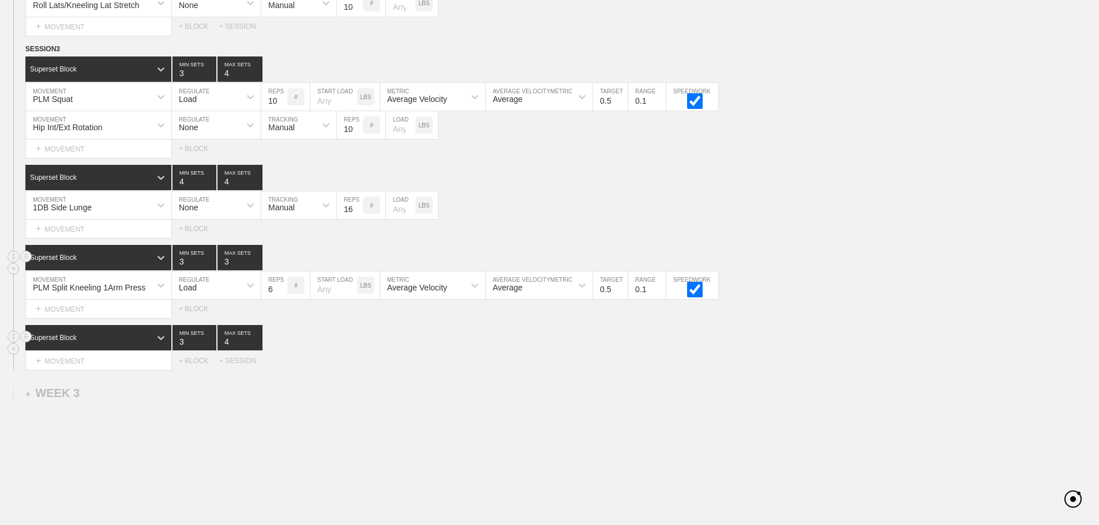
click at [211, 351] on input "3" at bounding box center [194, 337] width 44 height 25
type input "4"
click at [255, 268] on input "4" at bounding box center [239, 257] width 45 height 25
click at [281, 294] on input "7" at bounding box center [274, 286] width 26 height 28
click at [281, 294] on input "8" at bounding box center [274, 286] width 26 height 28
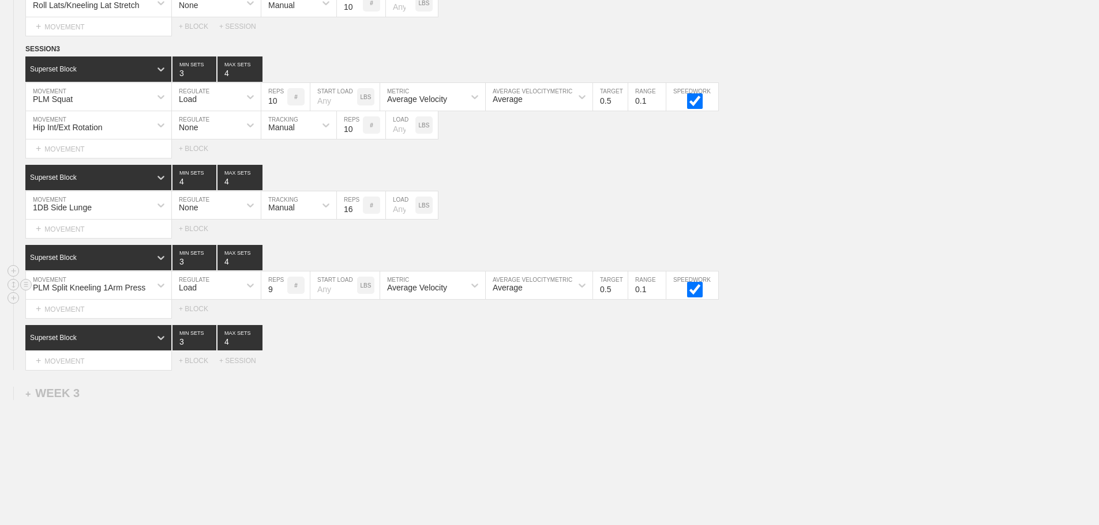
click at [281, 294] on input "9" at bounding box center [274, 286] width 26 height 28
click at [281, 294] on input "10" at bounding box center [274, 286] width 26 height 28
click at [281, 294] on input "11" at bounding box center [274, 286] width 26 height 28
click at [281, 294] on input "12" at bounding box center [274, 286] width 26 height 28
click at [281, 294] on input "13" at bounding box center [274, 286] width 26 height 28
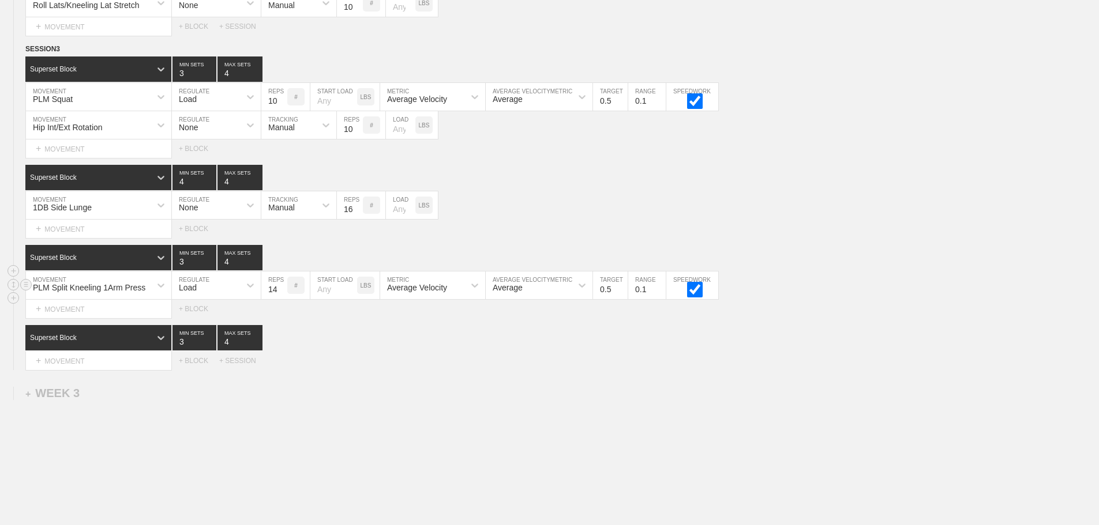
click at [281, 294] on input "14" at bounding box center [274, 286] width 26 height 28
click at [281, 294] on input "15" at bounding box center [274, 286] width 26 height 28
type input "16"
click at [281, 294] on input "16" at bounding box center [274, 286] width 26 height 28
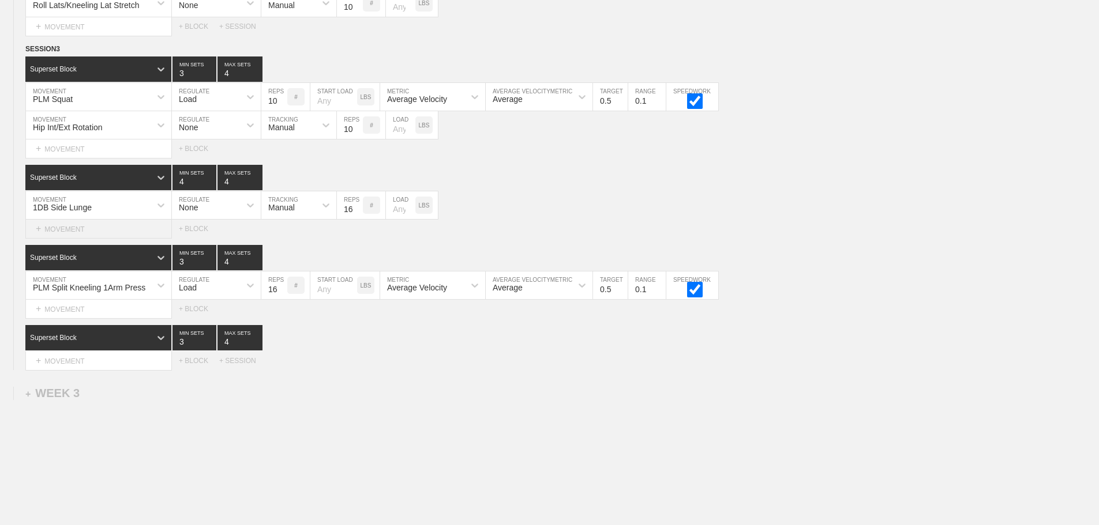
click at [82, 236] on div "+ MOVEMENT" at bounding box center [98, 229] width 146 height 19
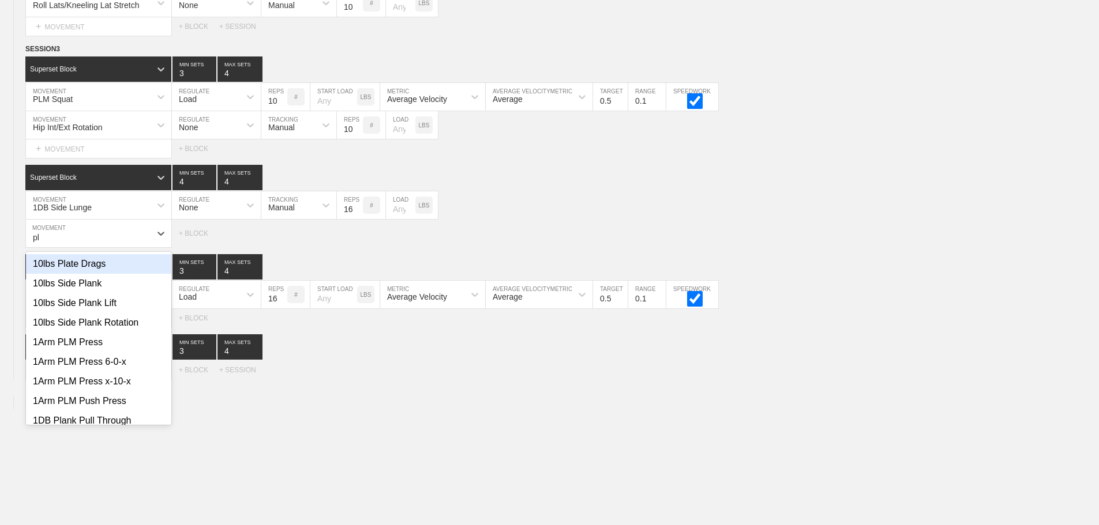
type input "p"
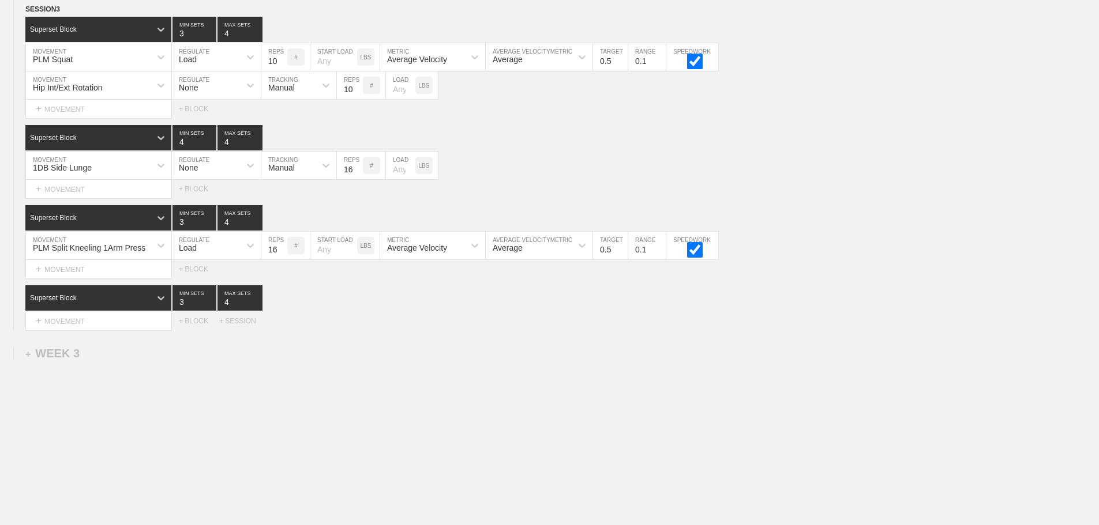
scroll to position [1987, 0]
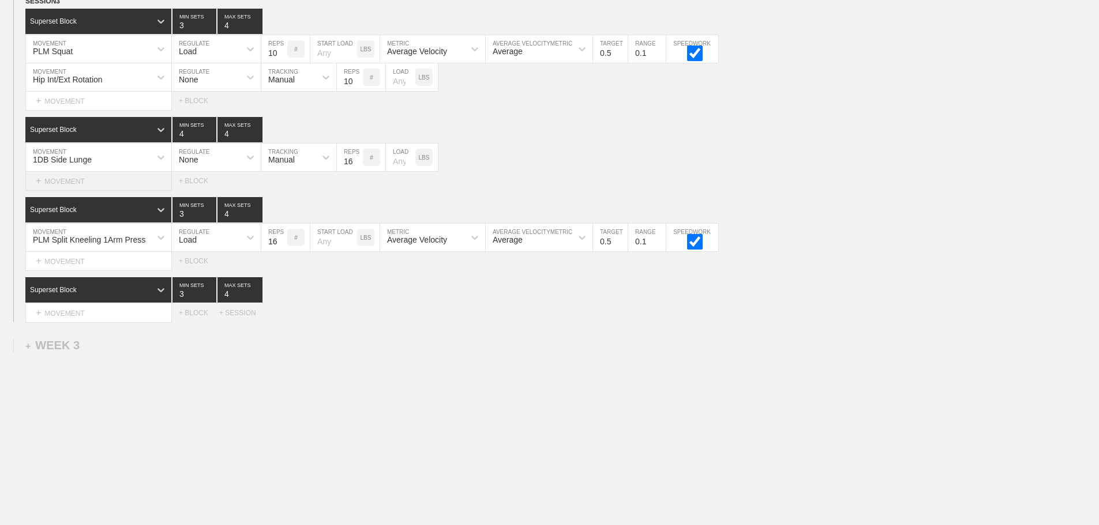
click at [63, 183] on div "+ MOVEMENT" at bounding box center [98, 181] width 146 height 19
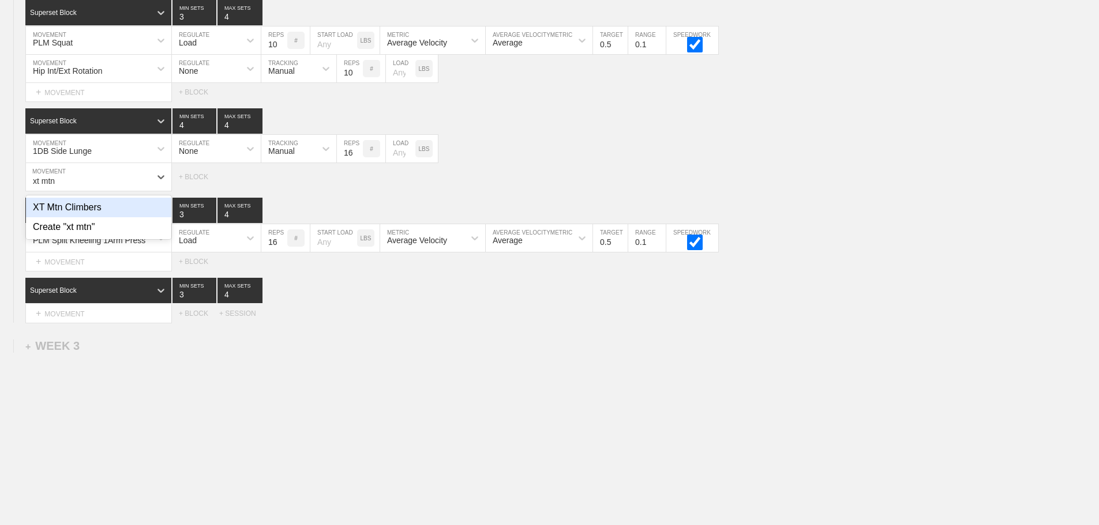
click at [95, 216] on div "XT Mtn Climbers" at bounding box center [98, 208] width 145 height 20
type input "xt mtn"
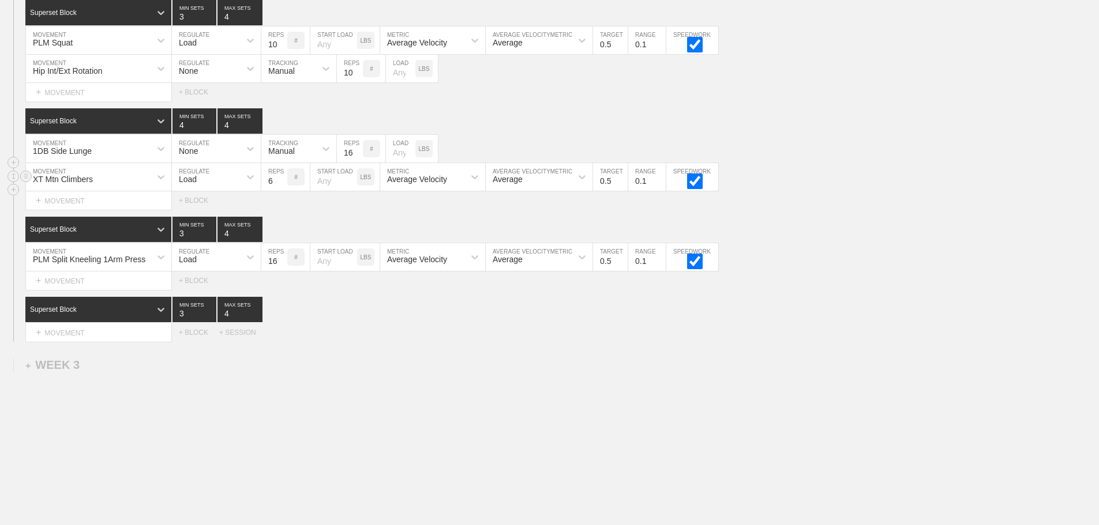
click at [202, 187] on div "Load" at bounding box center [206, 177] width 68 height 20
click at [193, 217] on div "None" at bounding box center [216, 208] width 89 height 20
click at [286, 184] on div "Sensor" at bounding box center [280, 179] width 25 height 9
click at [296, 230] on div "Manual" at bounding box center [298, 227] width 75 height 20
click at [358, 186] on input "7" at bounding box center [350, 177] width 26 height 28
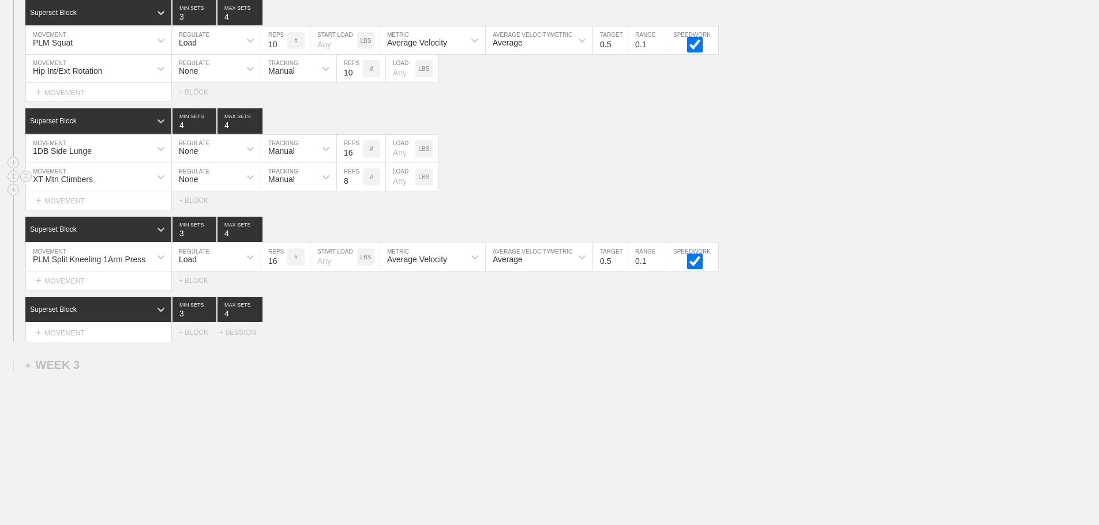
click at [358, 186] on input "8" at bounding box center [350, 177] width 26 height 28
click at [358, 186] on input "9" at bounding box center [350, 177] width 26 height 28
click at [358, 186] on input "10" at bounding box center [350, 177] width 26 height 28
click at [358, 186] on input "11" at bounding box center [350, 177] width 26 height 28
click at [358, 186] on input "12" at bounding box center [350, 177] width 26 height 28
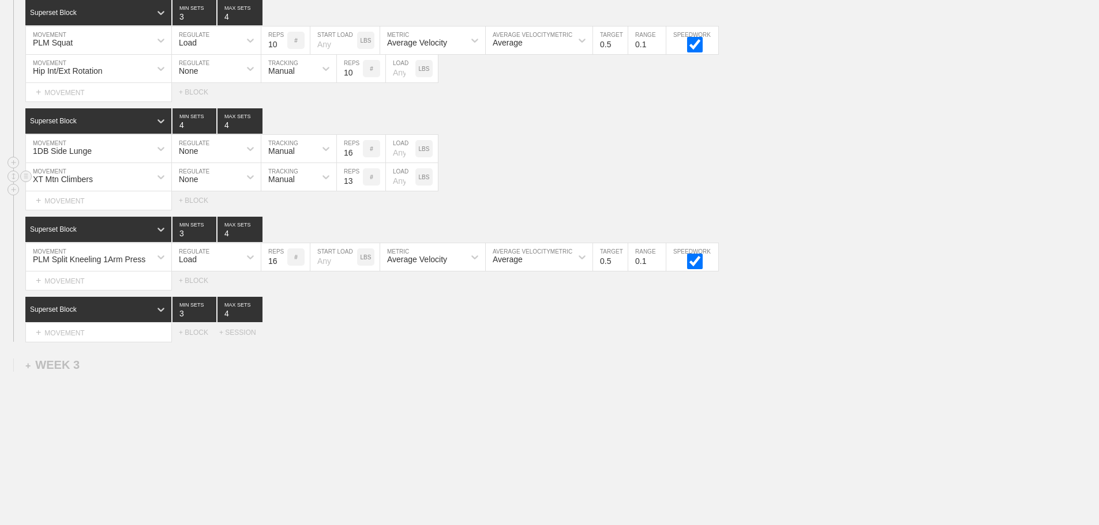
click at [358, 186] on input "13" at bounding box center [350, 177] width 26 height 28
click at [358, 186] on input "14" at bounding box center [350, 177] width 26 height 28
click at [358, 186] on input "15" at bounding box center [350, 177] width 26 height 28
type input "16"
click at [358, 186] on input "16" at bounding box center [350, 177] width 26 height 28
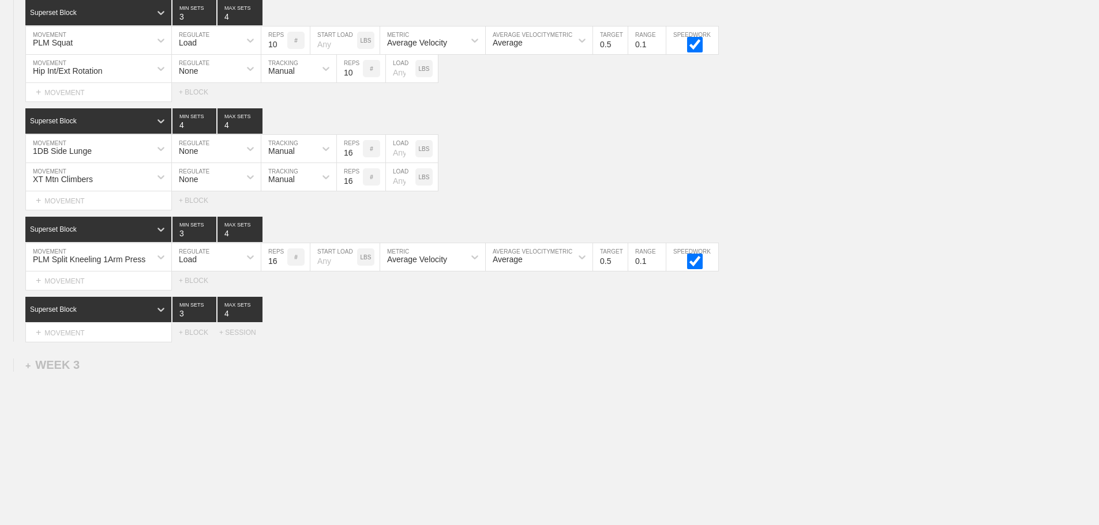
click at [389, 337] on div "Select... MOVEMENT + MOVEMENT + BLOCK + SESSION" at bounding box center [549, 333] width 1099 height 18
click at [385, 342] on div "Select... MOVEMENT + MOVEMENT + BLOCK + SESSION" at bounding box center [549, 333] width 1099 height 18
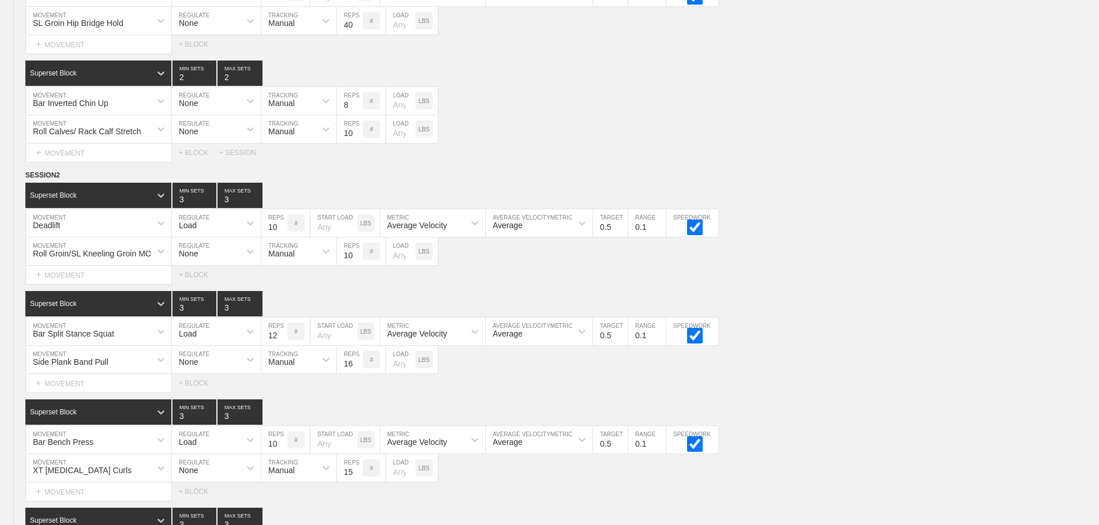
scroll to position [2015, 0]
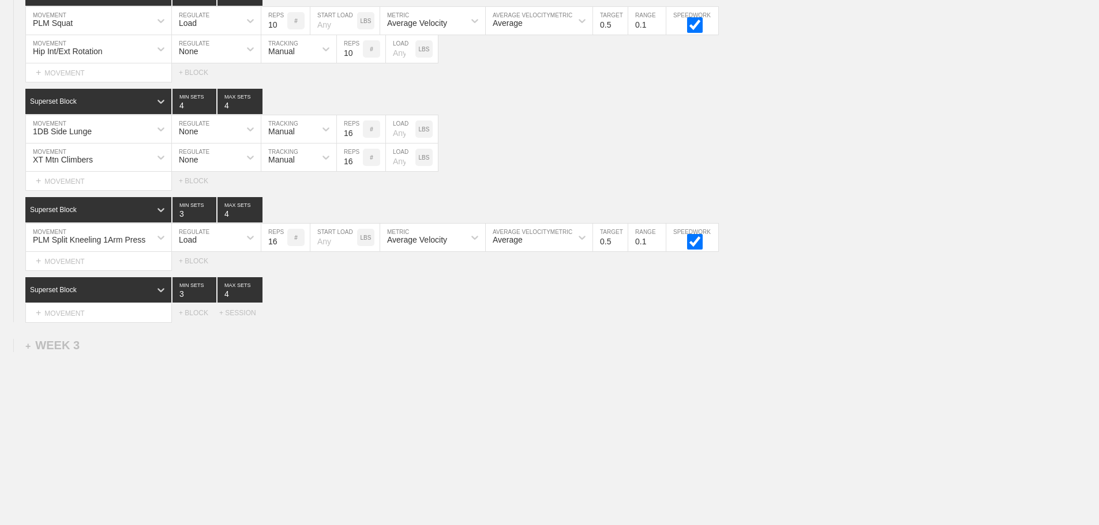
click at [84, 259] on div "+ MOVEMENT" at bounding box center [98, 261] width 146 height 19
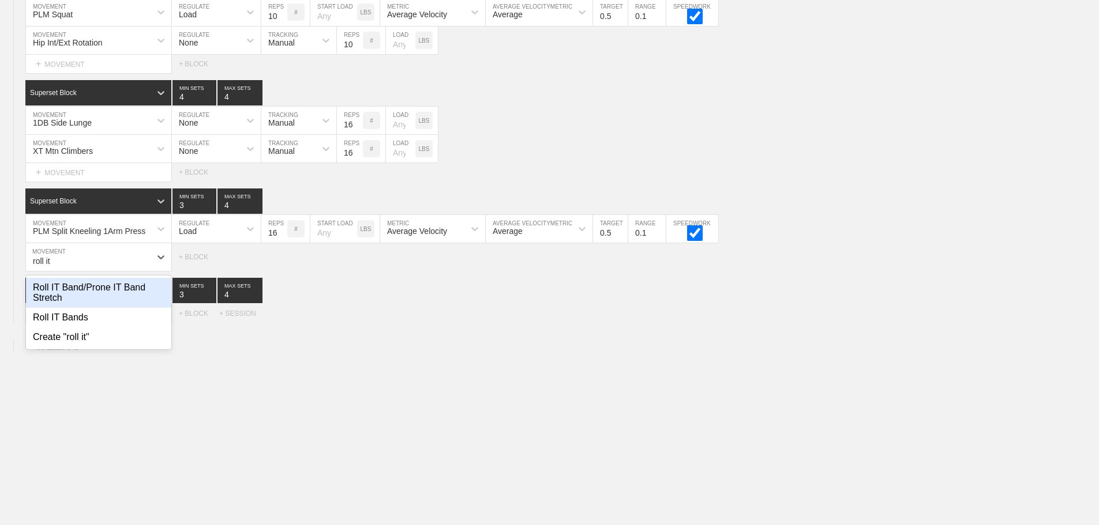
click at [115, 291] on div "Roll IT Band/Prone IT Band Stretch" at bounding box center [98, 293] width 145 height 30
type input "roll it"
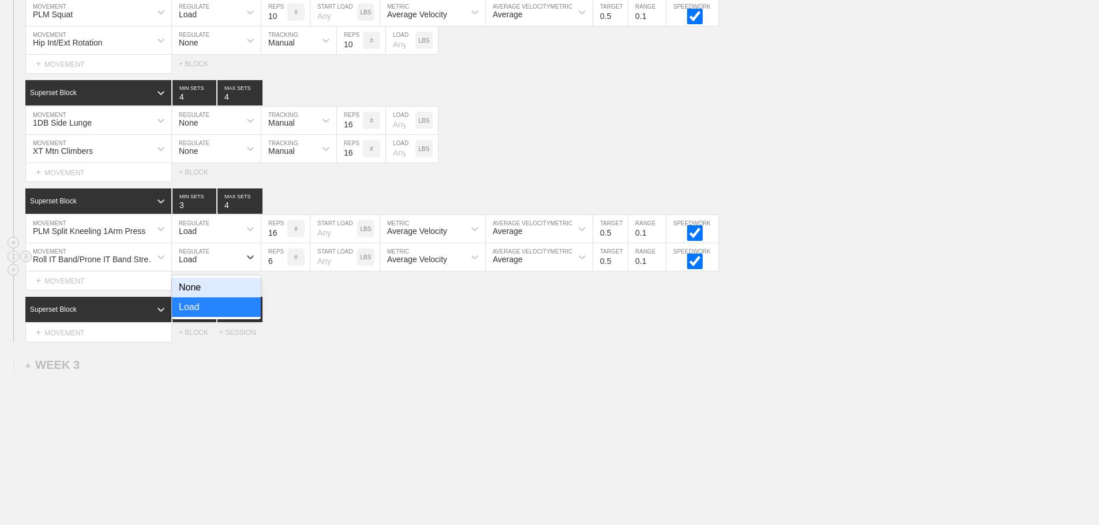
click at [197, 264] on div "Load" at bounding box center [188, 259] width 18 height 9
click at [194, 298] on div "None" at bounding box center [216, 288] width 89 height 20
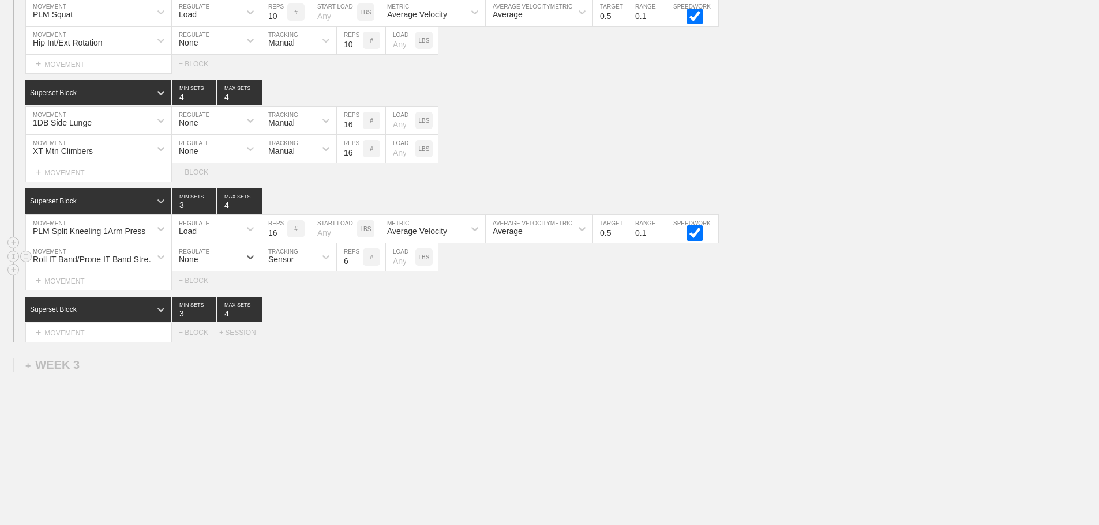
click at [283, 271] on div "Sensor" at bounding box center [298, 257] width 75 height 28
drag, startPoint x: 290, startPoint y: 312, endPoint x: 312, endPoint y: 303, distance: 24.1
click at [290, 313] on div "Manual" at bounding box center [298, 308] width 75 height 20
click at [358, 265] on input "7" at bounding box center [350, 257] width 26 height 28
click at [358, 265] on input "8" at bounding box center [350, 257] width 26 height 28
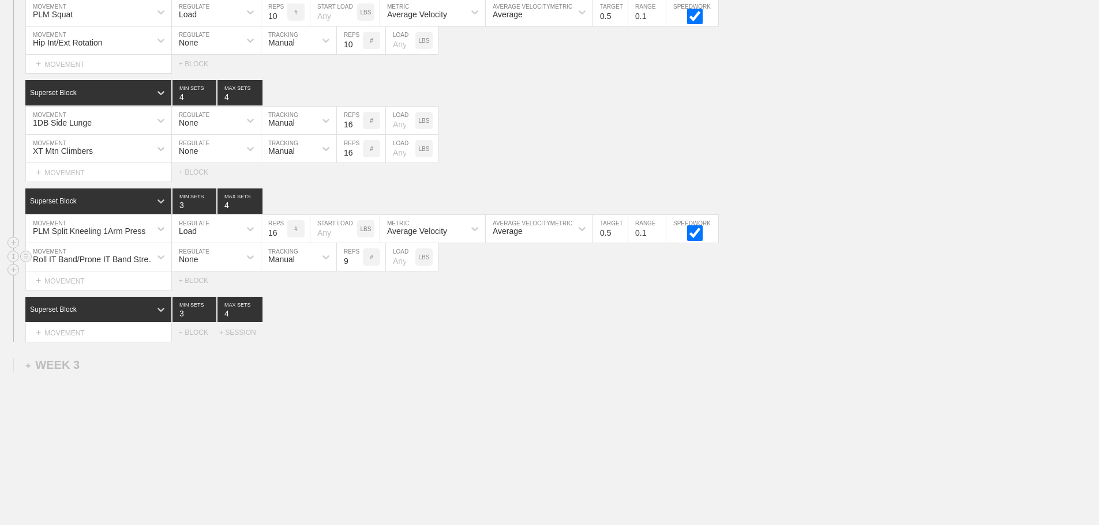
click at [358, 265] on input "9" at bounding box center [350, 257] width 26 height 28
type input "10"
click at [358, 265] on input "10" at bounding box center [350, 257] width 26 height 28
click at [534, 315] on div "Superset Block 3 MIN SETS 4 MAX SETS" at bounding box center [561, 309] width 1073 height 25
click at [380, 340] on div "Select... MOVEMENT + MOVEMENT + BLOCK + SESSION" at bounding box center [549, 333] width 1099 height 18
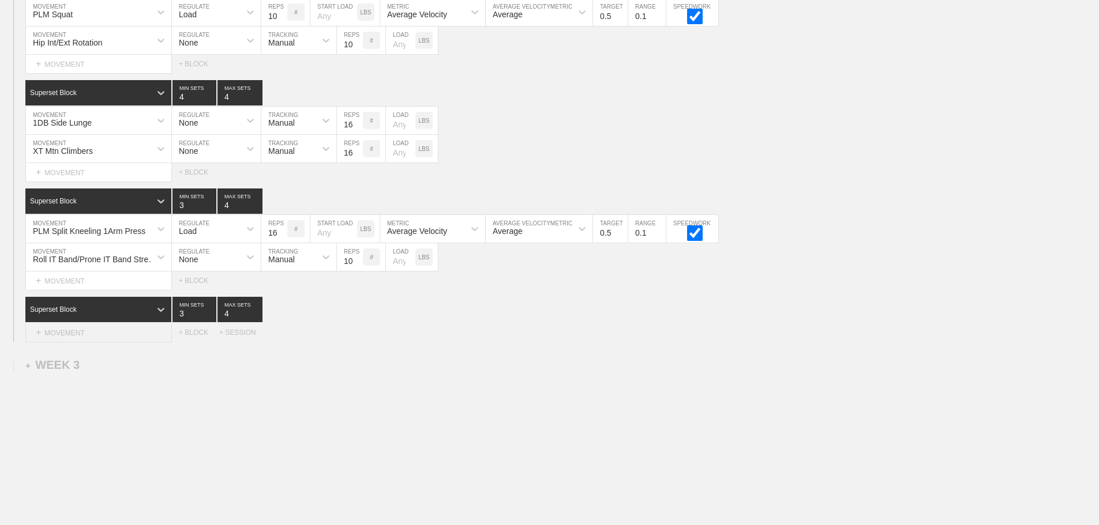
click at [115, 343] on div "+ MOVEMENT" at bounding box center [98, 333] width 146 height 19
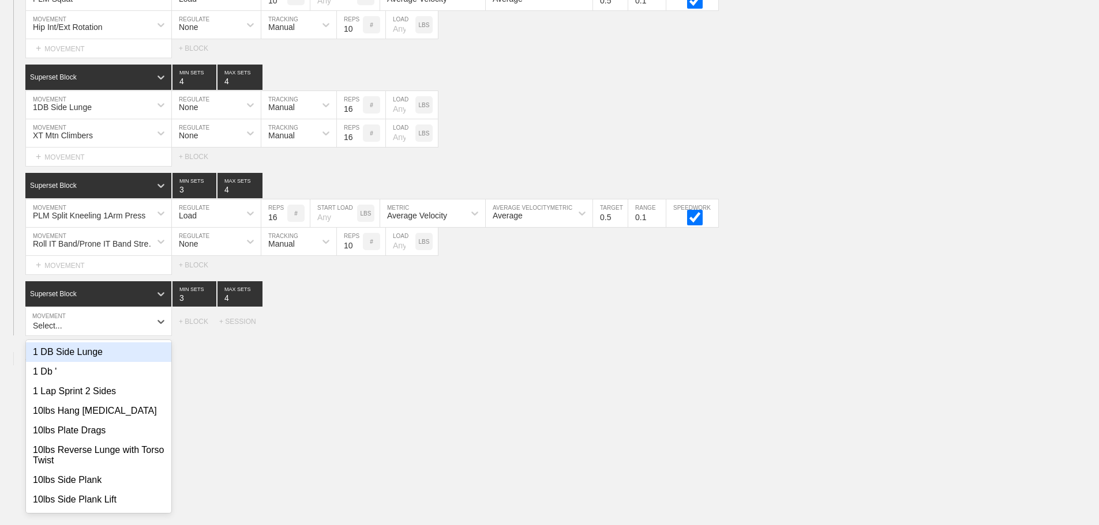
scroll to position [2032, 0]
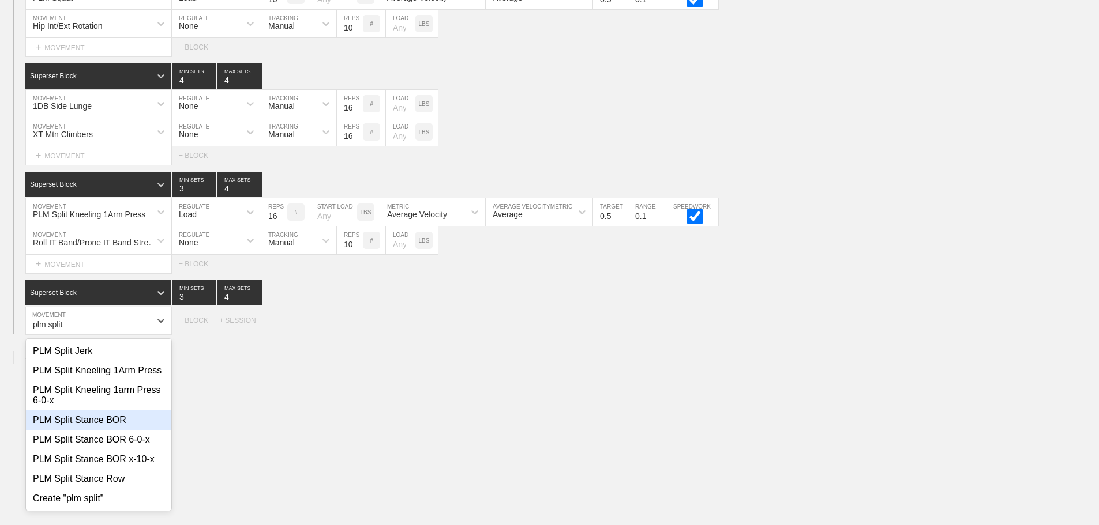
click at [116, 430] on div "PLM Split Stance BOR" at bounding box center [98, 421] width 145 height 20
type input "plm split"
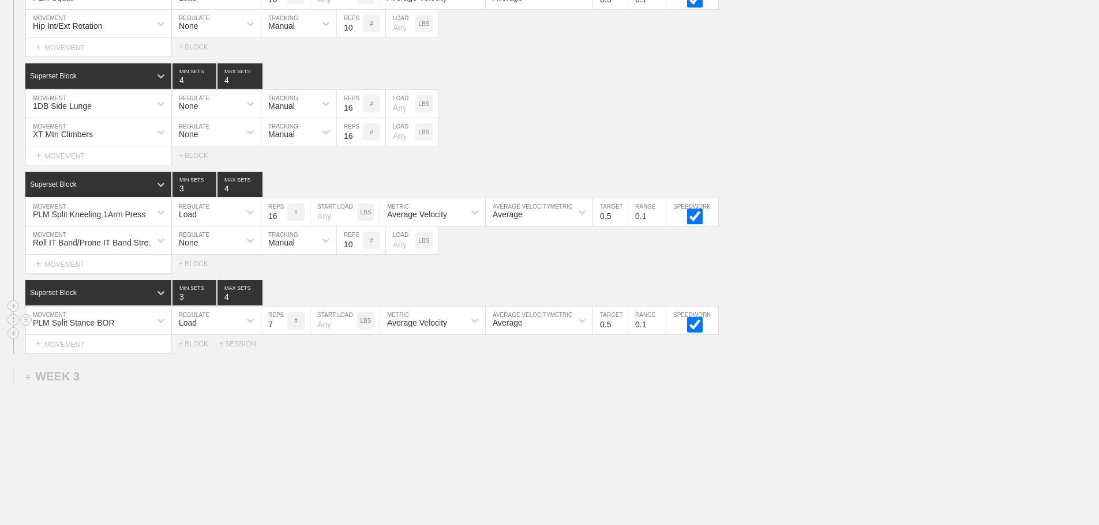
click at [280, 330] on input "7" at bounding box center [274, 321] width 26 height 28
click at [280, 330] on input "8" at bounding box center [274, 321] width 26 height 28
click at [280, 330] on input "9" at bounding box center [274, 321] width 26 height 28
click at [280, 330] on input "10" at bounding box center [274, 321] width 26 height 28
click at [280, 330] on input "11" at bounding box center [274, 321] width 26 height 28
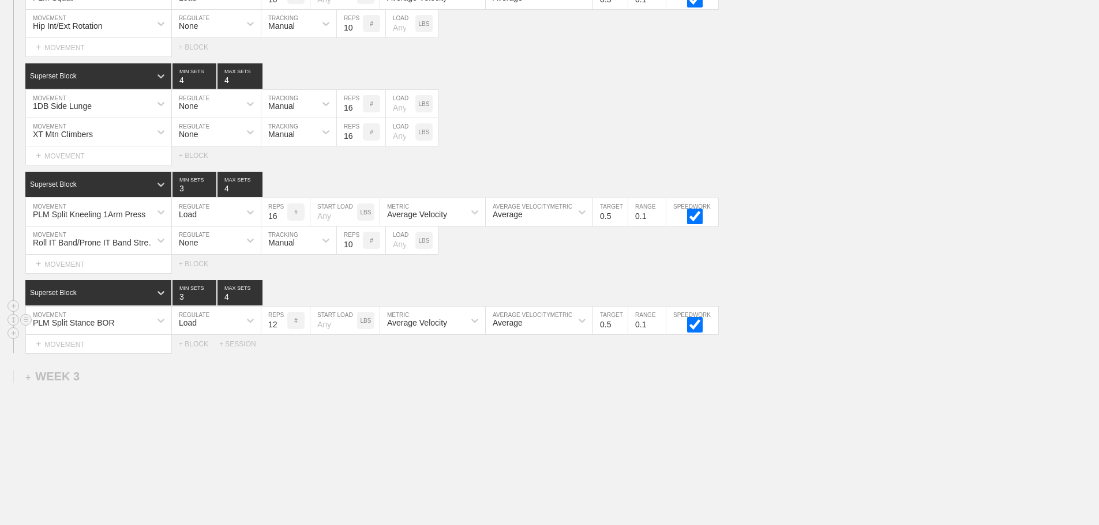
click at [280, 330] on input "12" at bounding box center [274, 321] width 26 height 28
click at [280, 330] on input "13" at bounding box center [274, 321] width 26 height 28
click at [280, 330] on input "14" at bounding box center [274, 321] width 26 height 28
click at [280, 330] on input "15" at bounding box center [274, 321] width 26 height 28
type input "16"
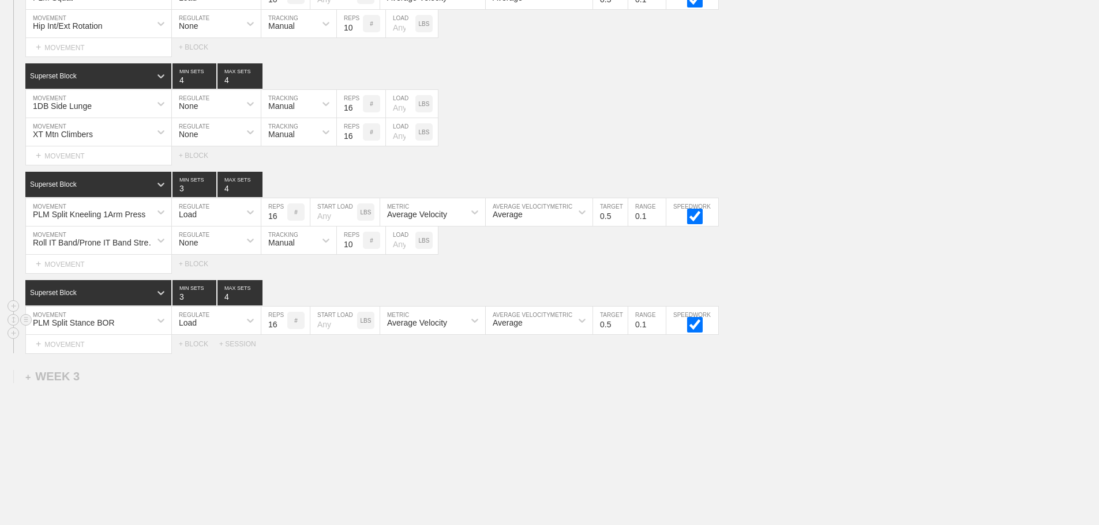
click at [280, 330] on input "16" at bounding box center [274, 321] width 26 height 28
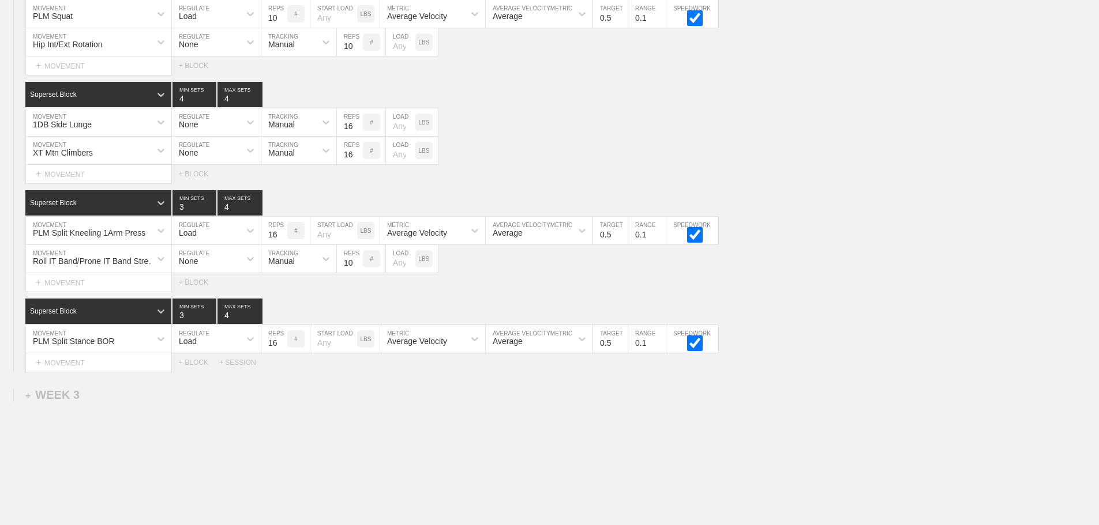
scroll to position [1956, 0]
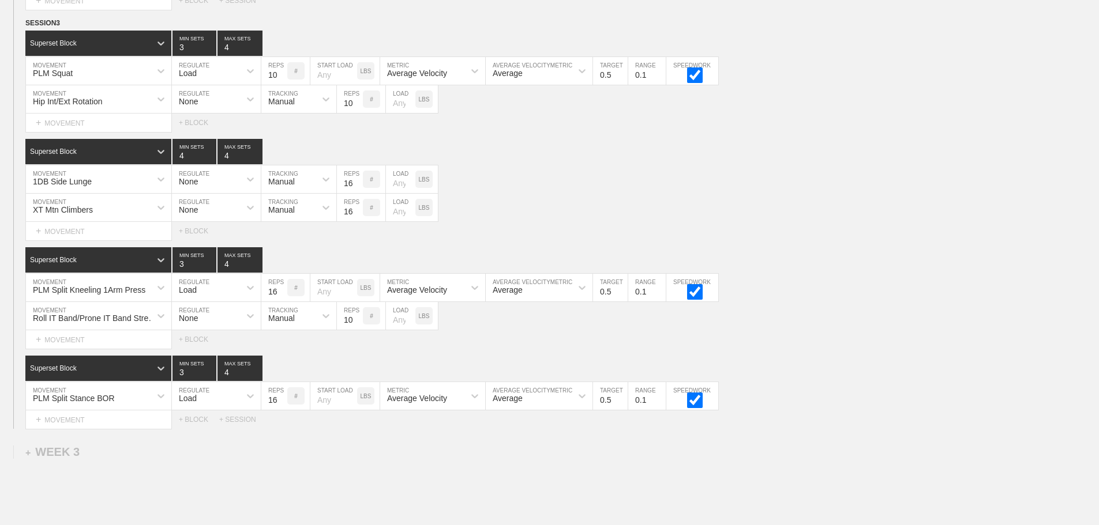
click at [852, 358] on div "SESSION 3 Superset Block 3 MIN SETS 4 MAX SETS DUPLICATE INSERT MOVEMENT AFTER …" at bounding box center [549, 223] width 1099 height 412
click at [877, 345] on div "Select... MOVEMENT + MOVEMENT + BLOCK" at bounding box center [549, 339] width 1099 height 18
drag, startPoint x: 848, startPoint y: 318, endPoint x: 848, endPoint y: 326, distance: 8.7
click at [848, 324] on div "Roll IT Band/Prone IT Band Stretch MOVEMENT None REGULATE Manual TRACKING 10 RE…" at bounding box center [549, 316] width 1099 height 28
click at [807, 324] on div "Roll IT Band/Prone IT Band Stretch MOVEMENT None REGULATE Manual TRACKING 10 RE…" at bounding box center [549, 316] width 1099 height 28
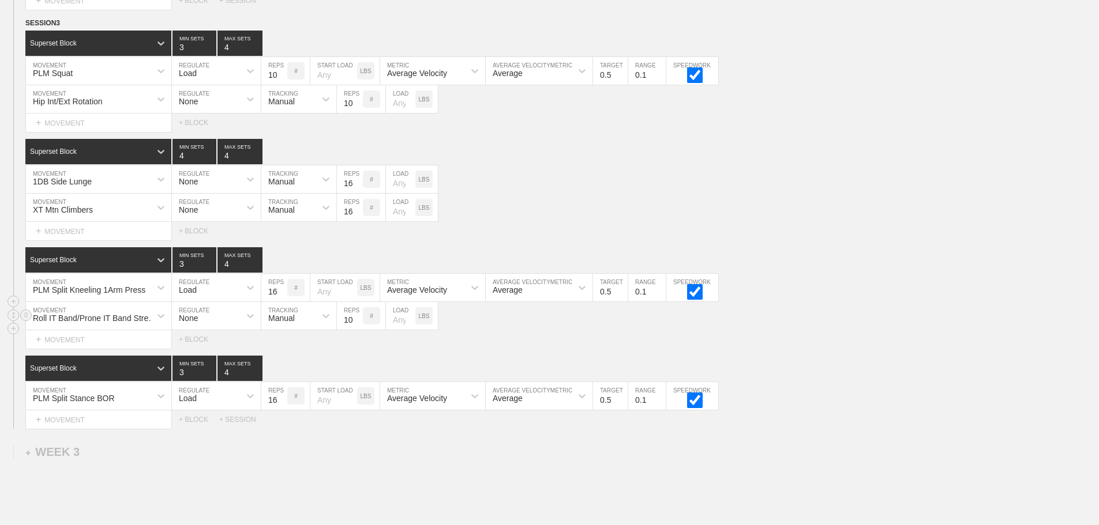
click at [795, 330] on div "Roll IT Band/Prone IT Band Stretch MOVEMENT None REGULATE Manual TRACKING 10 RE…" at bounding box center [549, 316] width 1099 height 28
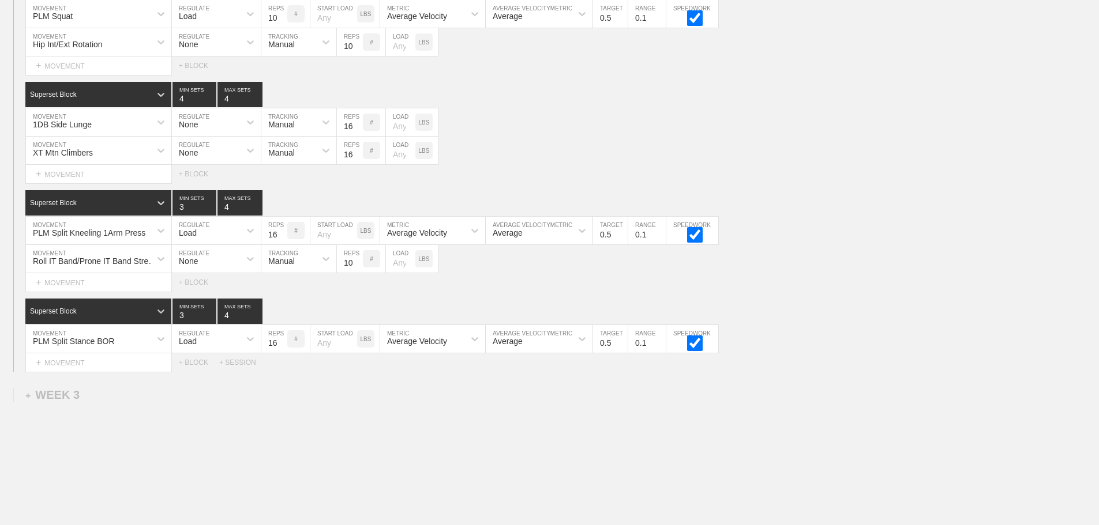
scroll to position [2071, 0]
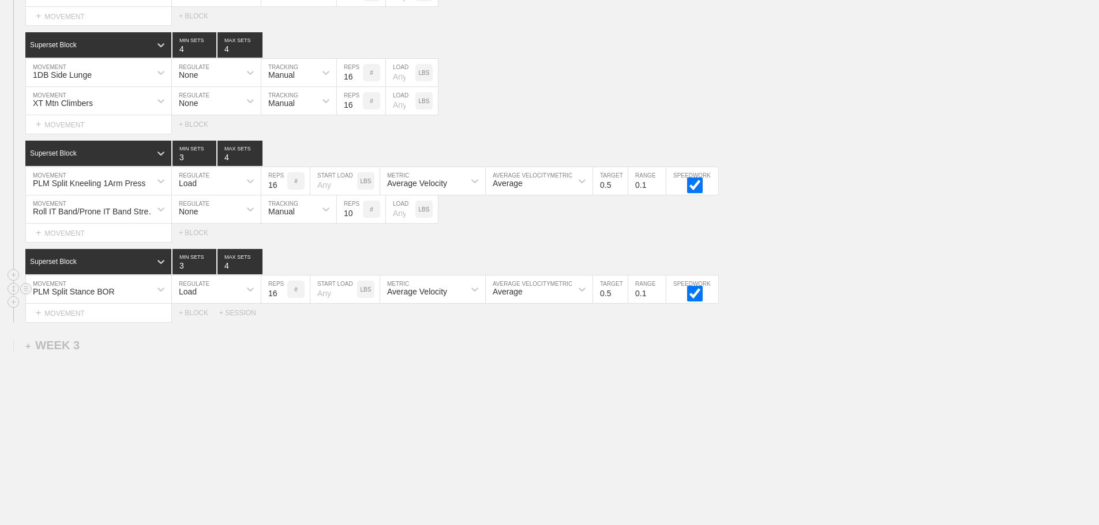
click at [850, 282] on div "PLM Split Stance BOR MOVEMENT Load REGULATE 16 REPS # START LOAD LBS Average Ve…" at bounding box center [549, 290] width 1099 height 28
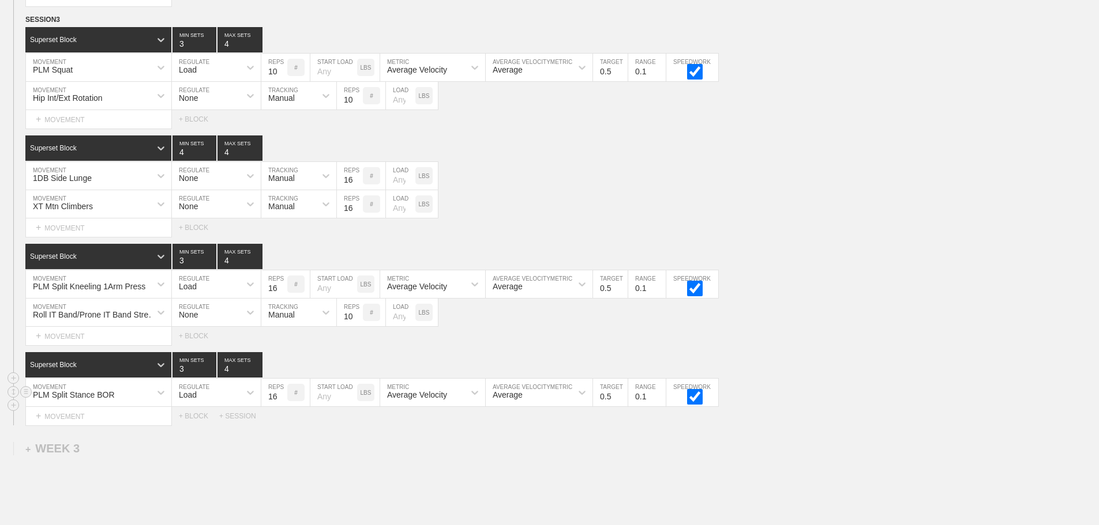
scroll to position [1956, 0]
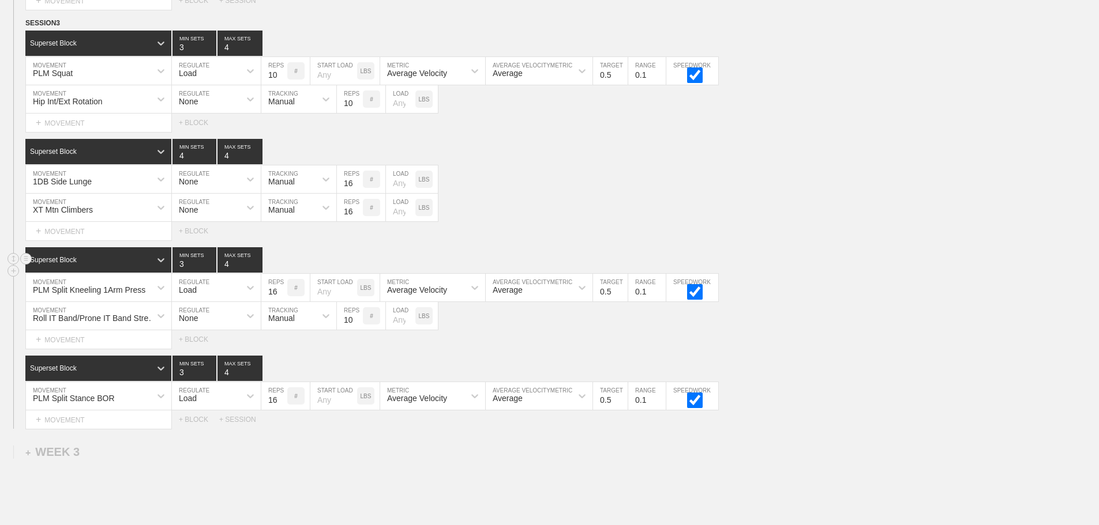
click at [870, 264] on div "Superset Block 3 MIN SETS 4 MAX SETS" at bounding box center [561, 259] width 1073 height 25
click at [983, 321] on div "Roll IT Band/Prone IT Band Stretch MOVEMENT None REGULATE Manual TRACKING 10 RE…" at bounding box center [549, 316] width 1099 height 28
click at [836, 312] on div "Roll IT Band/Prone IT Band Stretch MOVEMENT None REGULATE Manual TRACKING 10 RE…" at bounding box center [549, 316] width 1099 height 28
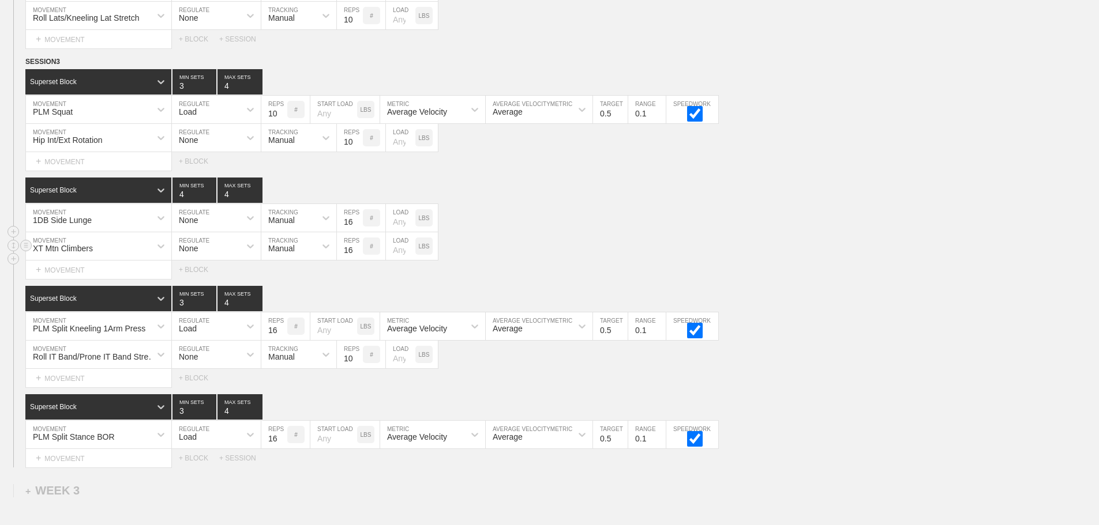
scroll to position [2071, 0]
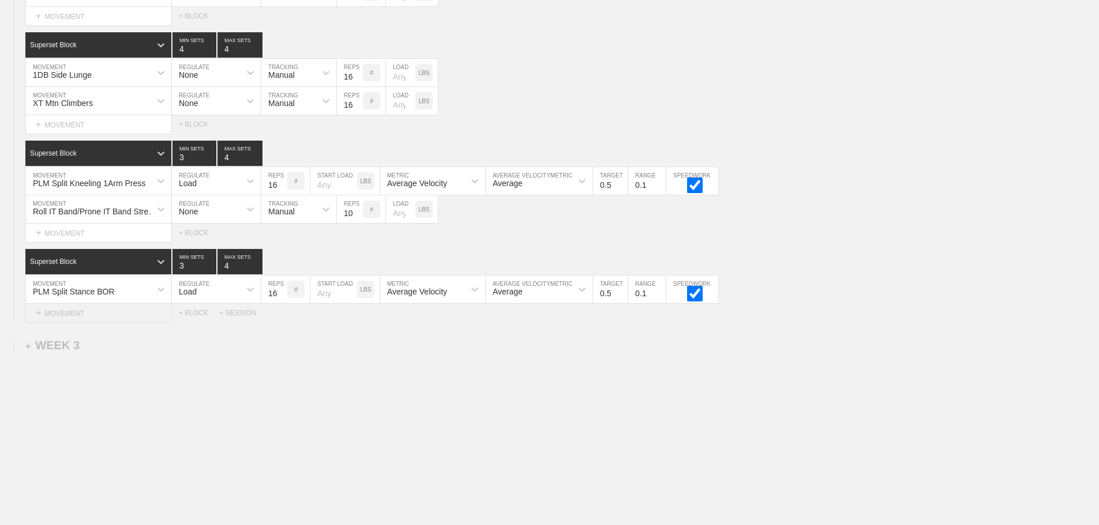
click at [71, 318] on div "+ MOVEMENT" at bounding box center [98, 313] width 146 height 19
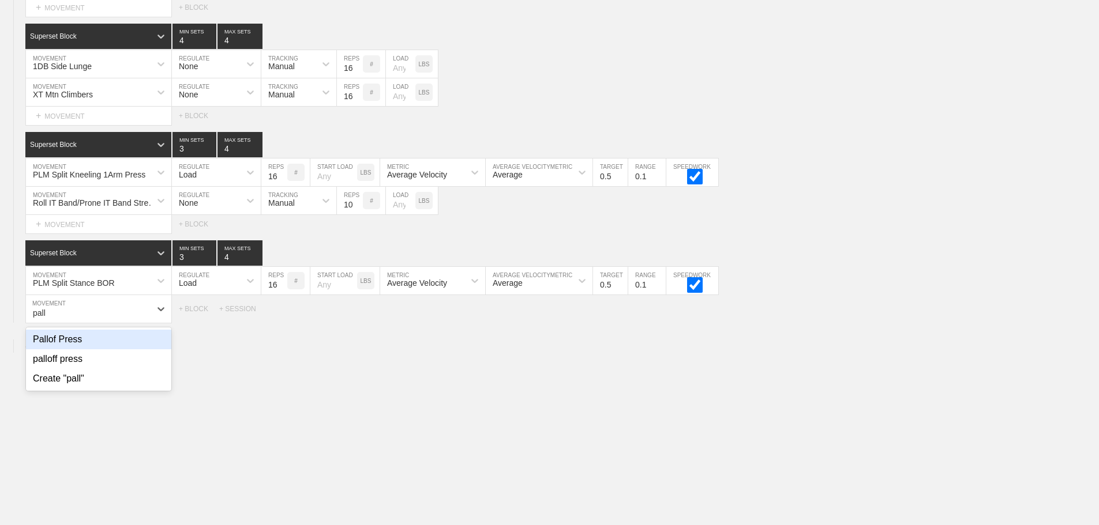
click at [64, 349] on div "Pallof Press" at bounding box center [98, 340] width 145 height 20
type input "pall"
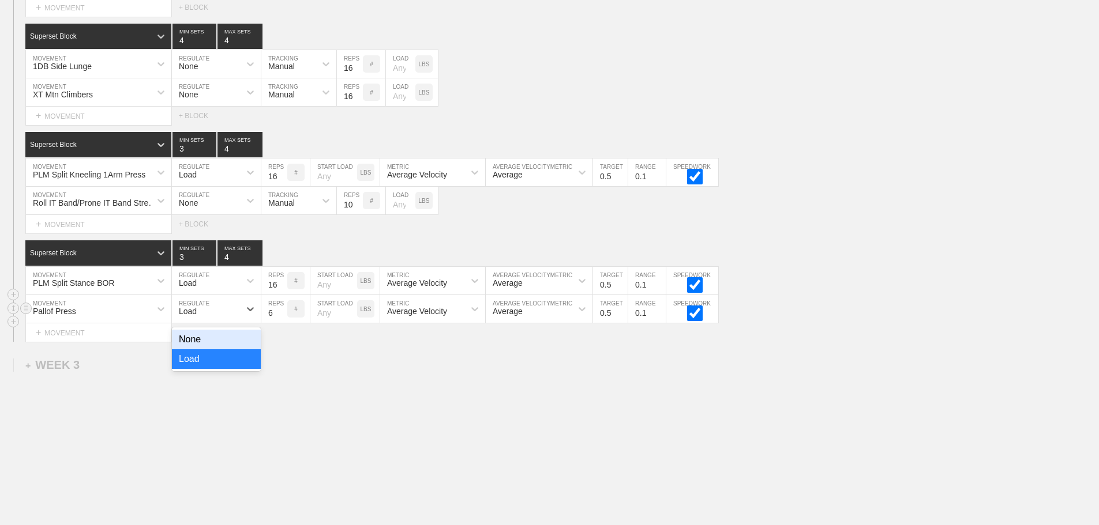
click at [192, 319] on div "Load" at bounding box center [206, 309] width 68 height 20
click at [189, 349] on div "None" at bounding box center [216, 340] width 89 height 20
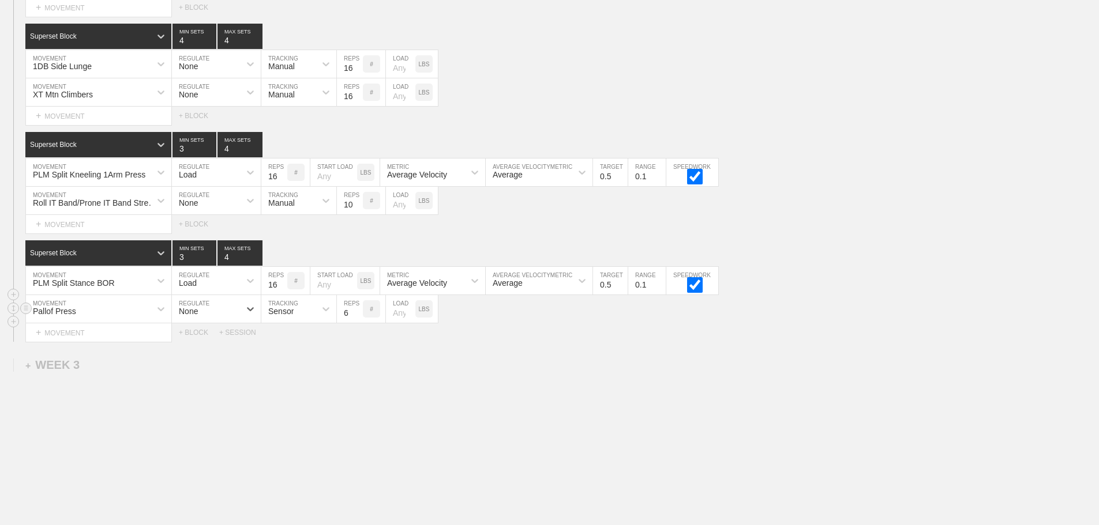
click at [289, 315] on div "Sensor" at bounding box center [288, 309] width 54 height 20
drag, startPoint x: 294, startPoint y: 369, endPoint x: 336, endPoint y: 342, distance: 49.6
click at [295, 369] on div "Manual" at bounding box center [298, 359] width 75 height 20
click at [356, 318] on input "7" at bounding box center [350, 309] width 26 height 28
click at [356, 318] on input "8" at bounding box center [350, 309] width 26 height 28
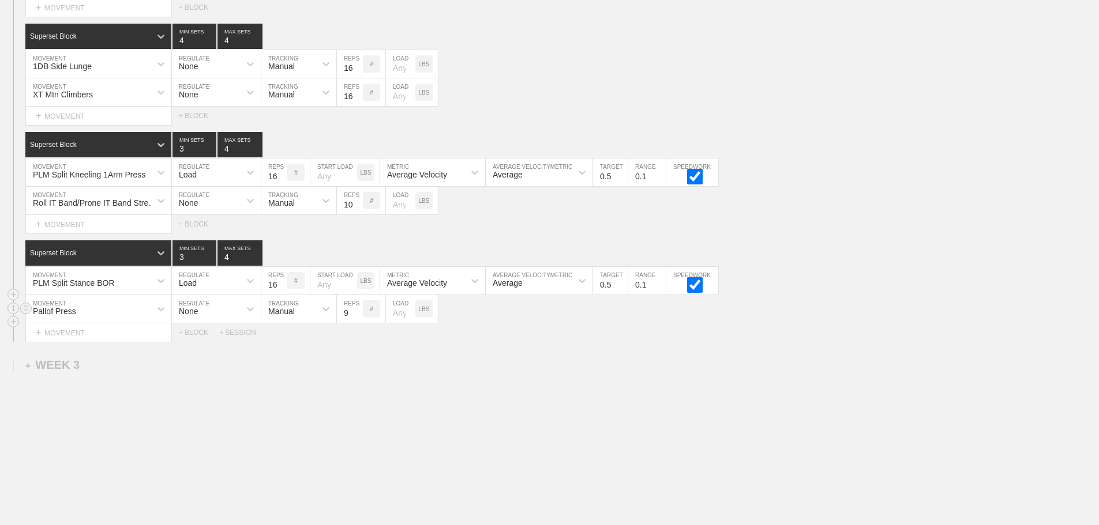
click at [356, 318] on input "9" at bounding box center [350, 309] width 26 height 28
click at [356, 318] on input "10" at bounding box center [350, 309] width 26 height 28
click at [356, 318] on input "11" at bounding box center [350, 309] width 26 height 28
click at [356, 318] on input "12" at bounding box center [350, 309] width 26 height 28
click at [356, 318] on input "13" at bounding box center [350, 309] width 26 height 28
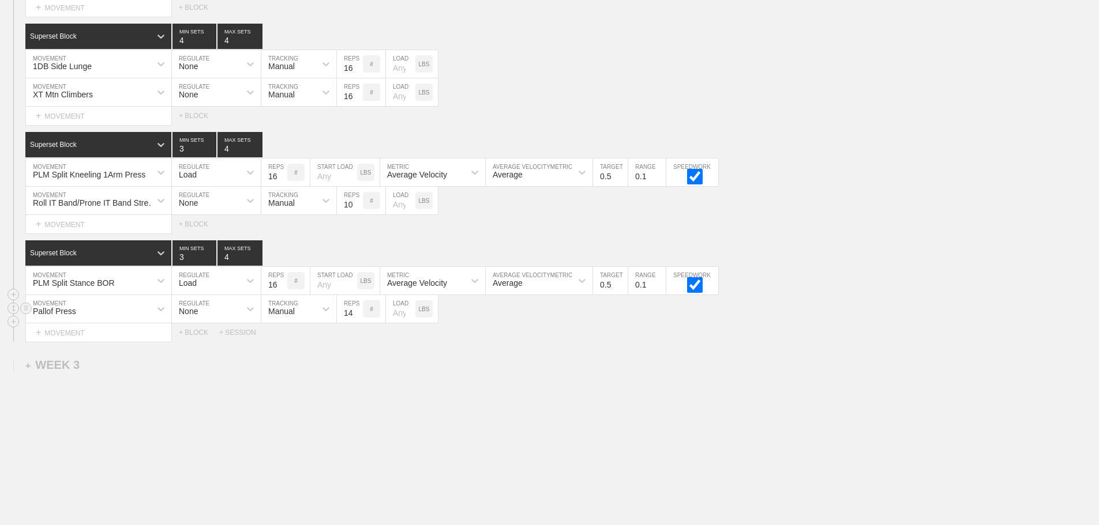
click at [356, 318] on input "14" at bounding box center [350, 309] width 26 height 28
click at [356, 318] on input "15" at bounding box center [350, 309] width 26 height 28
type input "16"
click at [356, 318] on input "16" at bounding box center [350, 309] width 26 height 28
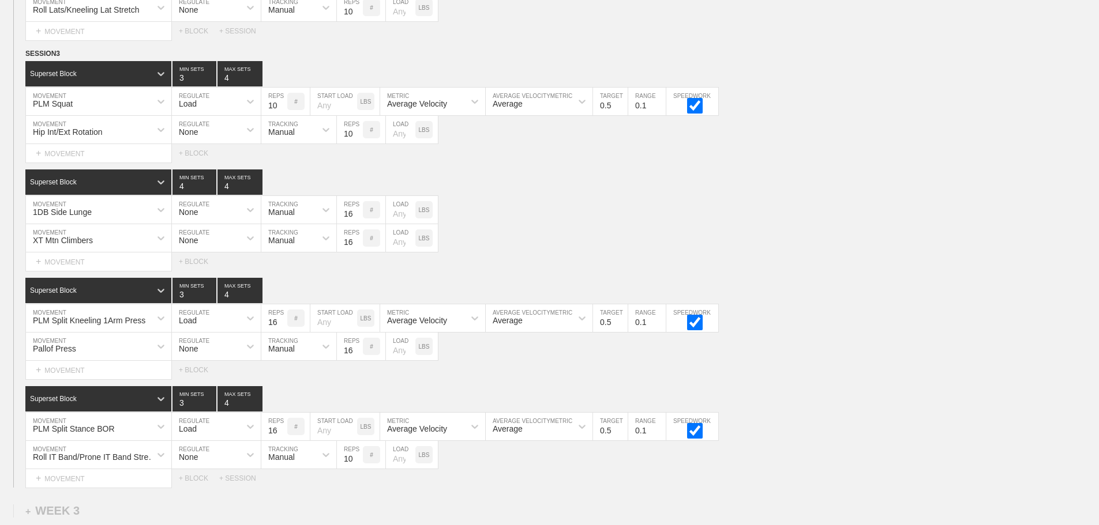
scroll to position [1841, 0]
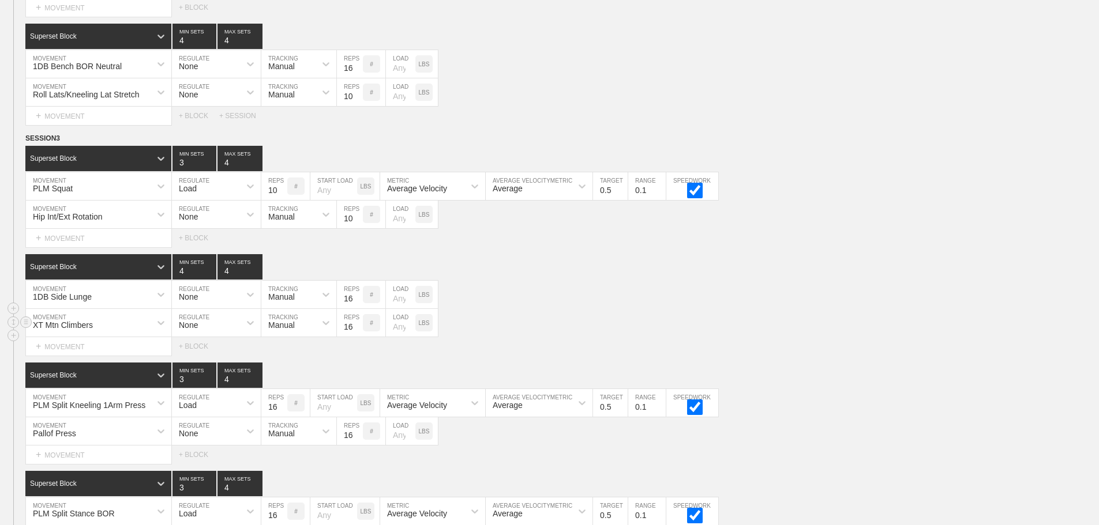
click at [764, 321] on div "XT Mtn Climbers MOVEMENT None REGULATE Manual TRACKING 16 REPS # LOAD LBS" at bounding box center [549, 323] width 1099 height 28
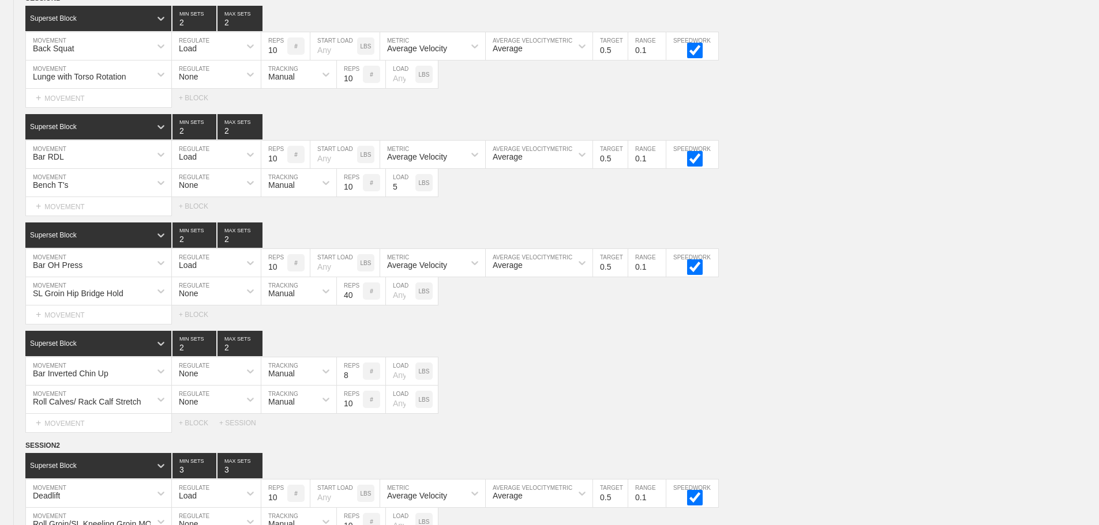
scroll to position [0, 0]
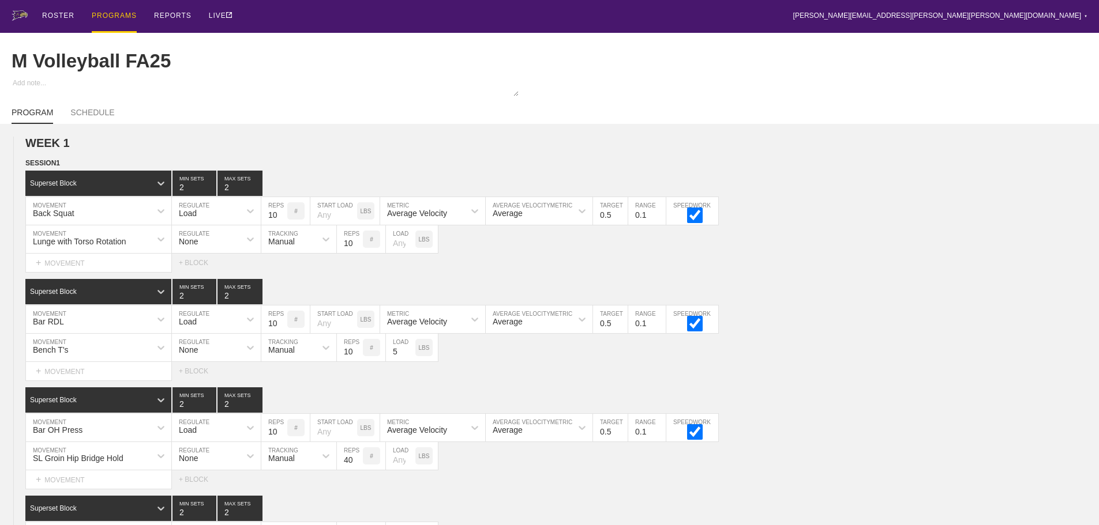
click at [124, 17] on div "PROGRAMS" at bounding box center [114, 16] width 45 height 33
